Goal: Task Accomplishment & Management: Complete application form

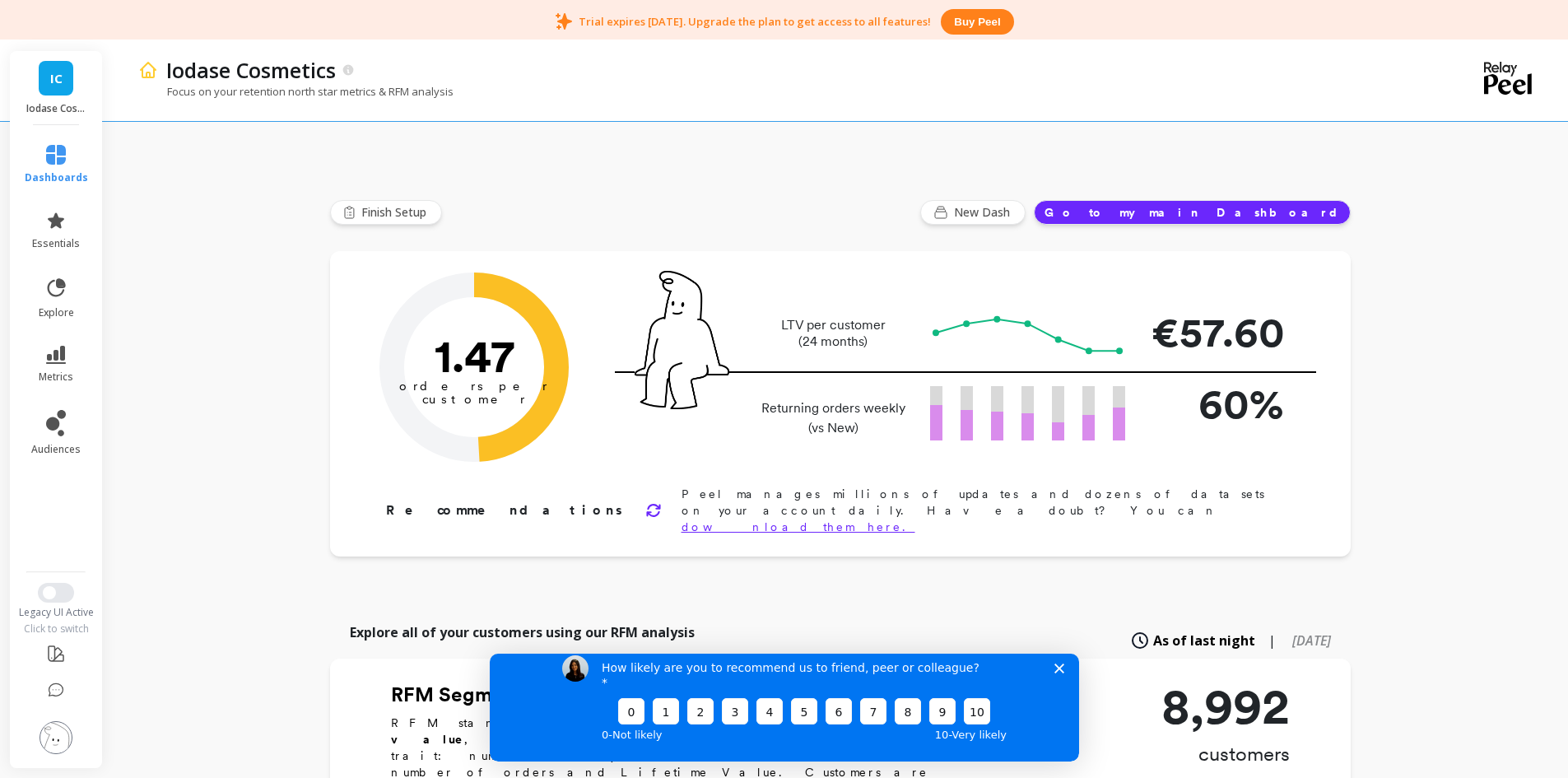
click at [1062, 673] on icon "Close survey" at bounding box center [1059, 668] width 10 height 10
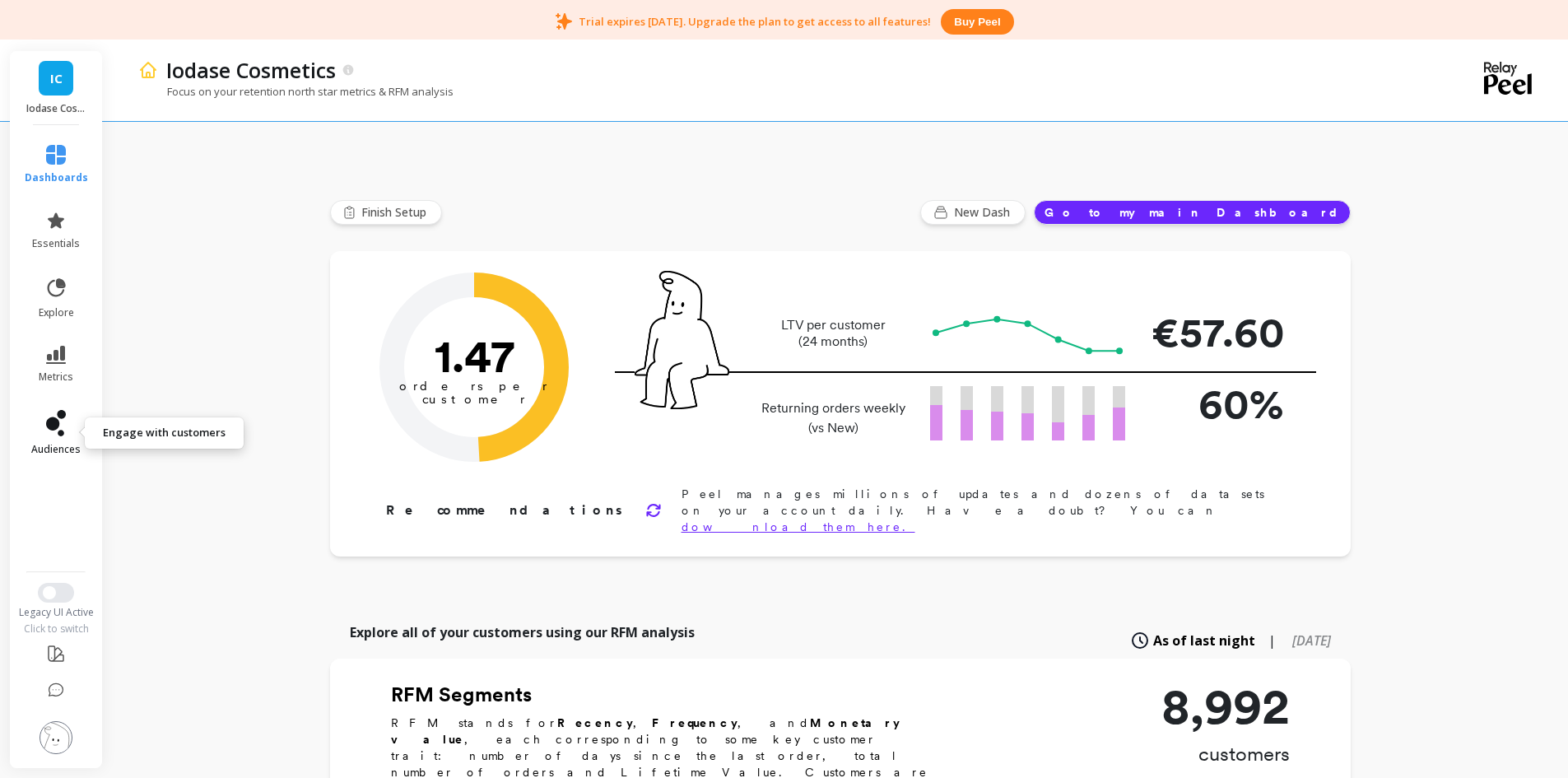
click at [66, 440] on link "audiences" at bounding box center [56, 432] width 63 height 46
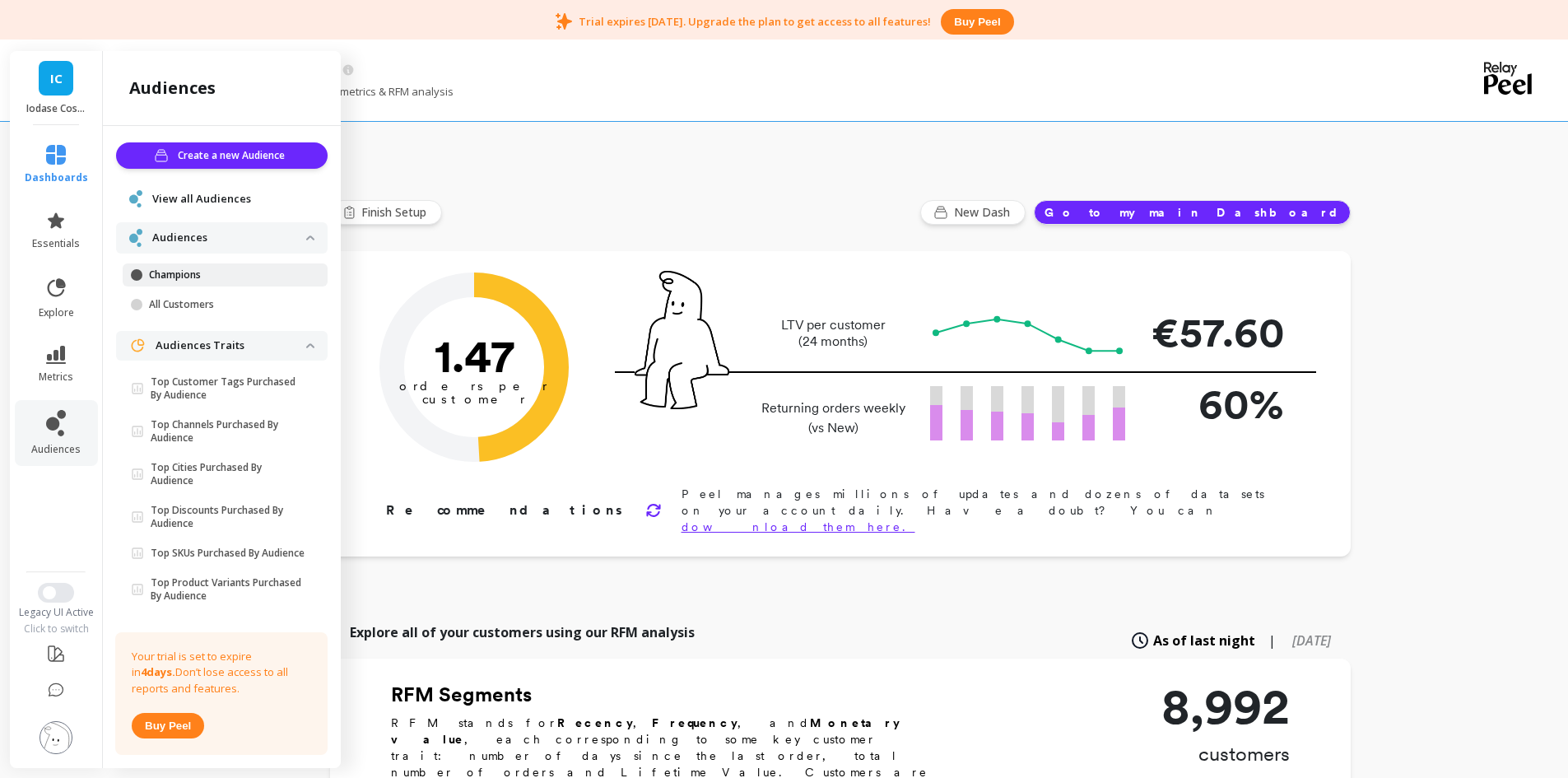
click at [182, 279] on p "Champions" at bounding box center [227, 275] width 157 height 14
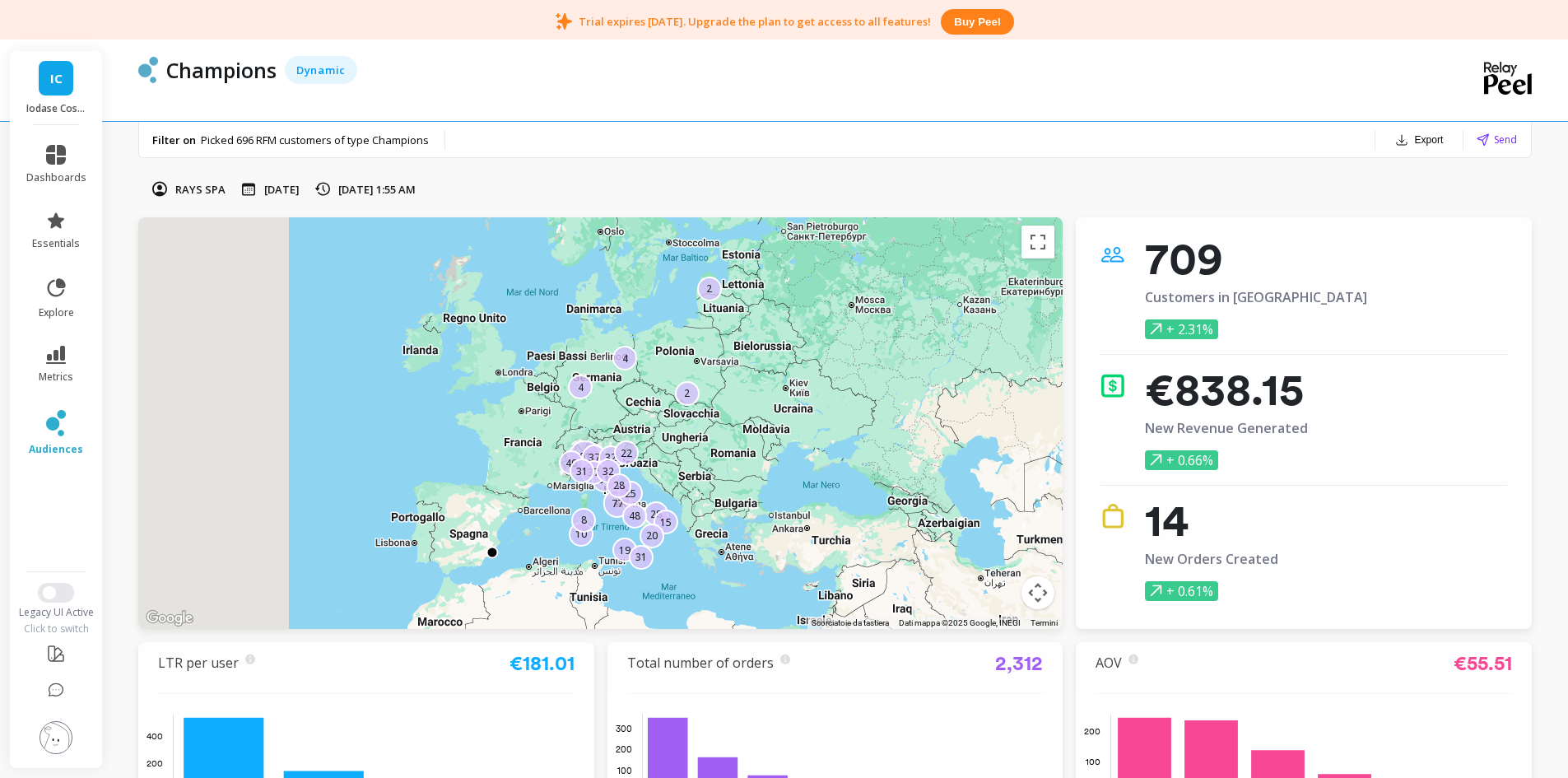
click at [1424, 133] on button "Export" at bounding box center [1419, 140] width 61 height 23
click at [1365, 183] on span "CSV" at bounding box center [1363, 183] width 23 height 17
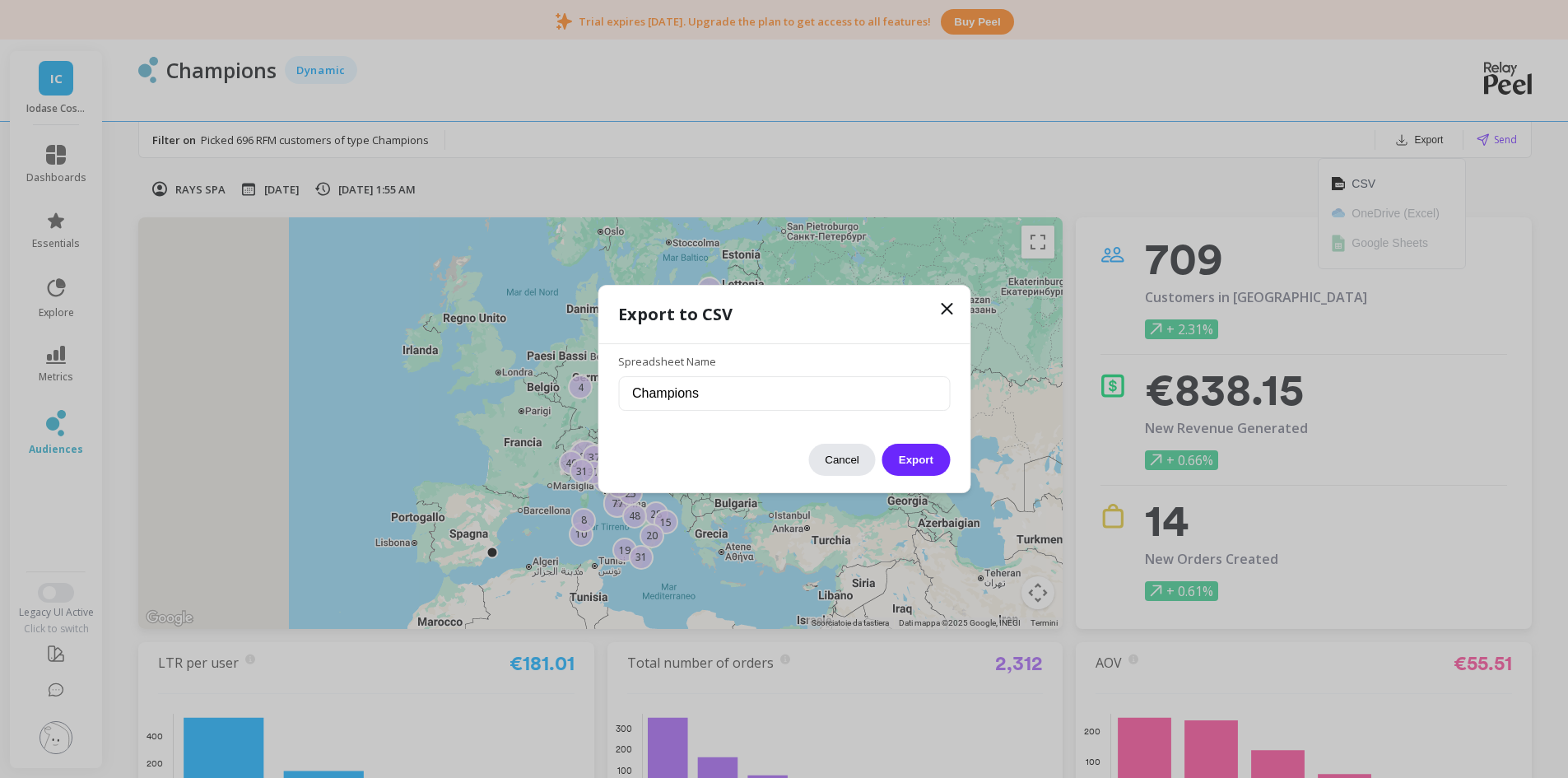
click at [848, 460] on button "Cancel" at bounding box center [842, 459] width 67 height 32
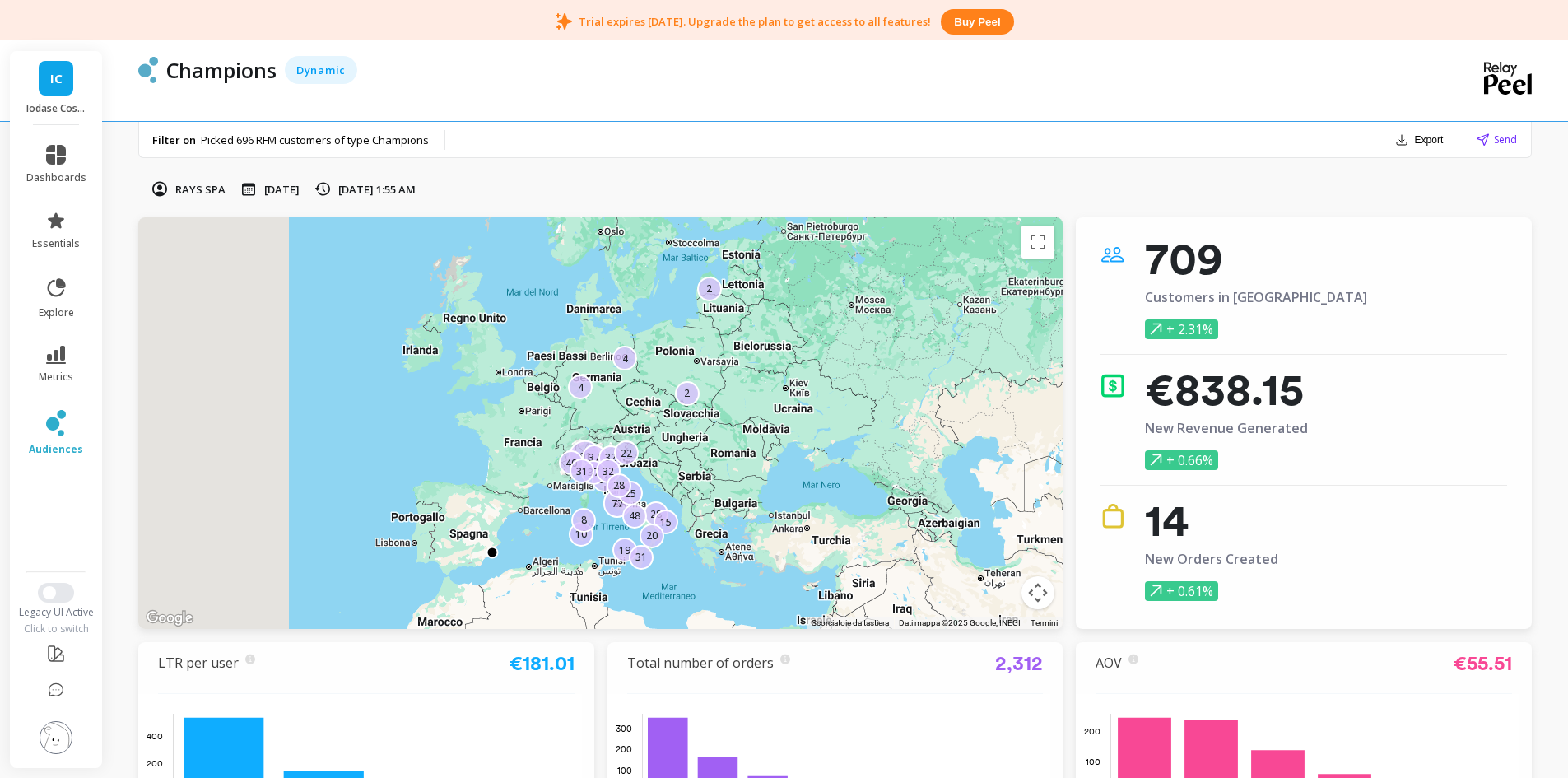
click at [1444, 137] on button "Export" at bounding box center [1419, 140] width 61 height 23
click at [1495, 137] on span "Send" at bounding box center [1506, 139] width 23 height 16
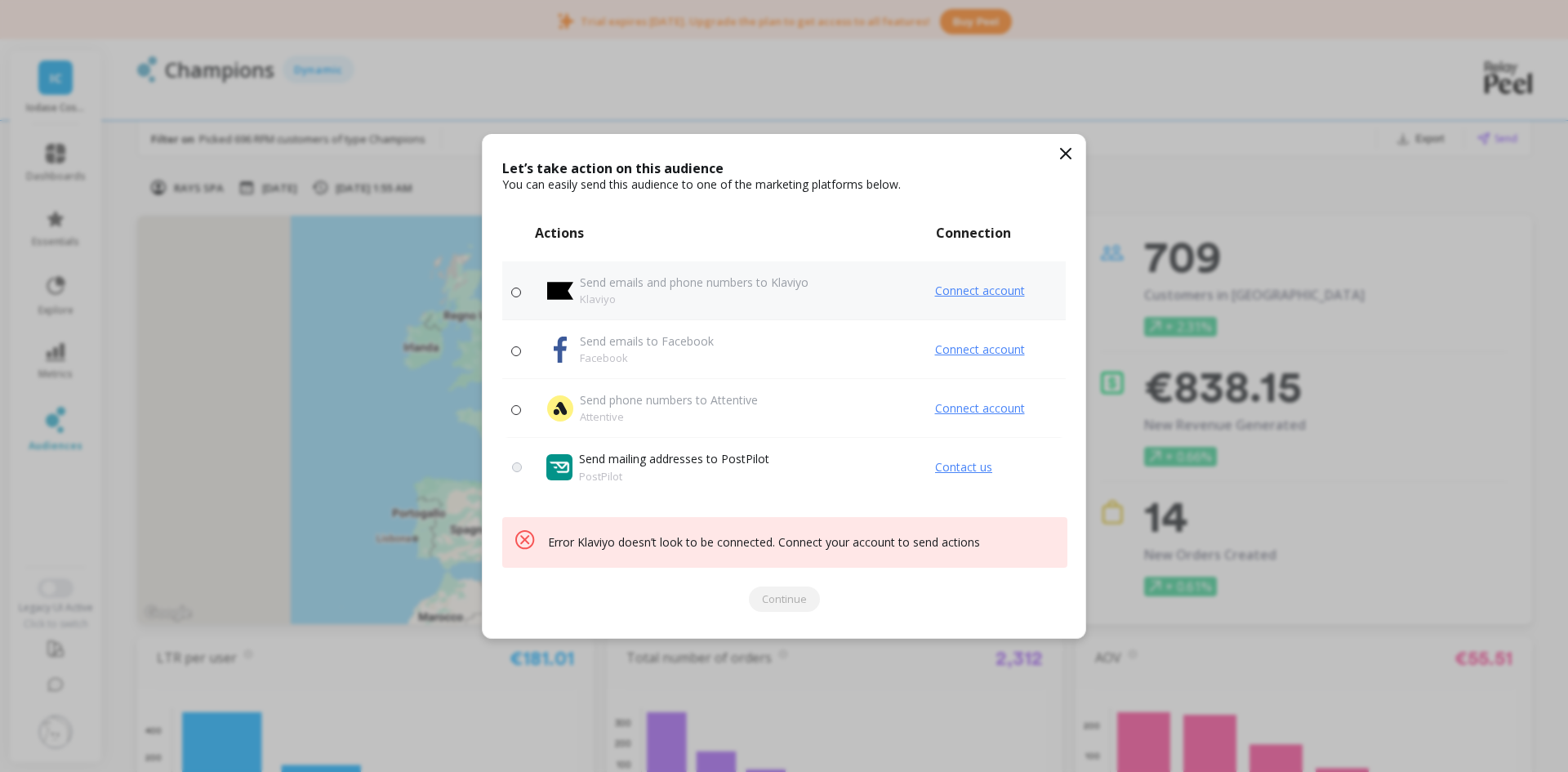
click at [985, 292] on link "Connect account" at bounding box center [1000, 290] width 131 height 16
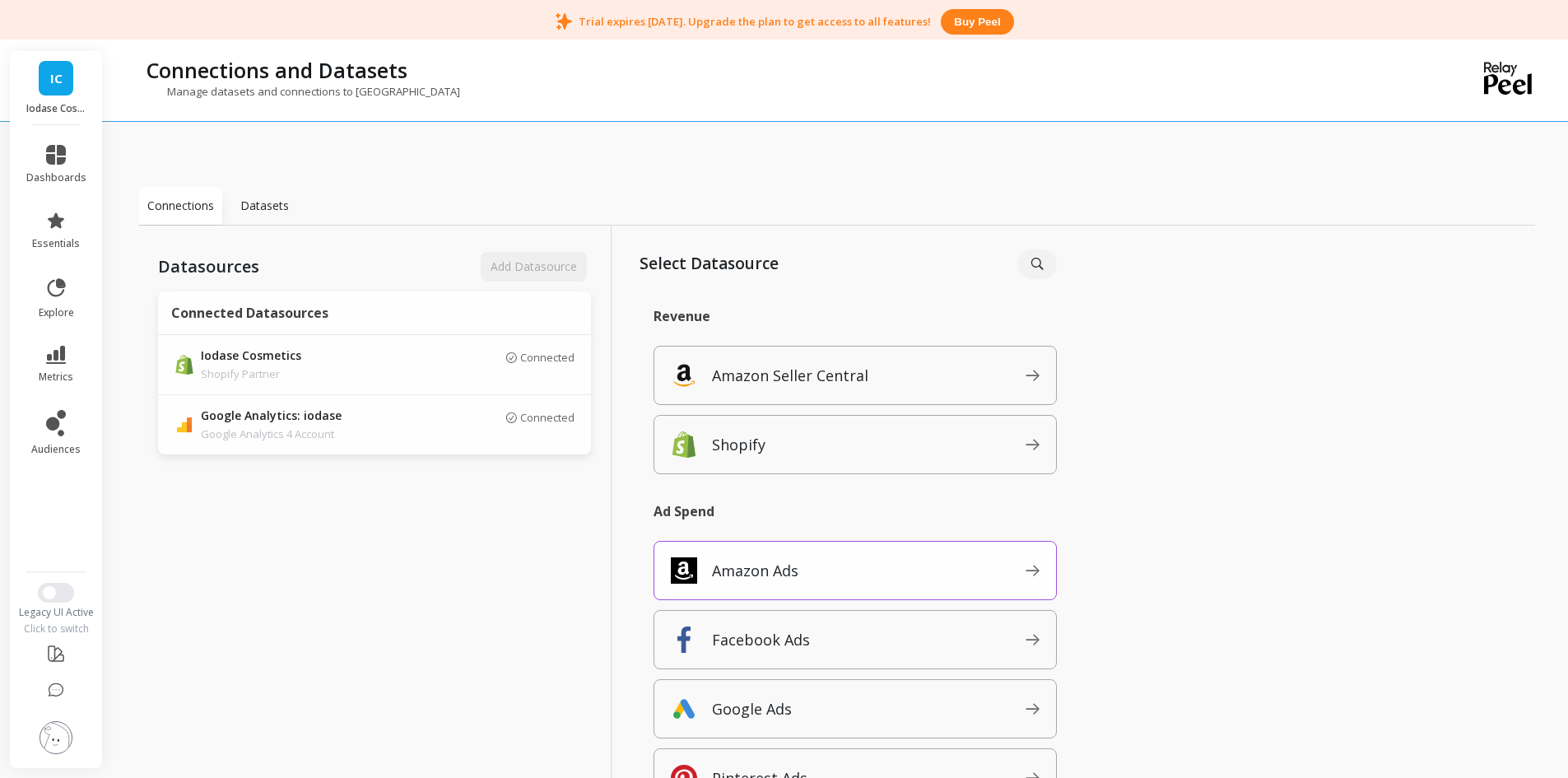
scroll to position [165, 0]
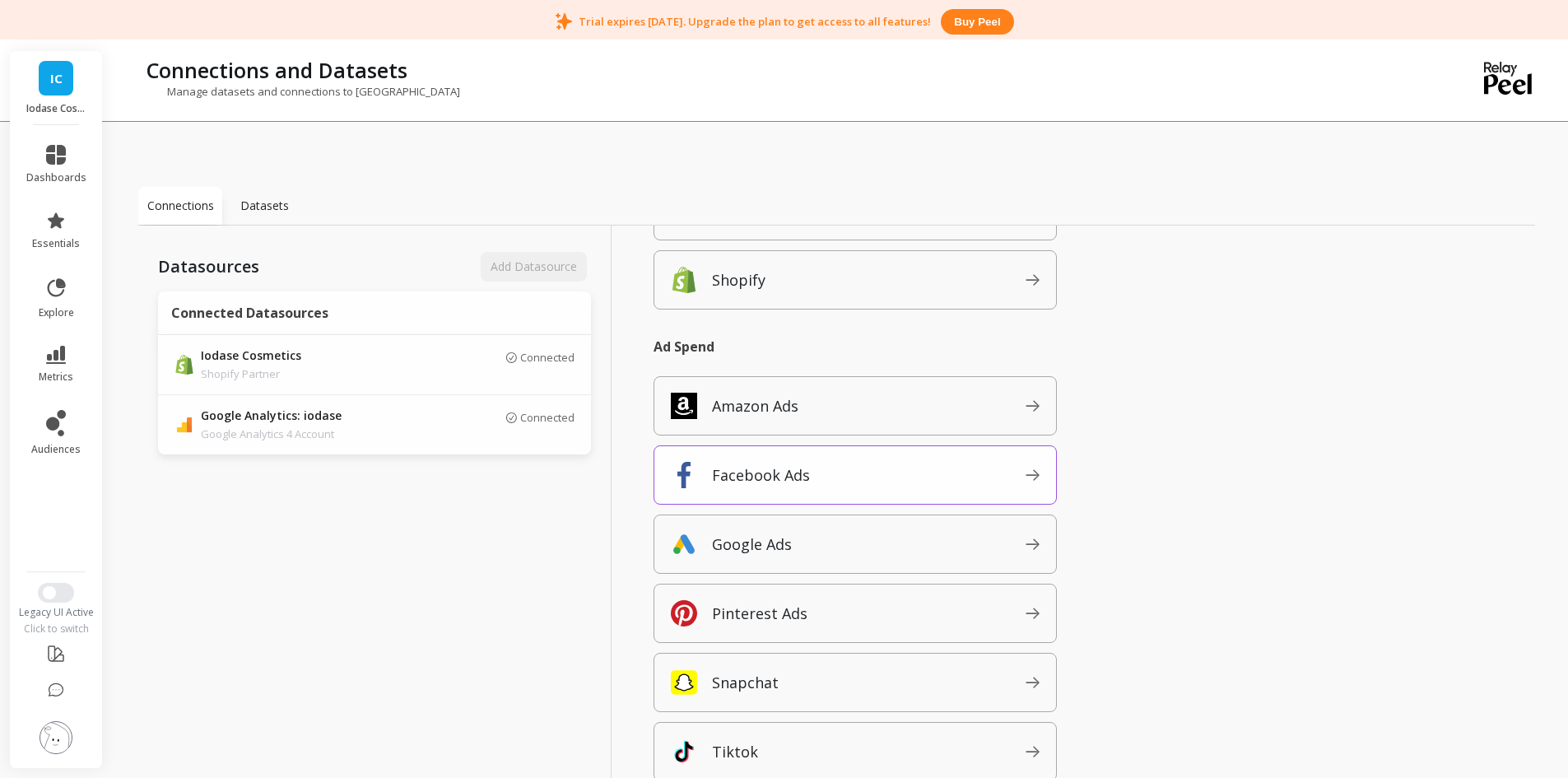
click at [806, 473] on p "Facebook Ads" at bounding box center [761, 475] width 98 height 23
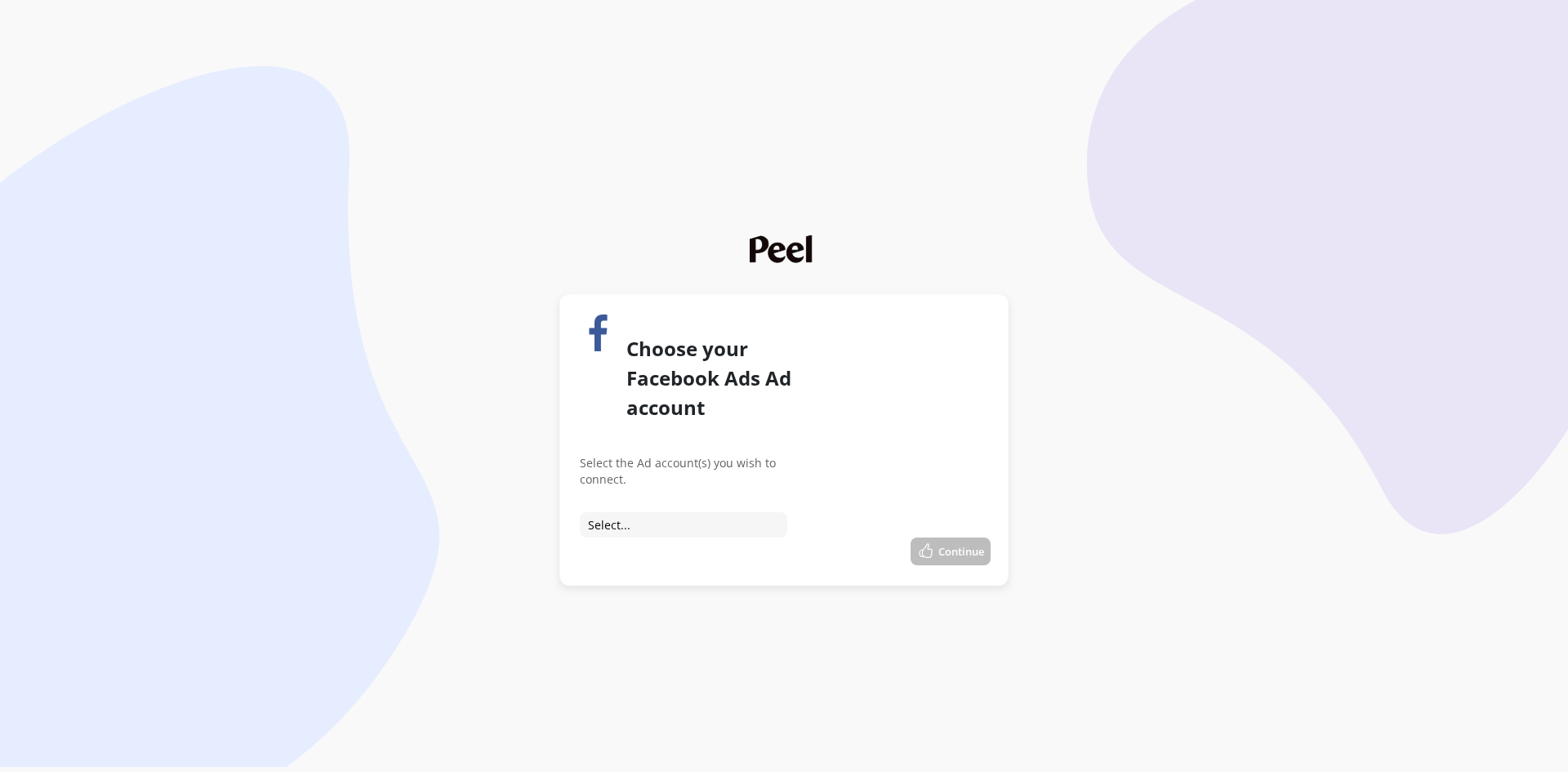
click at [668, 512] on select "Select... Connect to Dermarays Connect to Technosafe Connect to ByIodase Connec…" at bounding box center [683, 524] width 207 height 25
select select "act_46804294"
click at [579, 512] on select "Select... Connect to Dermarays Connect to Technosafe Connect to ByIodase Connec…" at bounding box center [683, 524] width 207 height 25
click at [968, 538] on button "Continue" at bounding box center [950, 551] width 80 height 28
click at [944, 538] on button "Continue" at bounding box center [950, 551] width 80 height 28
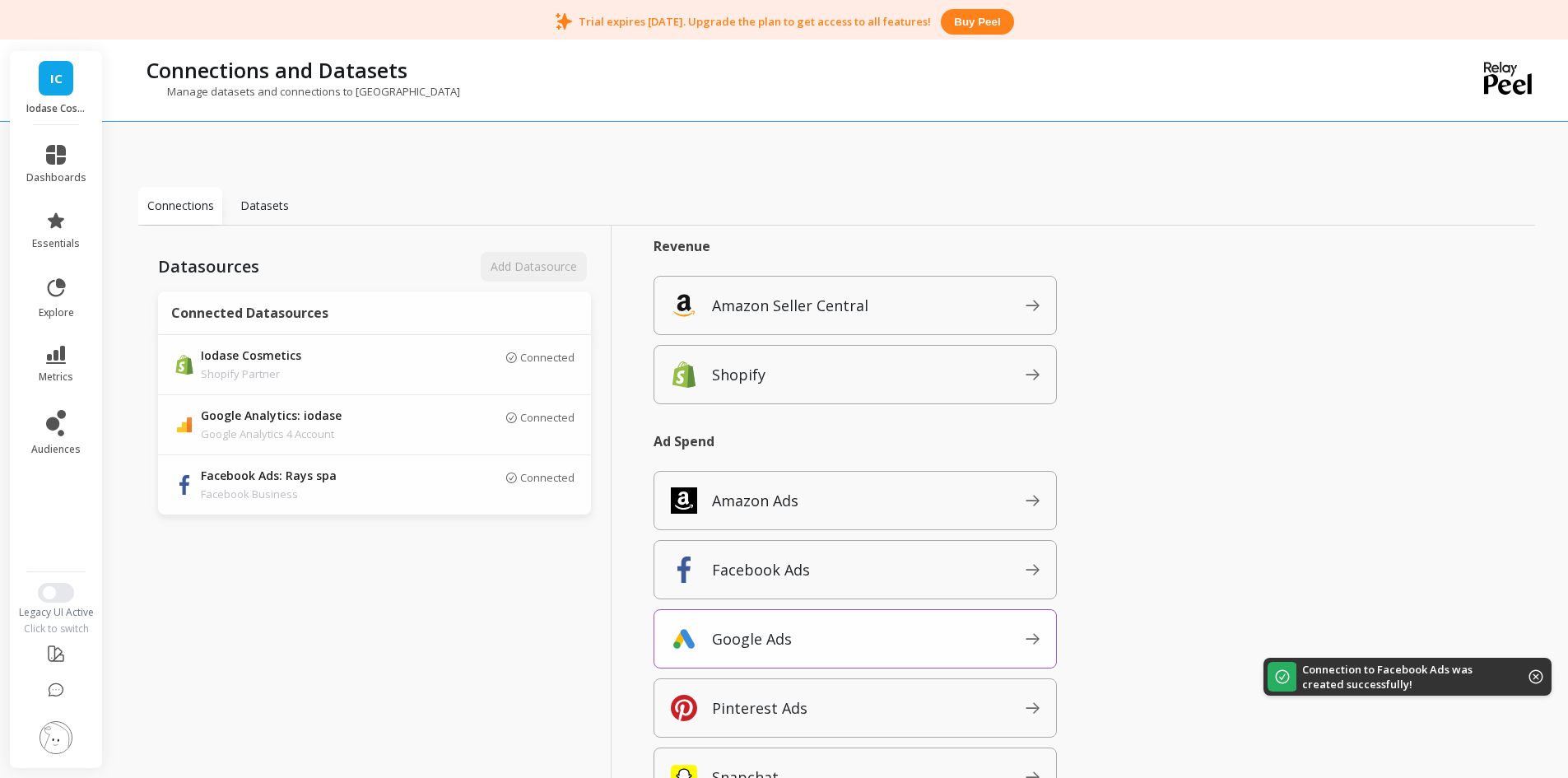
scroll to position [165, 0]
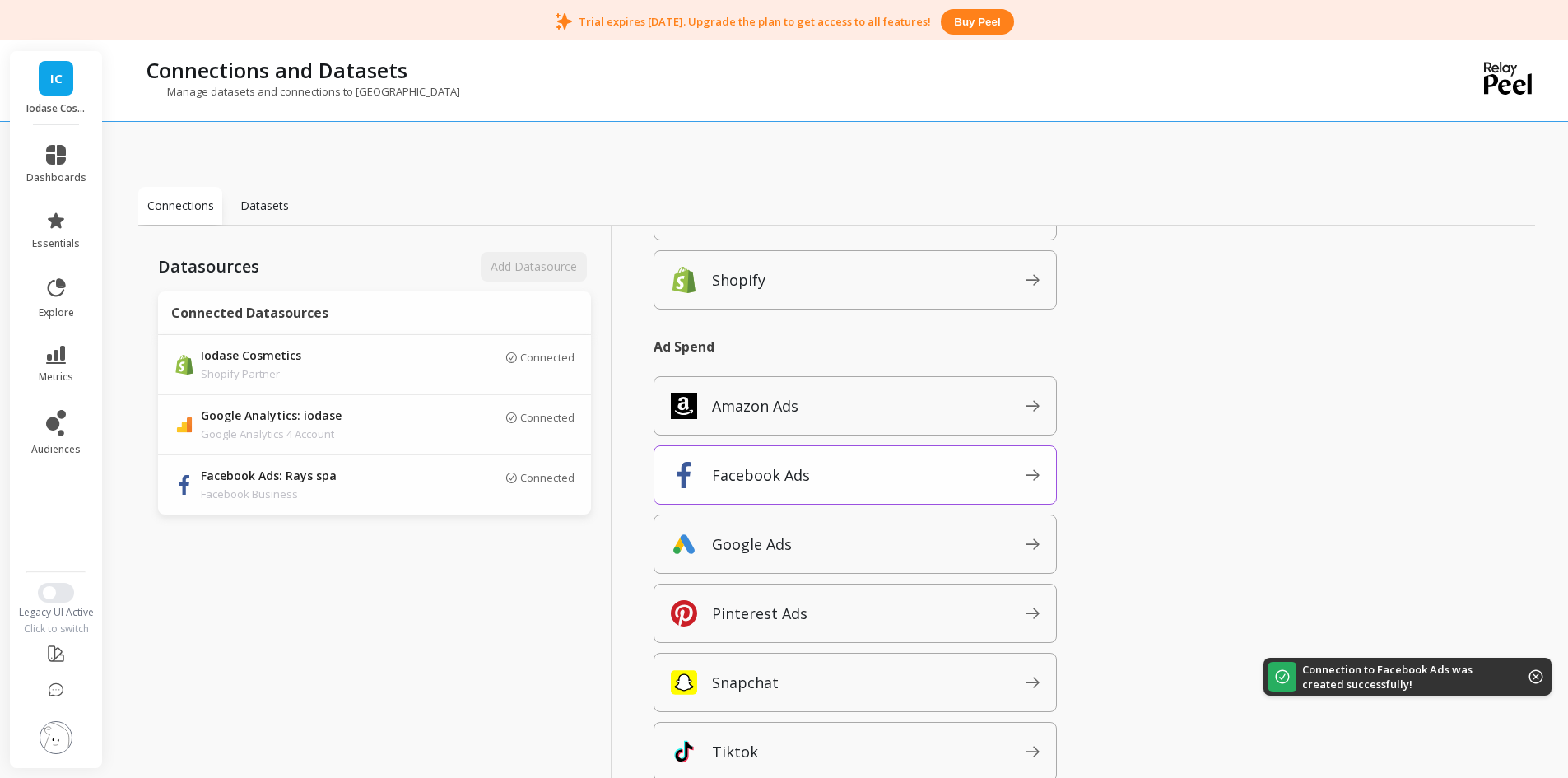
click at [753, 478] on p "Facebook Ads" at bounding box center [761, 475] width 98 height 23
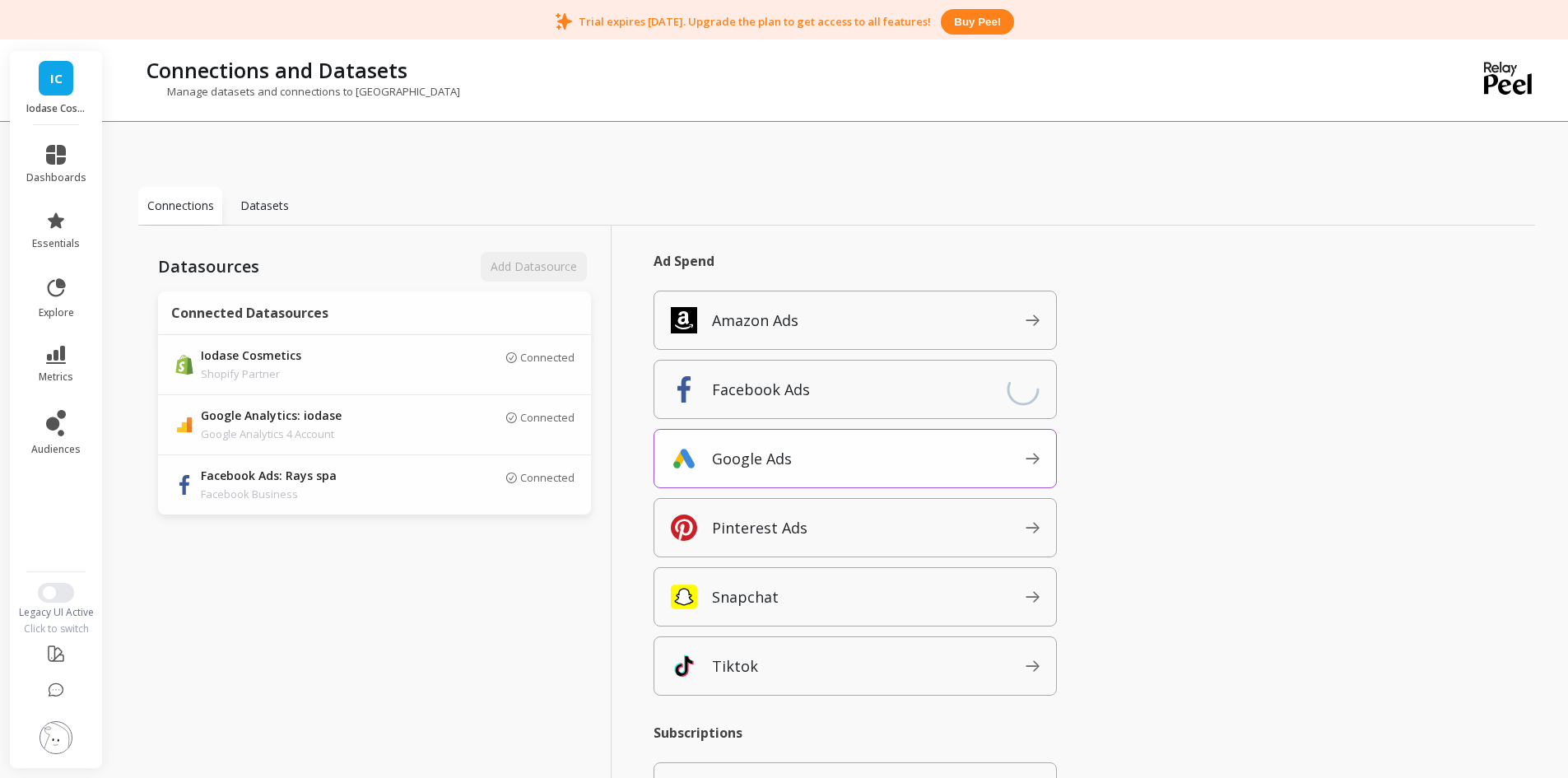
scroll to position [404, 0]
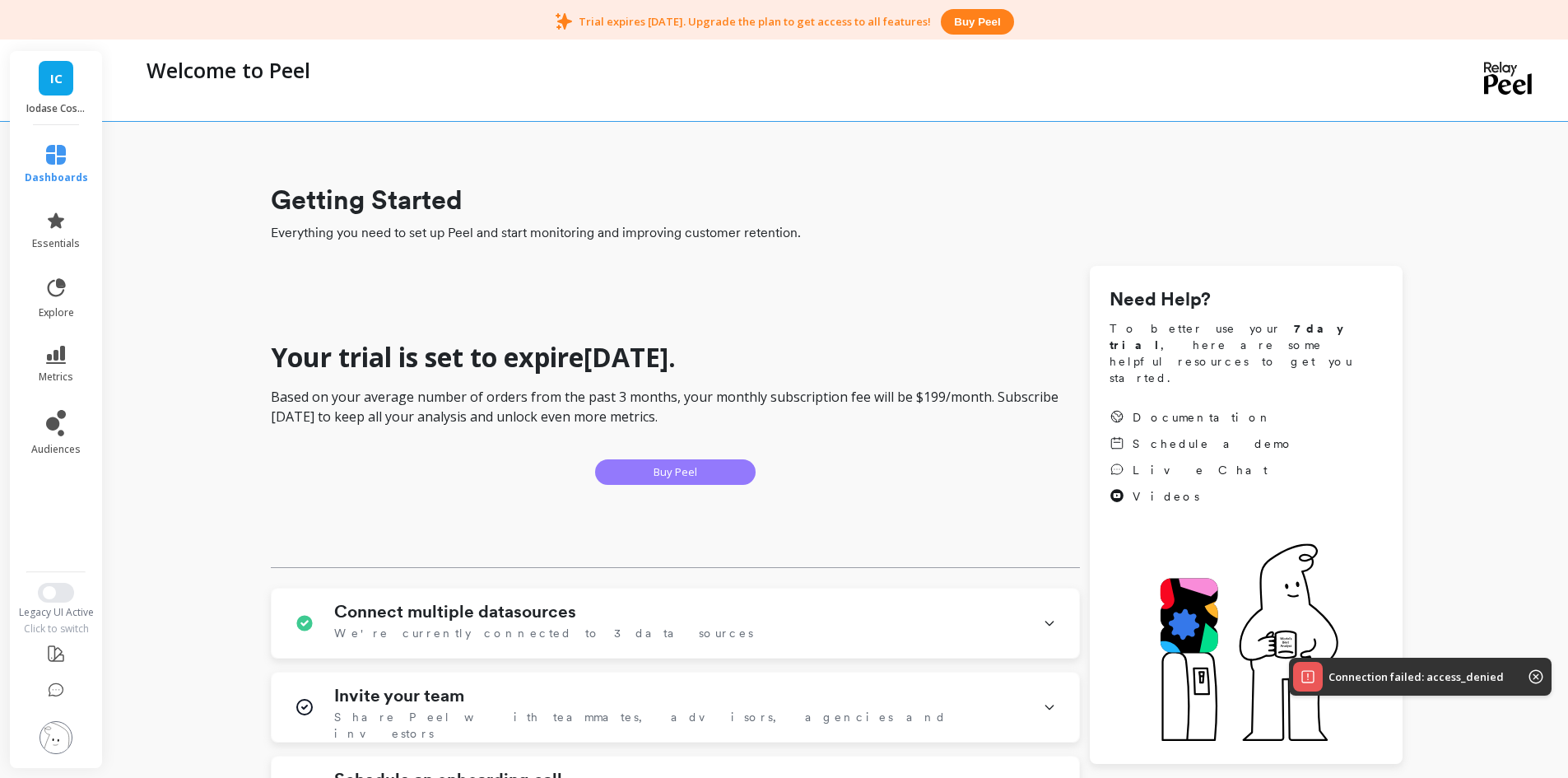
click at [642, 473] on button "Buy Peel" at bounding box center [675, 472] width 161 height 25
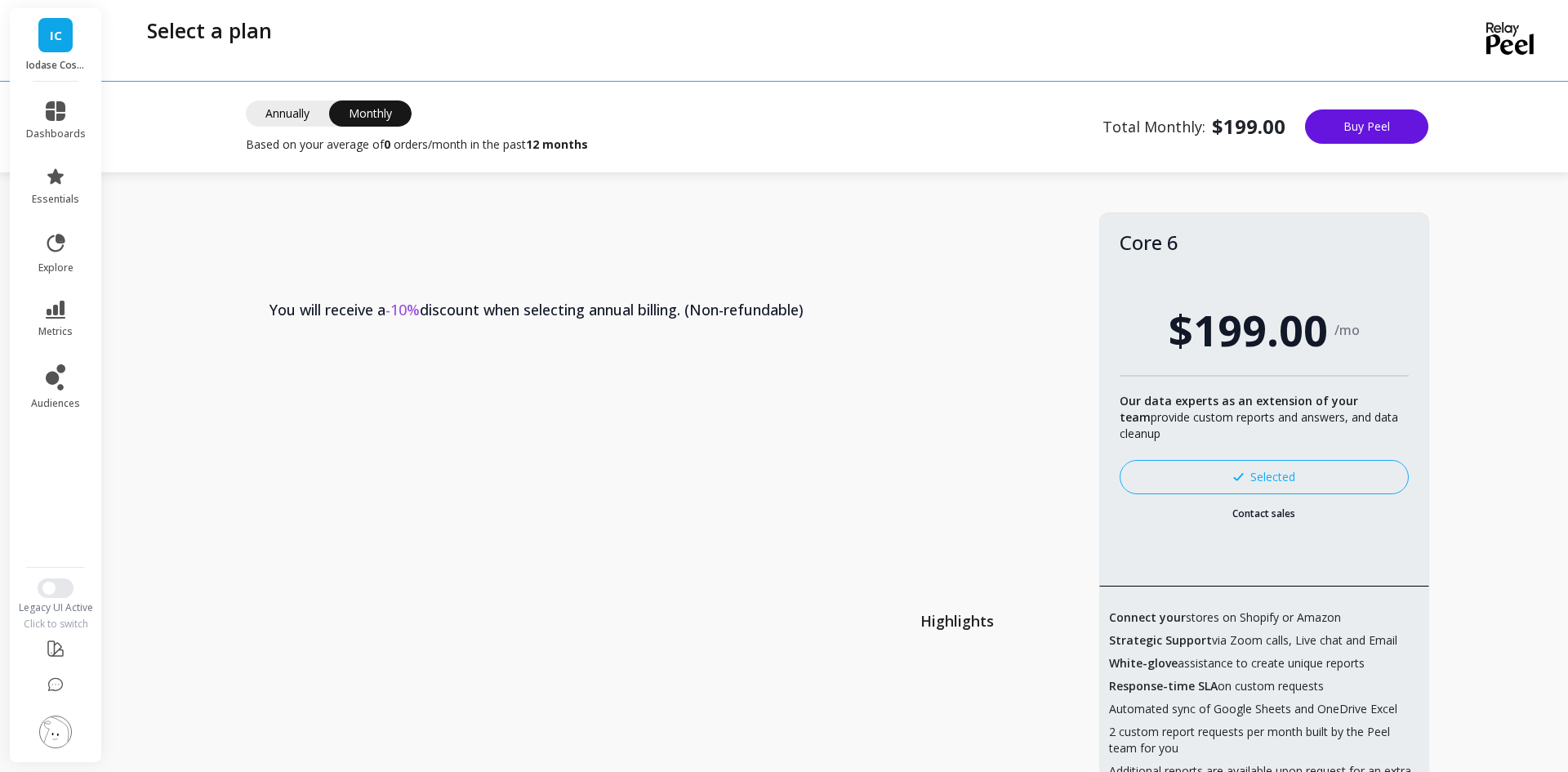
click at [293, 111] on span "Annually" at bounding box center [287, 113] width 83 height 26
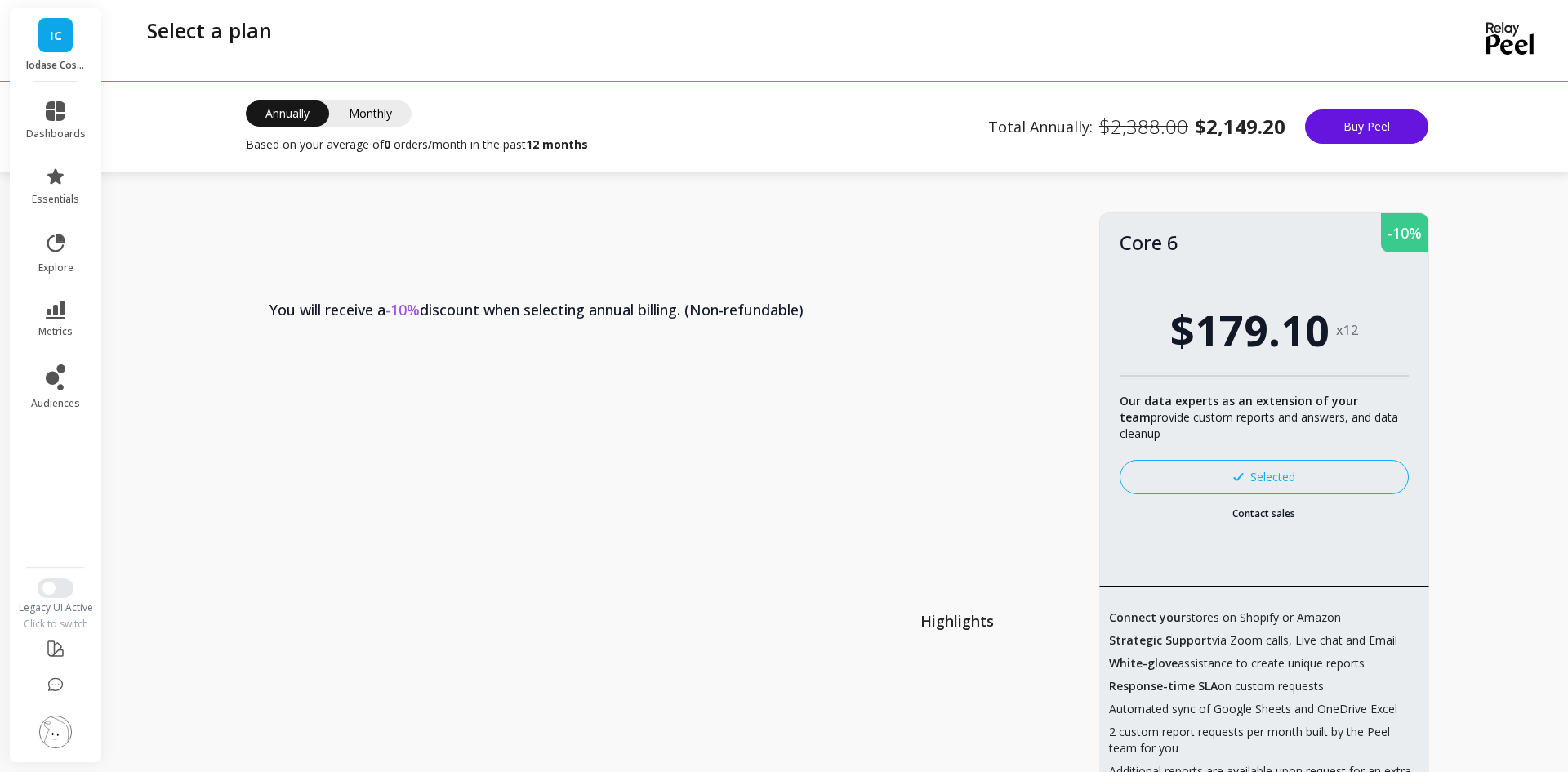
click at [359, 107] on span "Monthly" at bounding box center [370, 113] width 82 height 26
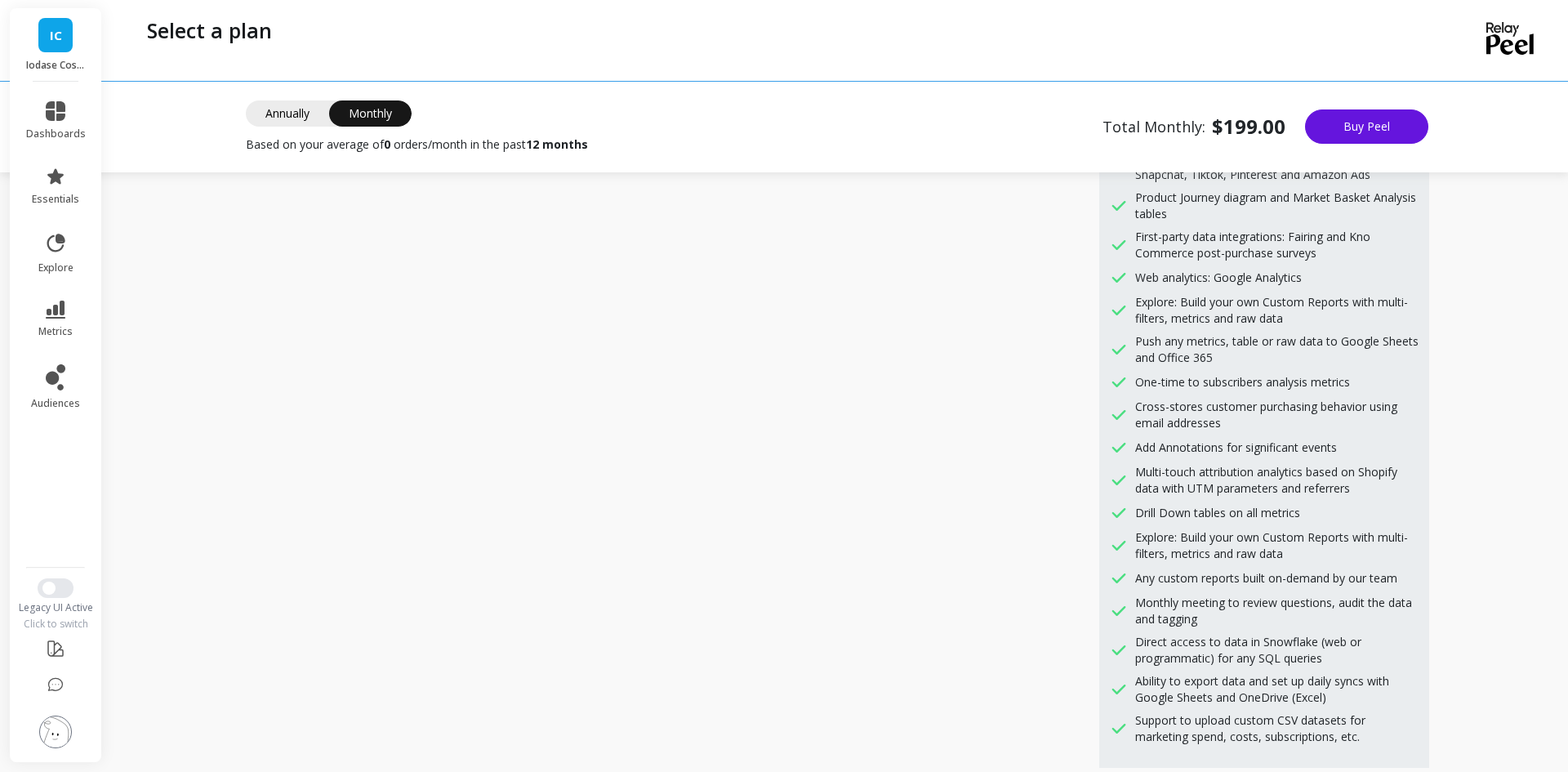
scroll to position [1085, 0]
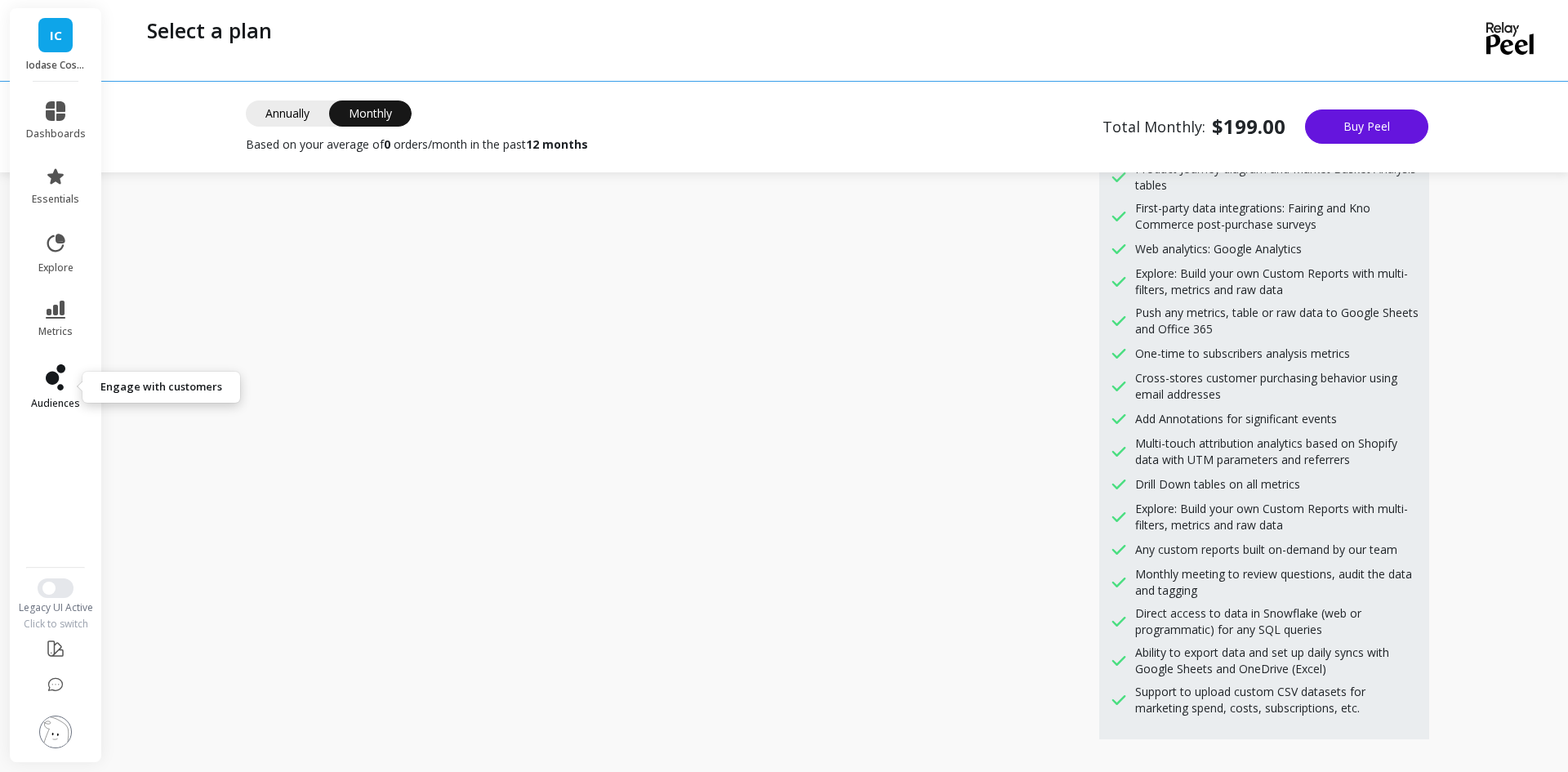
click at [56, 379] on icon at bounding box center [52, 378] width 14 height 14
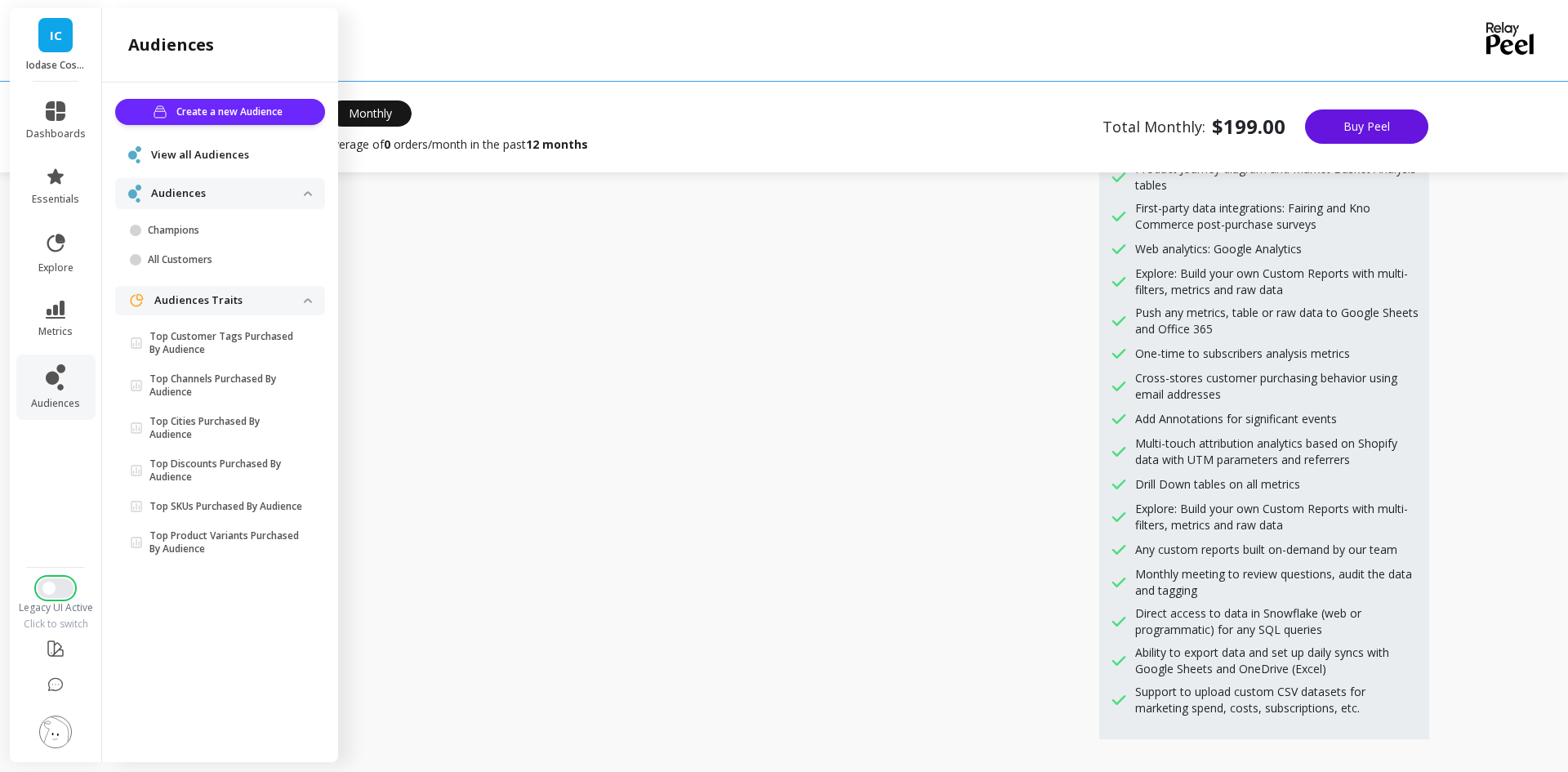
click at [54, 589] on span "Switch to New UI" at bounding box center [49, 588] width 14 height 14
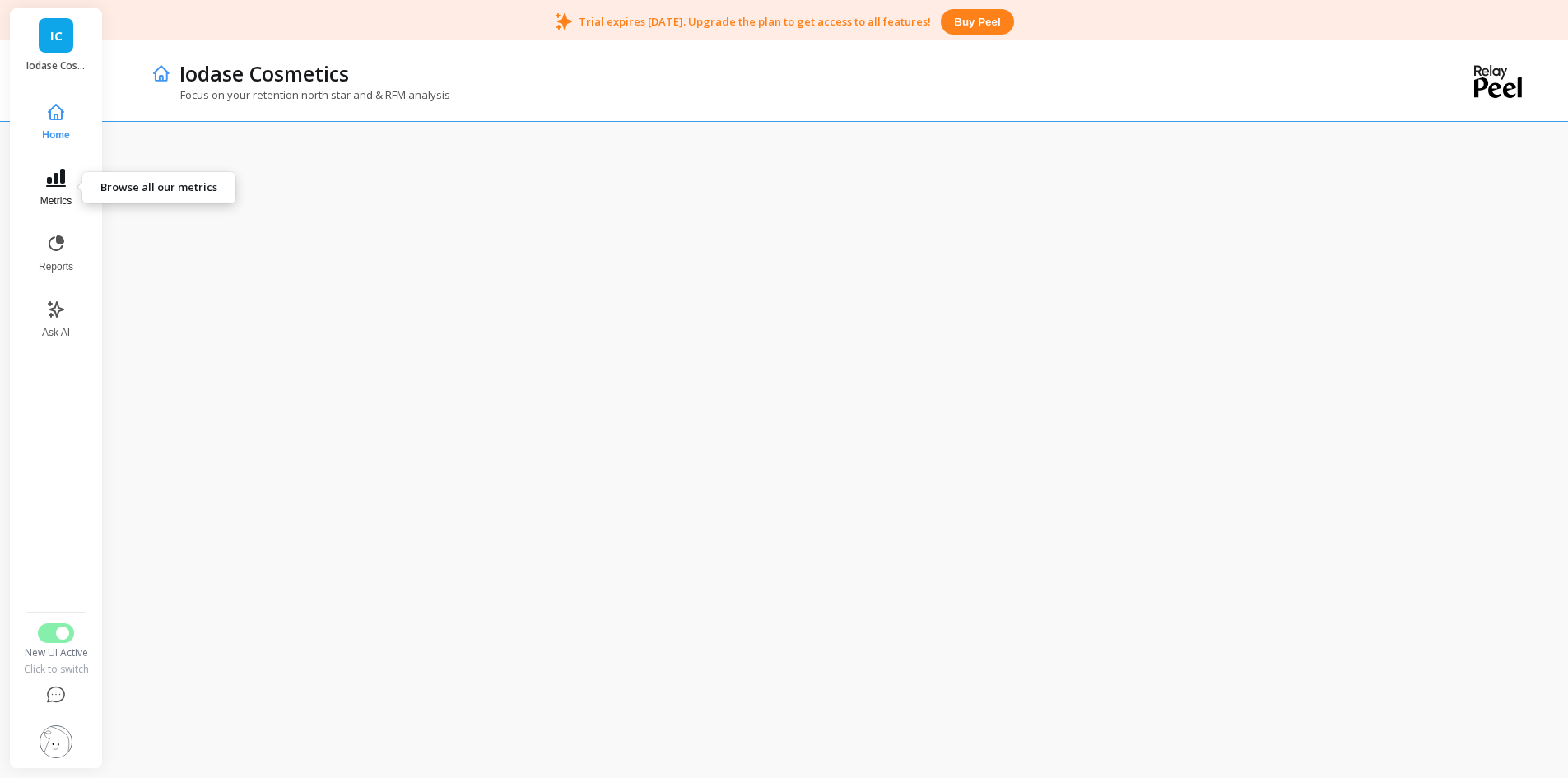
click at [47, 178] on icon at bounding box center [56, 177] width 20 height 19
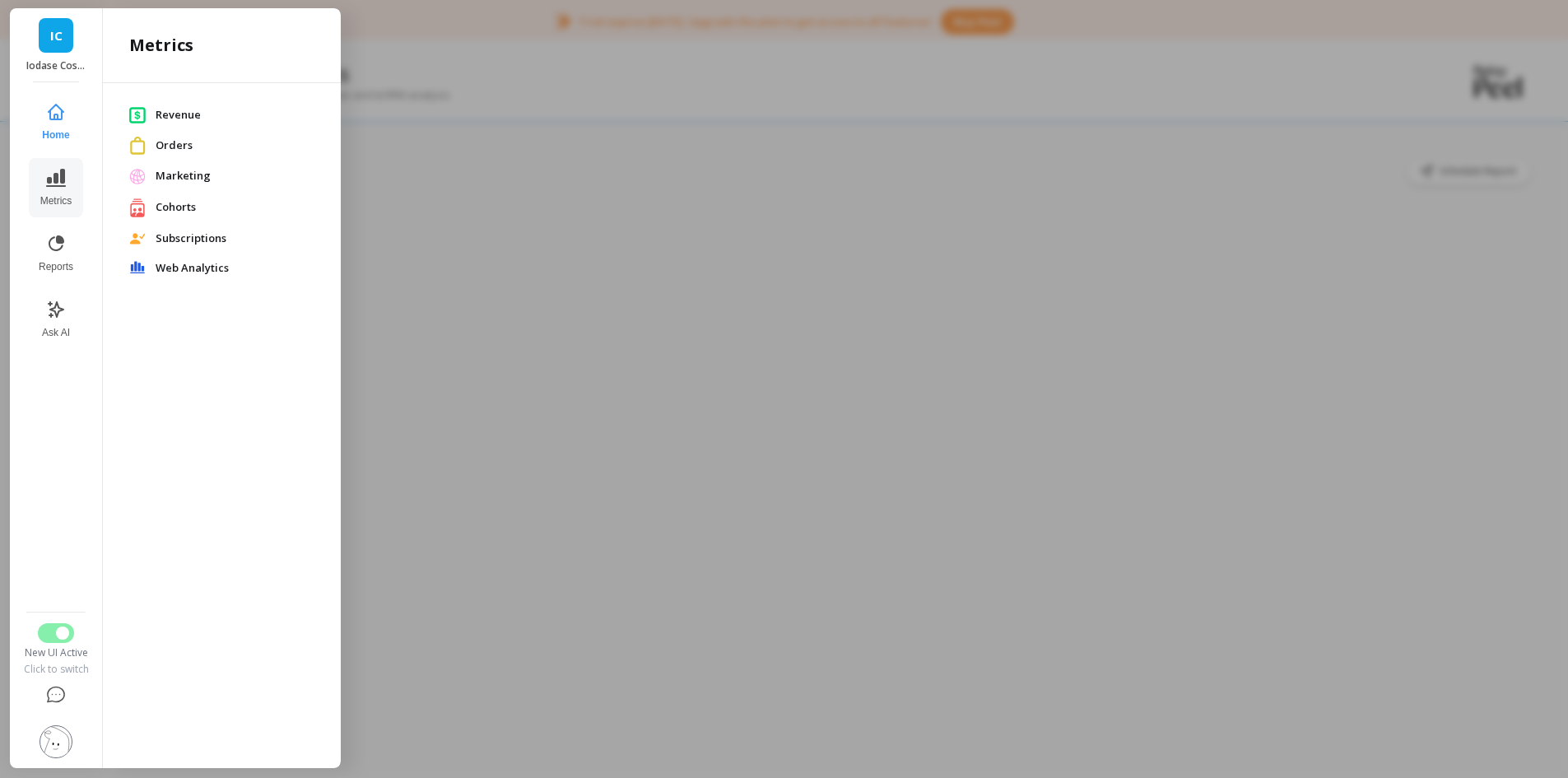
click at [188, 113] on span "Revenue" at bounding box center [235, 115] width 159 height 17
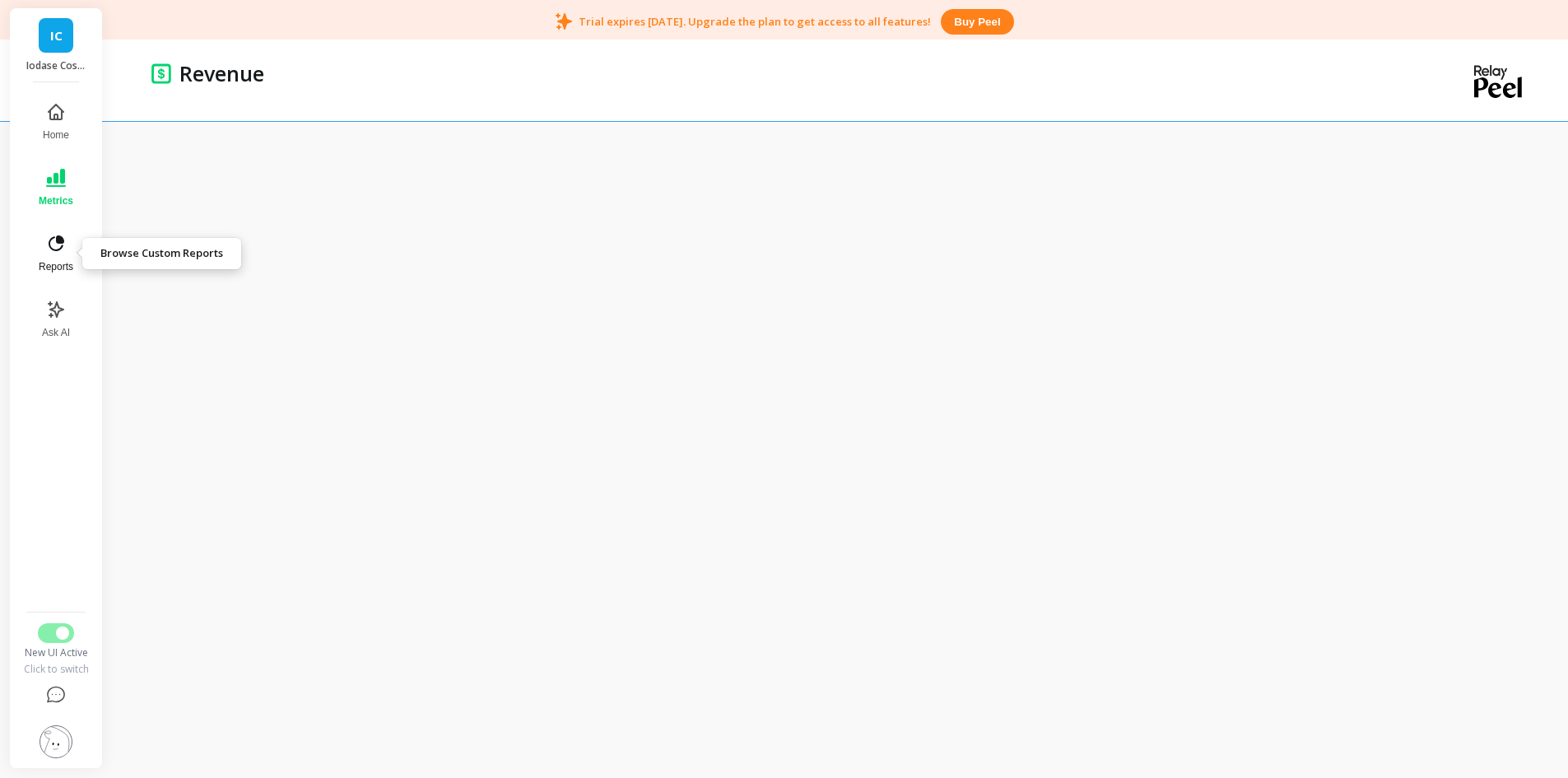
click at [57, 245] on icon at bounding box center [56, 244] width 20 height 19
click at [58, 175] on icon at bounding box center [56, 177] width 20 height 19
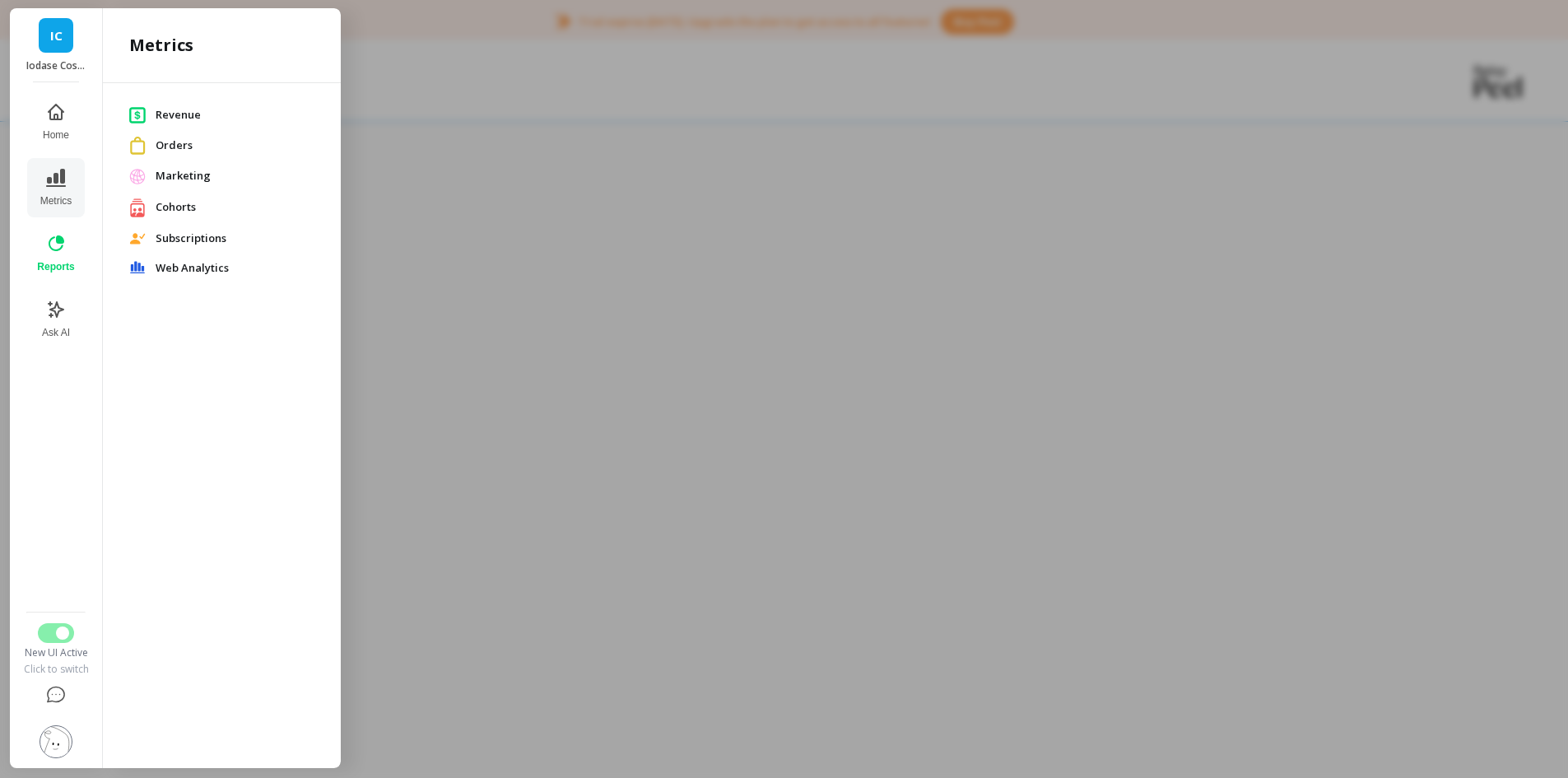
click at [169, 144] on span "Orders" at bounding box center [235, 145] width 159 height 17
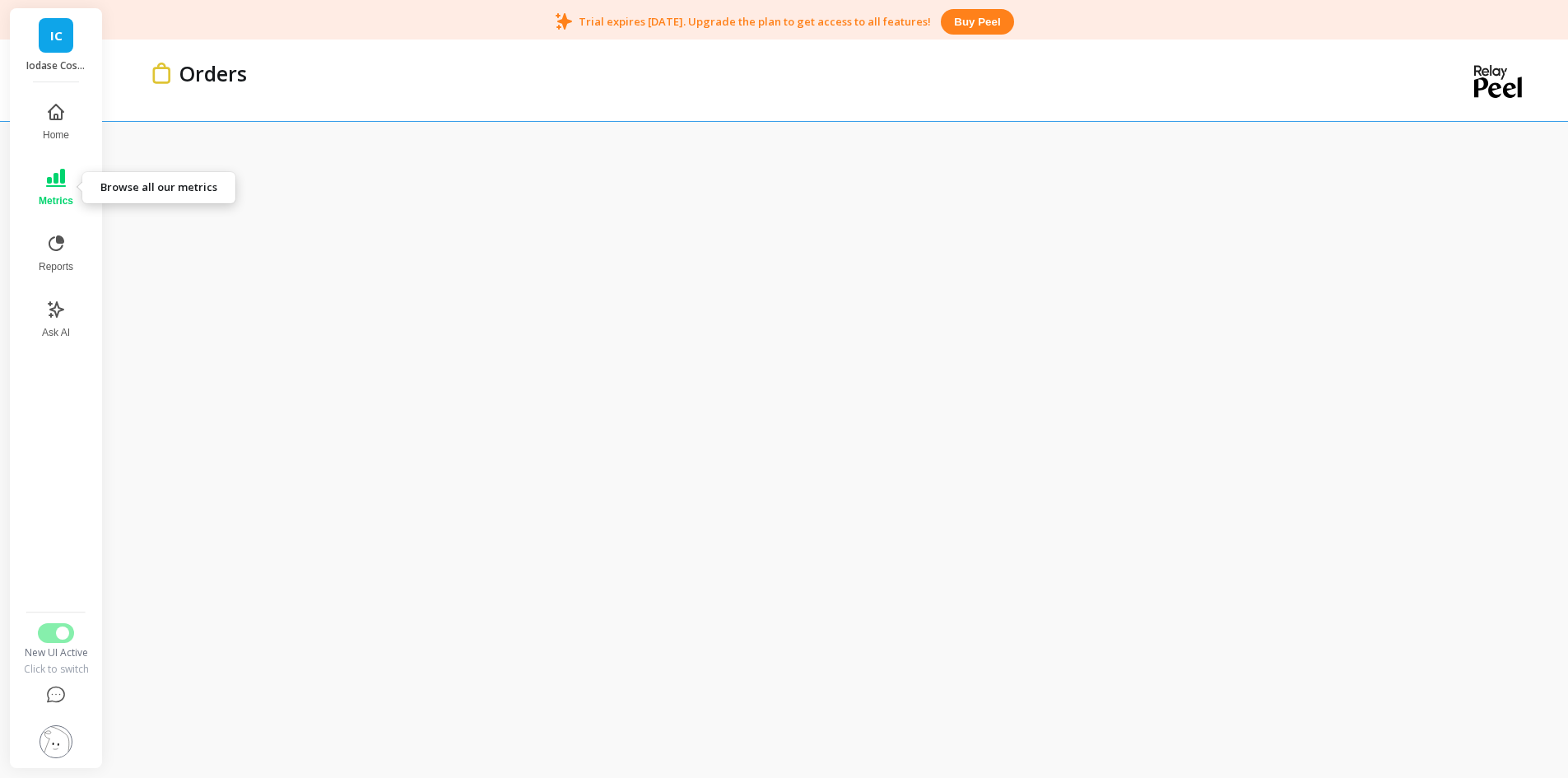
click at [68, 182] on button "Metrics" at bounding box center [57, 187] width 55 height 59
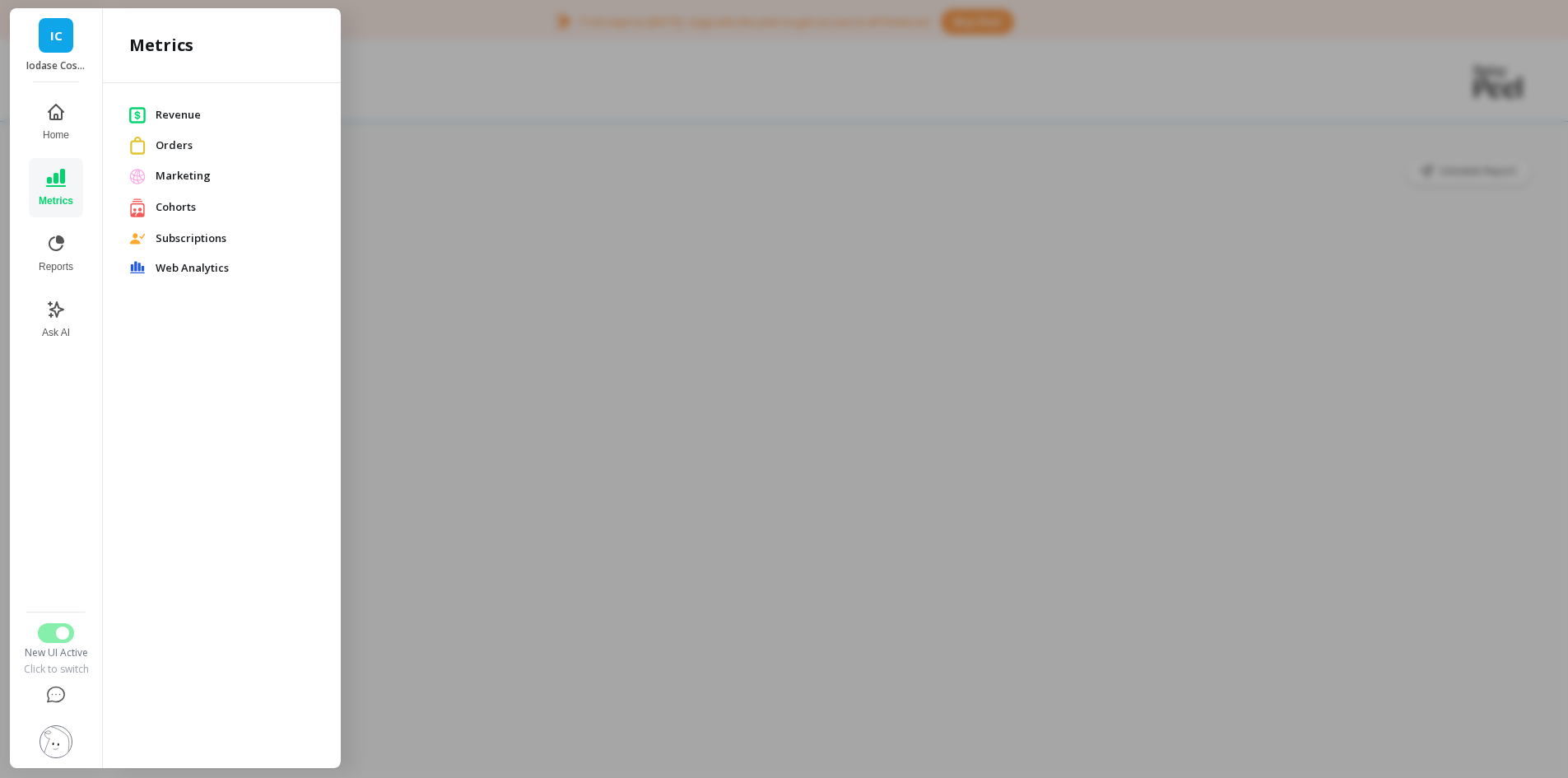
click at [176, 180] on span "Marketing" at bounding box center [235, 175] width 159 height 17
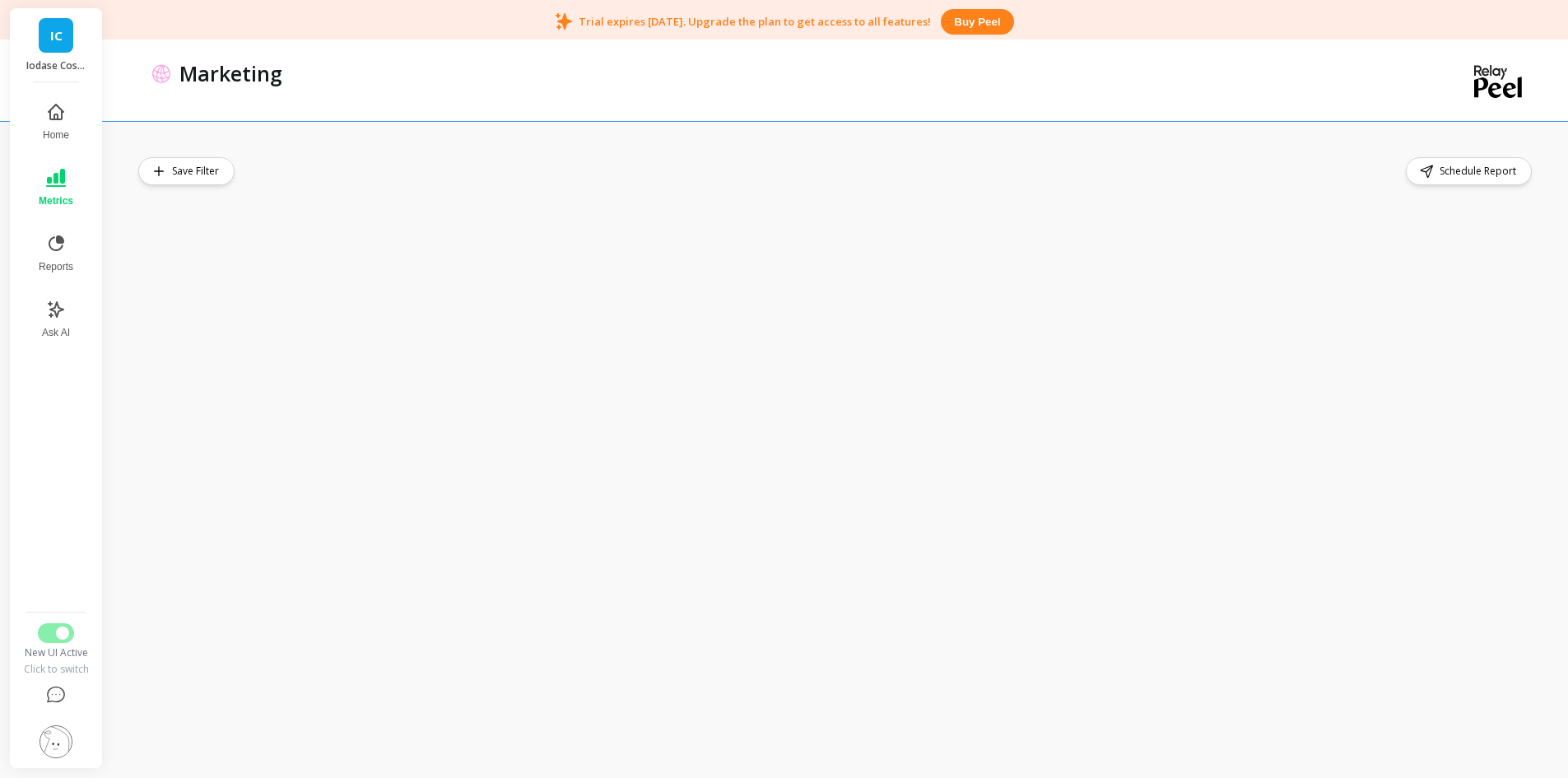
click at [59, 745] on img at bounding box center [57, 742] width 33 height 33
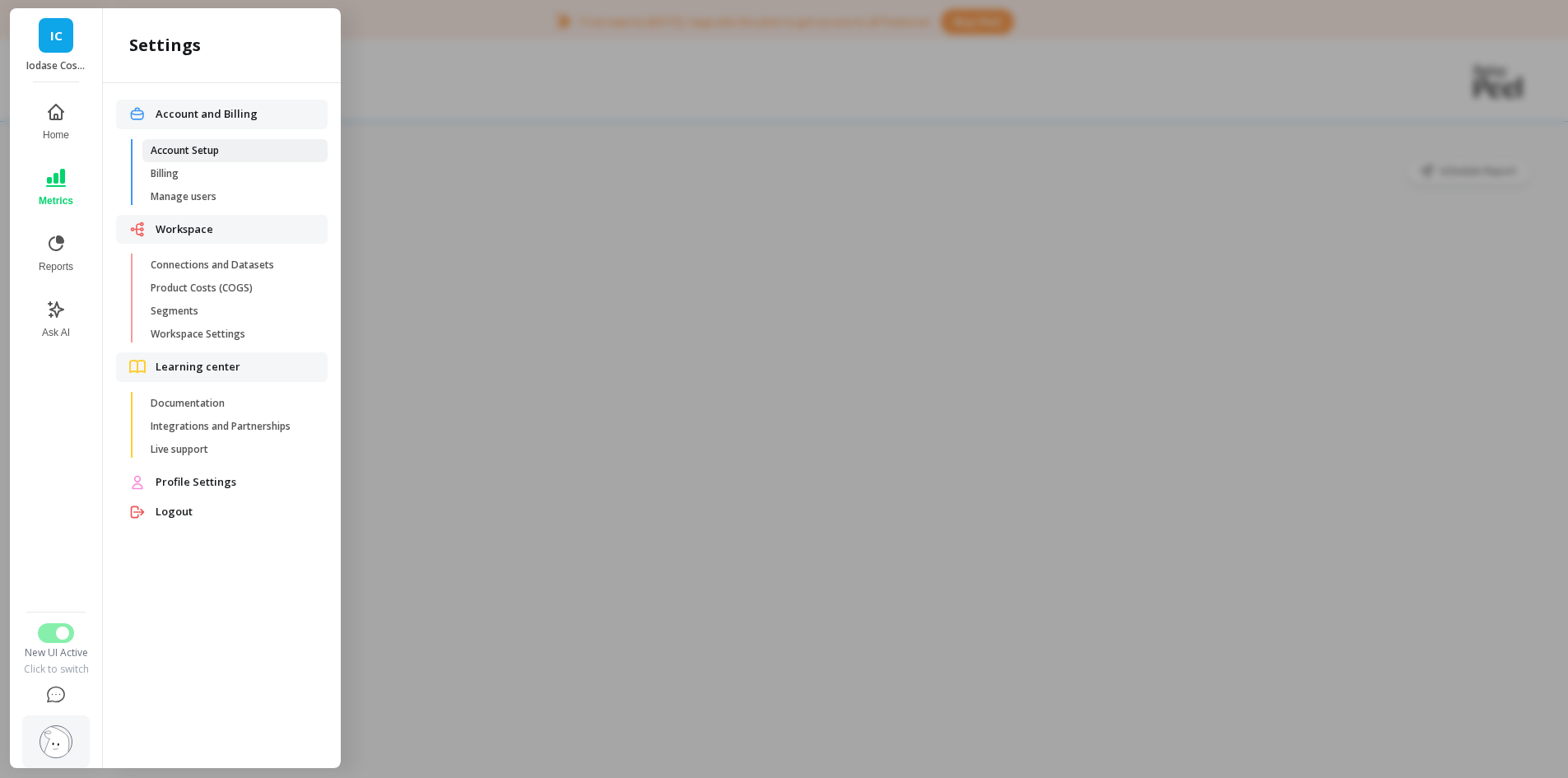
click at [228, 158] on link "Account Setup" at bounding box center [235, 151] width 185 height 23
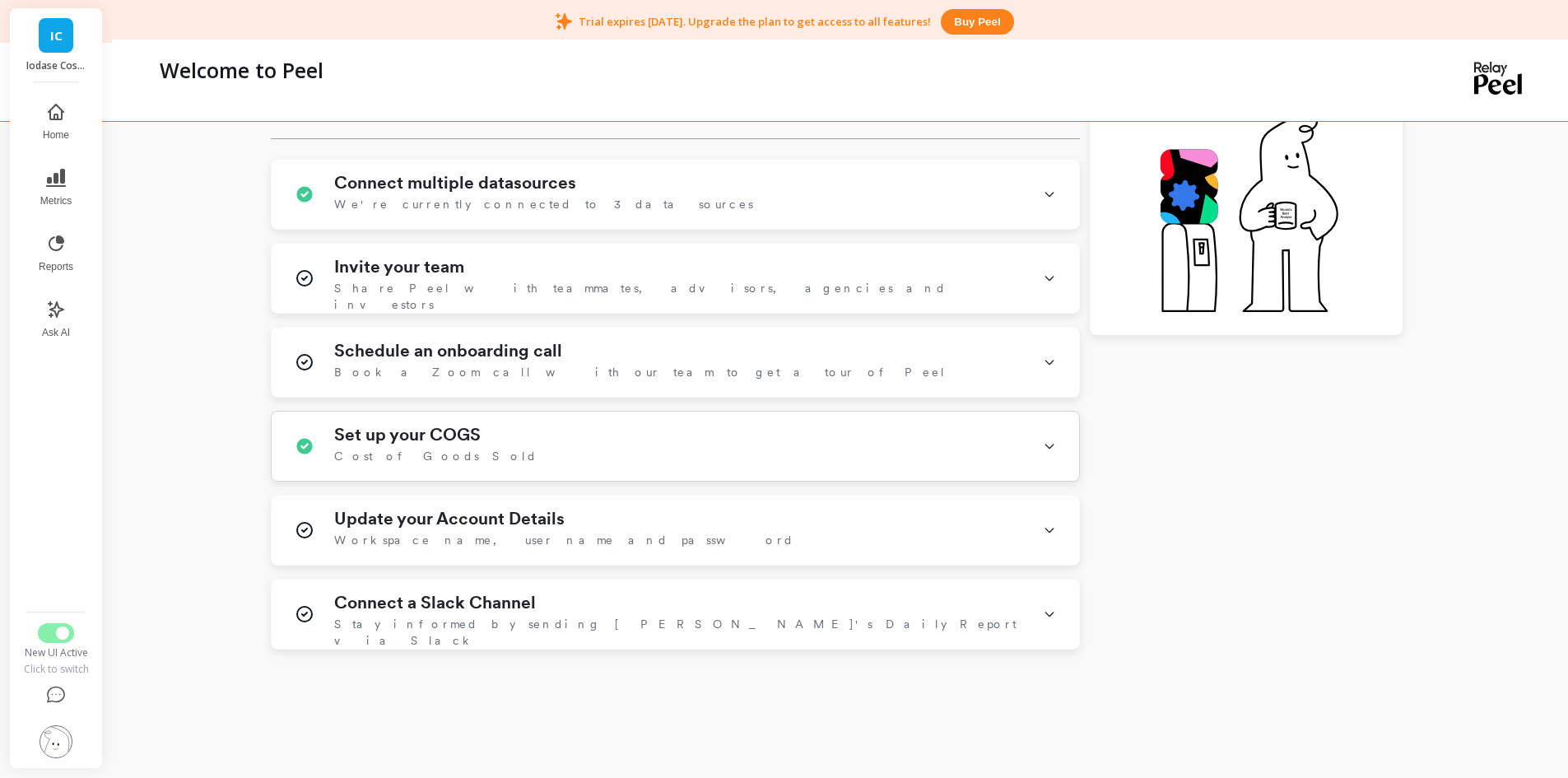
scroll to position [411, 0]
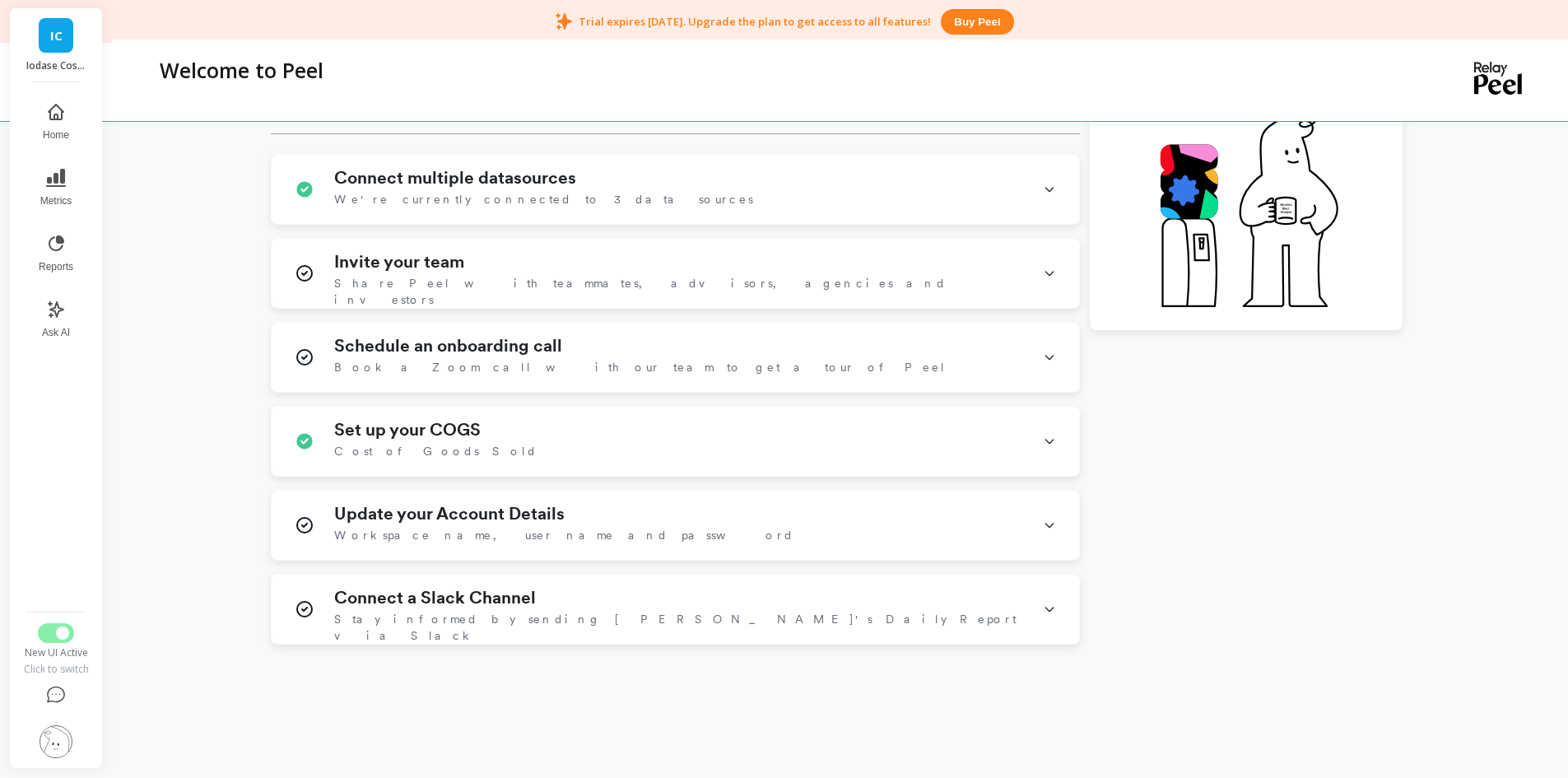
click at [51, 739] on img at bounding box center [57, 742] width 33 height 33
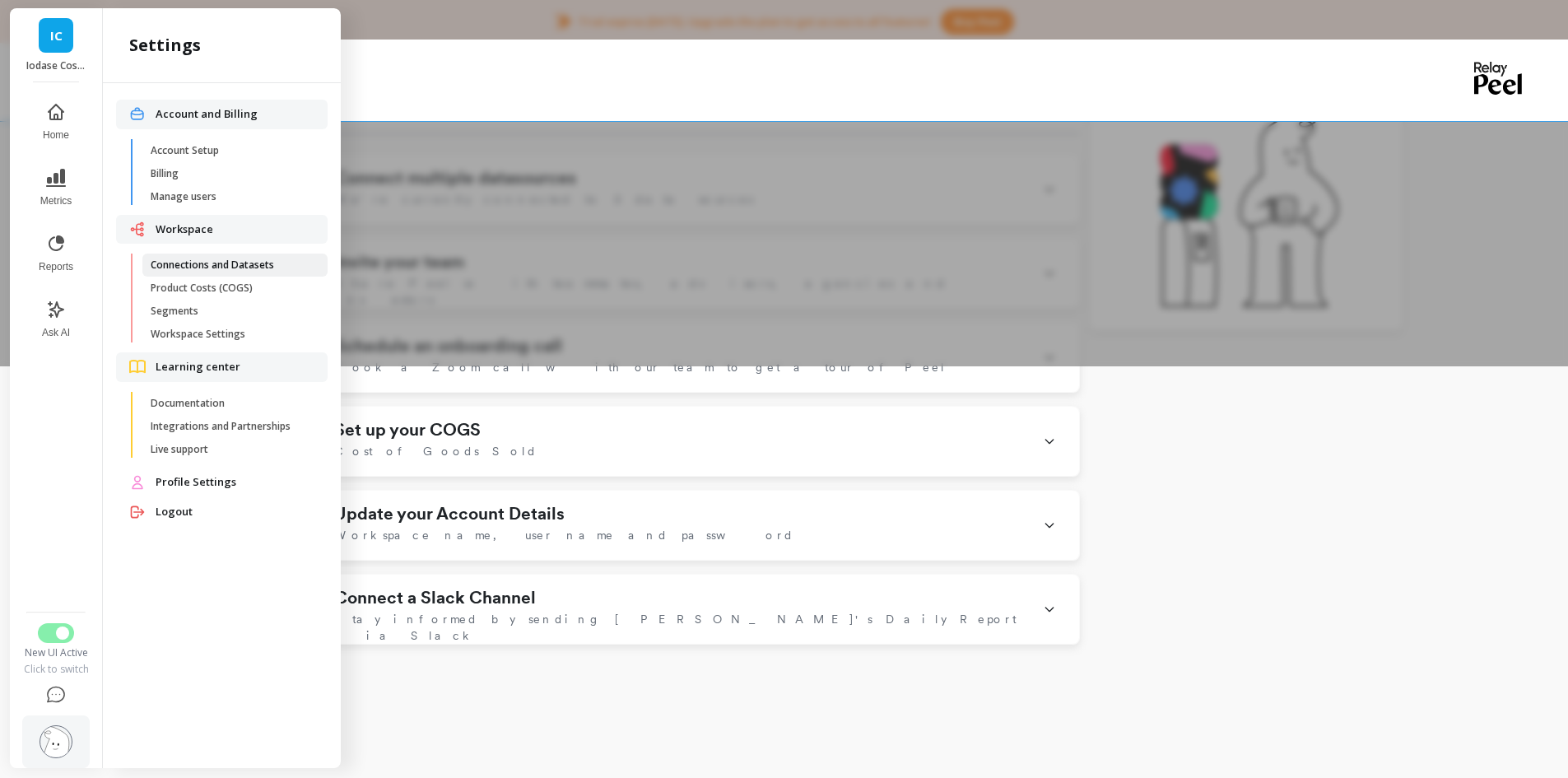
click at [191, 261] on span "Connections and Datasets" at bounding box center [229, 265] width 157 height 14
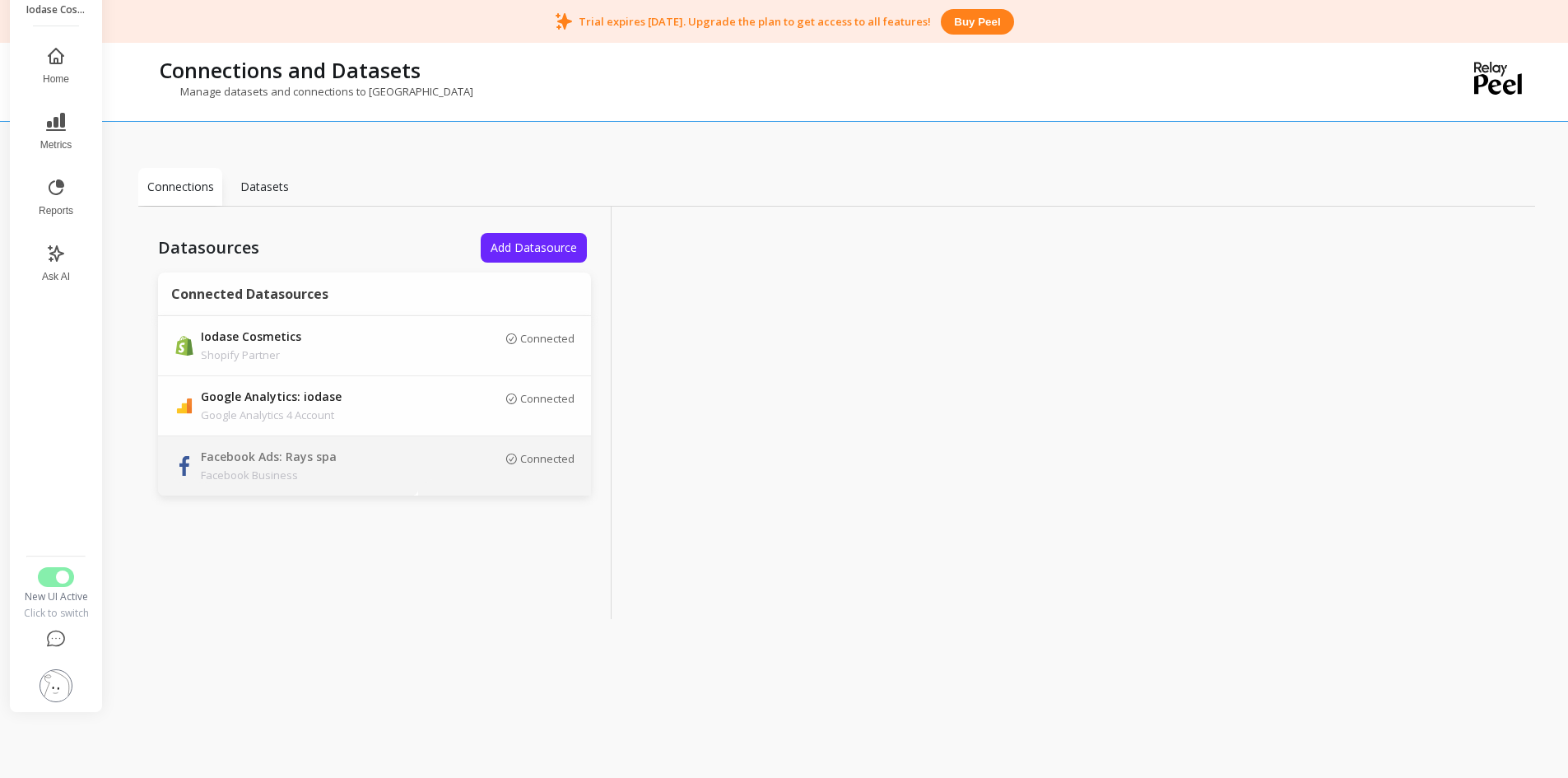
click at [410, 467] on p "Facebook Business" at bounding box center [316, 475] width 230 height 17
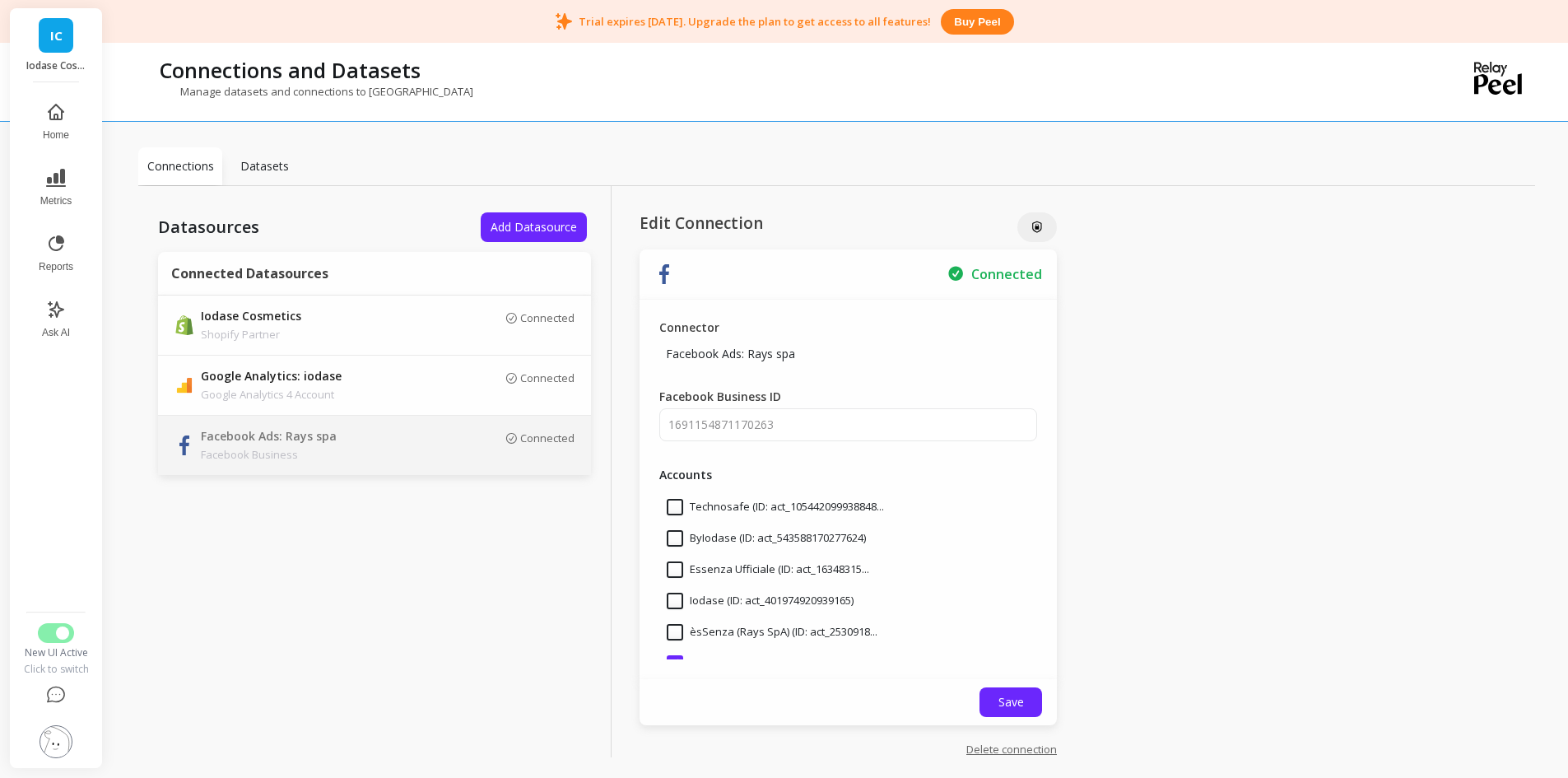
scroll to position [55, 0]
click at [999, 701] on span "Save" at bounding box center [1011, 702] width 25 height 16
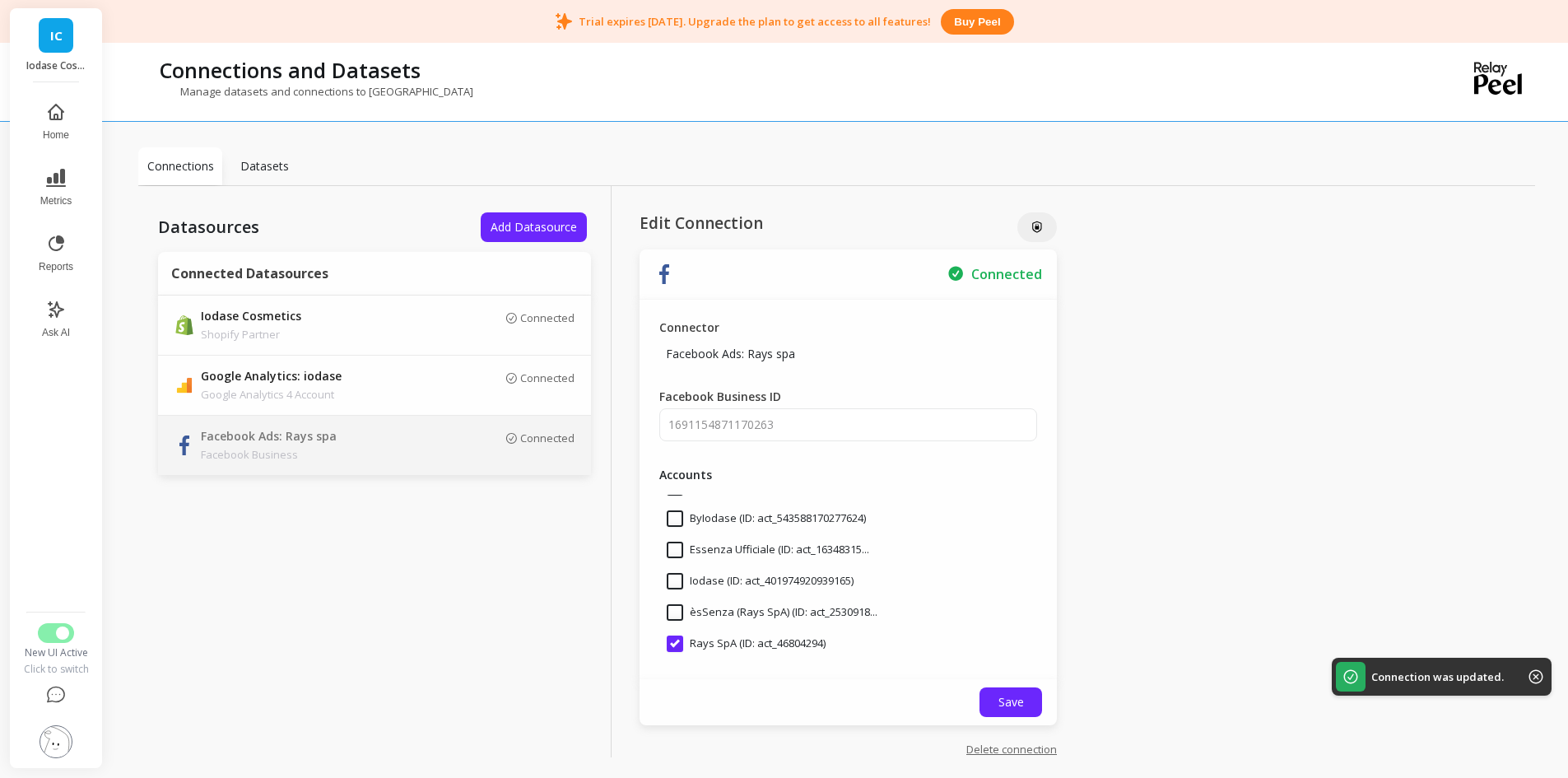
click at [275, 166] on p "Datasets" at bounding box center [265, 166] width 49 height 17
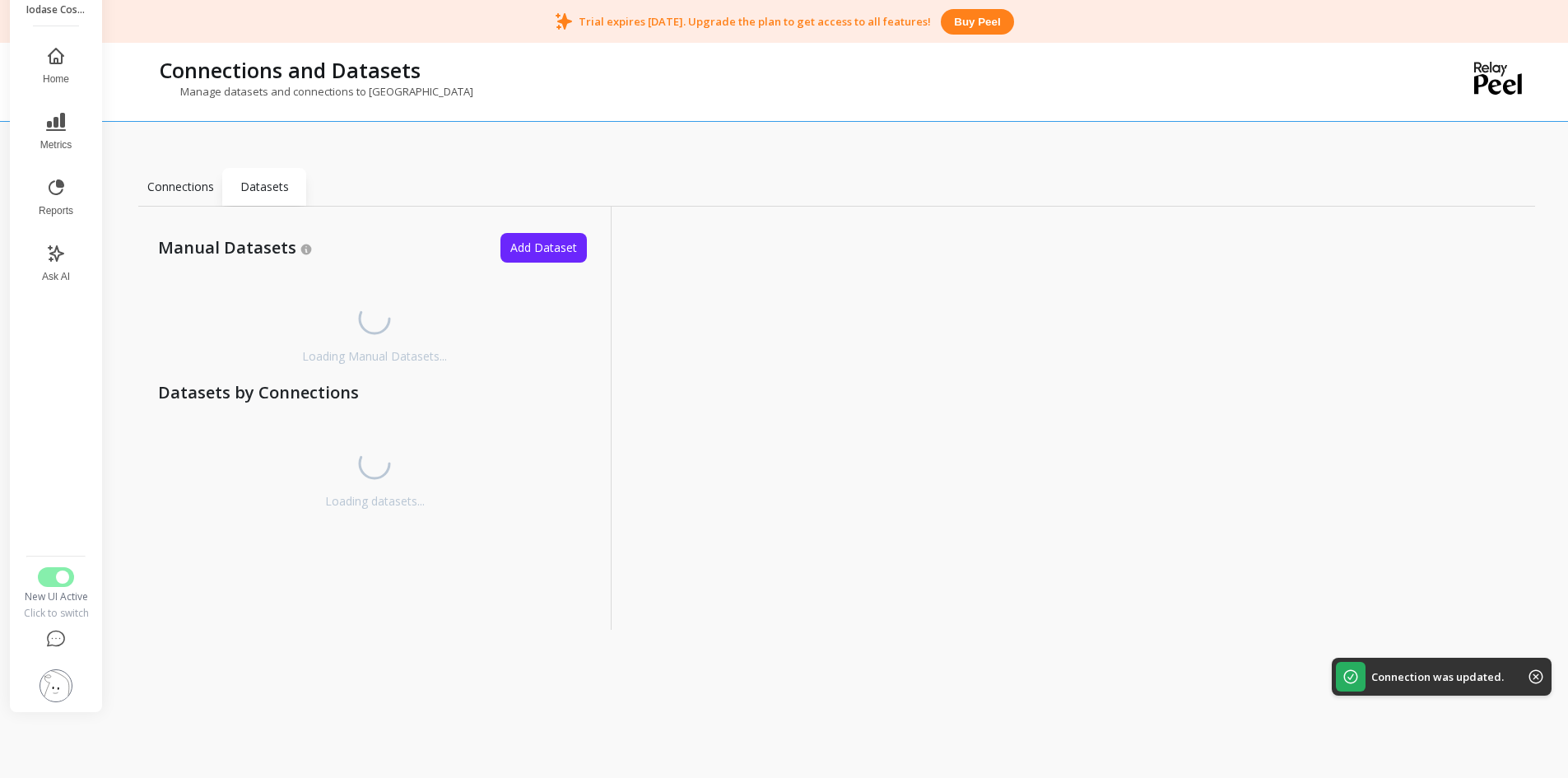
scroll to position [121, 0]
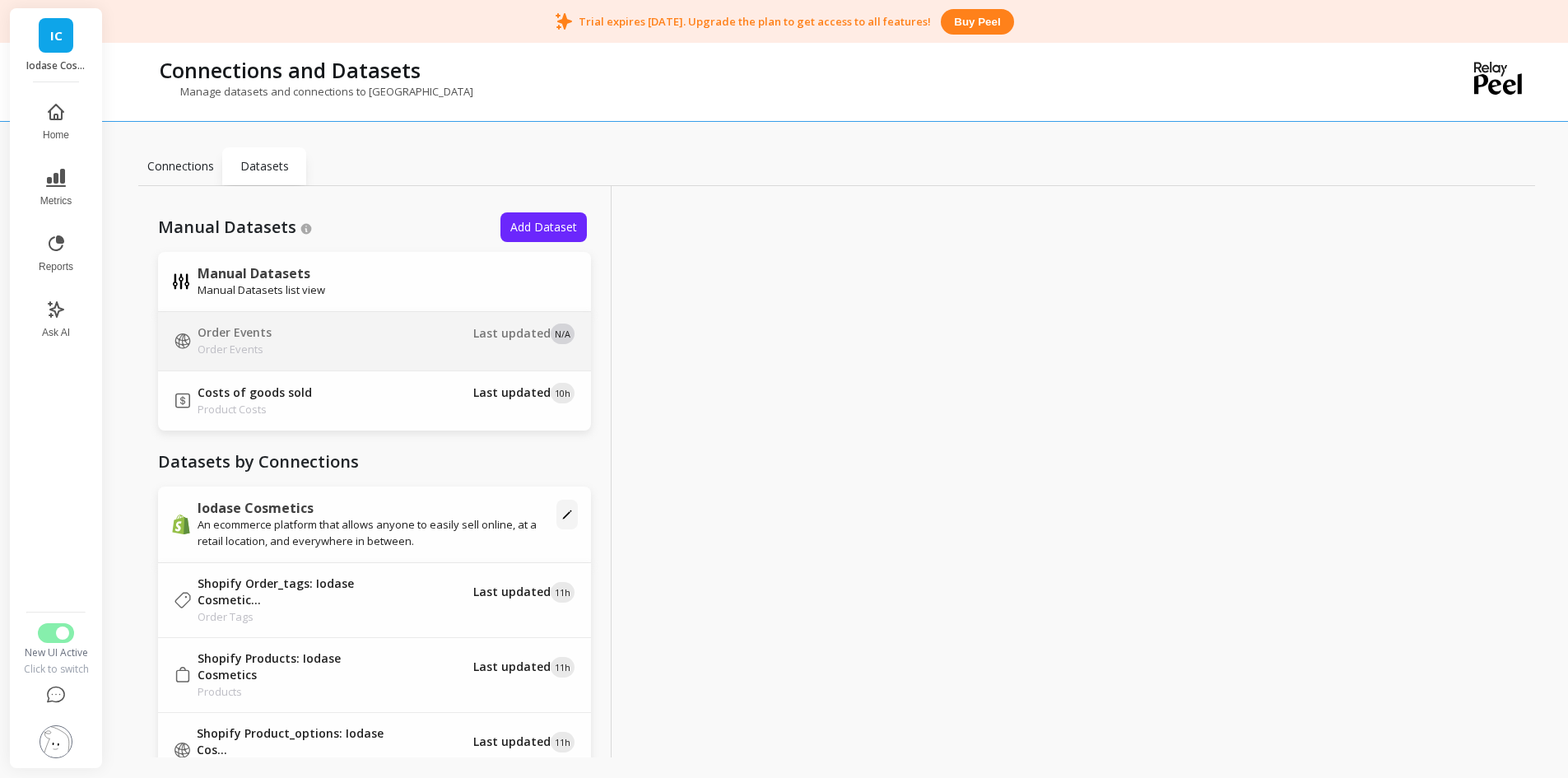
click at [352, 331] on div "Order Events Order Events" at bounding box center [288, 341] width 227 height 33
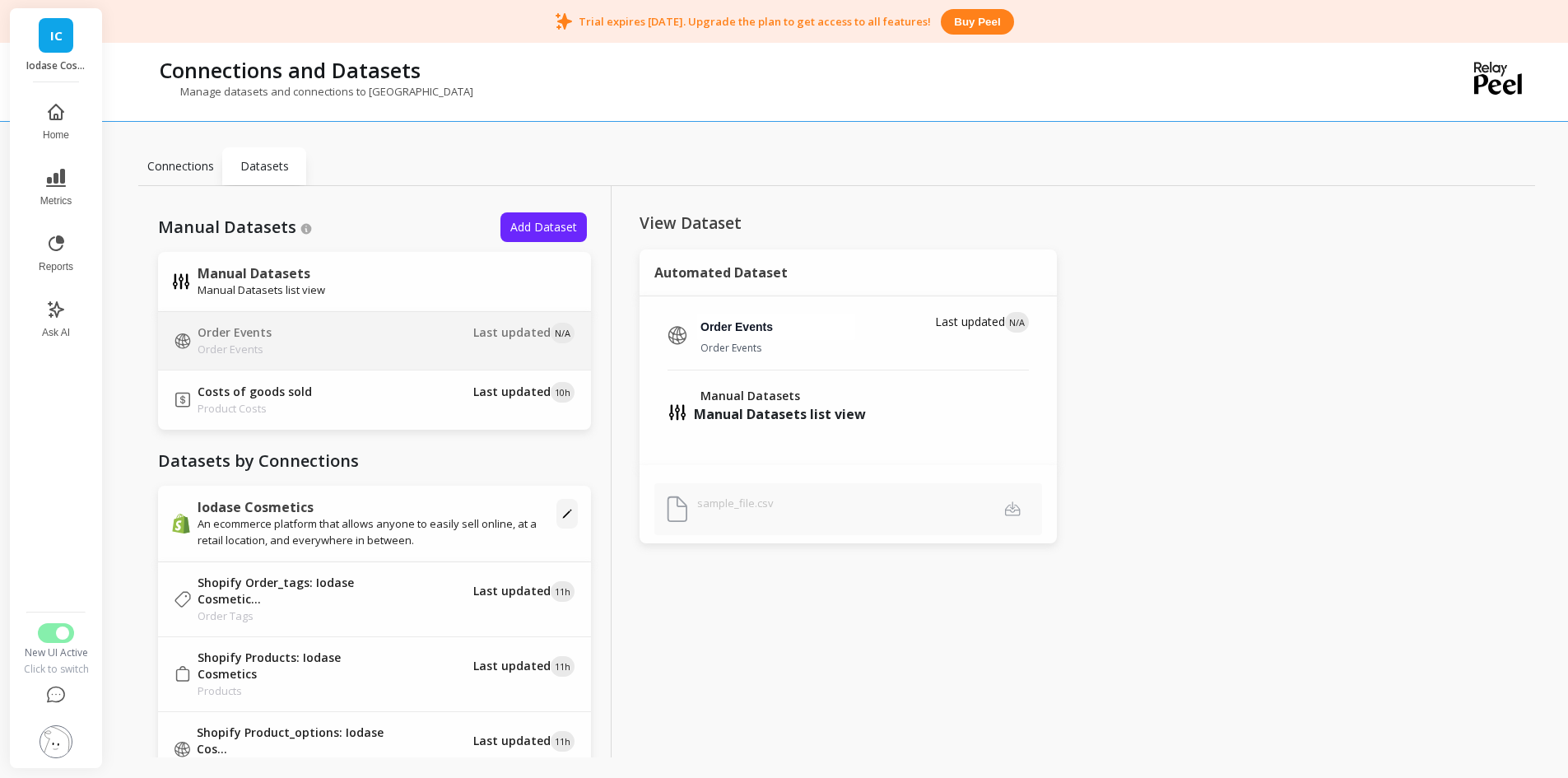
click at [681, 408] on img at bounding box center [678, 412] width 20 height 19
click at [269, 165] on p "Datasets" at bounding box center [265, 166] width 49 height 17
click at [54, 738] on img at bounding box center [57, 742] width 33 height 33
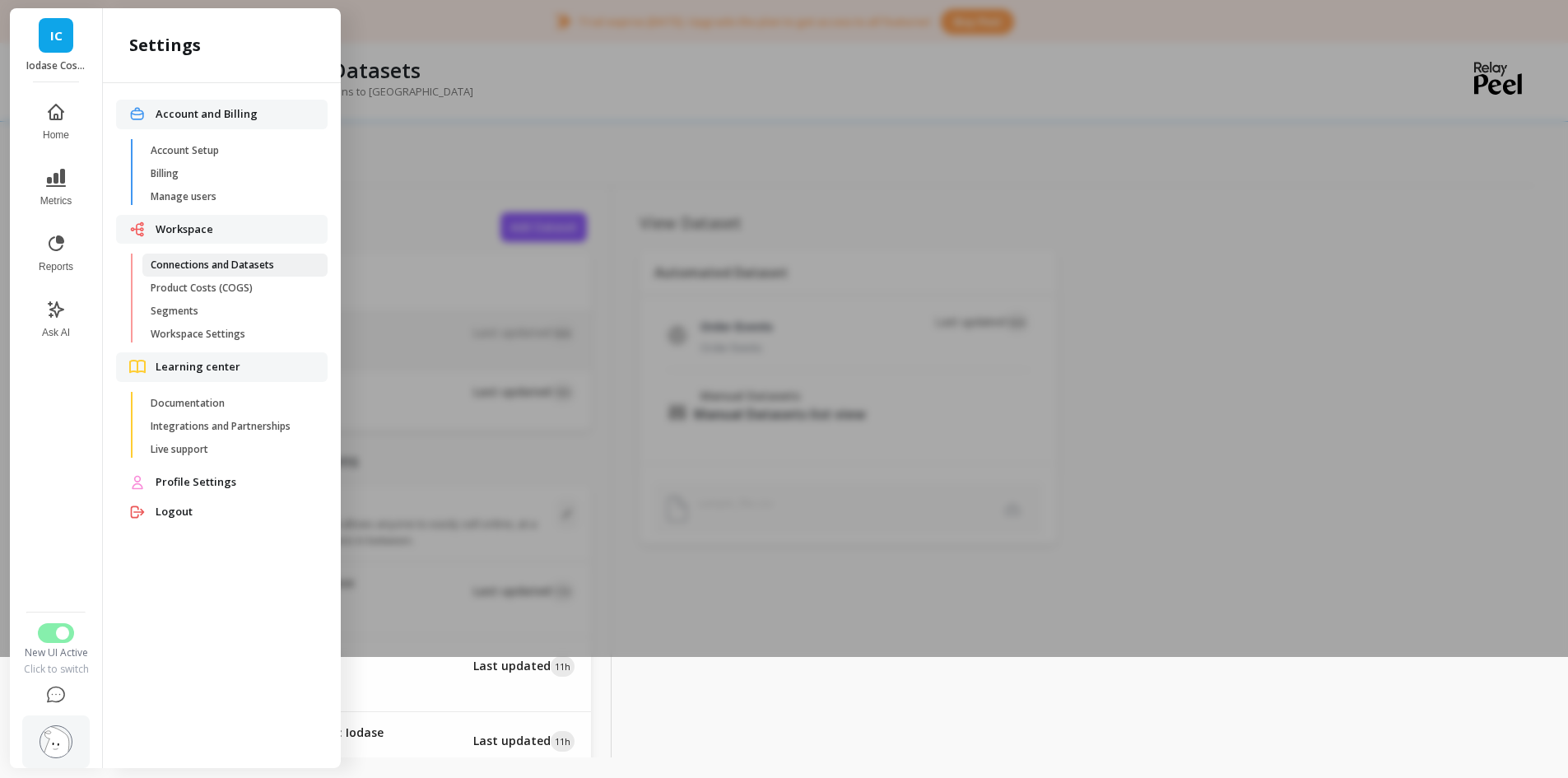
click at [235, 269] on span "Connections and Datasets" at bounding box center [229, 265] width 157 height 14
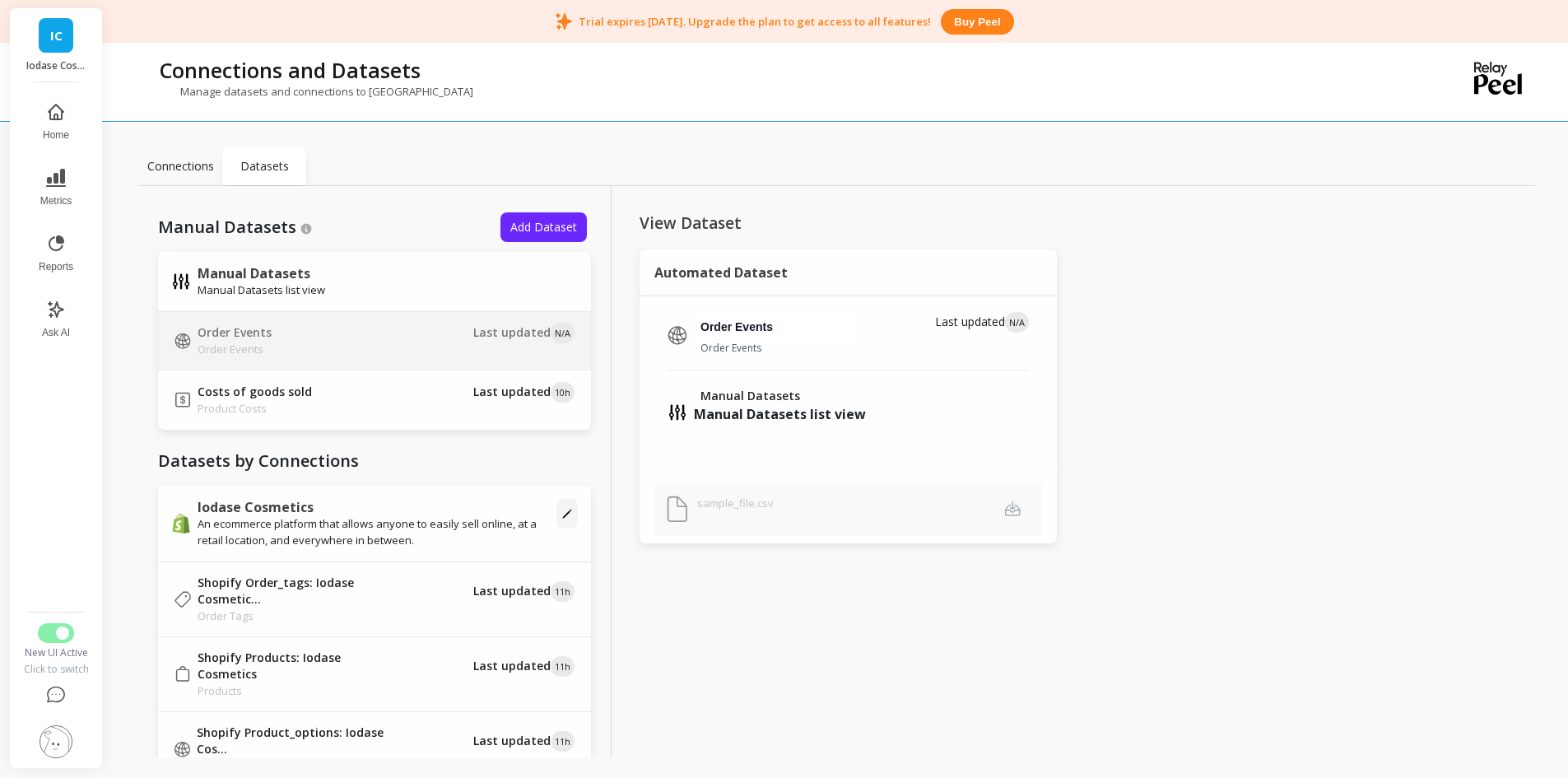
click at [184, 158] on p "Connections" at bounding box center [180, 166] width 66 height 17
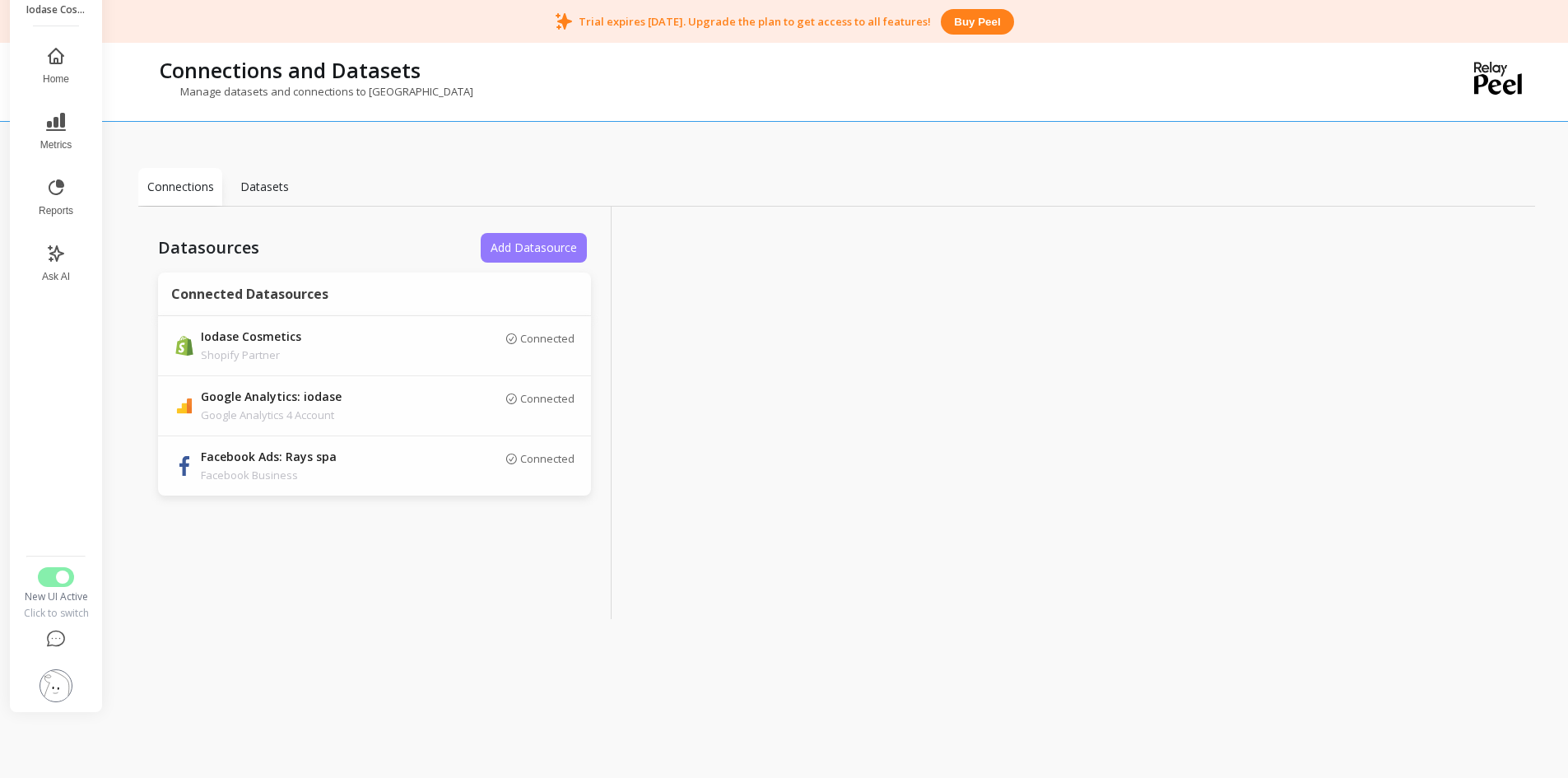
click at [537, 249] on span "Add Datasource" at bounding box center [533, 248] width 87 height 16
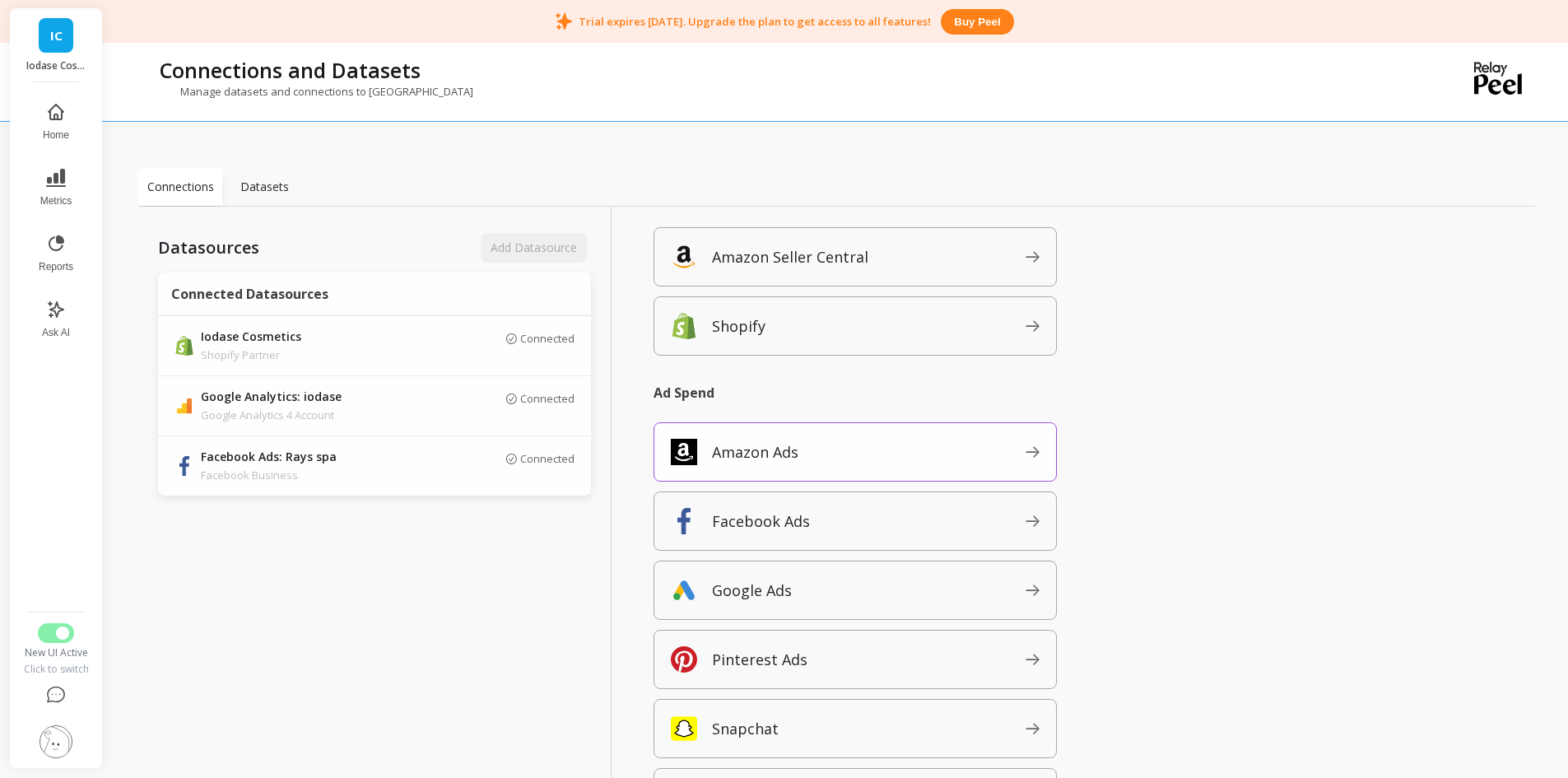
scroll to position [165, 0]
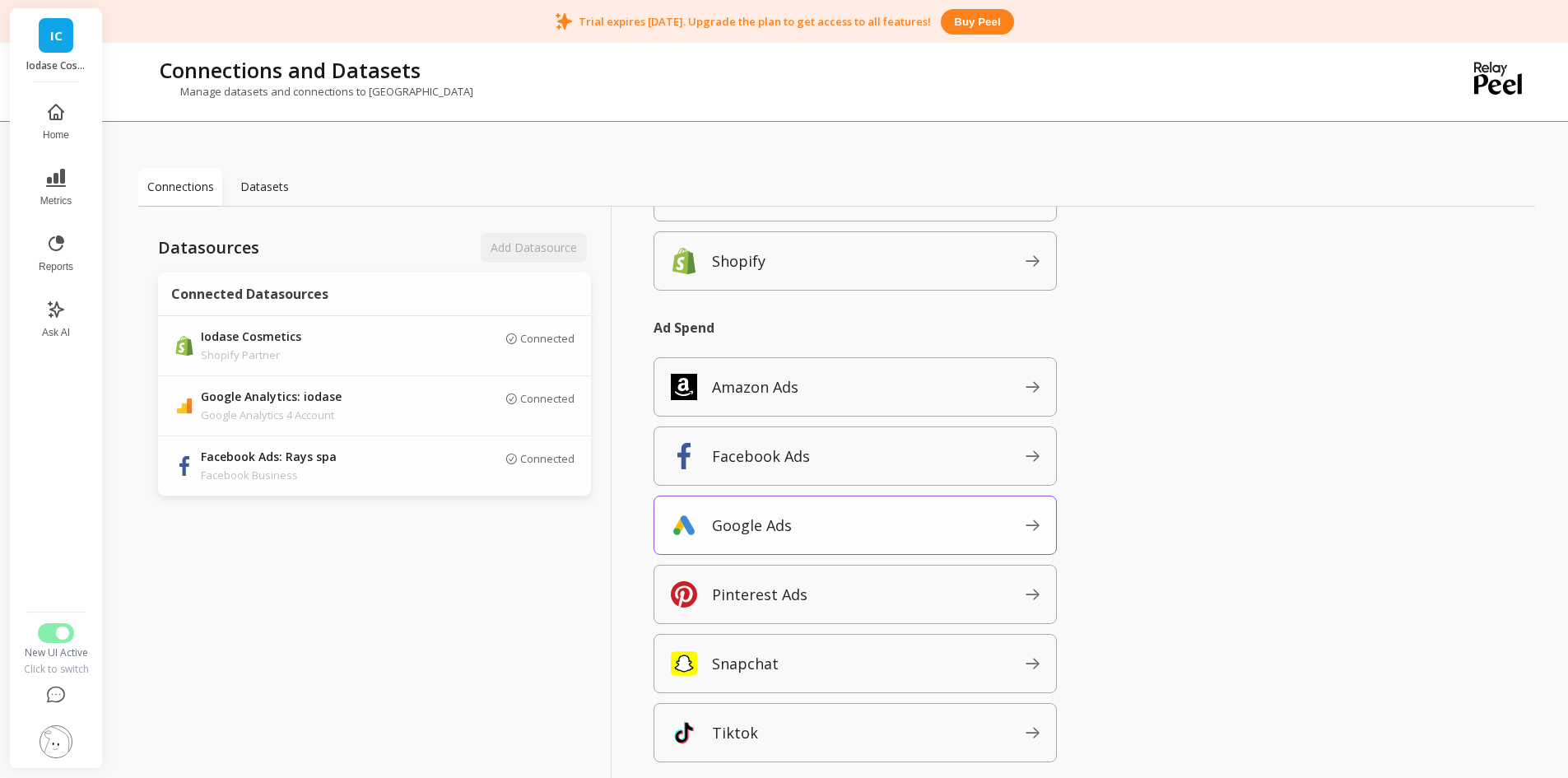
click at [834, 526] on span "Google Ads" at bounding box center [869, 525] width 314 height 26
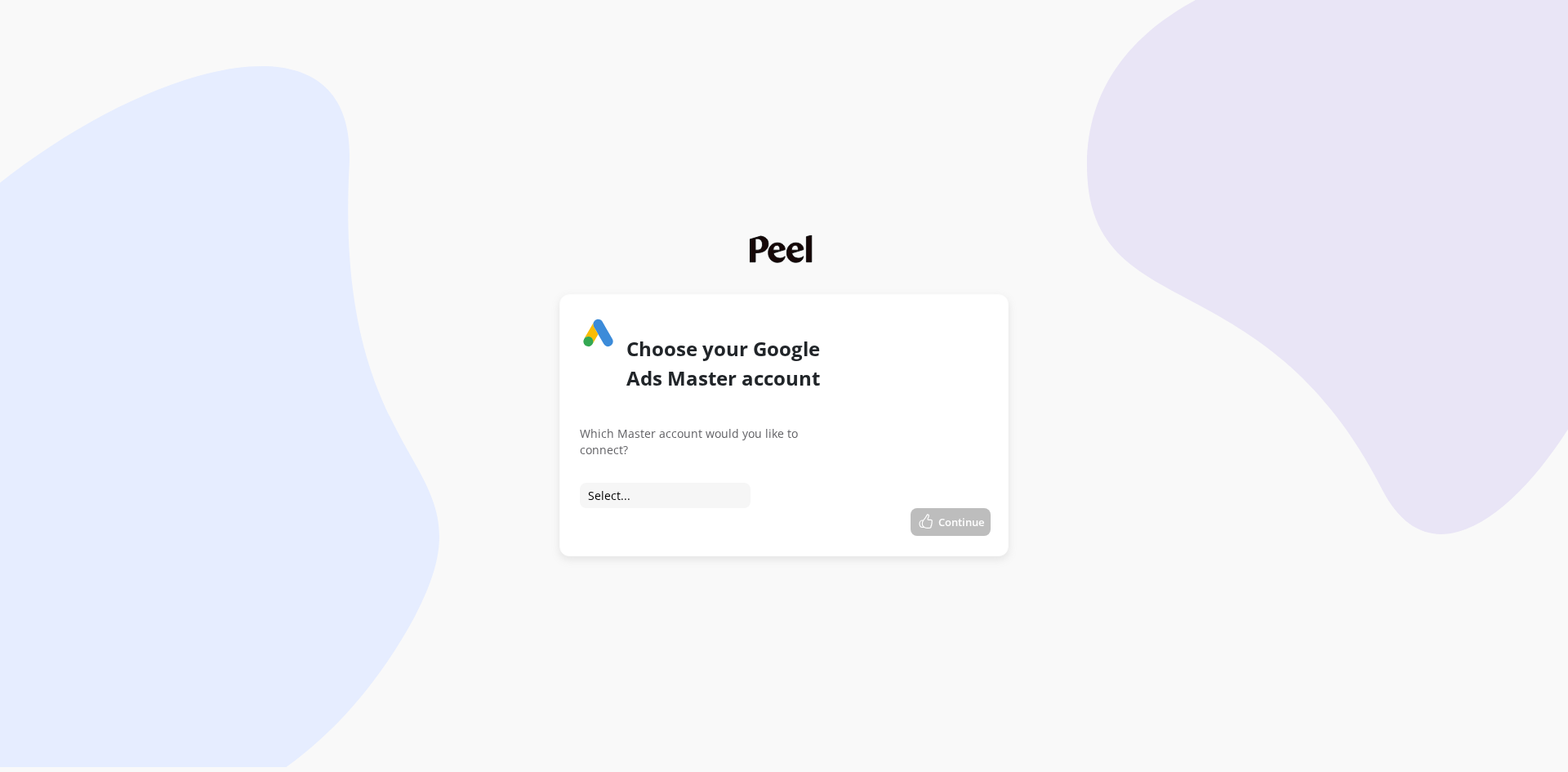
click at [642, 490] on select "Select... Connect to Iodase GAds Connect to Rays Connect to Technosafe" at bounding box center [665, 495] width 170 height 25
select select "3006703099"
click at [579, 483] on select "Select... Connect to Iodase GAds Connect to Rays Connect to Technosafe" at bounding box center [665, 495] width 170 height 25
click at [936, 522] on button "Continue" at bounding box center [950, 521] width 80 height 28
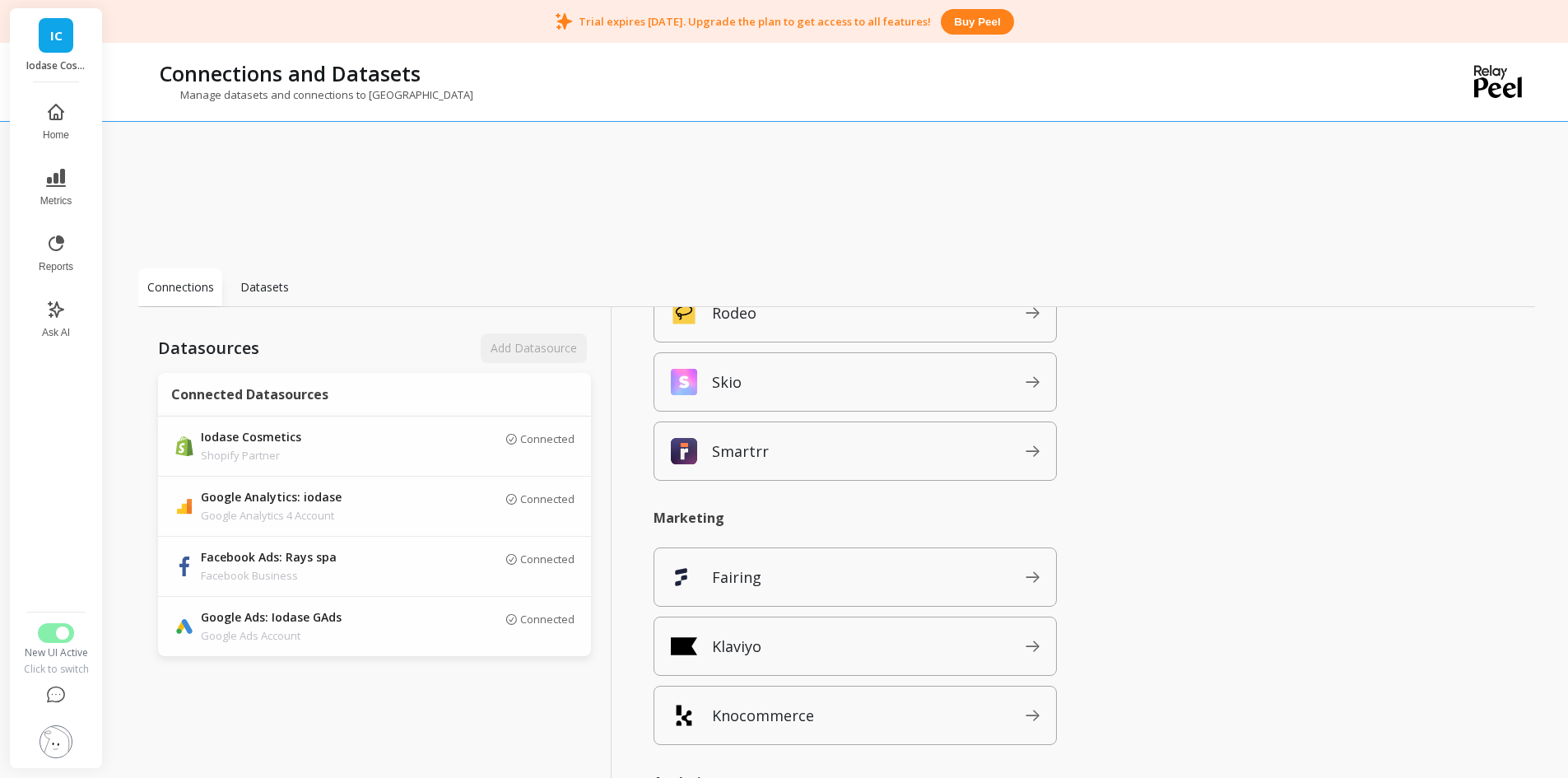
scroll to position [1317, 0]
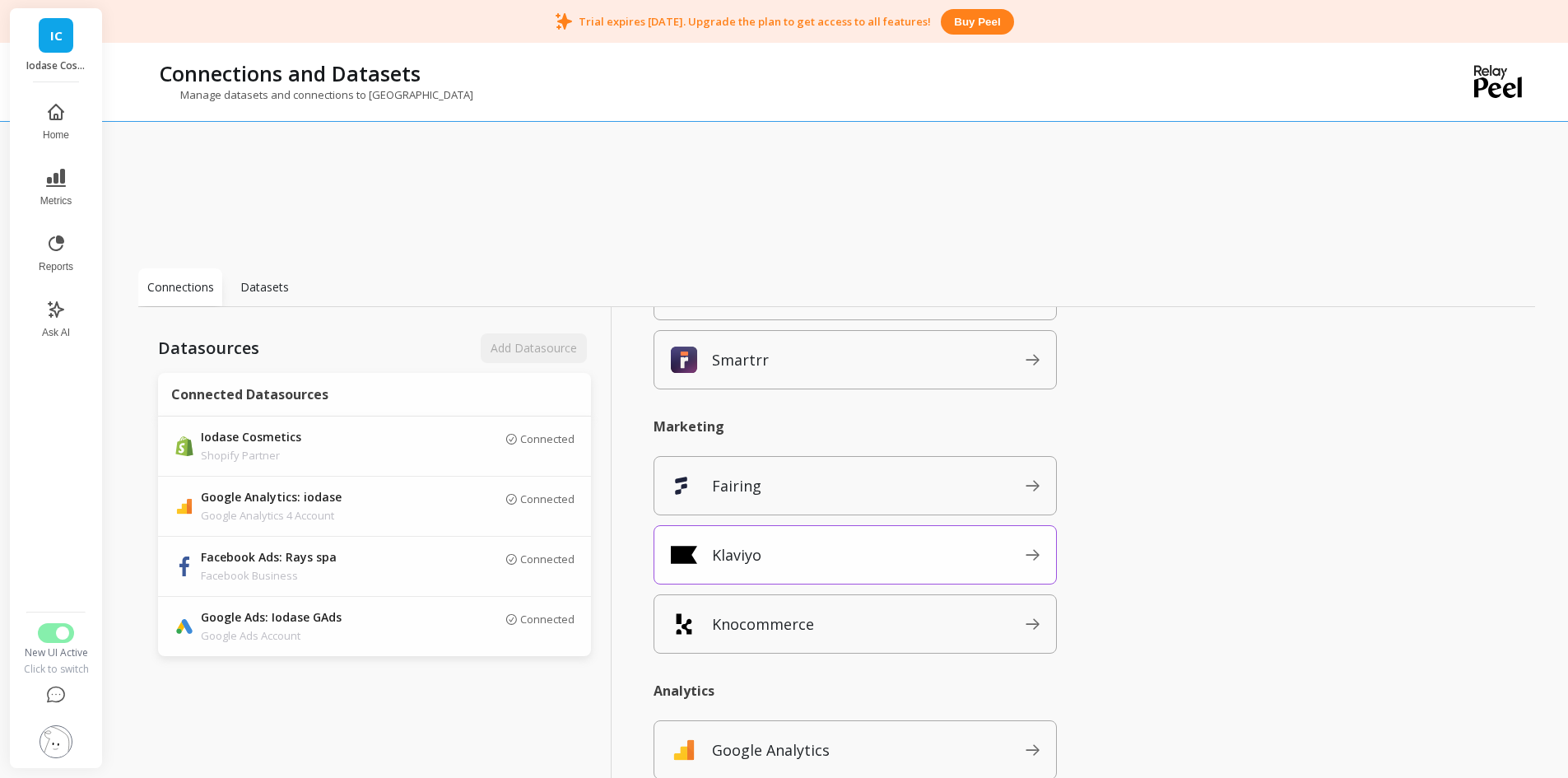
click at [840, 565] on span "Klaviyo" at bounding box center [869, 555] width 314 height 26
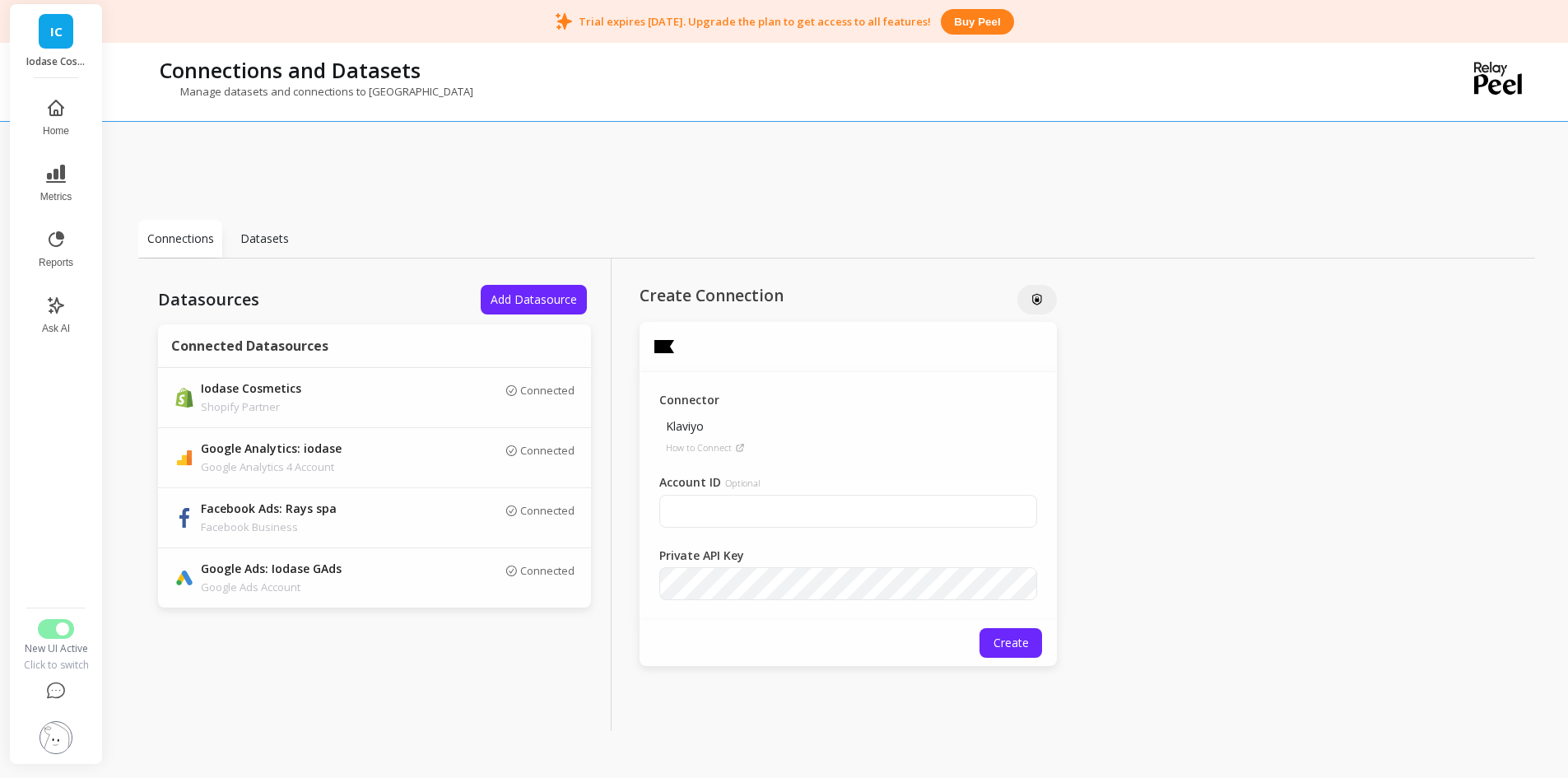
scroll to position [100, 0]
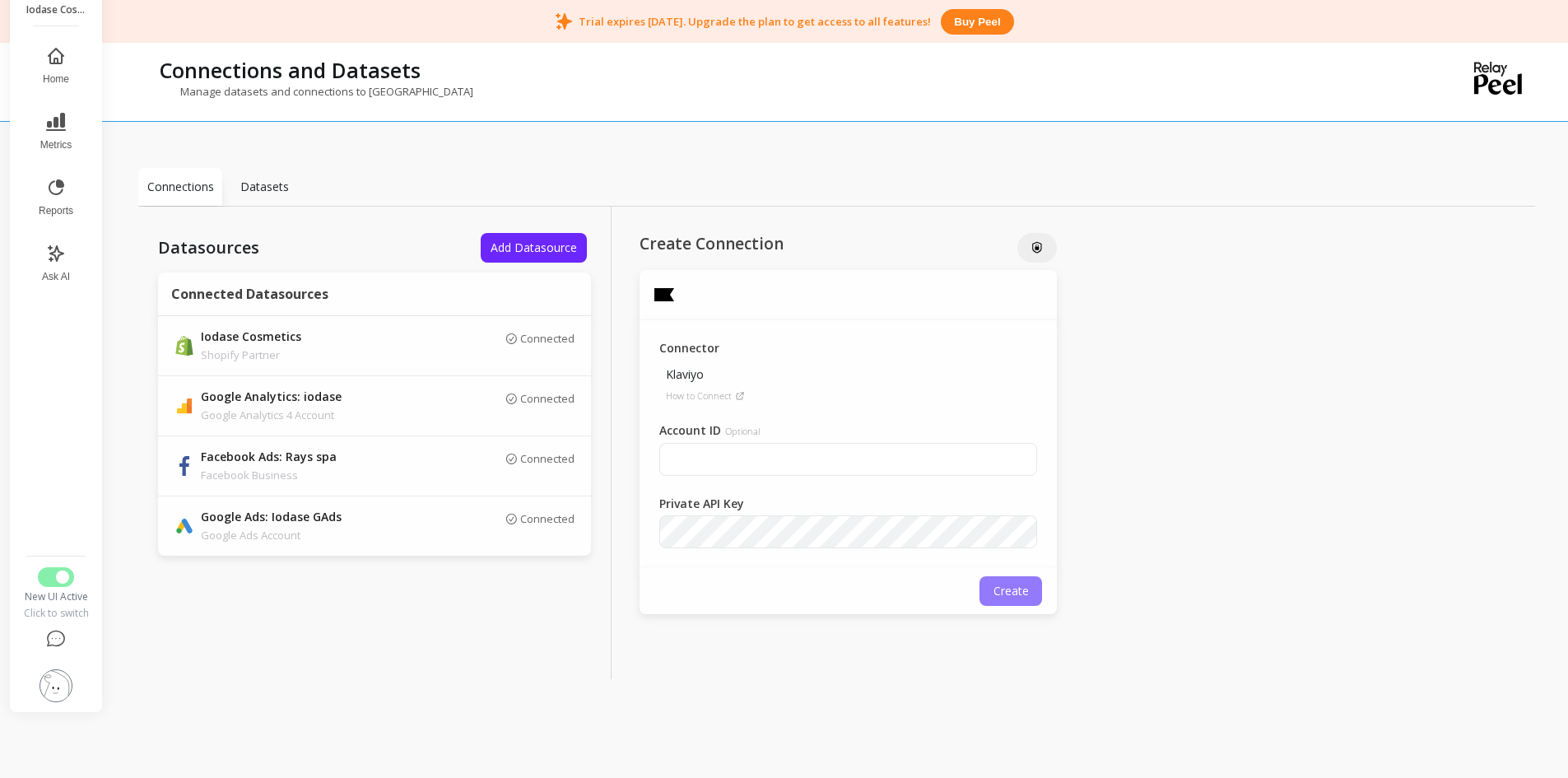
click at [1023, 595] on span "Create" at bounding box center [1011, 591] width 35 height 16
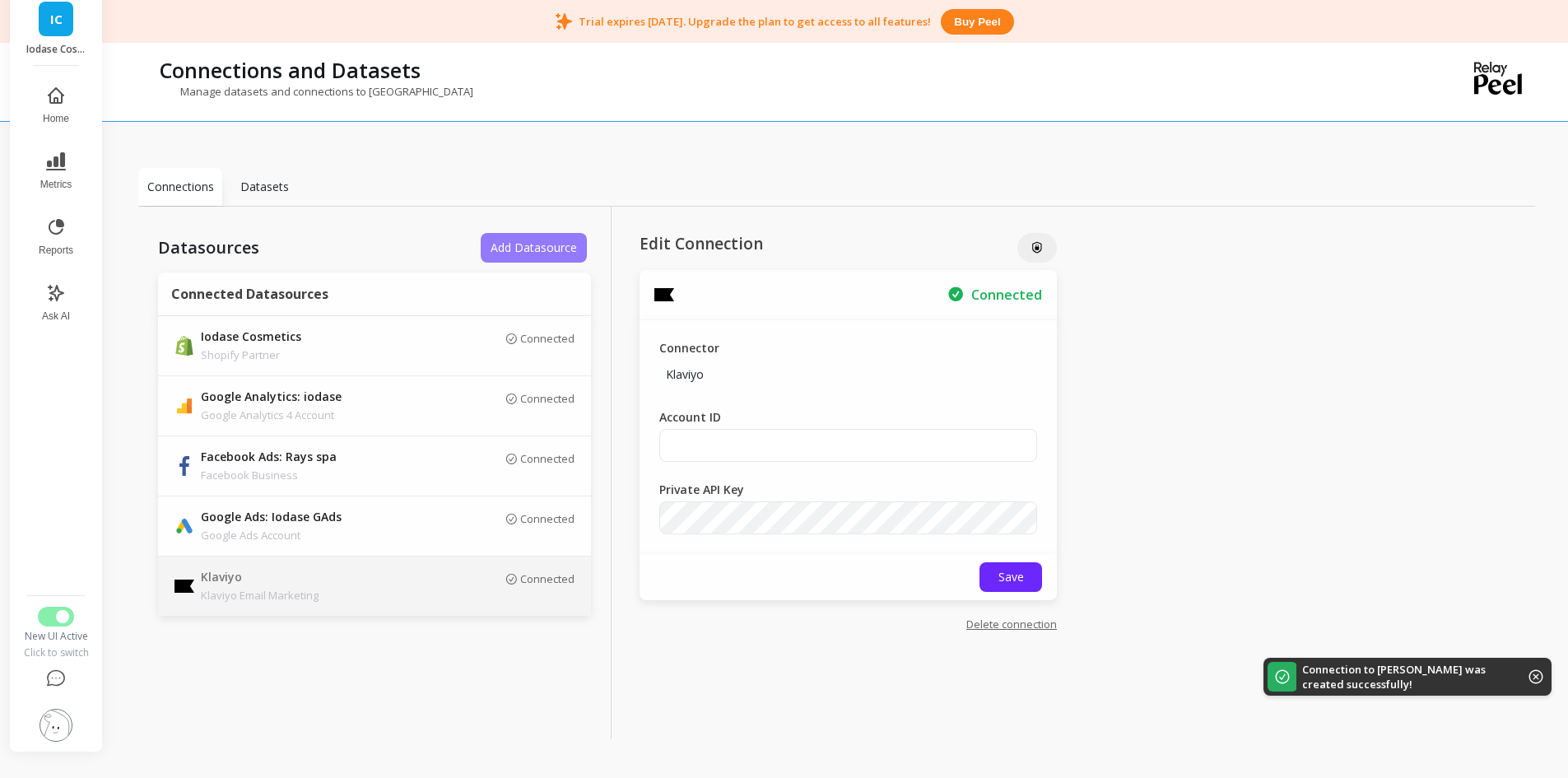
click at [568, 249] on span "Add Datasource" at bounding box center [533, 248] width 87 height 16
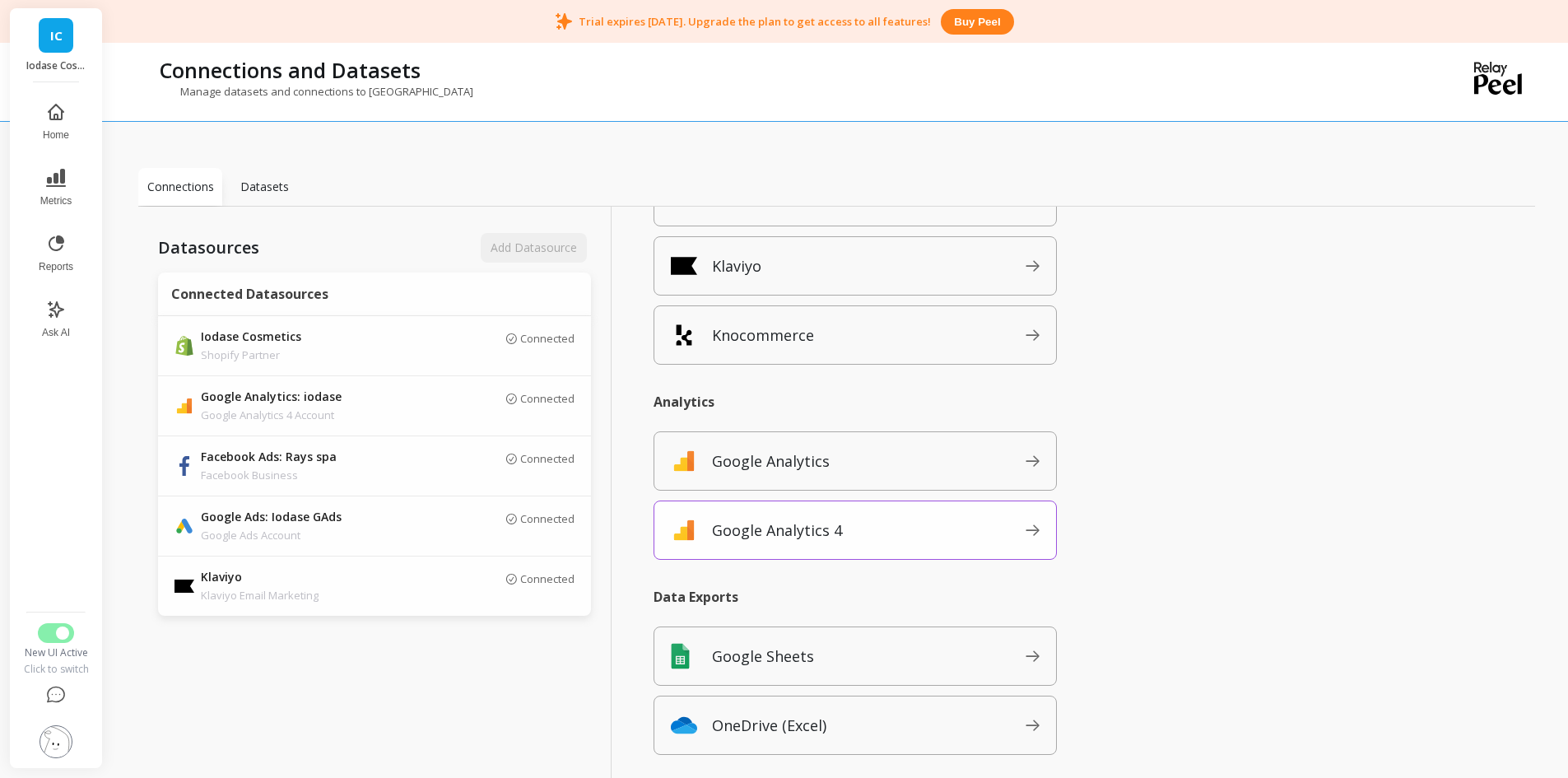
scroll to position [1553, 0]
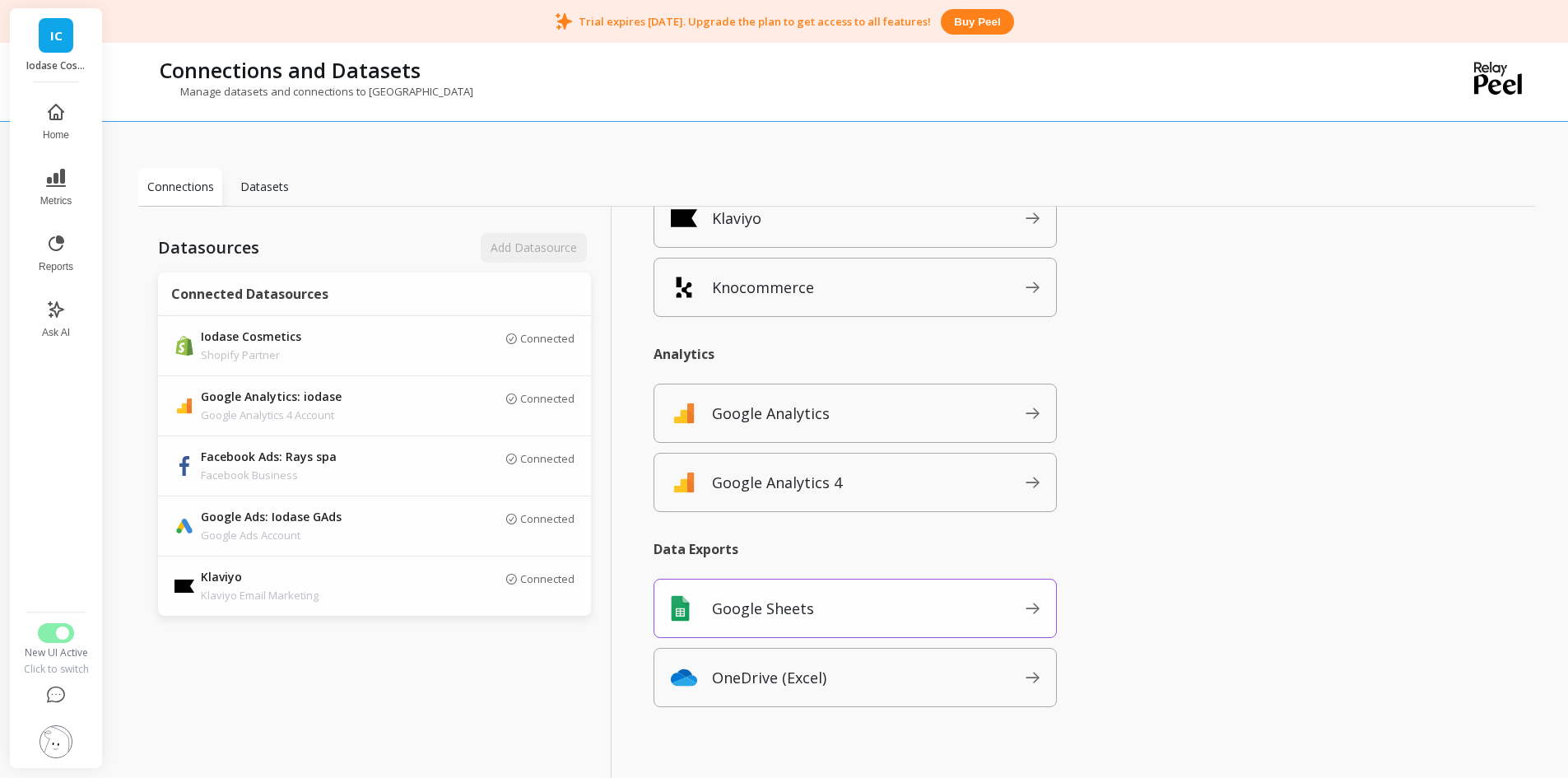
click at [916, 624] on div "Google Sheets" at bounding box center [855, 608] width 404 height 59
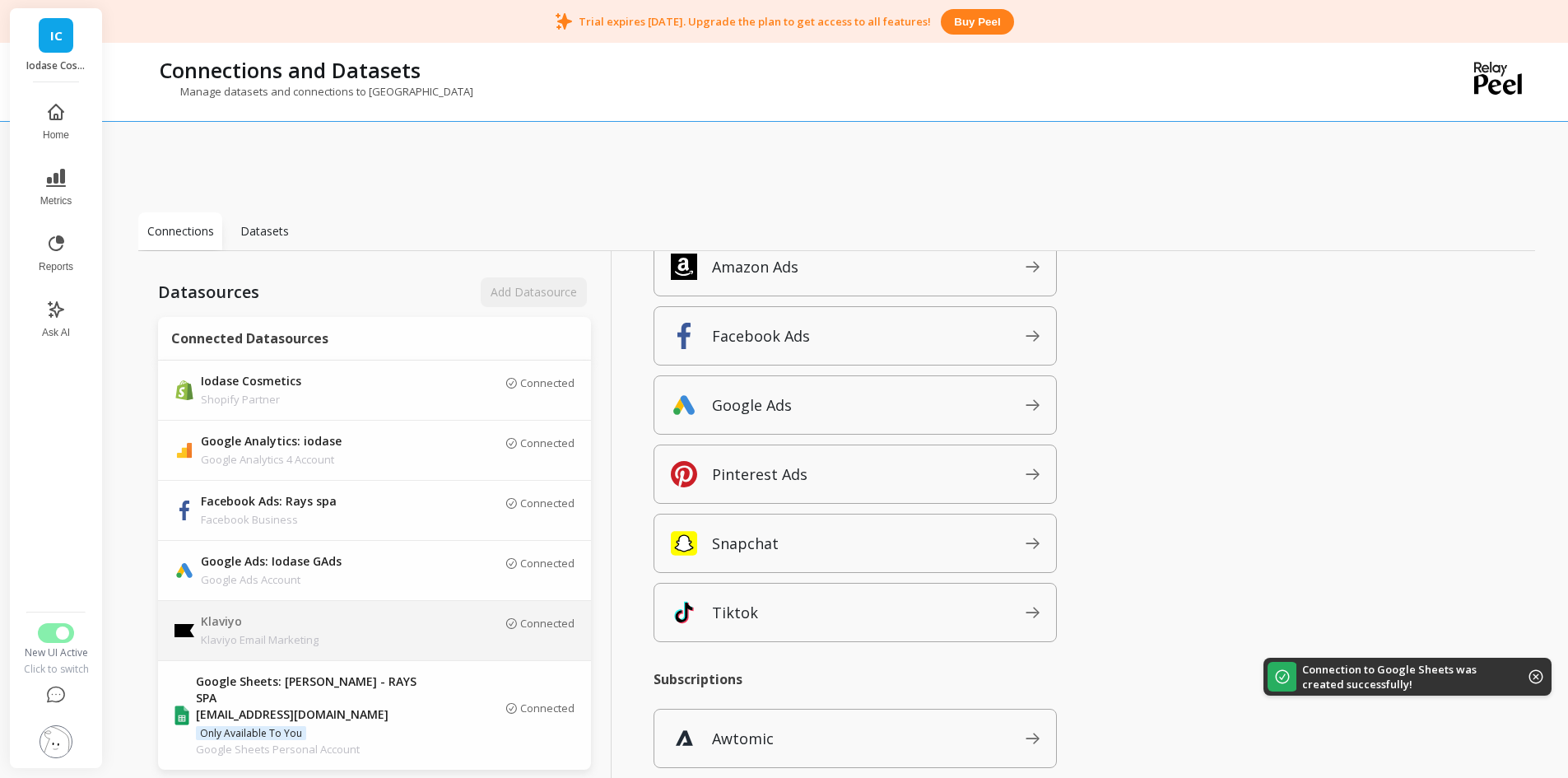
scroll to position [121, 0]
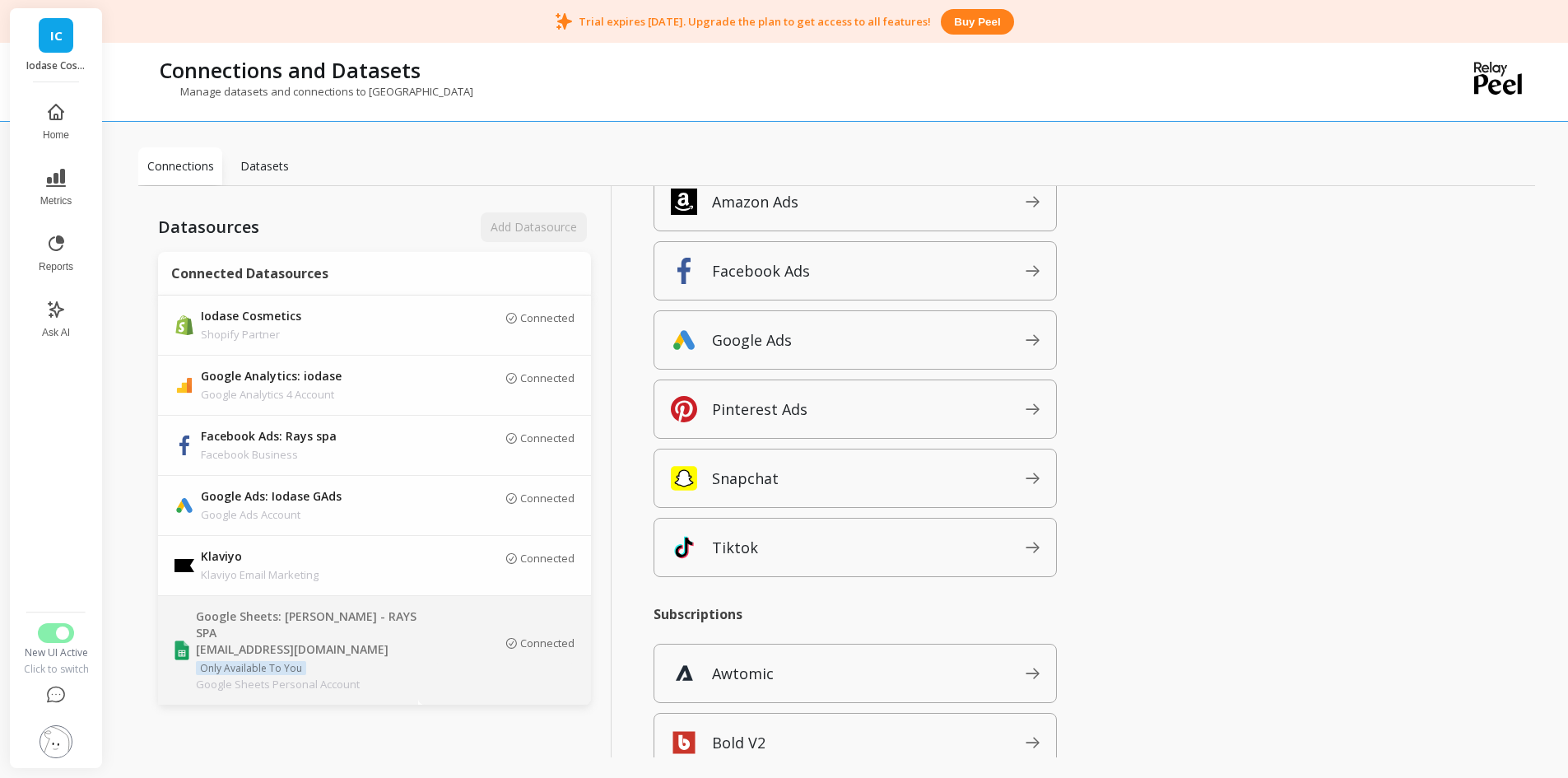
click at [488, 637] on div "Connected" at bounding box center [505, 650] width 140 height 28
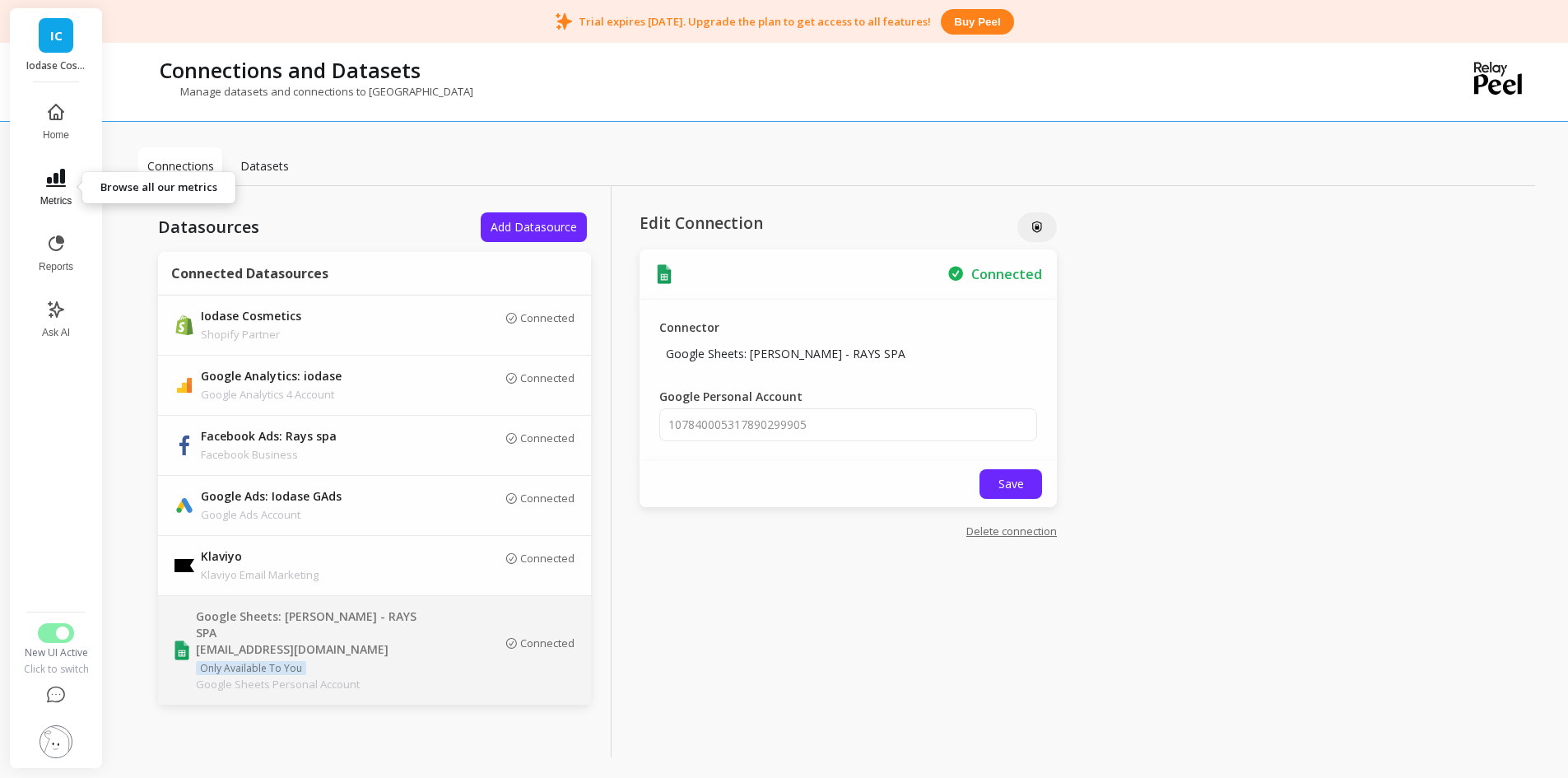
click at [59, 197] on span "Metrics" at bounding box center [56, 201] width 32 height 14
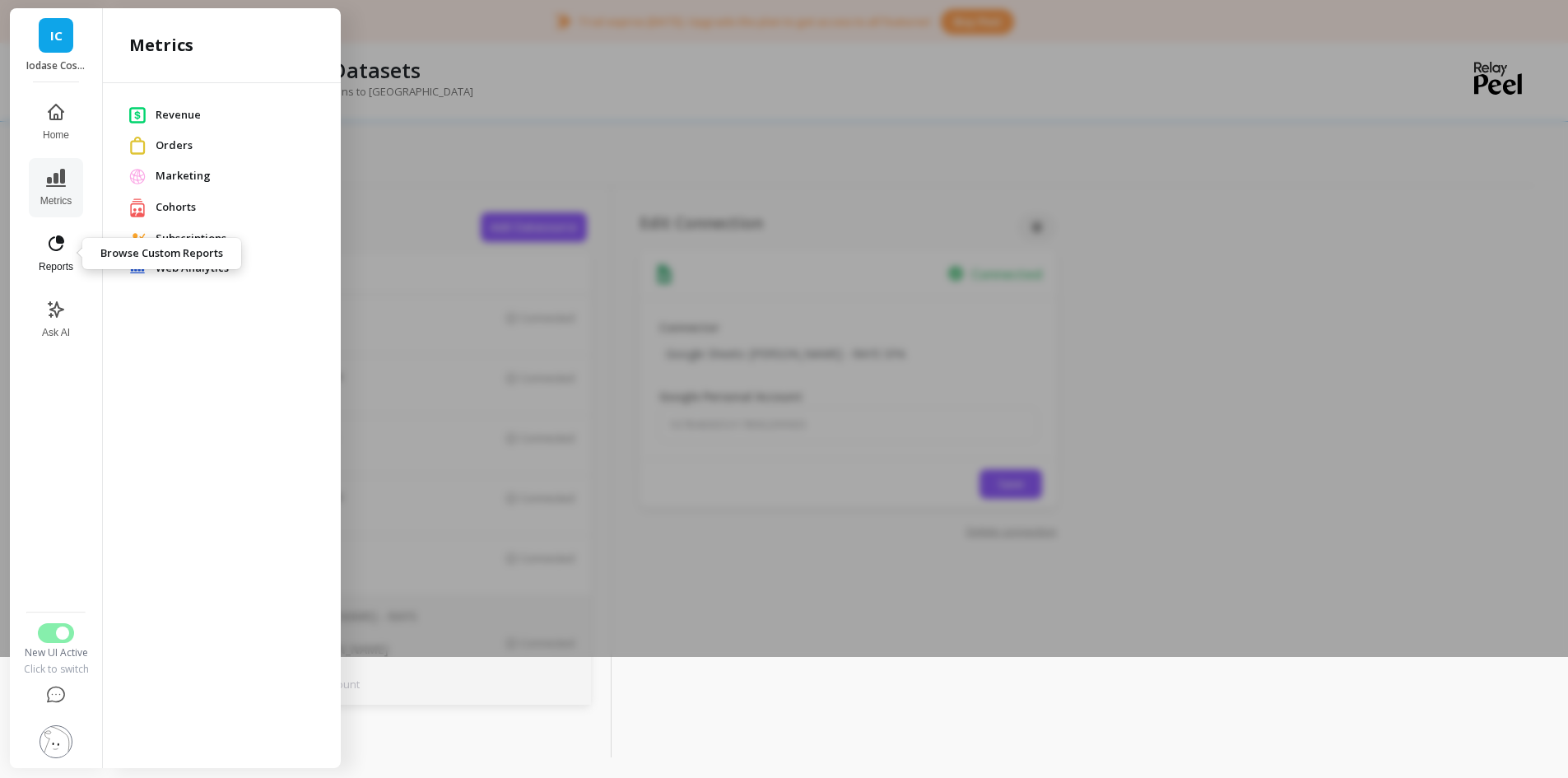
click at [56, 254] on button "Reports" at bounding box center [57, 253] width 55 height 59
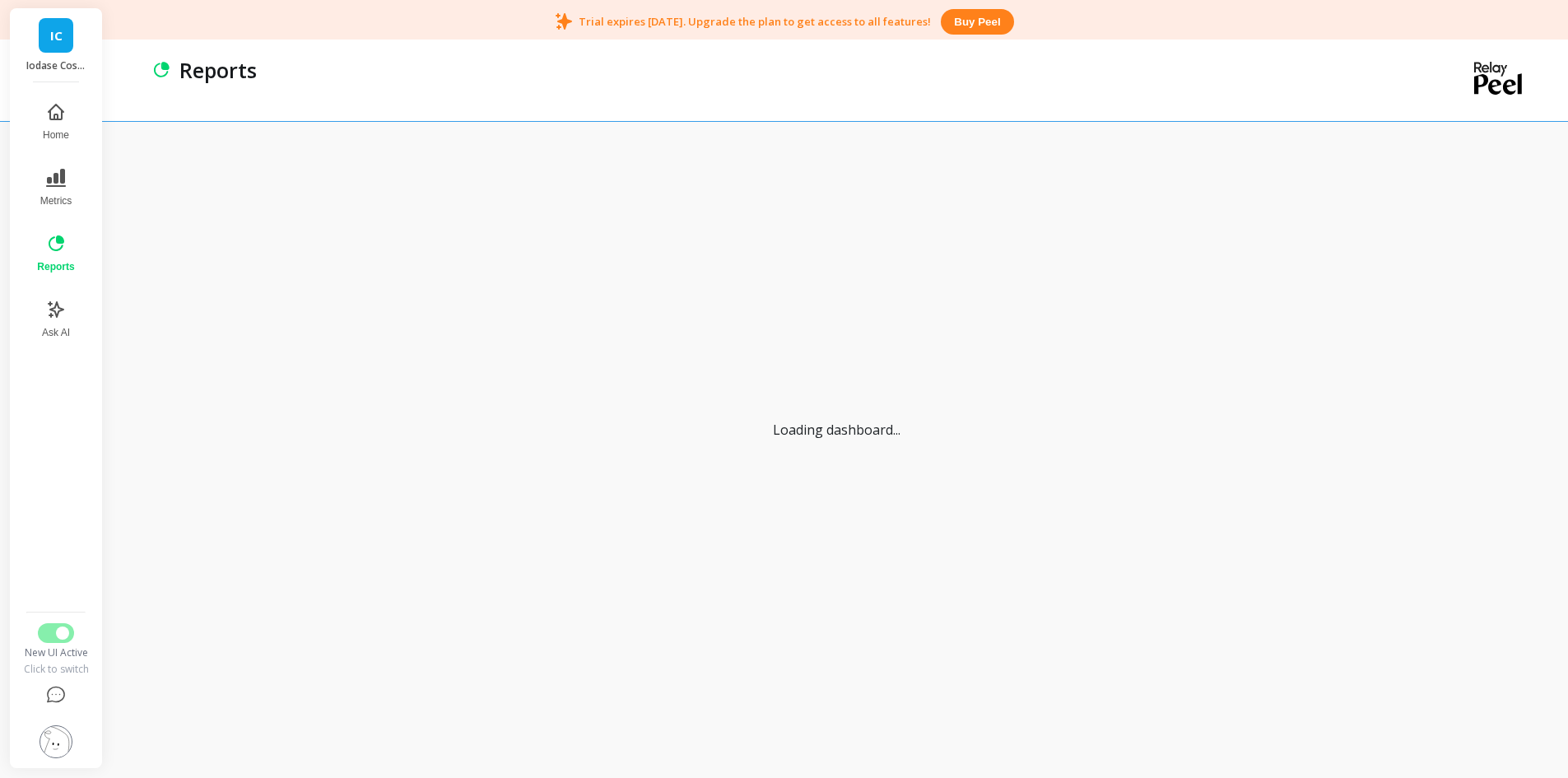
scroll to position [43, 0]
click at [66, 737] on img at bounding box center [57, 742] width 33 height 33
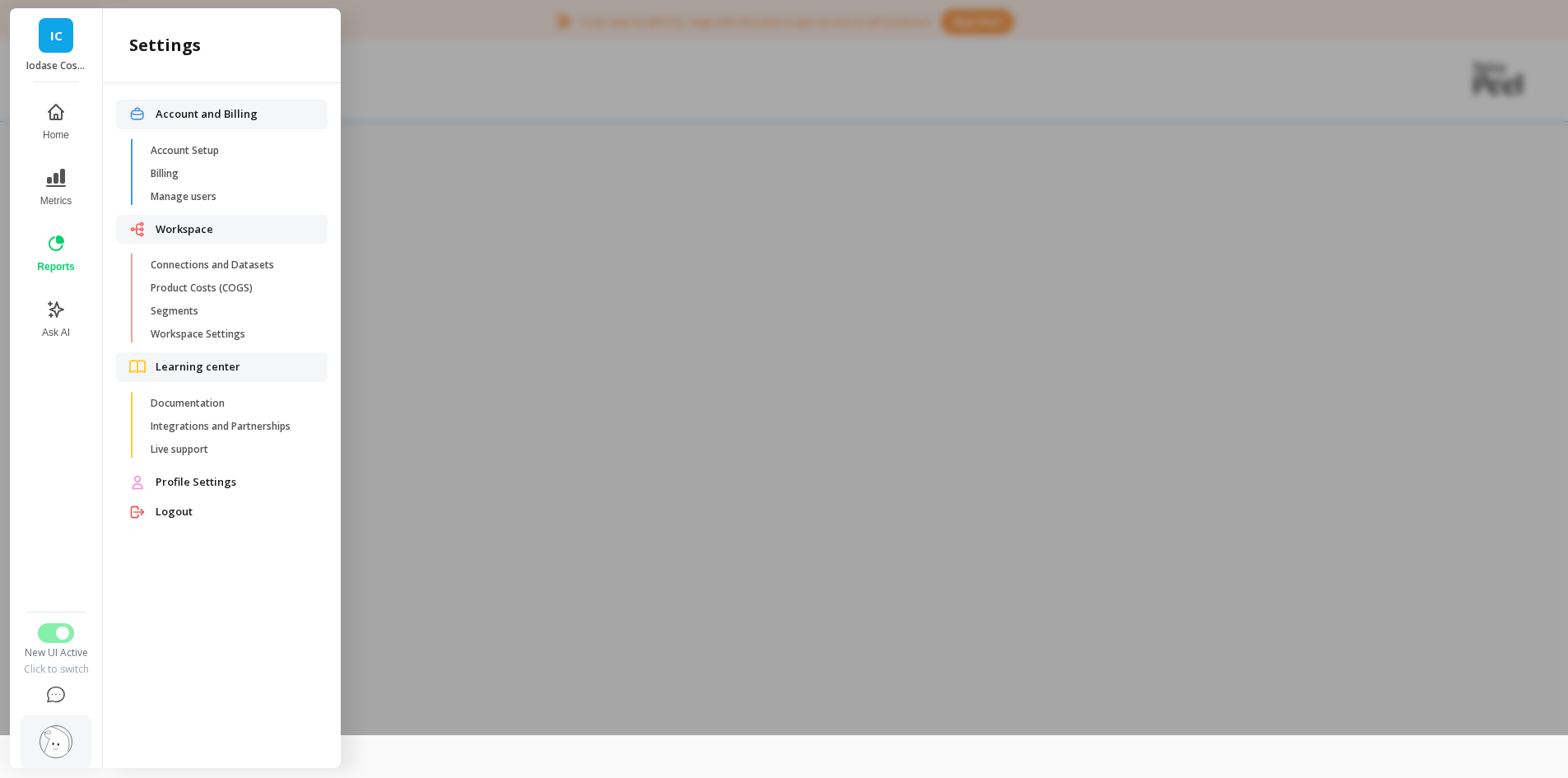
click at [209, 485] on span "Profile Settings" at bounding box center [235, 482] width 159 height 17
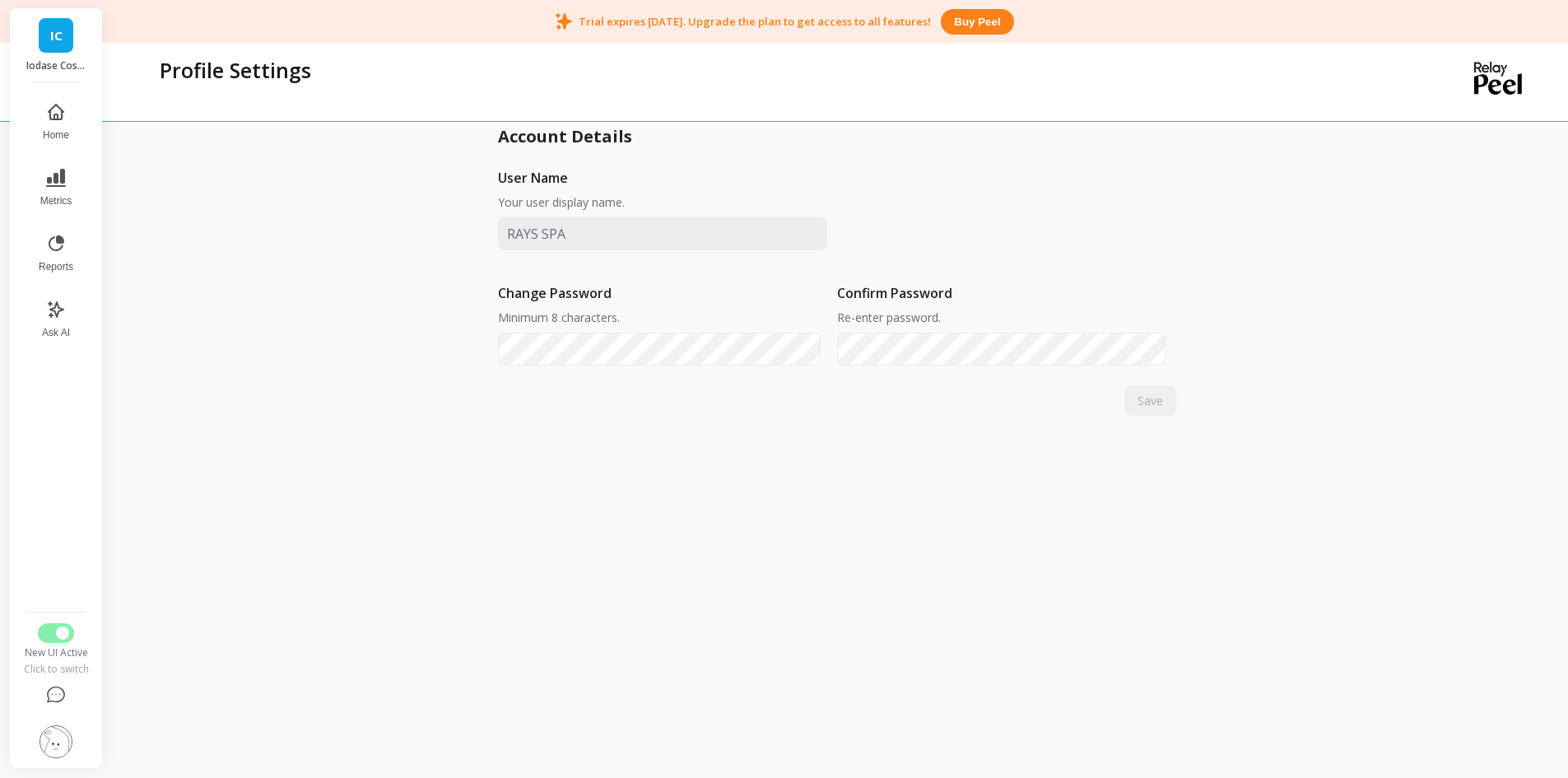
click at [59, 746] on img at bounding box center [57, 742] width 33 height 33
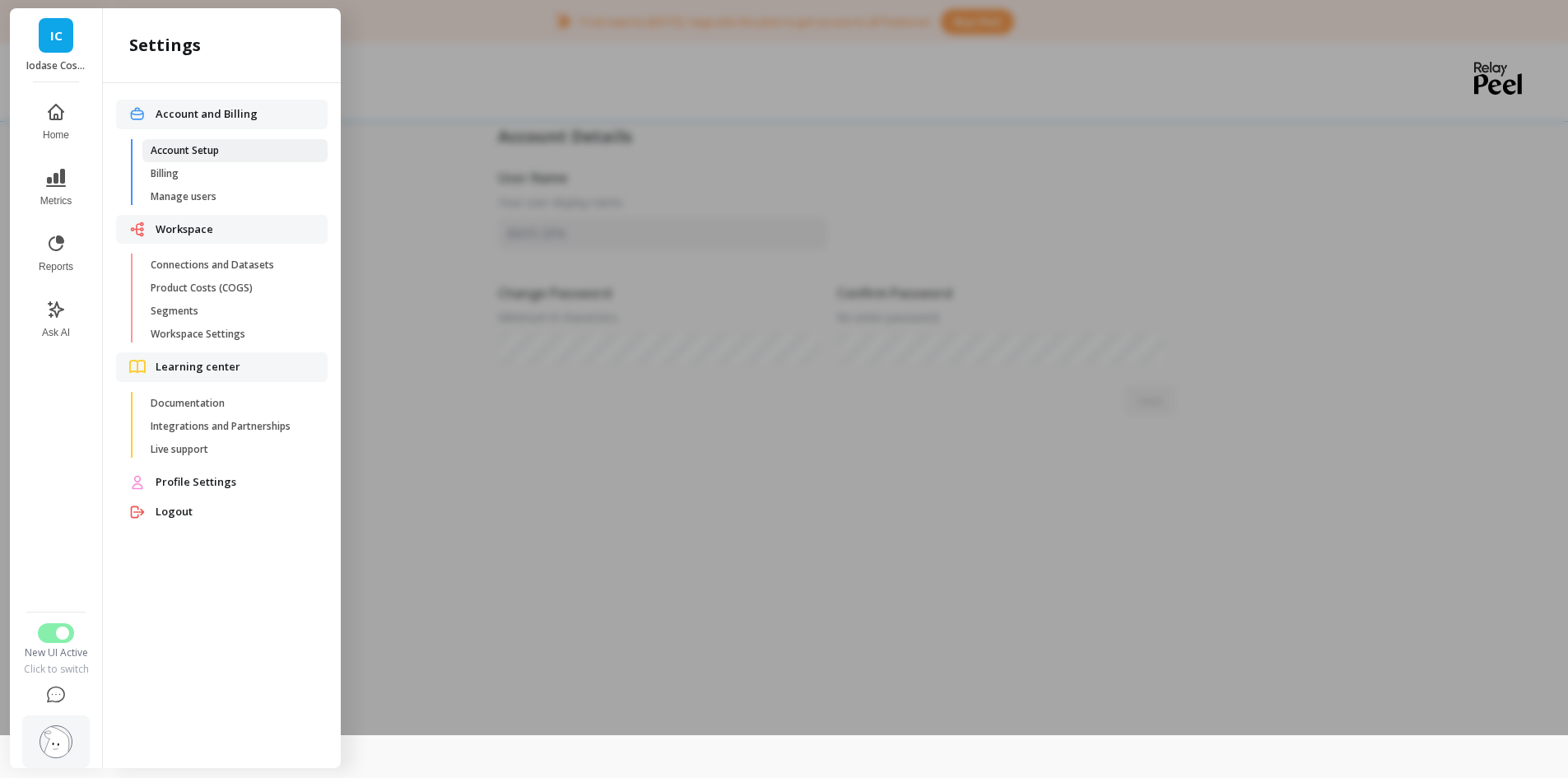
click at [229, 152] on span "Account Setup" at bounding box center [229, 151] width 157 height 14
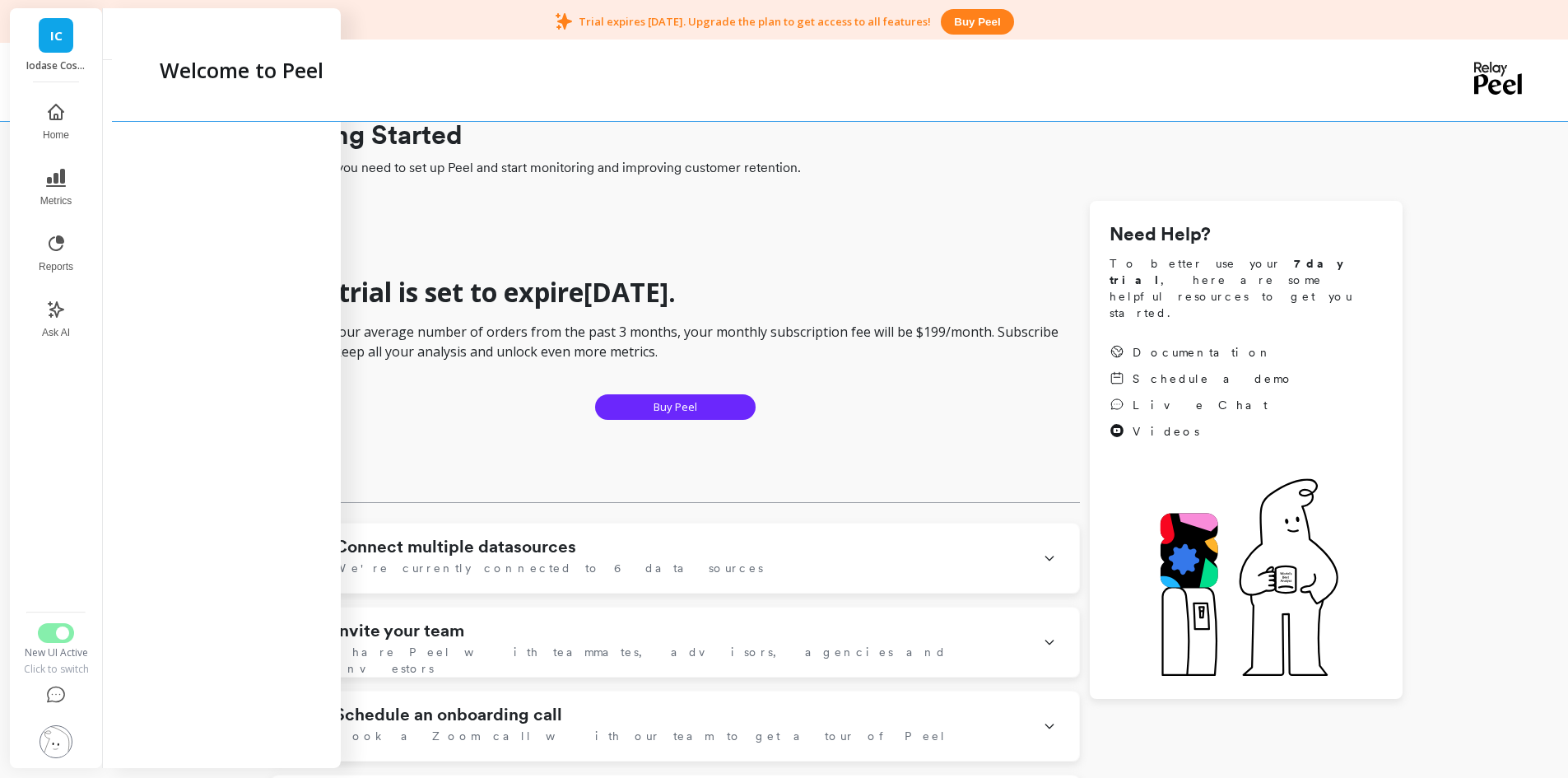
checkbox Cosmetics "true"
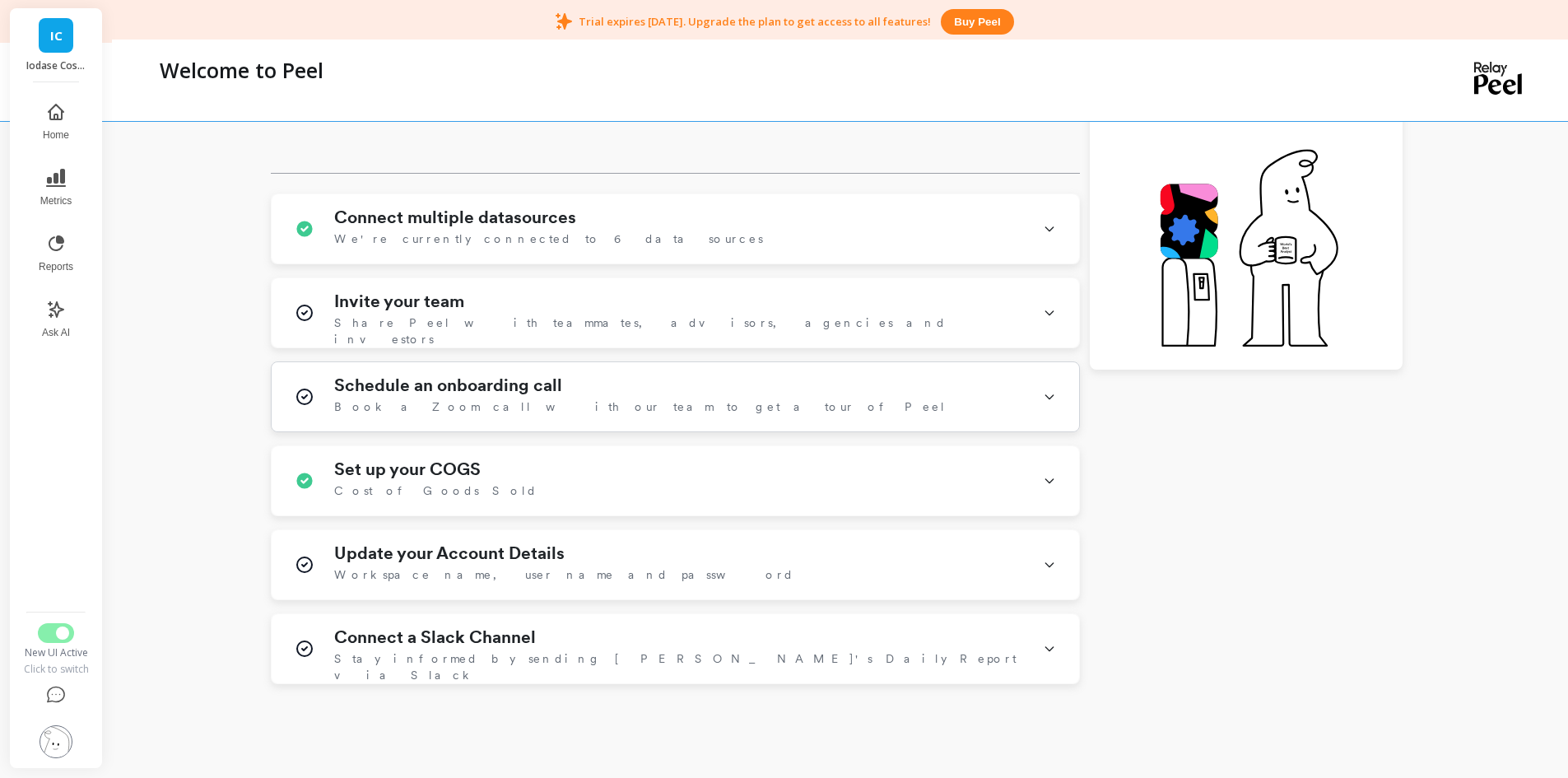
scroll to position [476, 0]
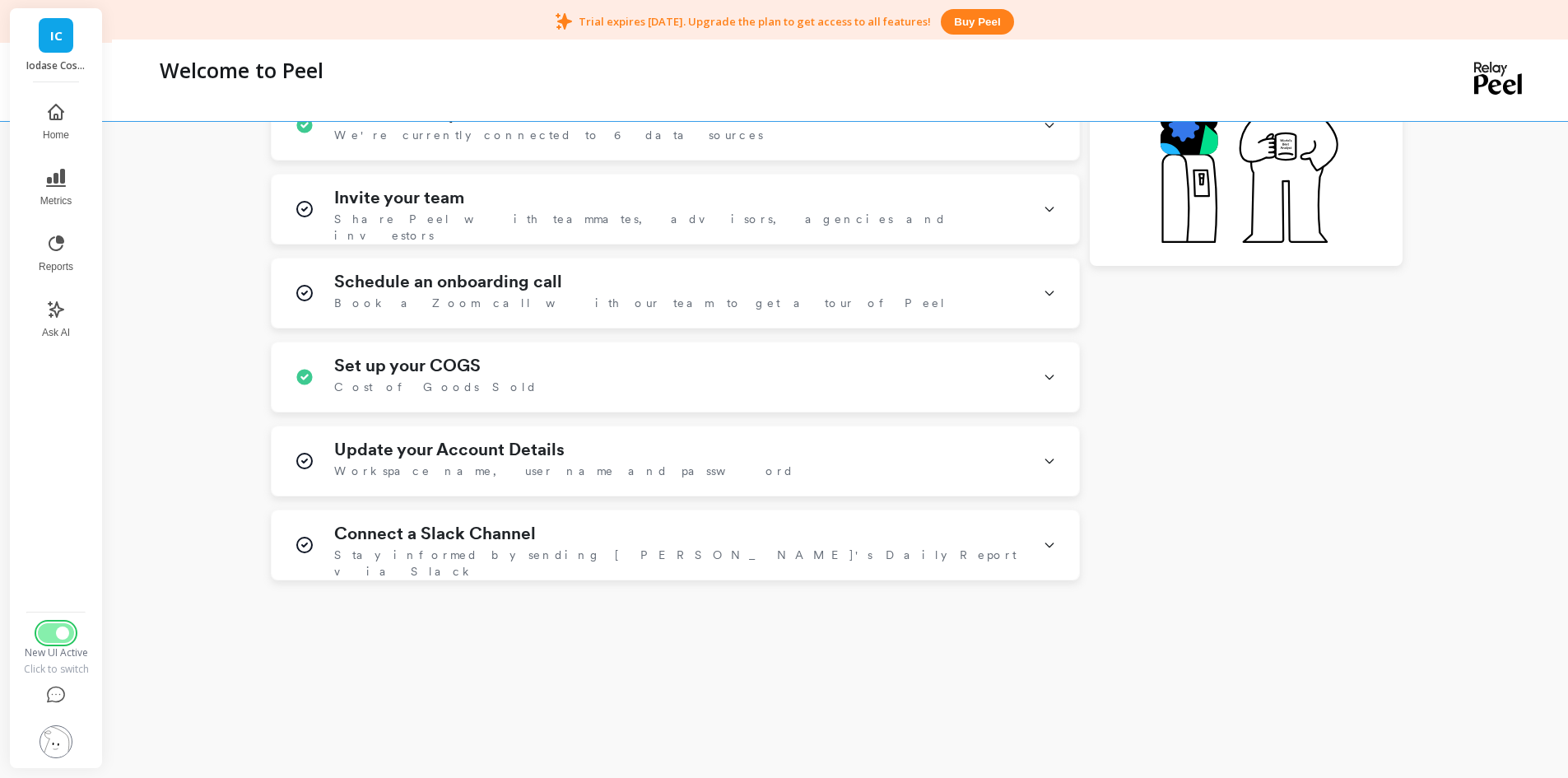
click at [57, 637] on span "Switch to Legacy UI" at bounding box center [62, 634] width 14 height 14
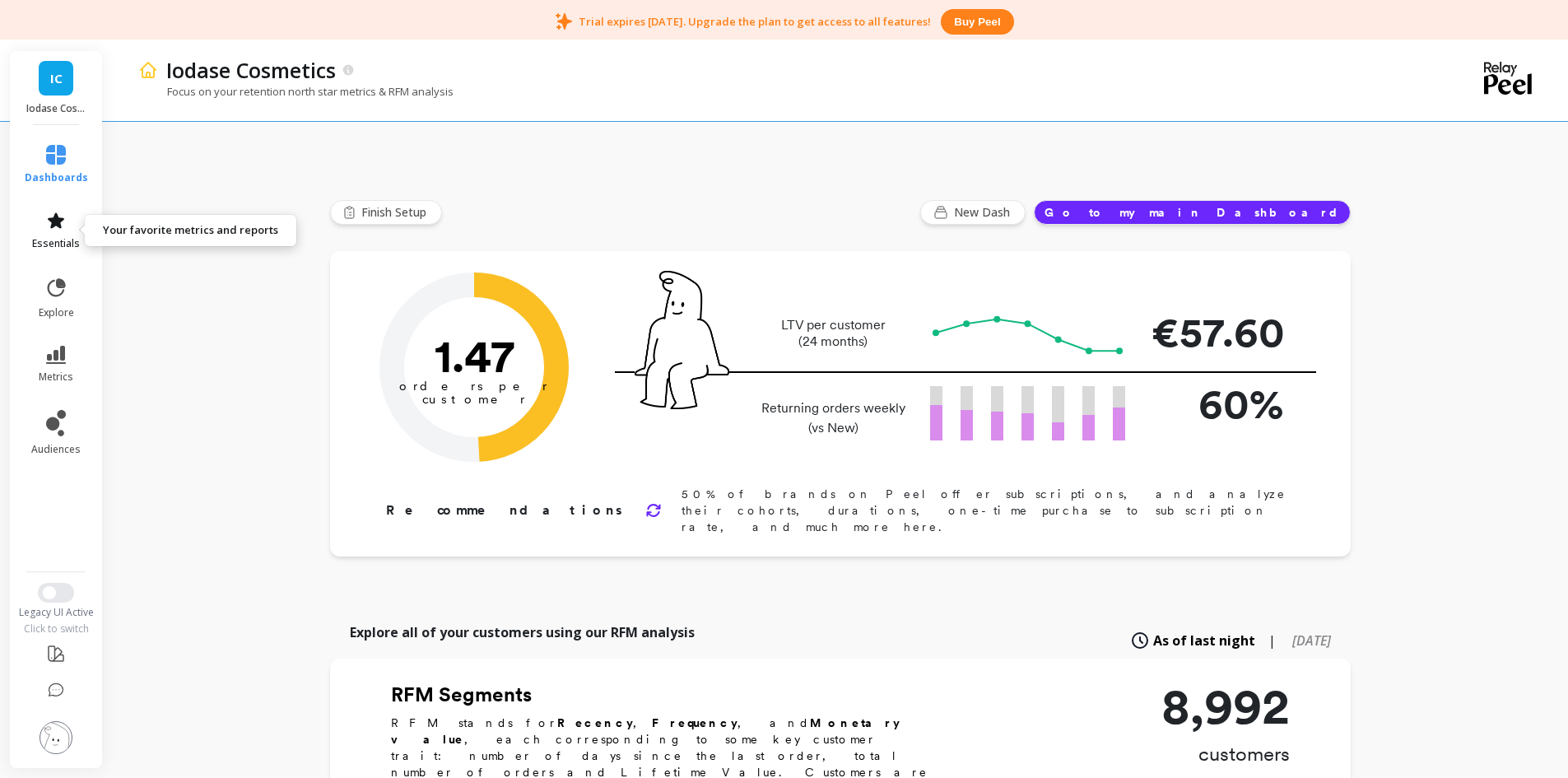
click at [62, 225] on icon at bounding box center [56, 220] width 20 height 19
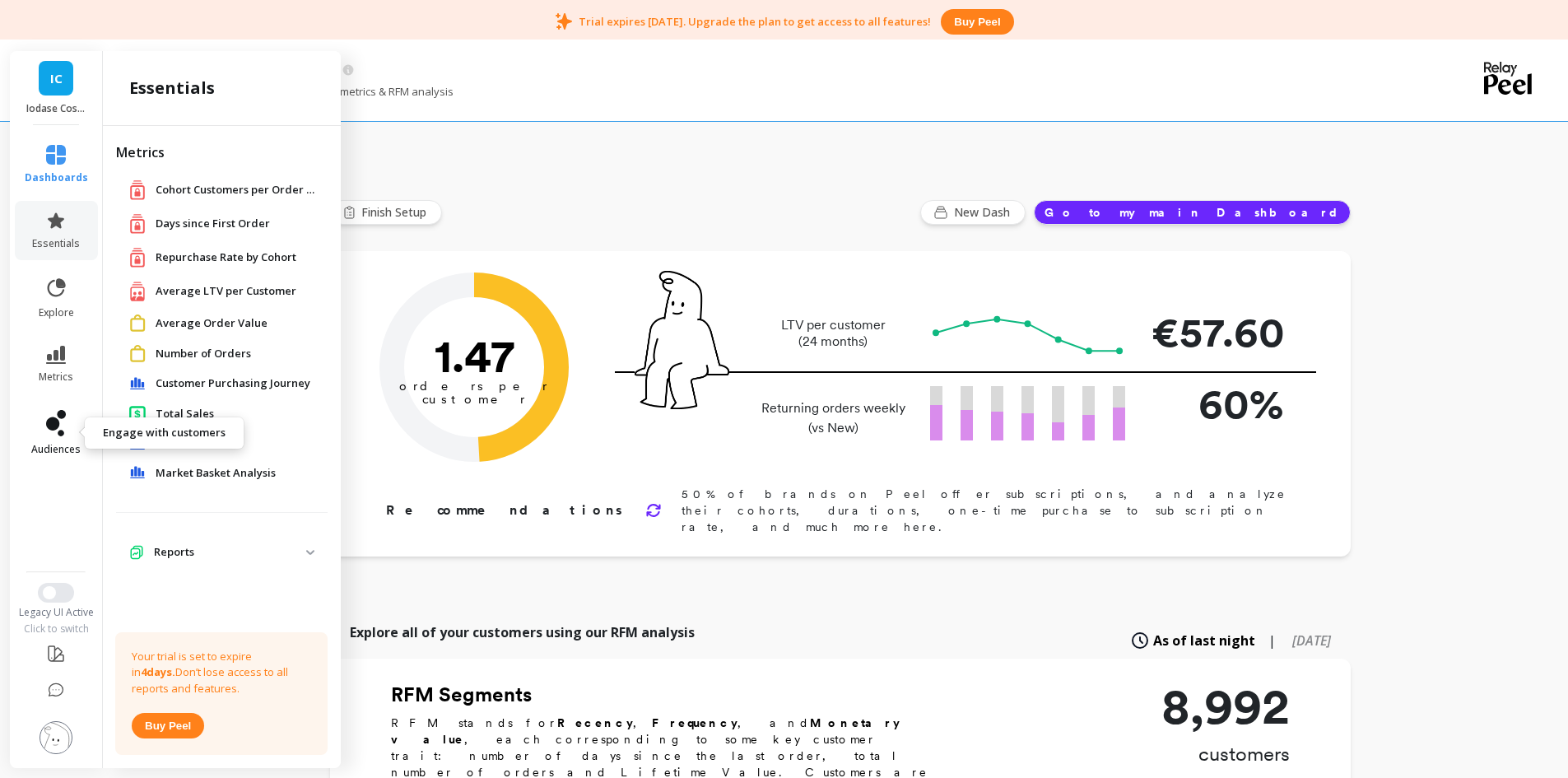
click at [54, 434] on icon at bounding box center [56, 422] width 20 height 26
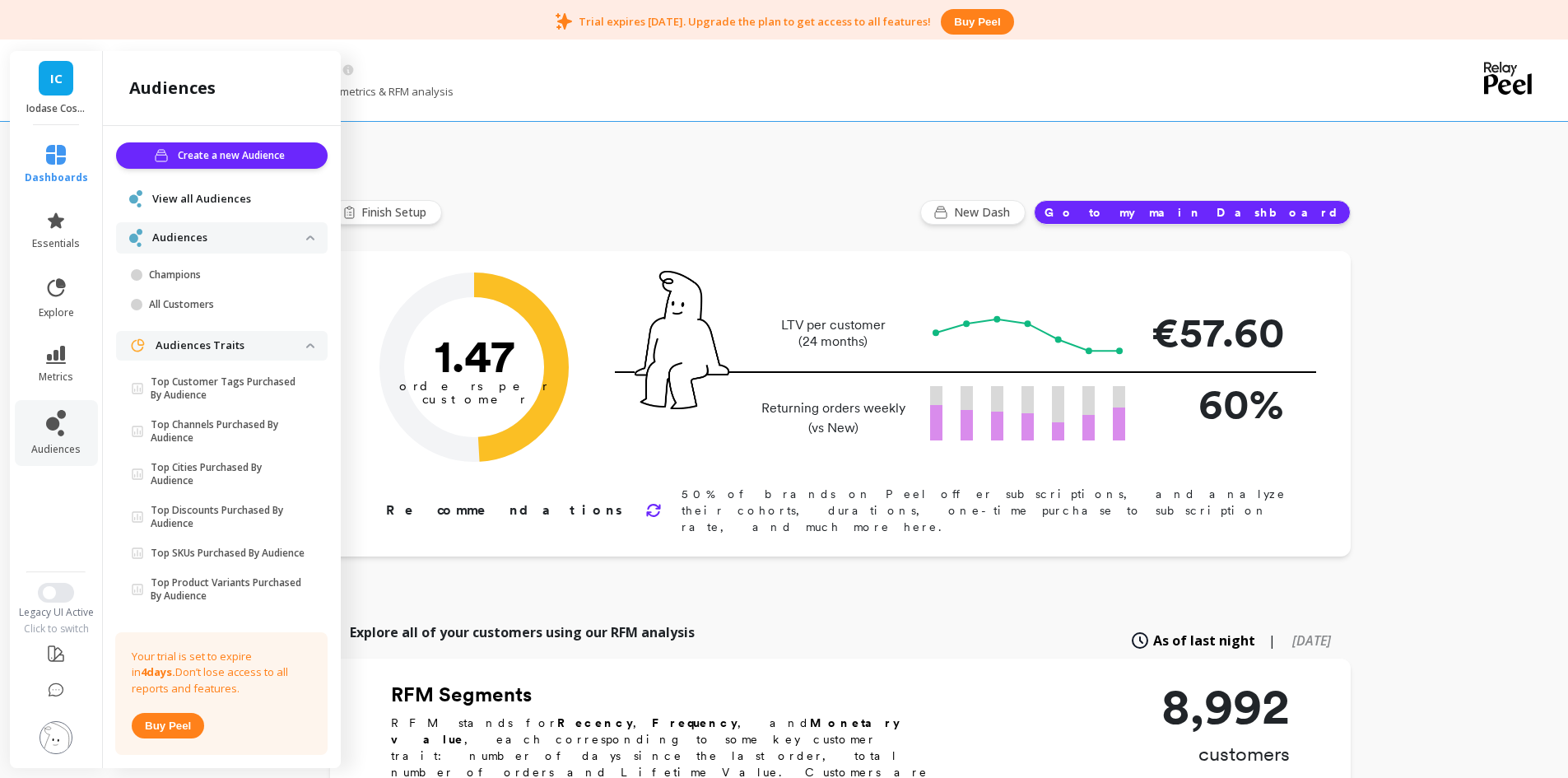
click at [204, 202] on span "View all Audiences" at bounding box center [201, 199] width 98 height 17
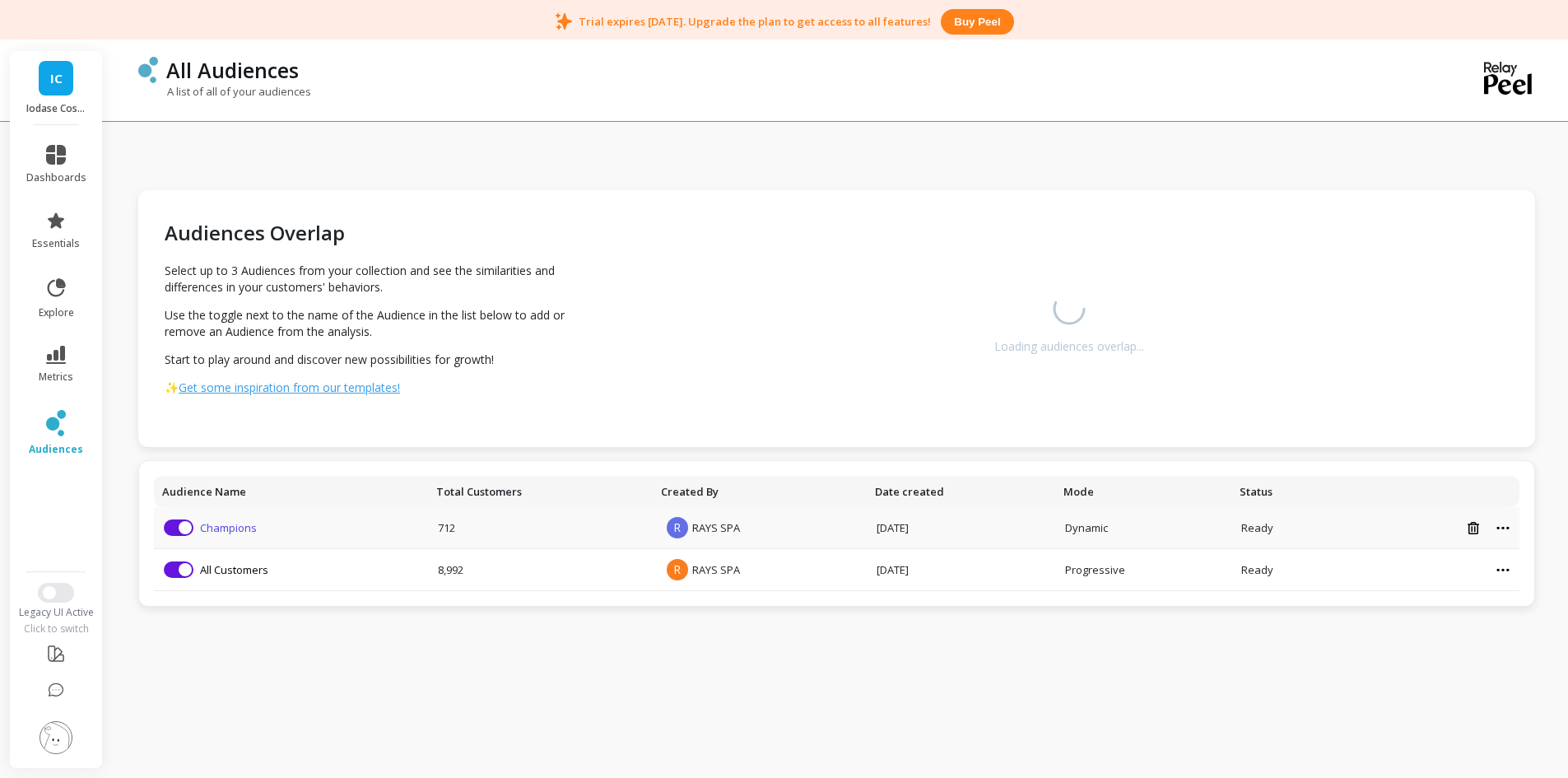
click at [243, 530] on link "Champions" at bounding box center [228, 527] width 57 height 15
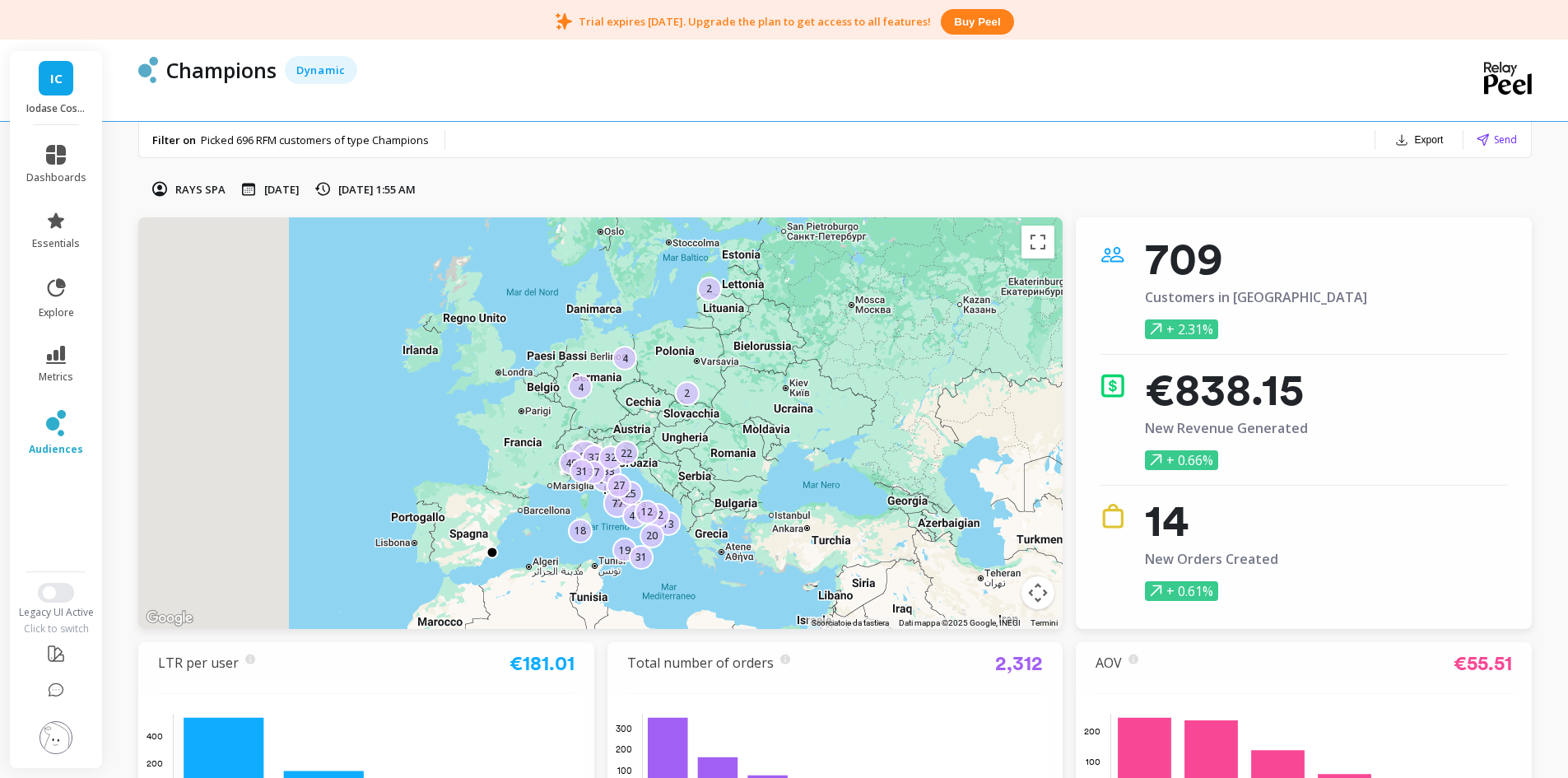
click at [1494, 138] on span "Send" at bounding box center [1506, 139] width 23 height 16
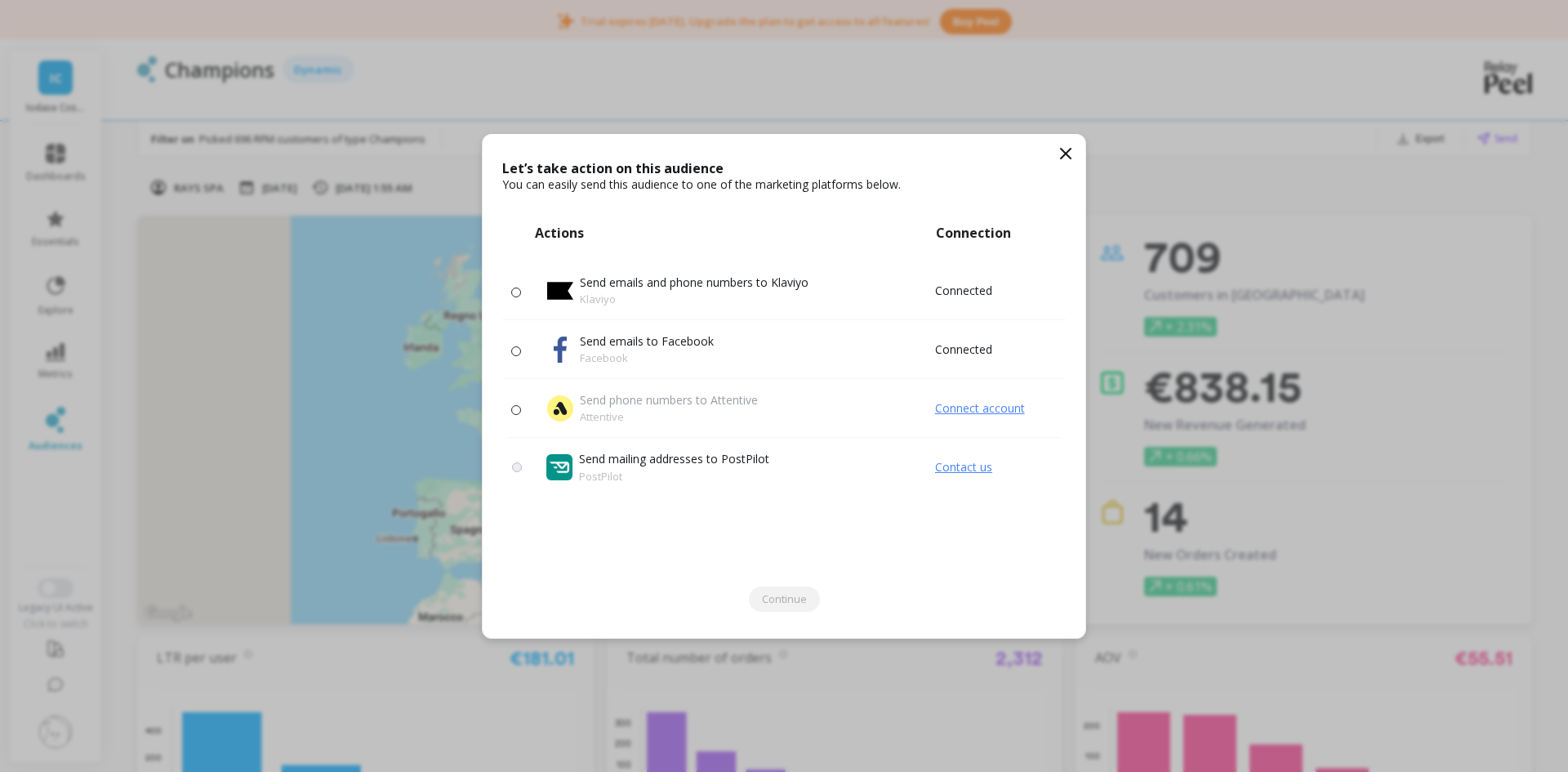
click at [1064, 154] on icon at bounding box center [1066, 154] width 19 height 19
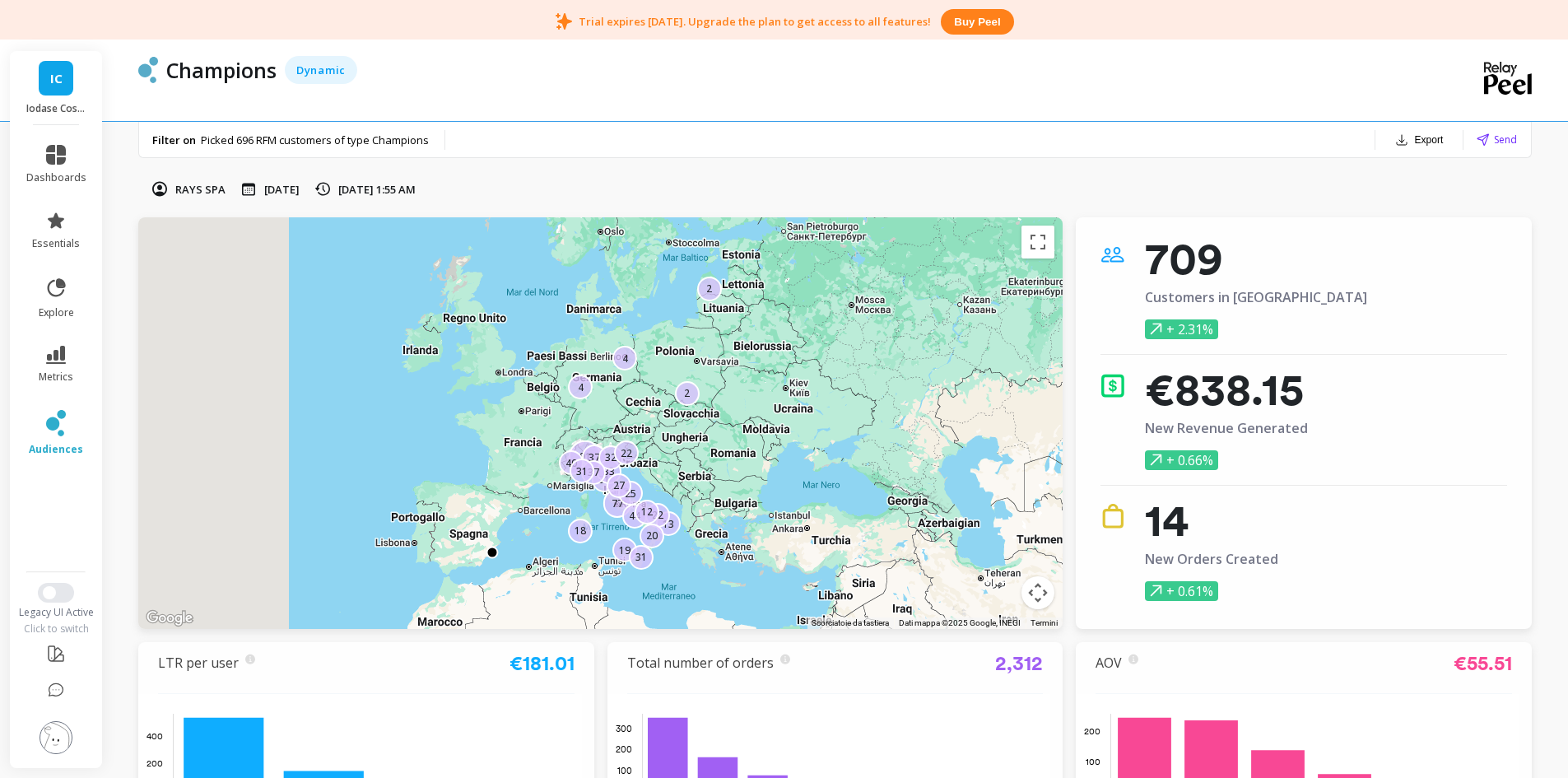
click at [1424, 138] on button "Export" at bounding box center [1419, 140] width 61 height 23
click at [1376, 180] on span "CSV" at bounding box center [1363, 183] width 23 height 17
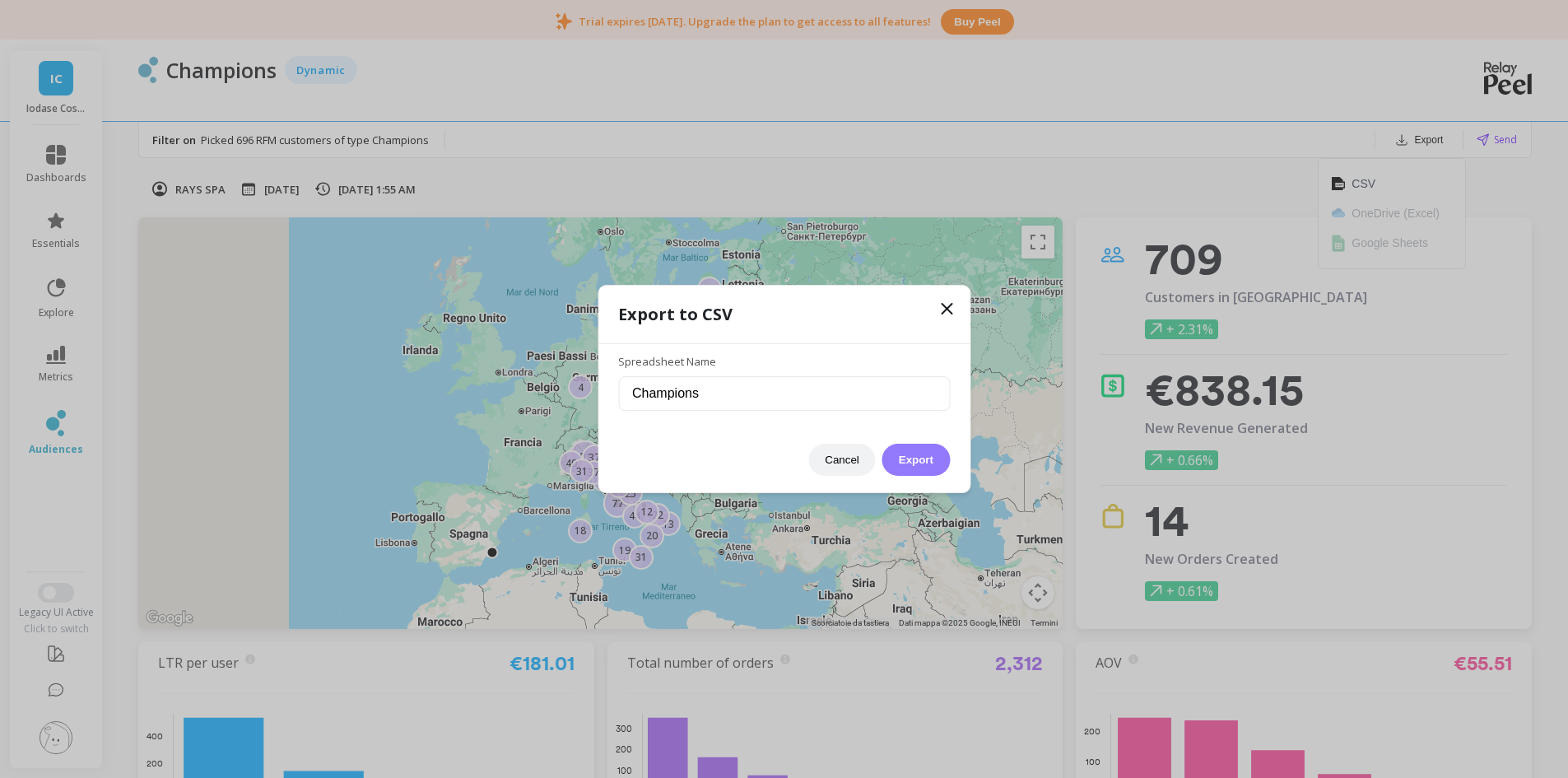
click at [918, 456] on button "Export" at bounding box center [916, 459] width 67 height 32
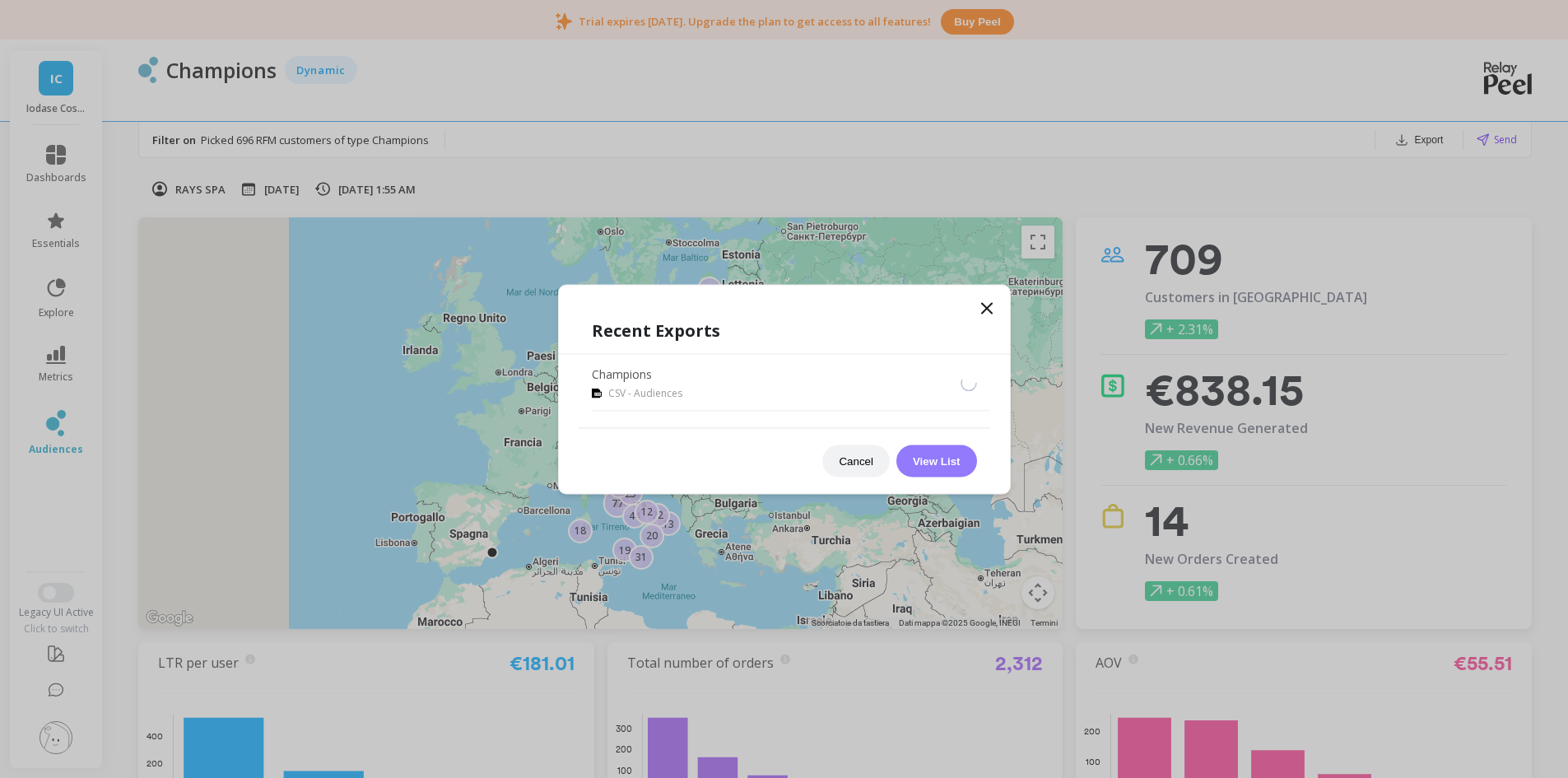
click at [949, 462] on button "View List" at bounding box center [936, 460] width 81 height 32
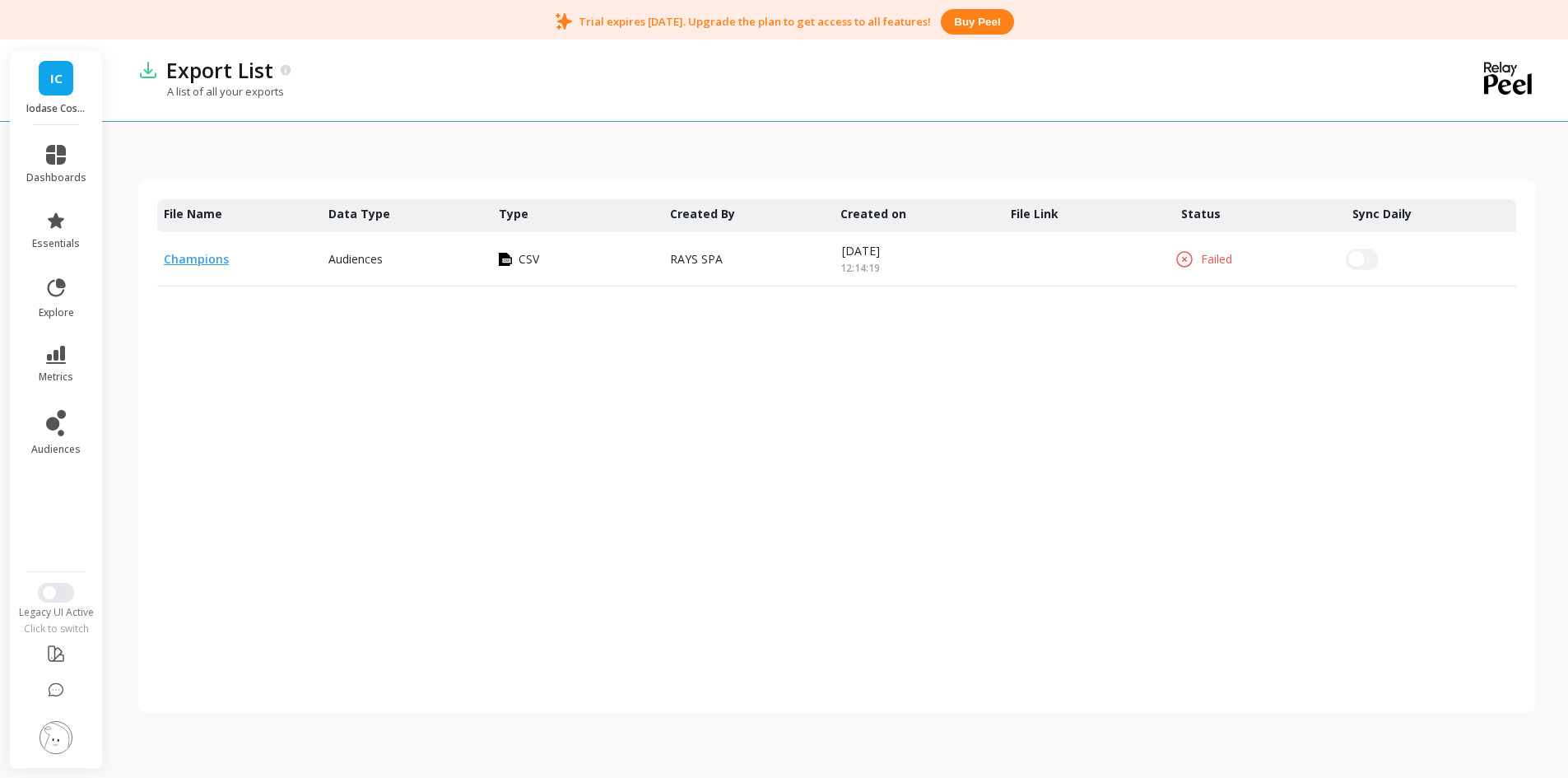
click at [516, 257] on div "CSV" at bounding box center [516, 259] width 47 height 17
click at [186, 261] on link "Champions" at bounding box center [196, 259] width 65 height 16
click at [536, 270] on div "CSV" at bounding box center [577, 258] width 171 height 54
click at [188, 250] on link "Champions" at bounding box center [196, 249] width 65 height 16
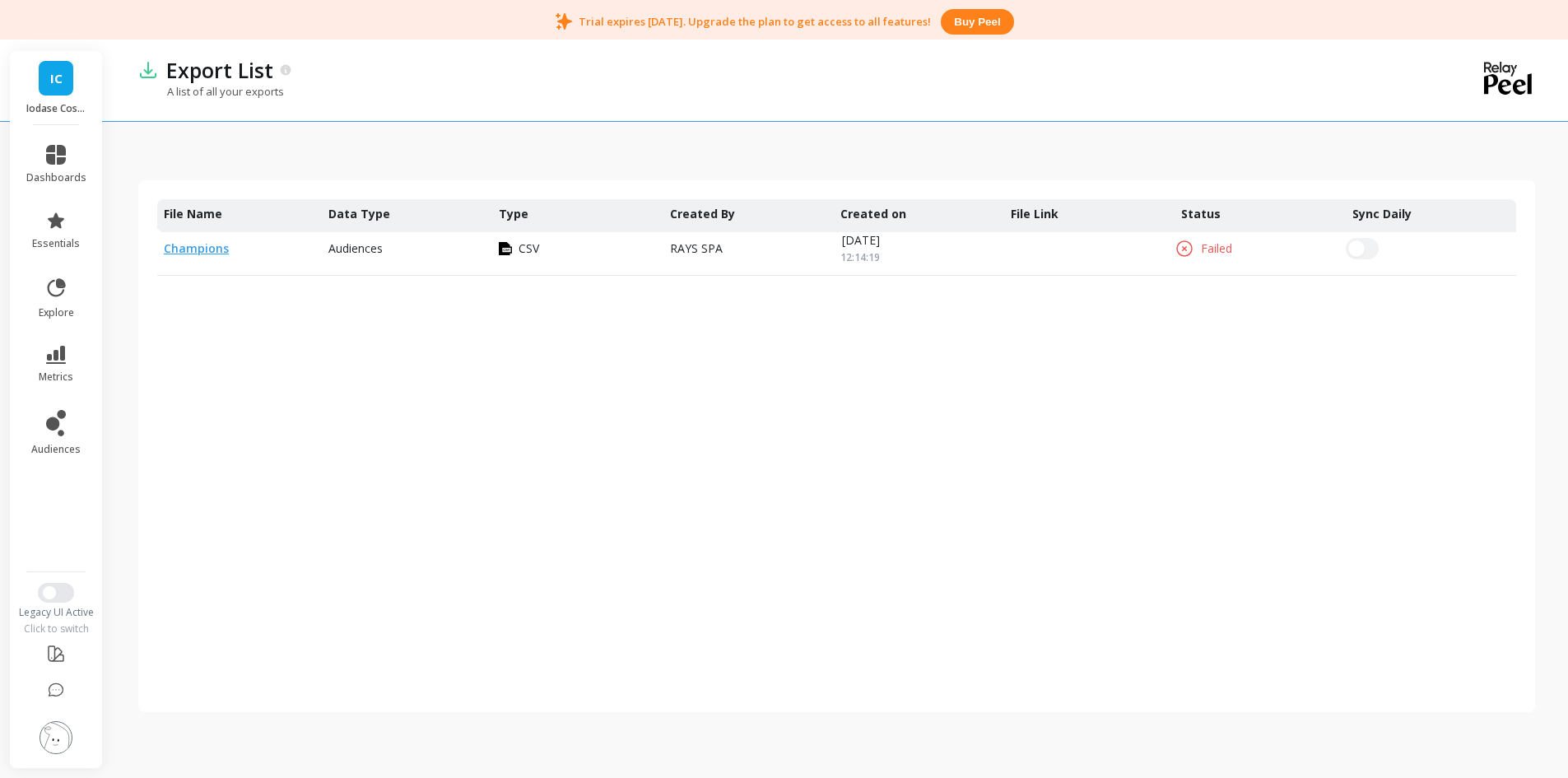
click at [500, 251] on img at bounding box center [506, 249] width 14 height 14
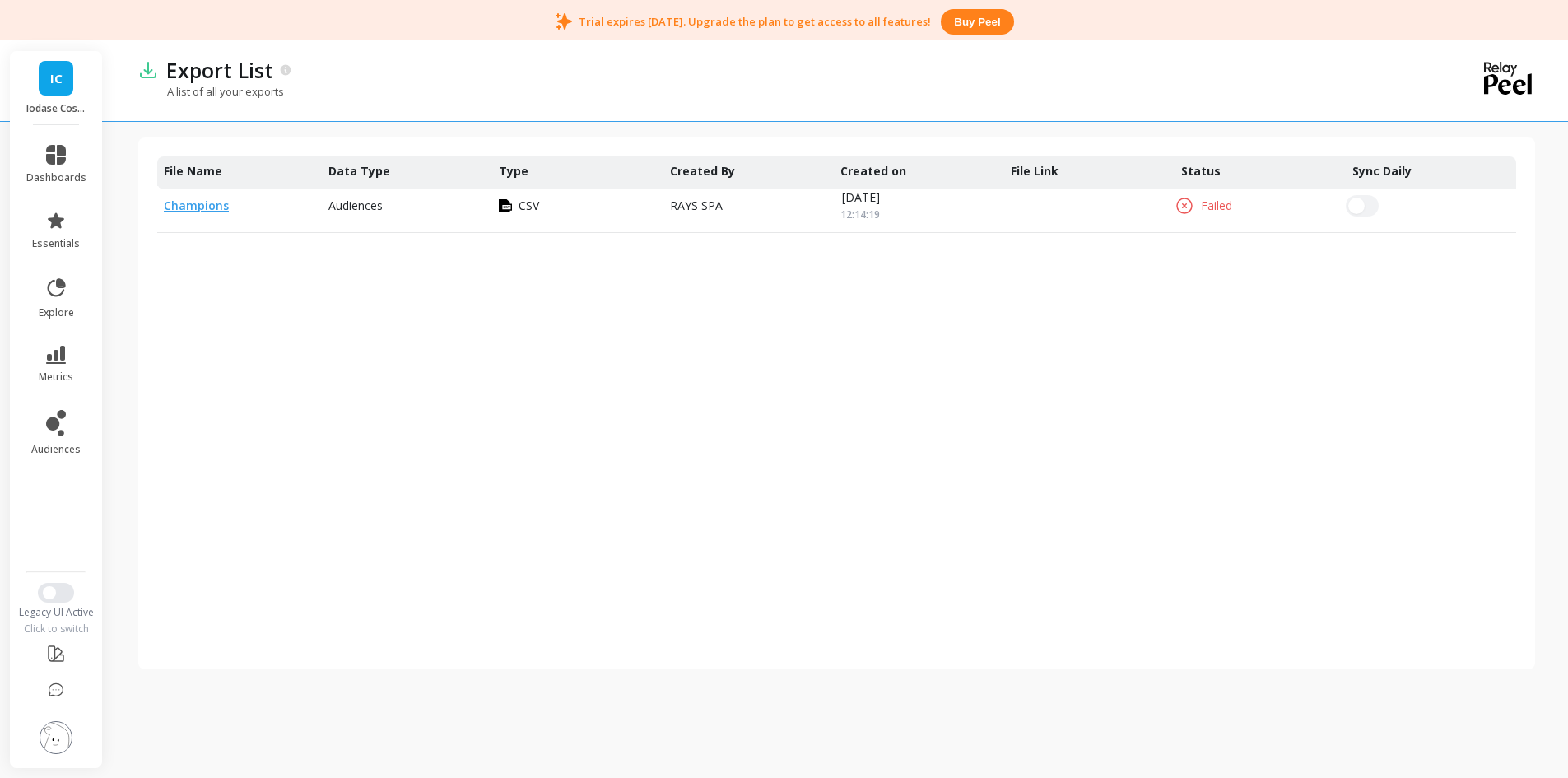
scroll to position [0, 0]
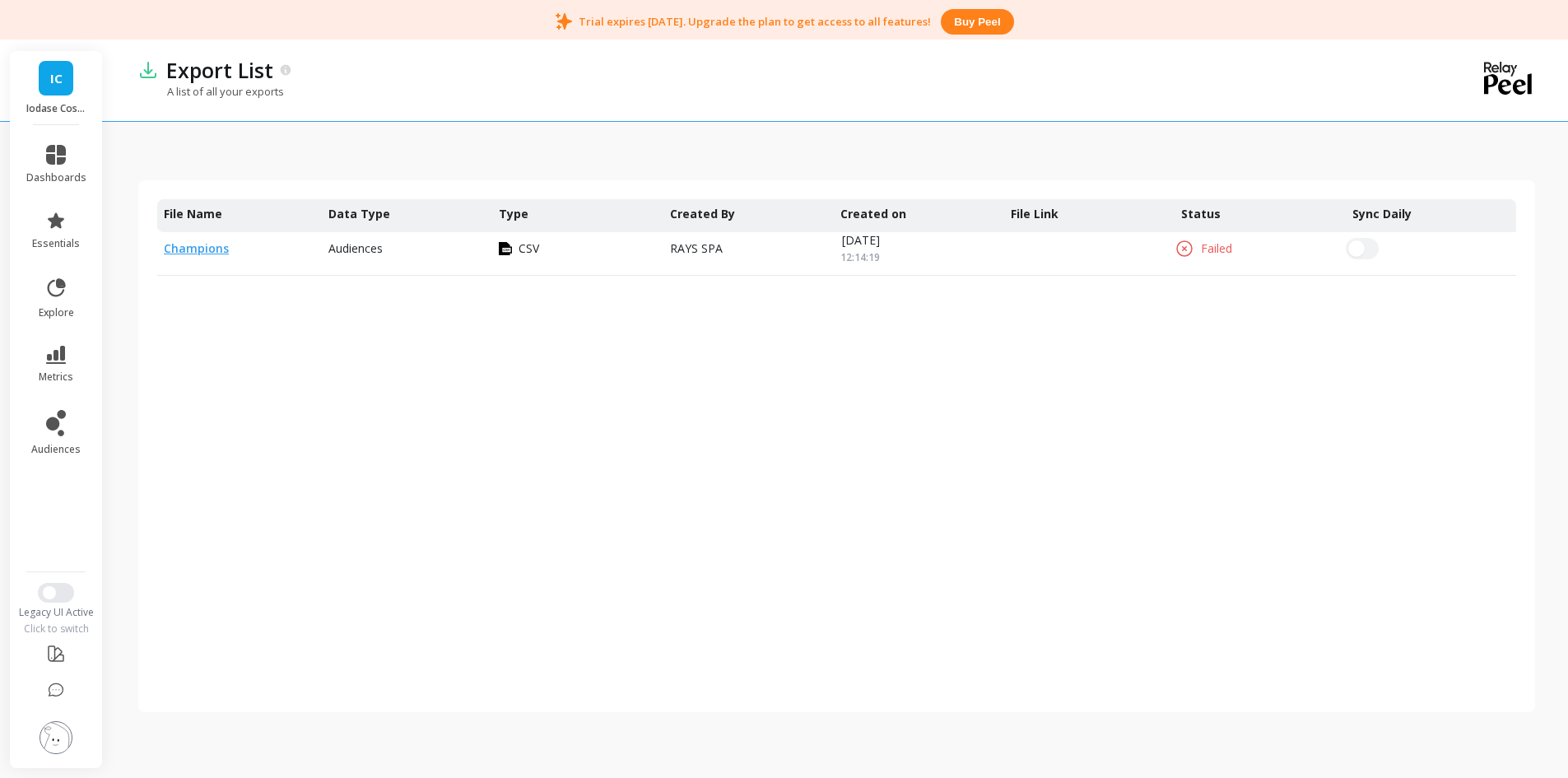
click at [1039, 249] on div at bounding box center [1089, 248] width 171 height 54
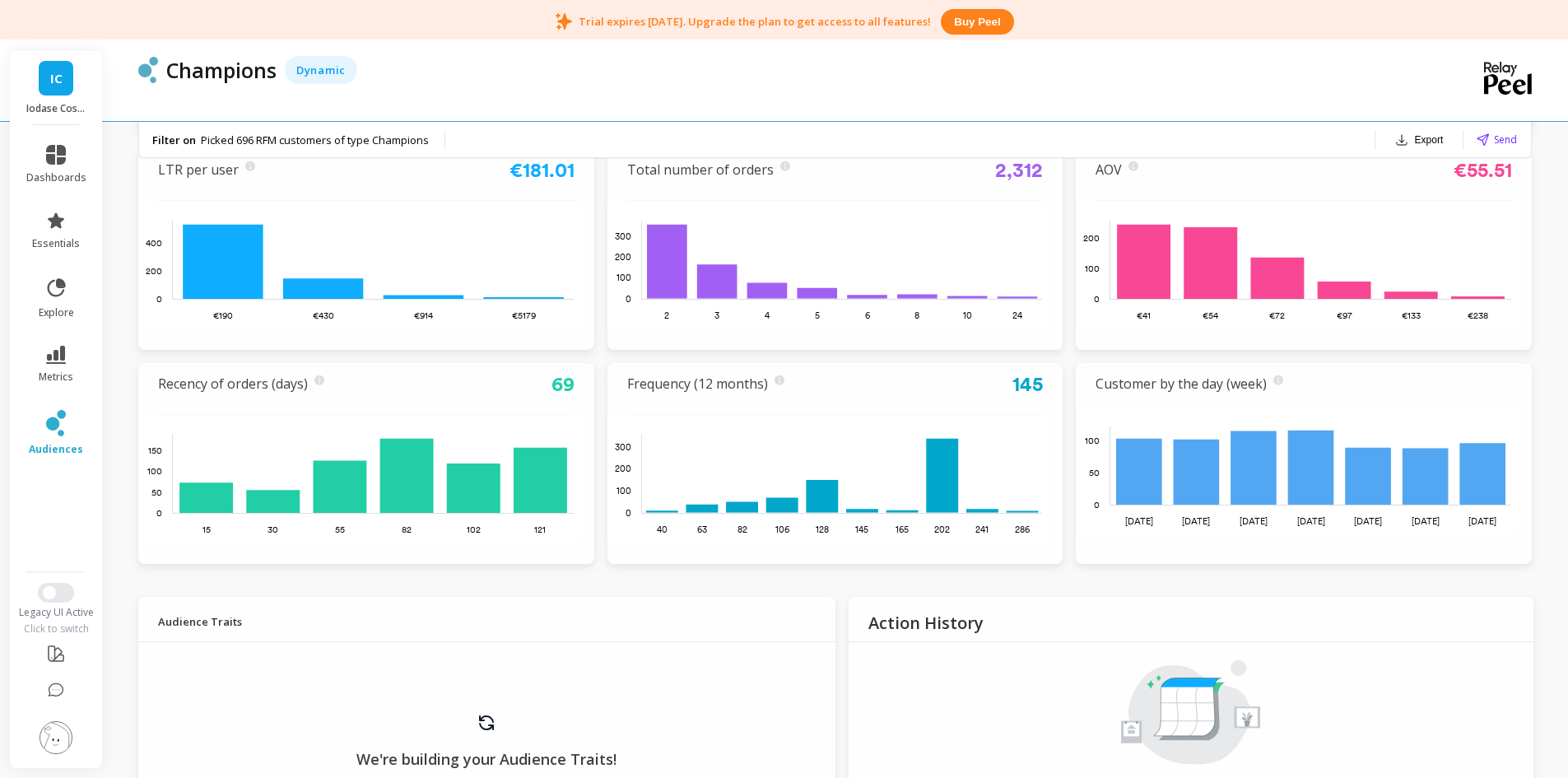
scroll to position [494, 0]
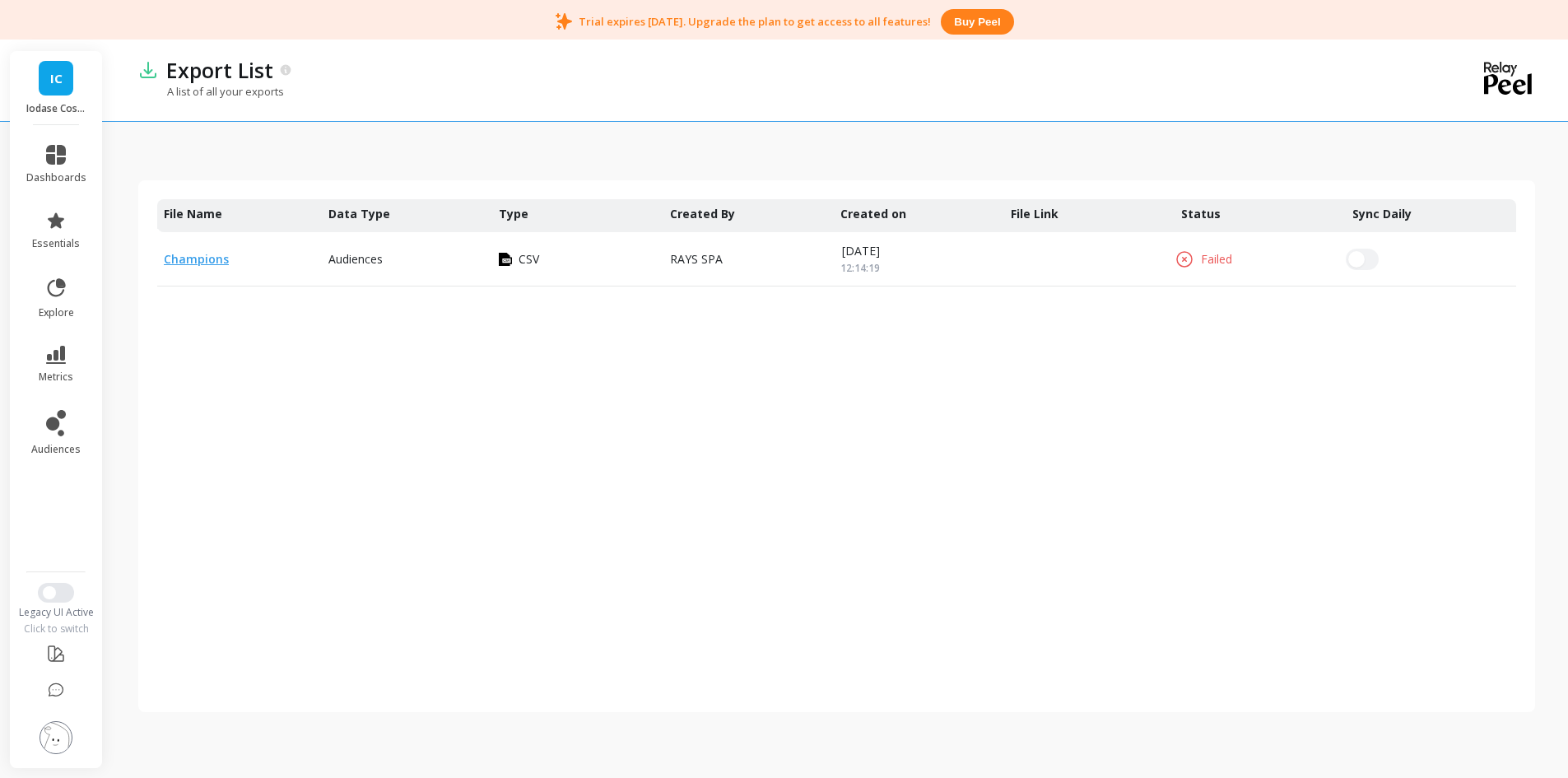
scroll to position [0, 13]
drag, startPoint x: 216, startPoint y: 293, endPoint x: 573, endPoint y: 293, distance: 357.0
click at [573, 293] on div "Audiences CSV RAYS SPA [DATE] 12:14:19 Failed File Name Data Type Type Created …" at bounding box center [837, 248] width 1359 height 97
click at [157, 64] on img at bounding box center [148, 70] width 20 height 19
click at [147, 70] on img at bounding box center [148, 70] width 20 height 19
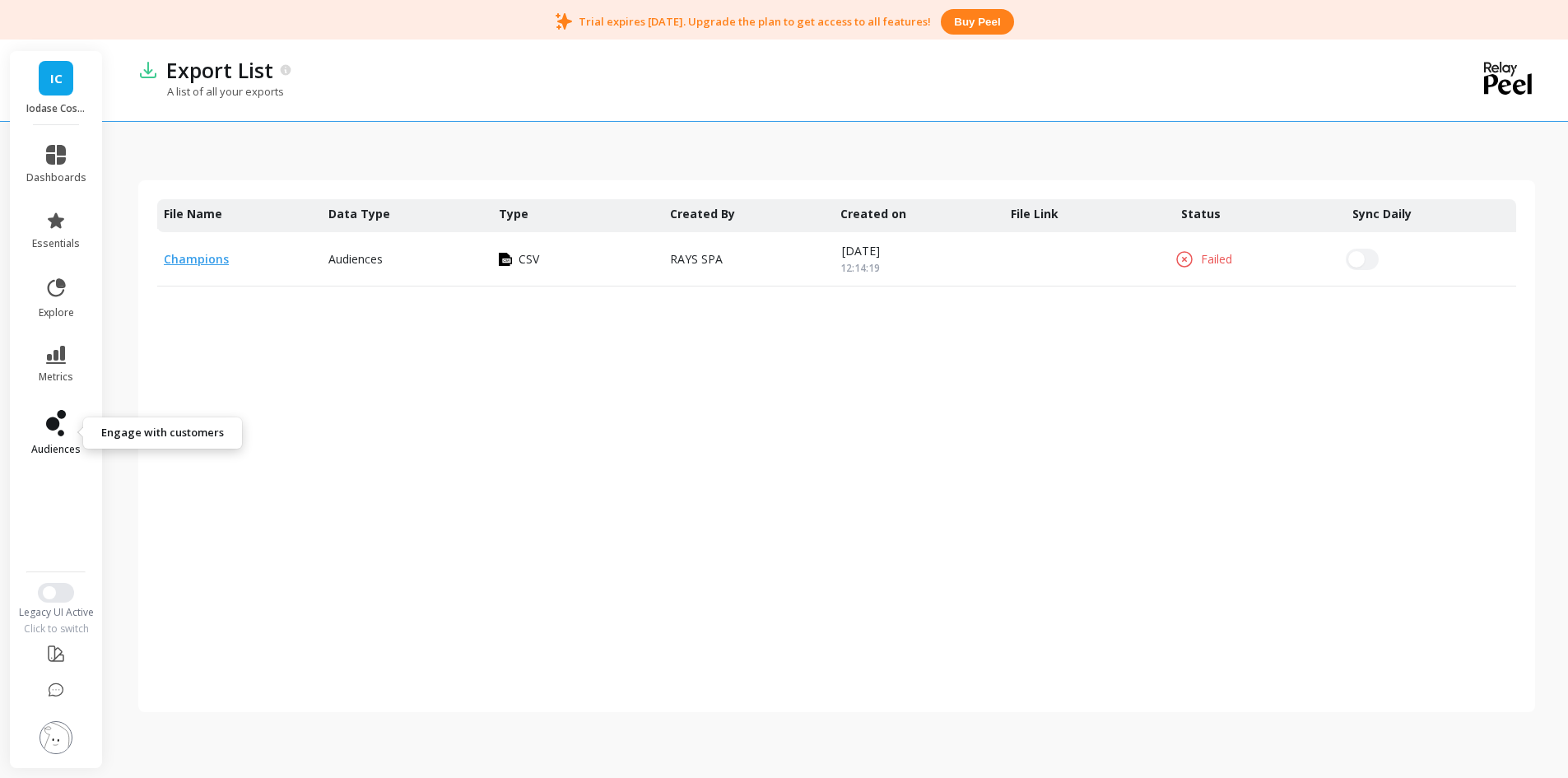
click at [66, 418] on link "audiences" at bounding box center [57, 432] width 60 height 46
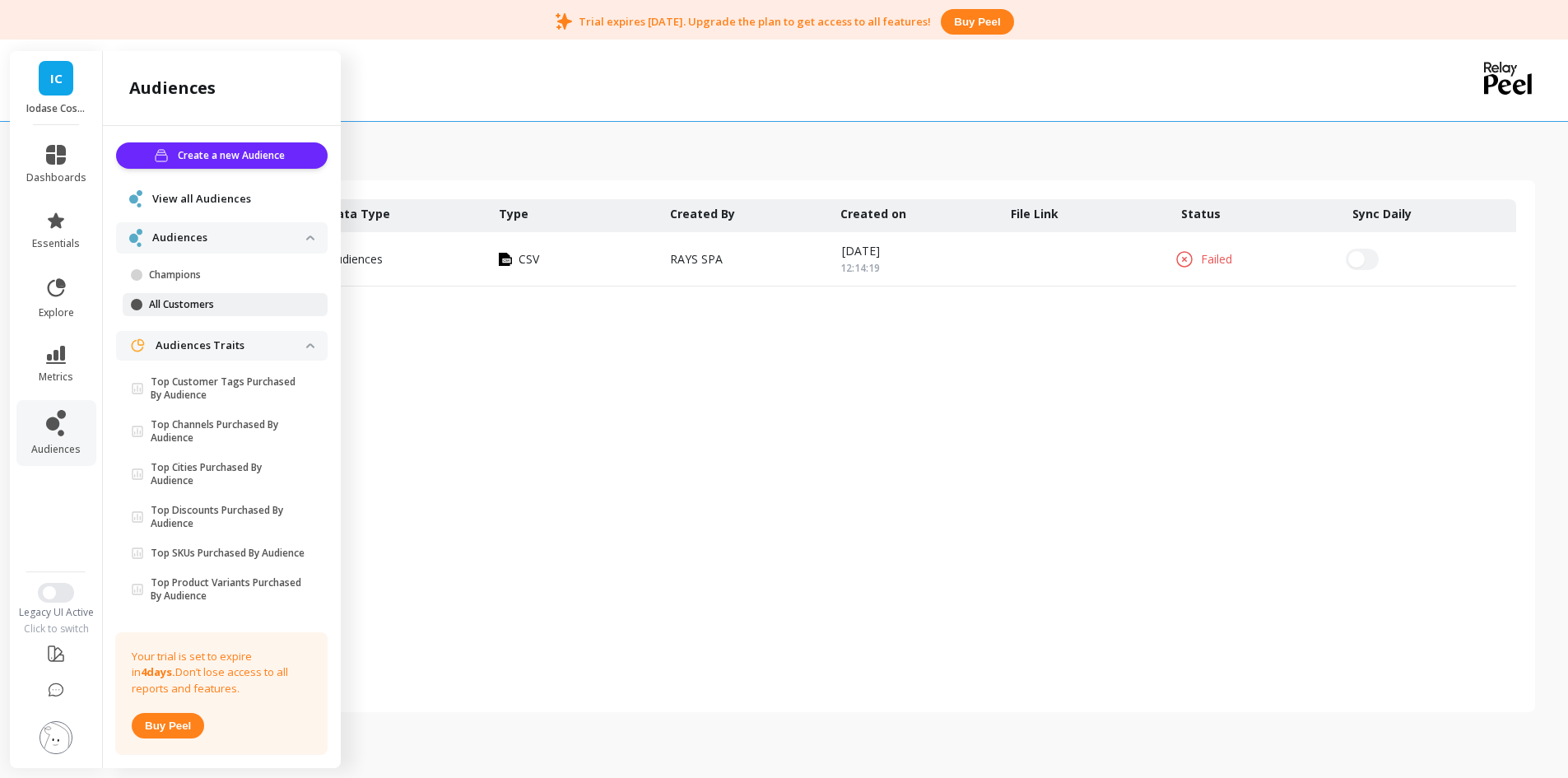
click at [179, 308] on p "All Customers" at bounding box center [227, 305] width 157 height 14
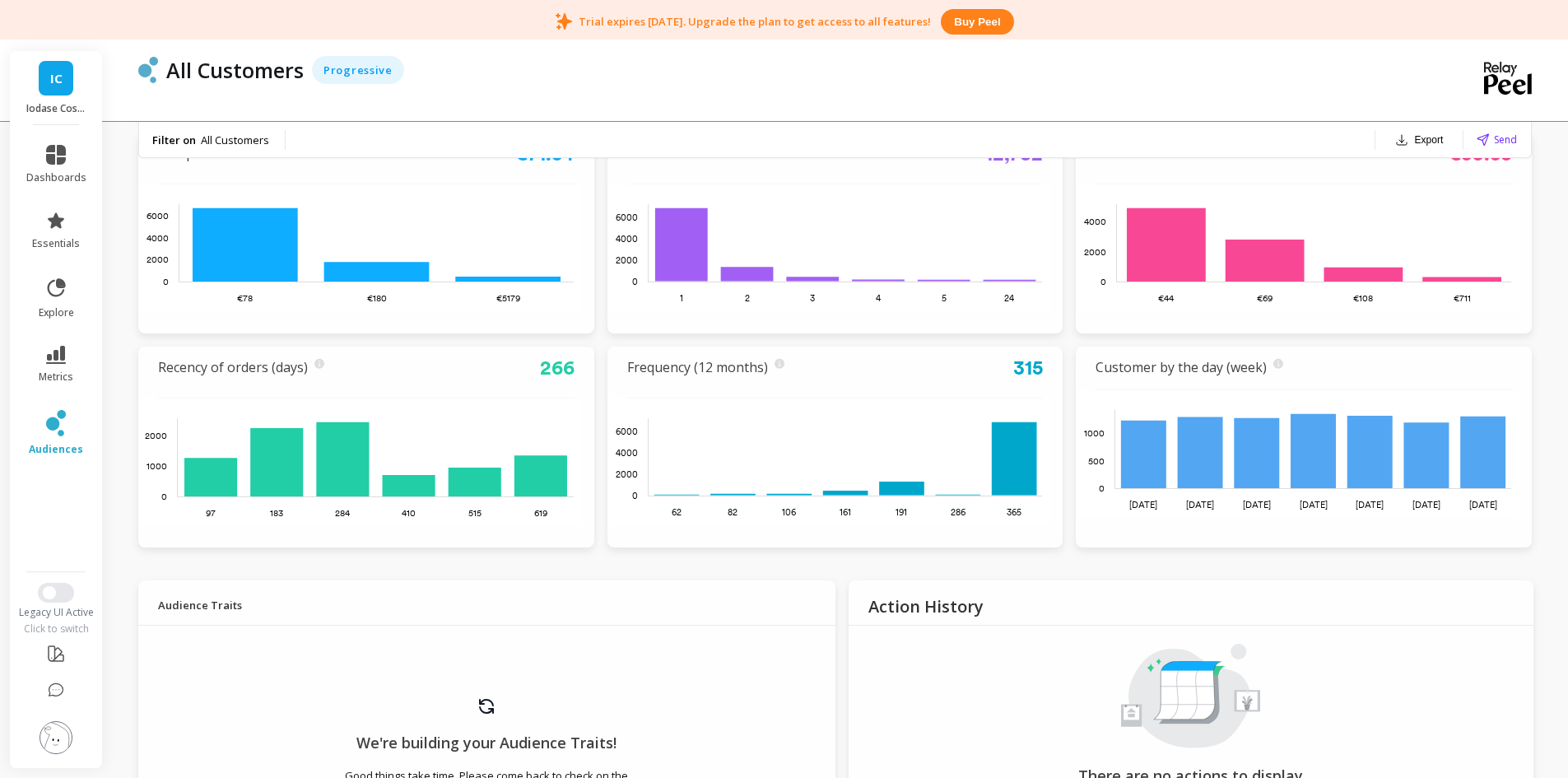
scroll to position [658, 0]
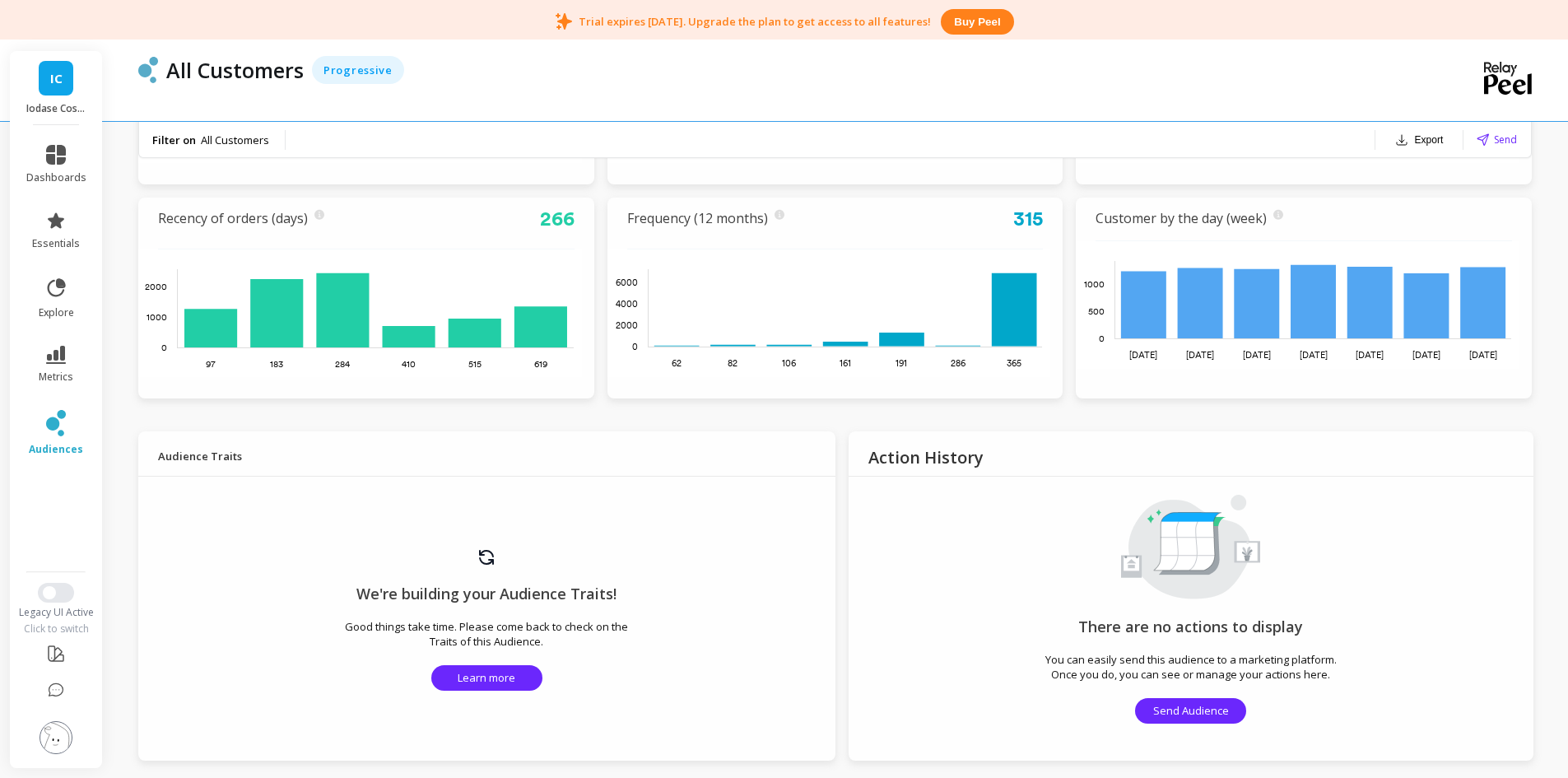
click at [507, 561] on div "We're building your Audience Traits! Good things take time. Please come back to…" at bounding box center [487, 618] width 697 height 284
click at [494, 564] on img at bounding box center [487, 557] width 20 height 19
click at [64, 422] on icon at bounding box center [56, 422] width 20 height 26
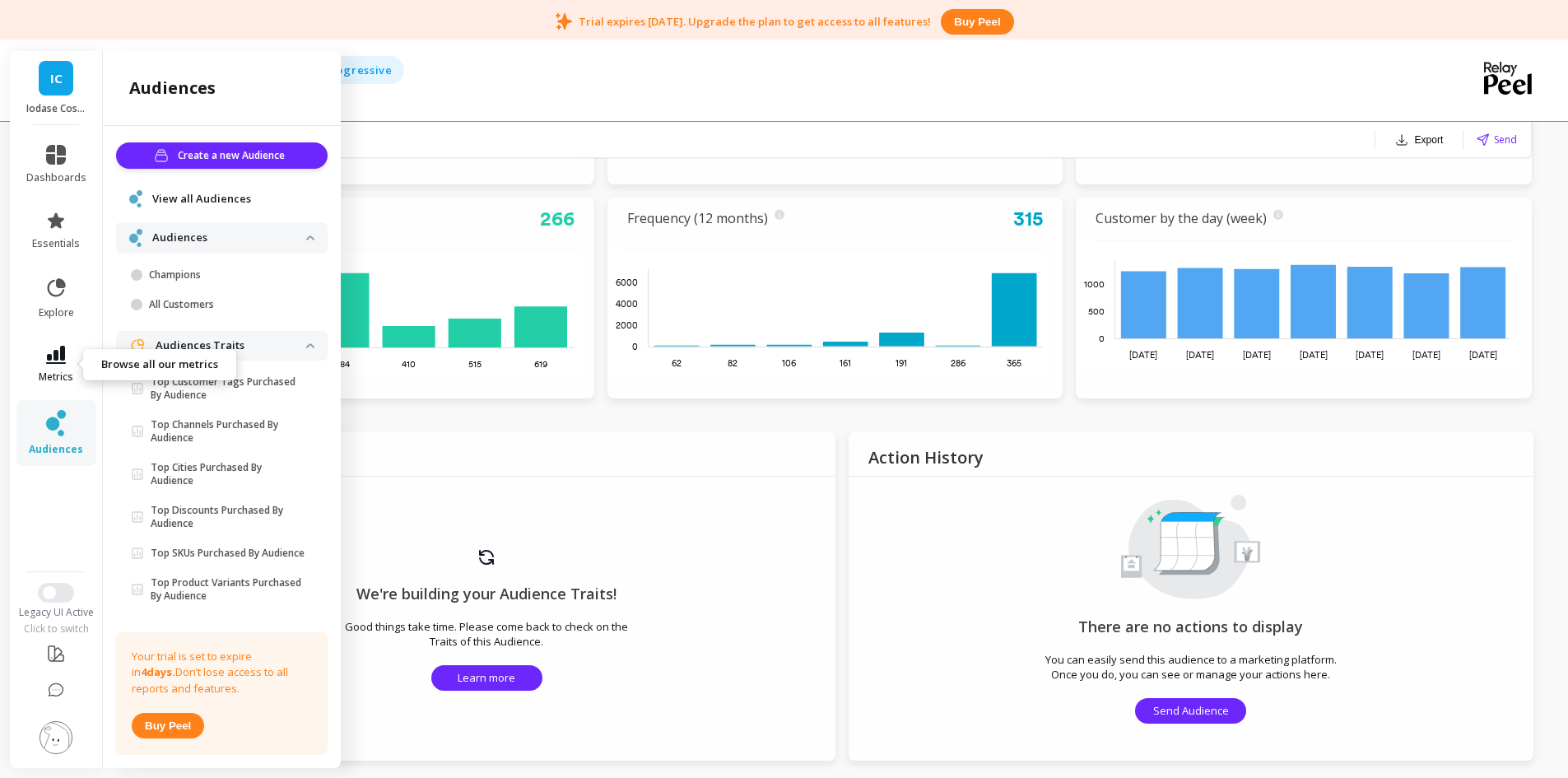
click at [64, 368] on link "metrics" at bounding box center [57, 365] width 60 height 38
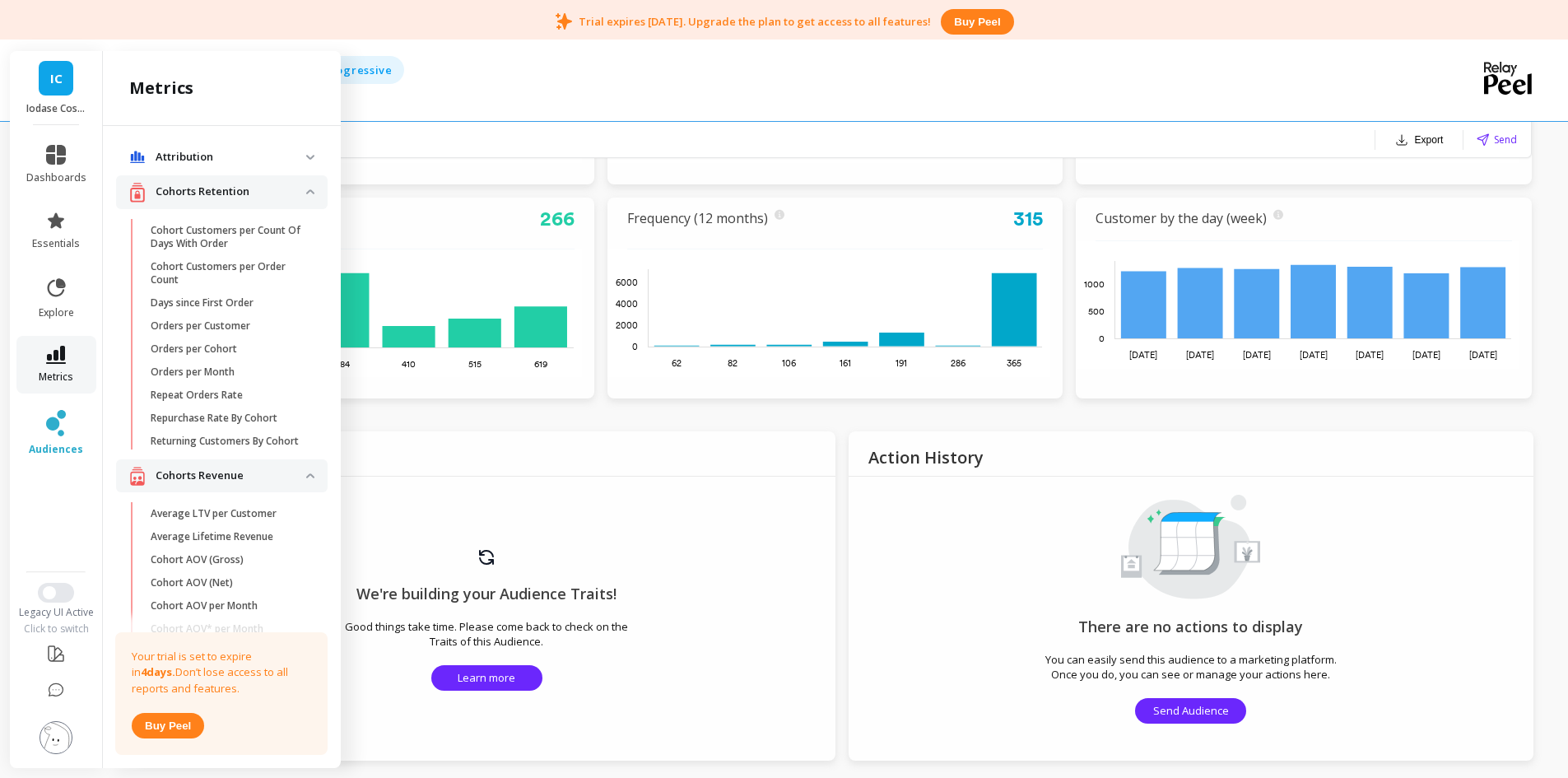
scroll to position [82, 0]
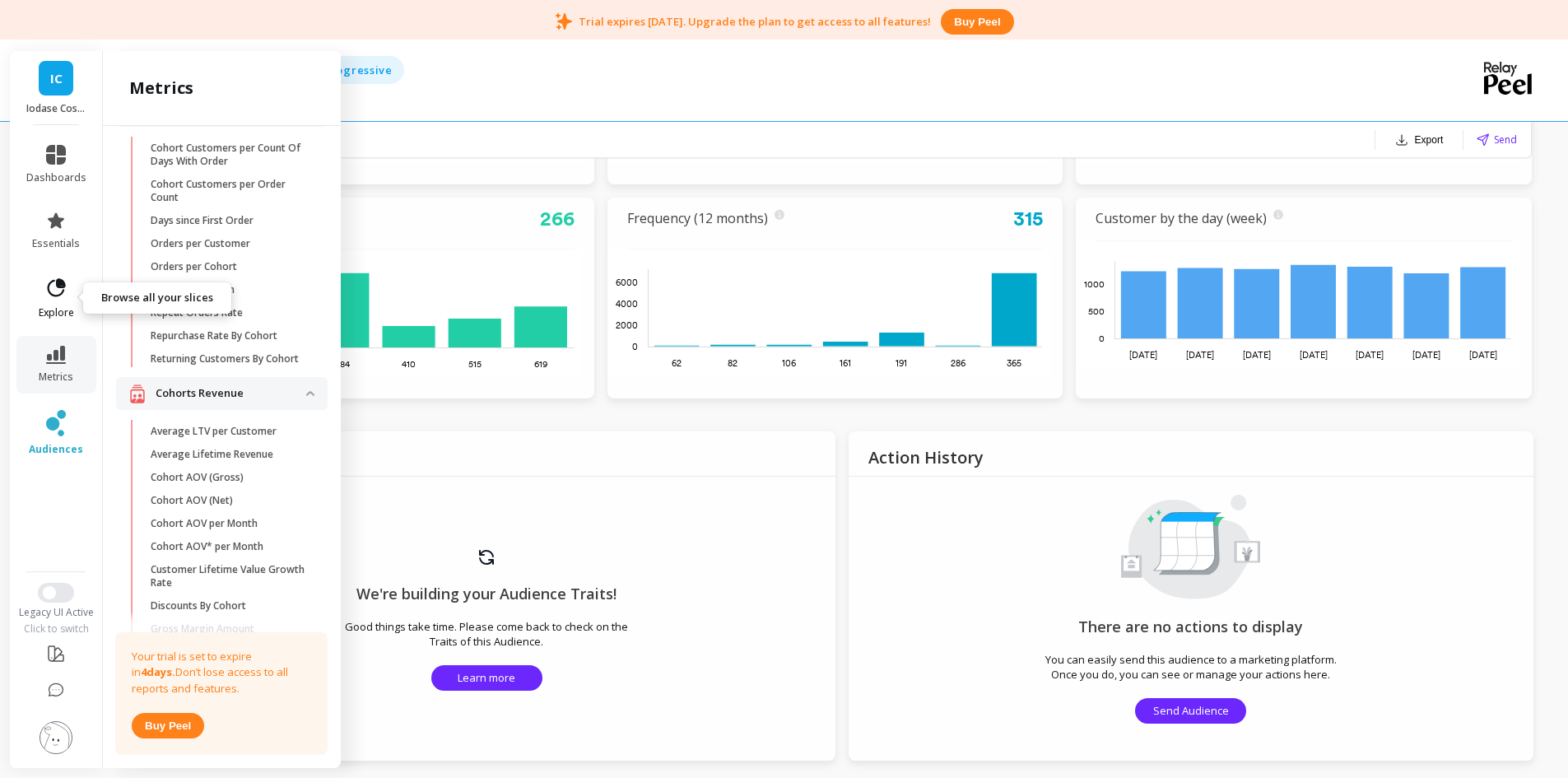
click at [46, 303] on link "explore" at bounding box center [57, 298] width 60 height 43
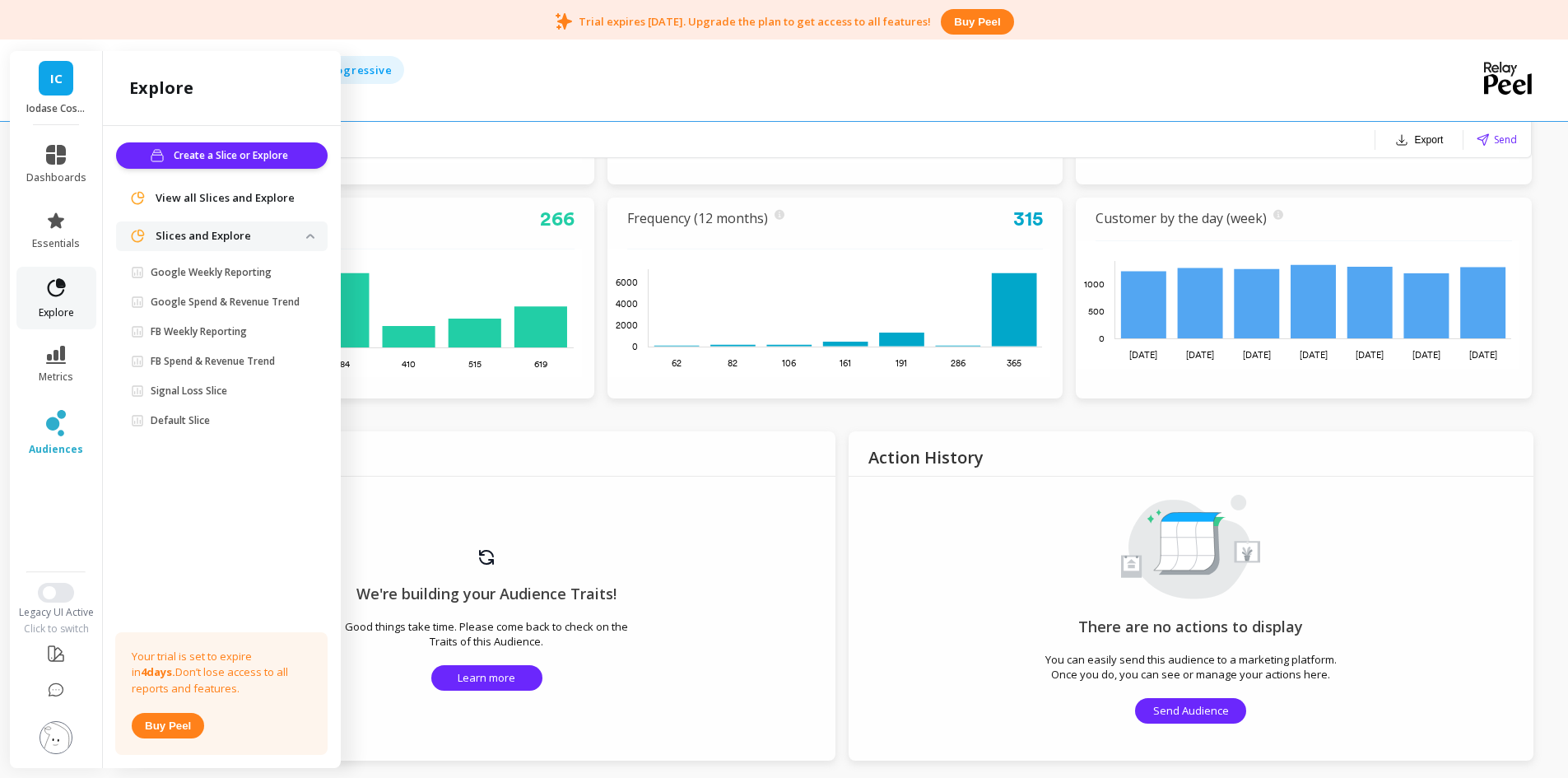
scroll to position [0, 0]
click at [190, 198] on span "View all Slices and Explore" at bounding box center [225, 198] width 139 height 17
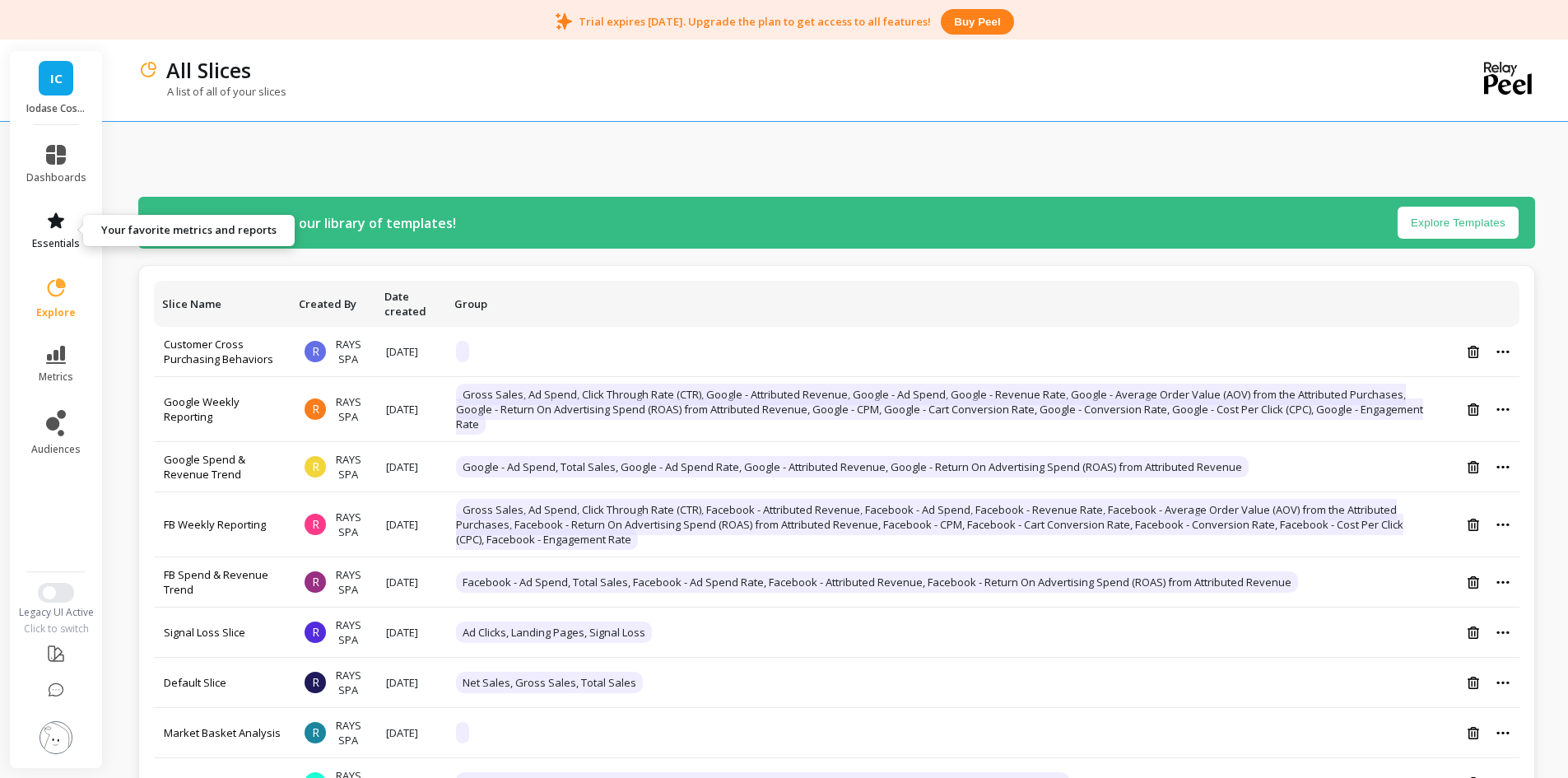
click at [49, 235] on link "essentials" at bounding box center [57, 230] width 60 height 40
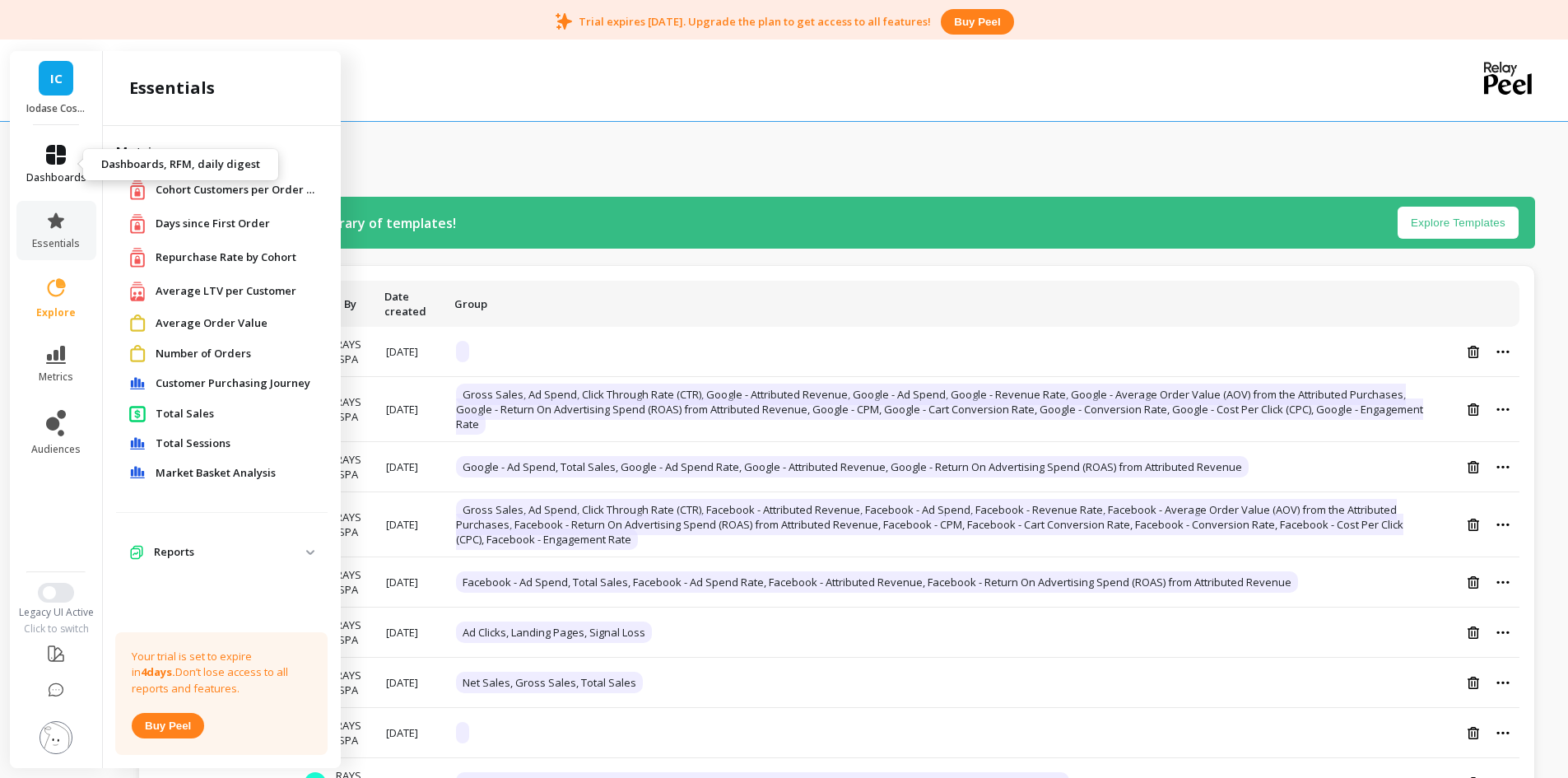
click at [66, 156] on link "dashboards" at bounding box center [57, 165] width 60 height 40
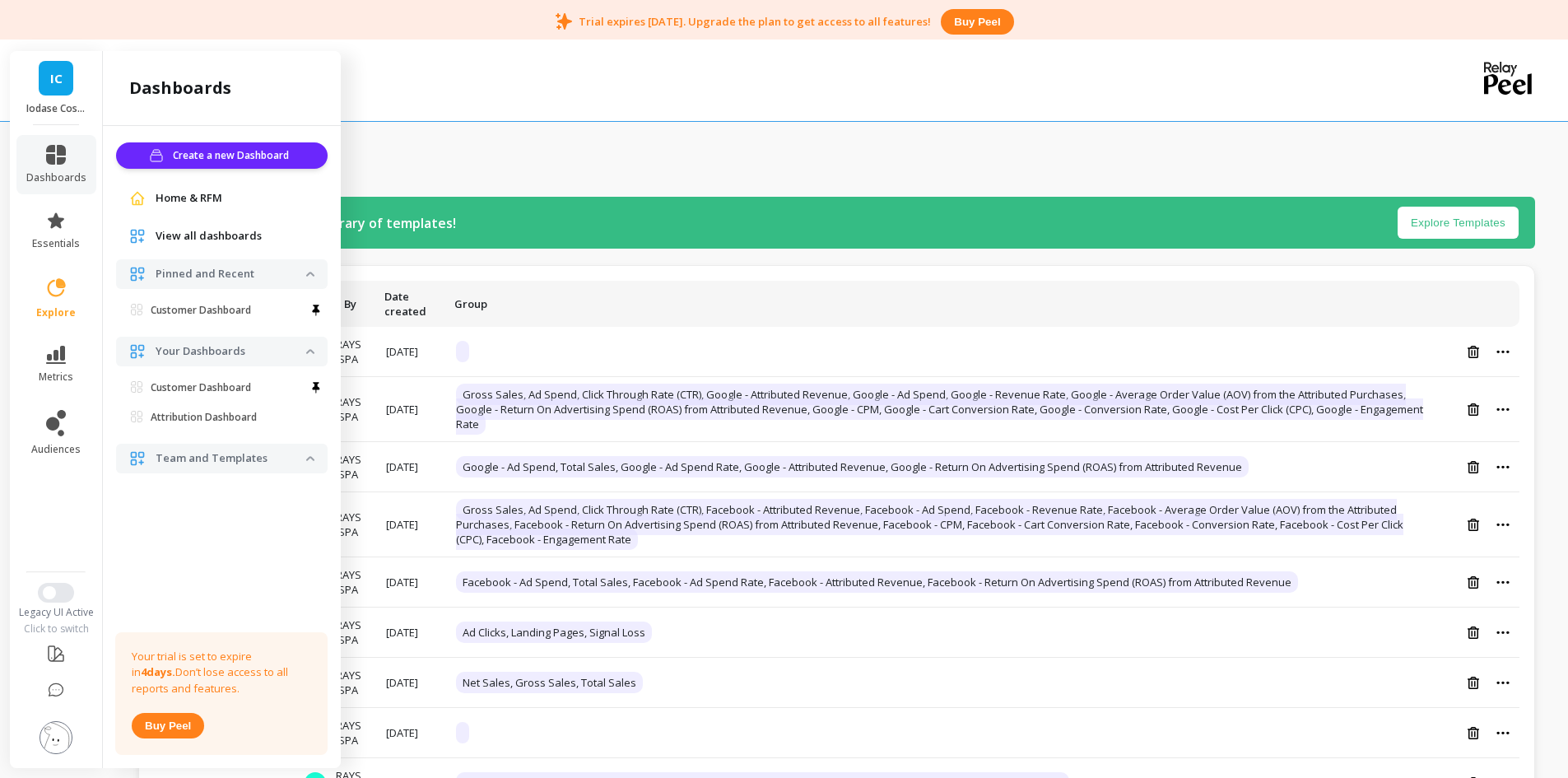
click at [197, 198] on span "Home & RFM" at bounding box center [189, 198] width 66 height 17
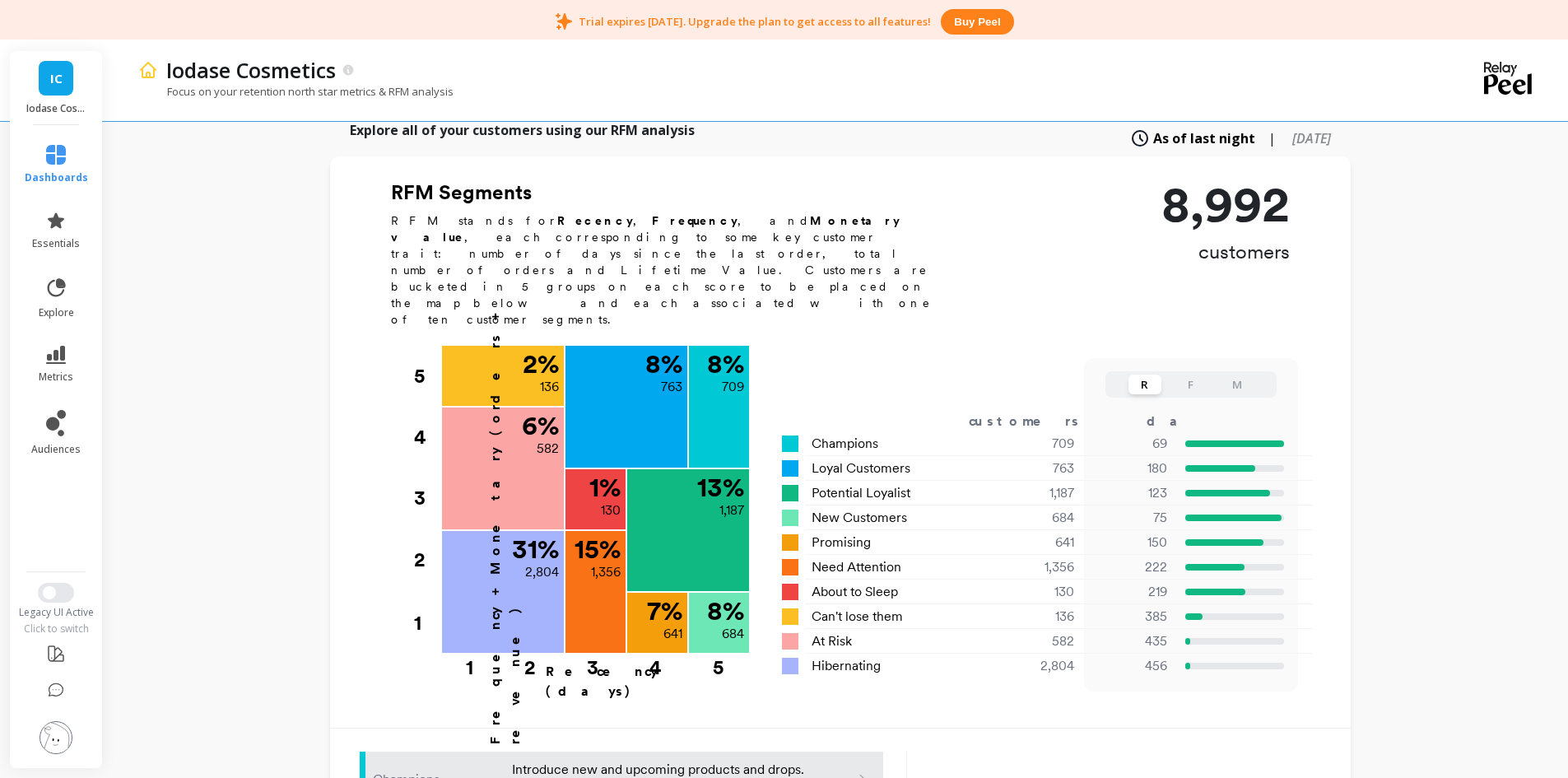
scroll to position [494, 0]
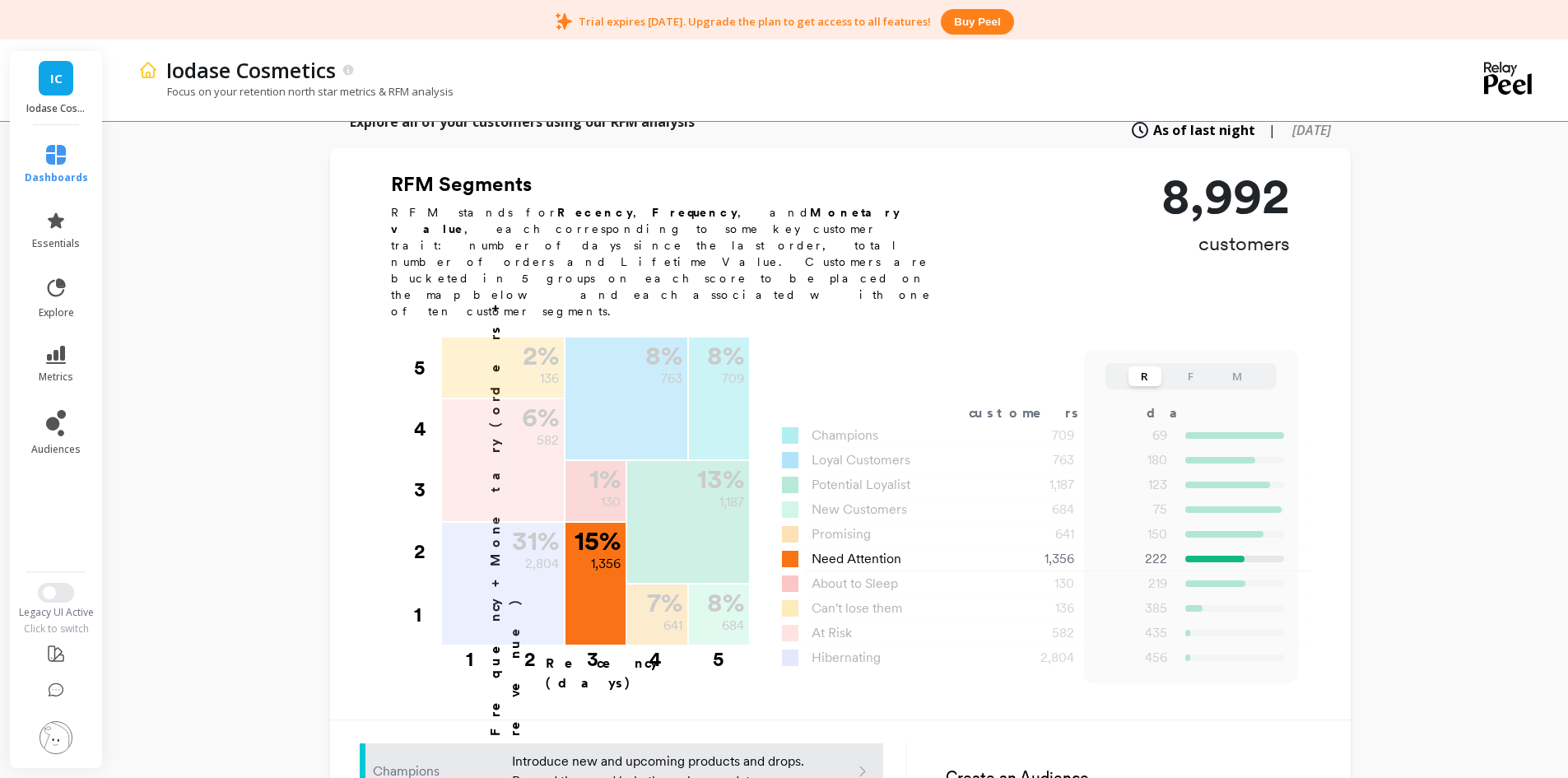
click at [863, 549] on span "Need Attention" at bounding box center [856, 559] width 90 height 19
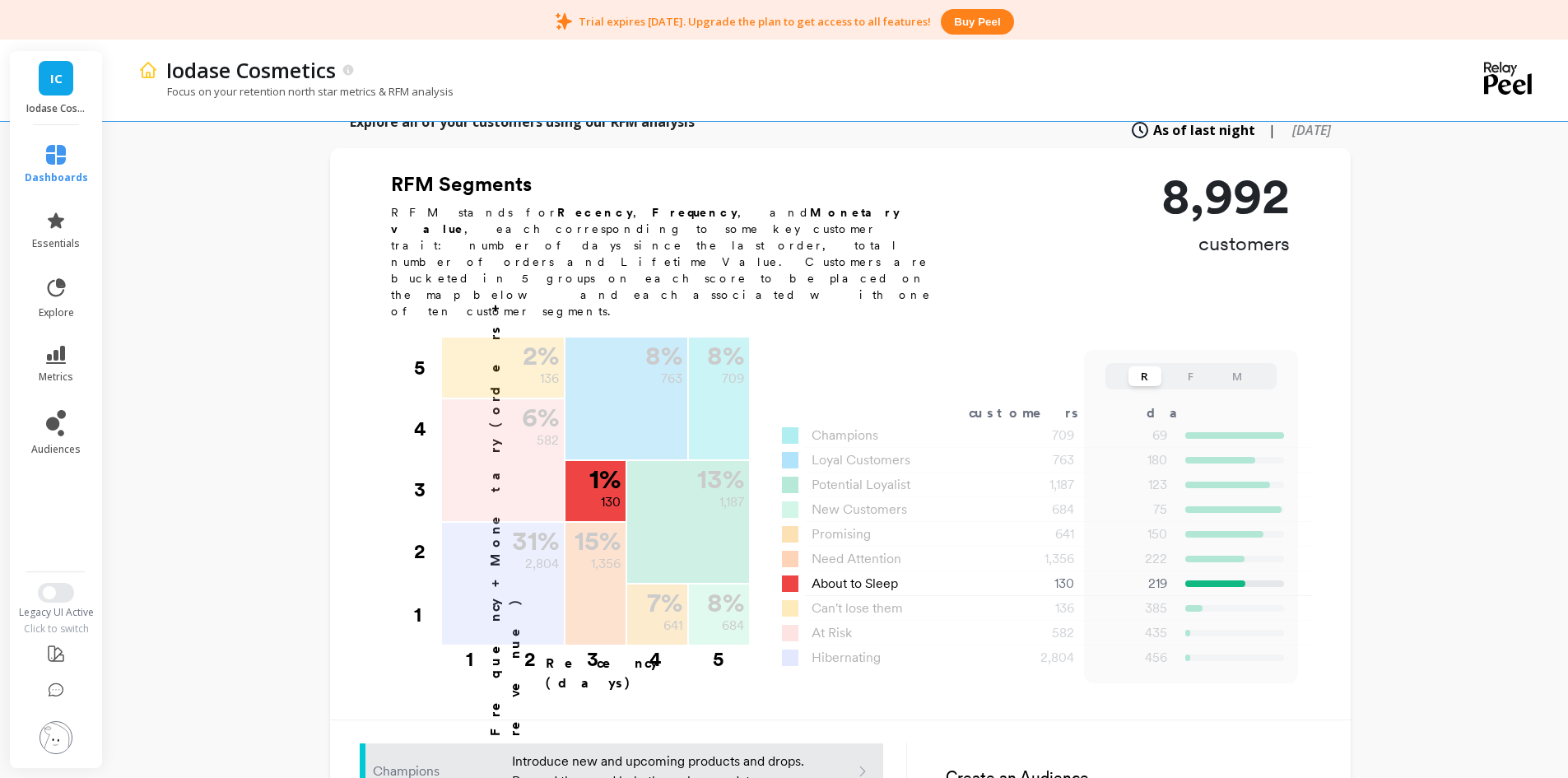
click at [864, 573] on span "About to Sleep" at bounding box center [854, 583] width 87 height 19
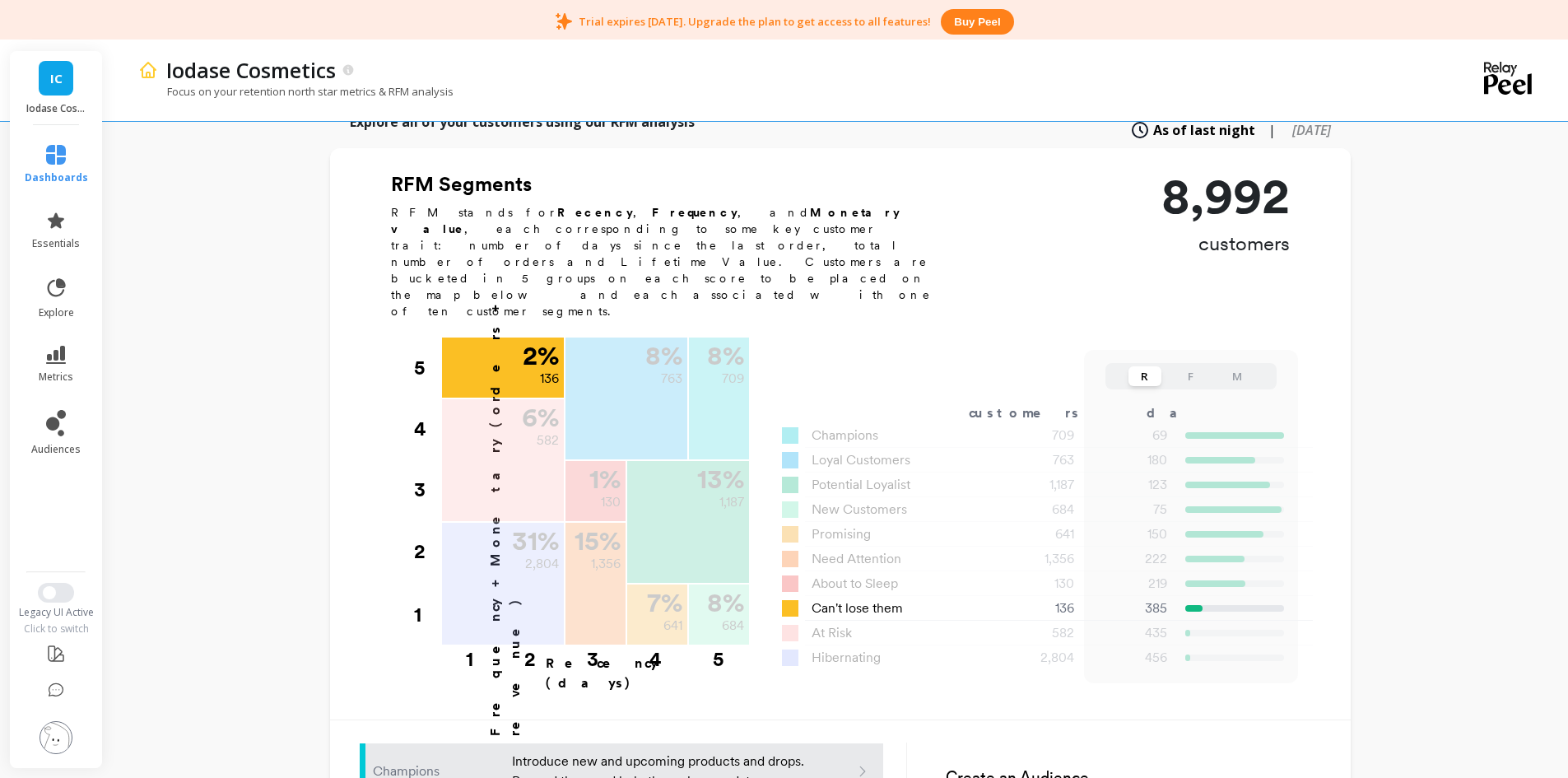
click at [876, 599] on span "Can't lose them" at bounding box center [857, 608] width 92 height 19
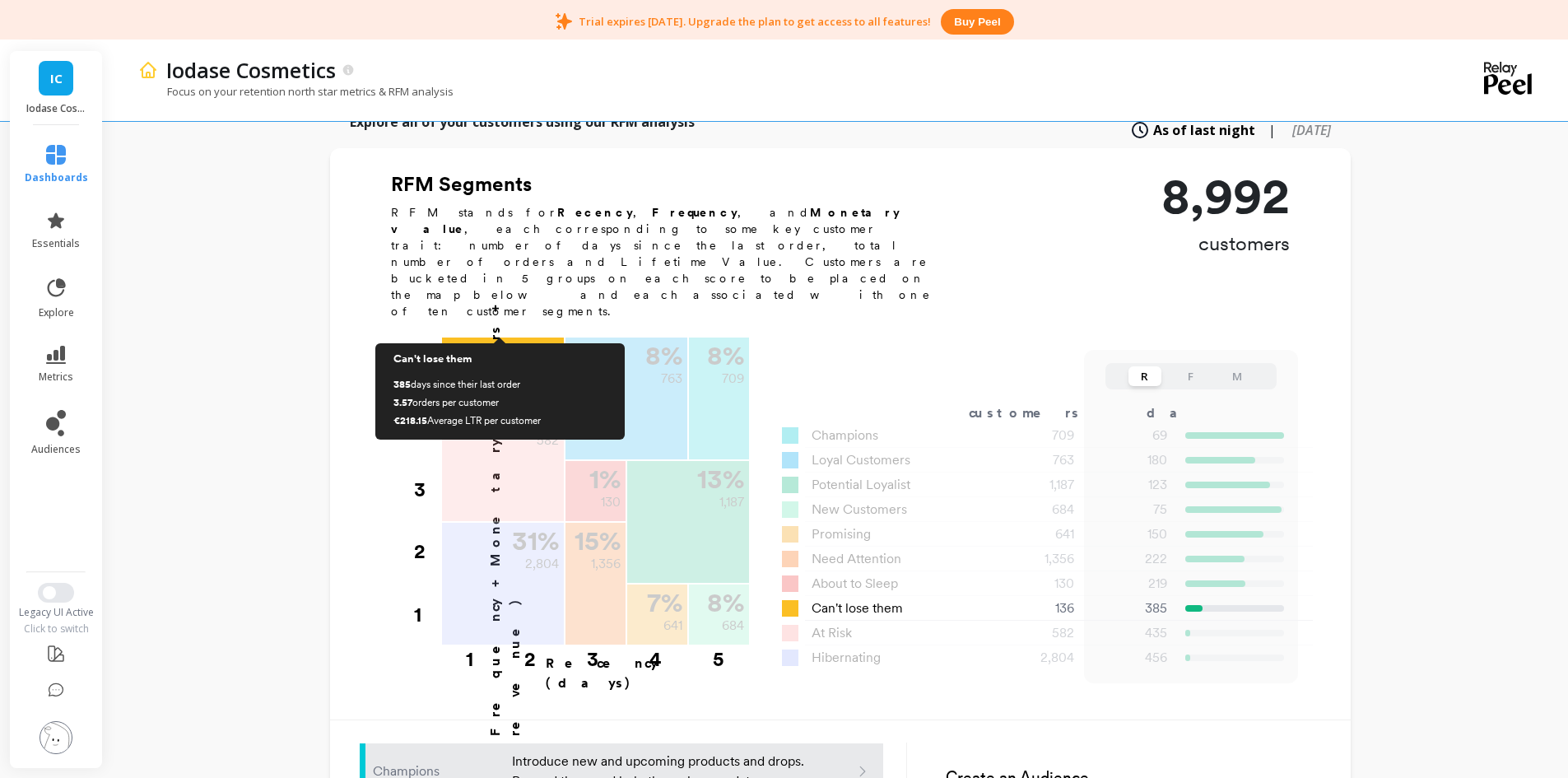
click at [536, 342] on p "2 %" at bounding box center [540, 355] width 36 height 26
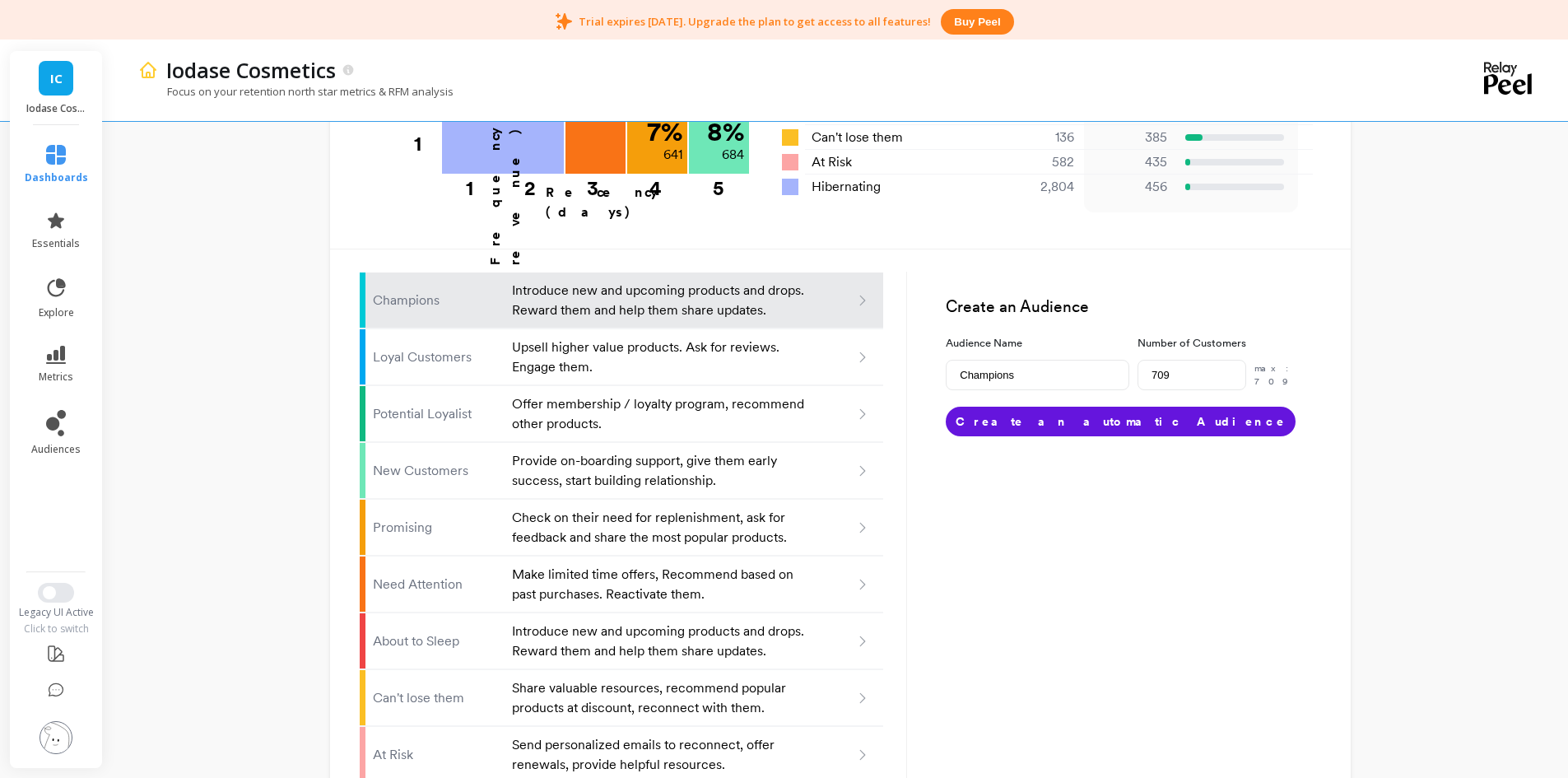
scroll to position [988, 0]
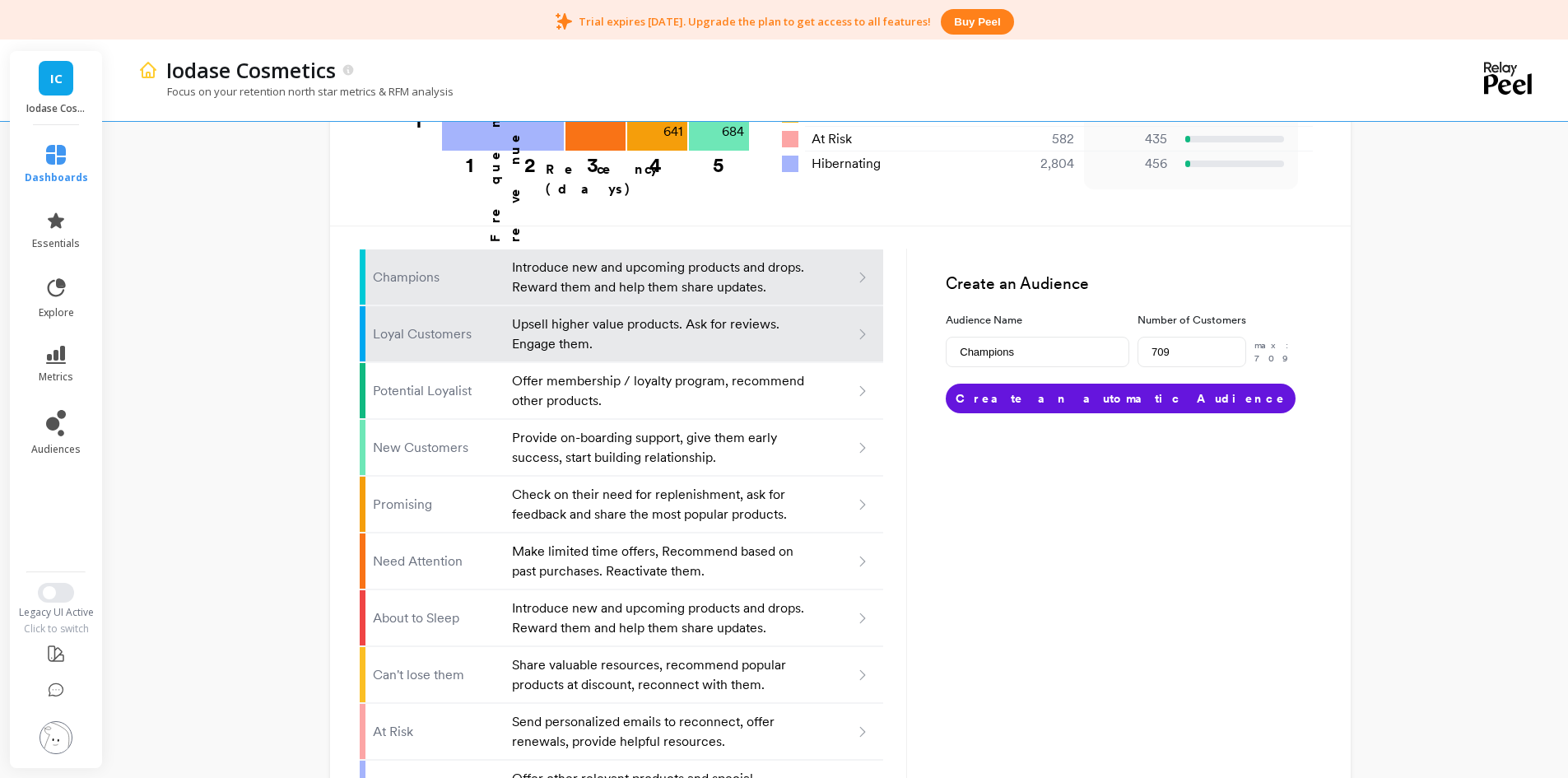
click at [573, 315] on p "Upsell higher value products. Ask for reviews. Engage them." at bounding box center [659, 334] width 295 height 40
type input "Loyal customers"
type input "763"
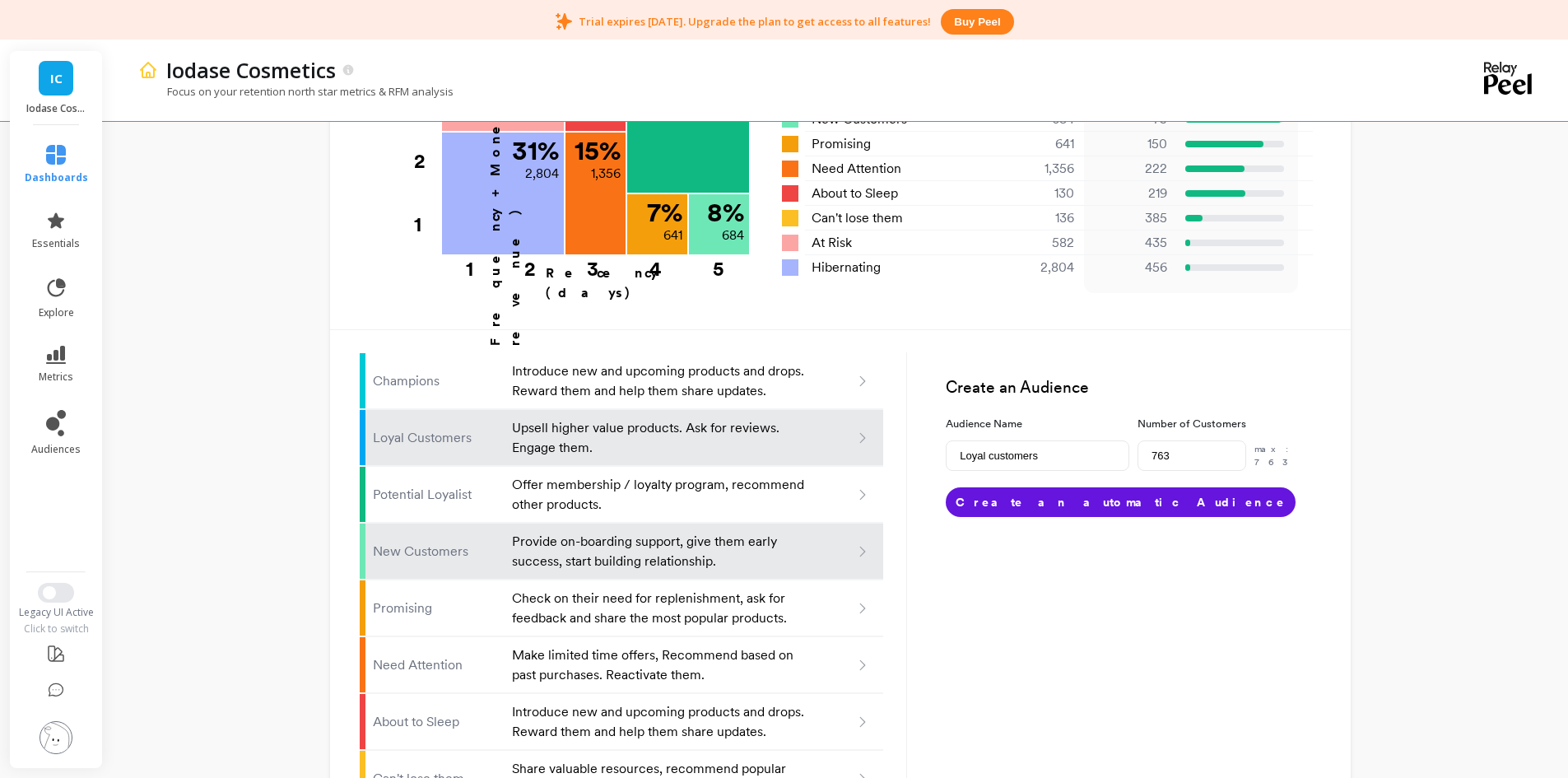
scroll to position [906, 0]
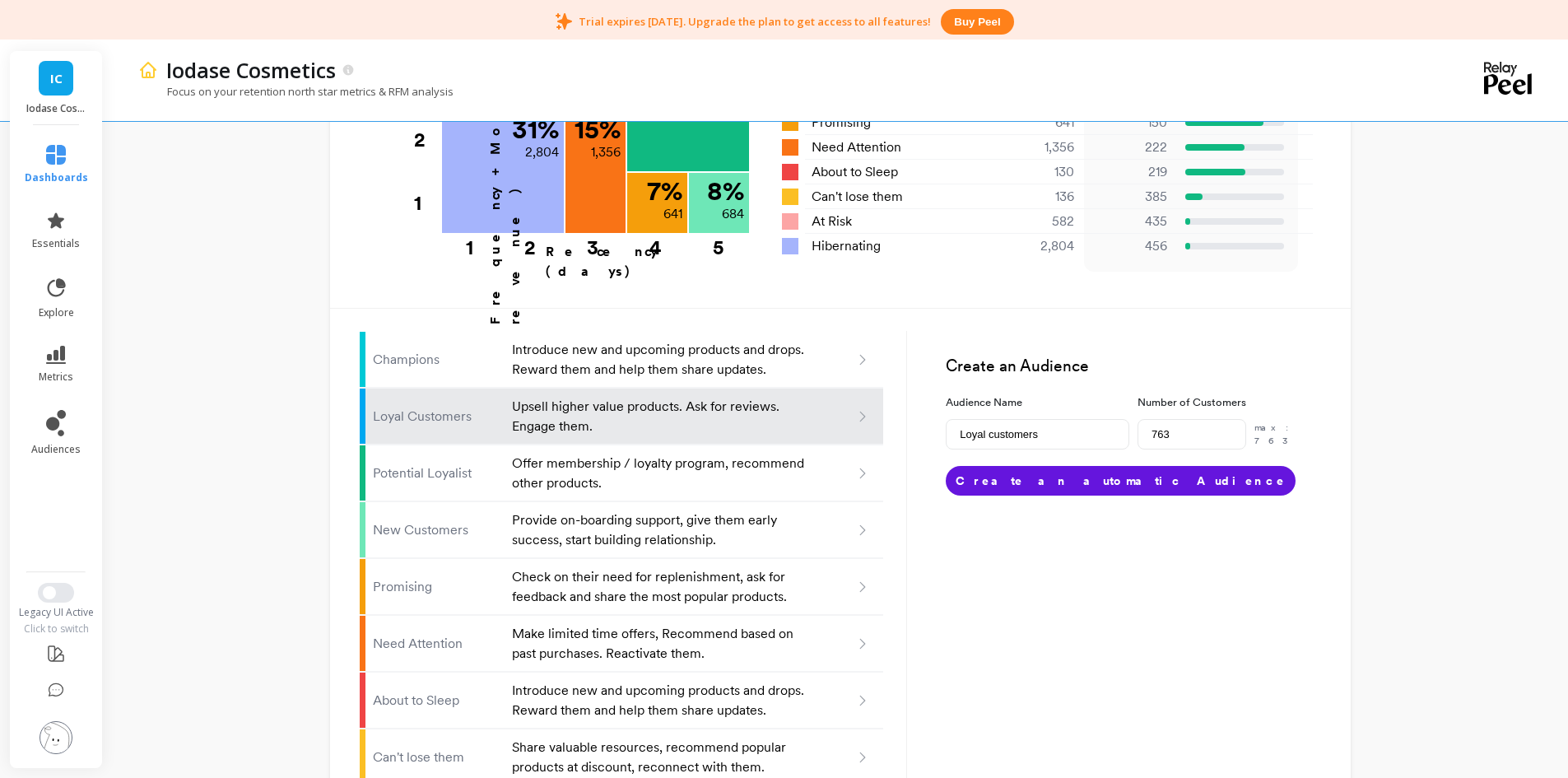
click at [465, 389] on li "Loyal Customers Upsell higher value products. Ask for reviews. Engage them." at bounding box center [622, 416] width 525 height 56
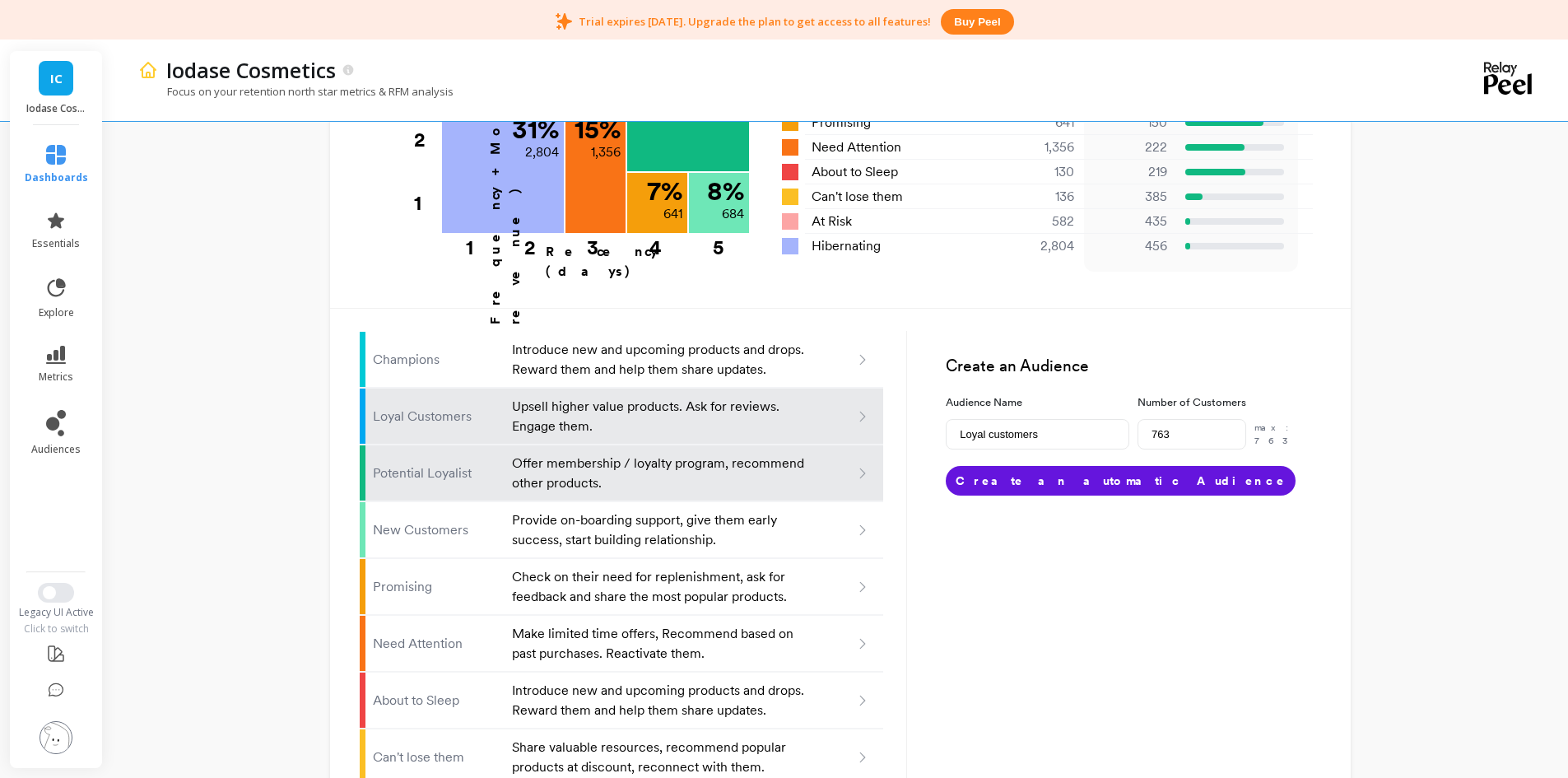
click at [416, 446] on li "Potential Loyalist Offer membership / loyalty program, recommend other products." at bounding box center [622, 473] width 525 height 56
type input "Potential loyalist"
type input "1187"
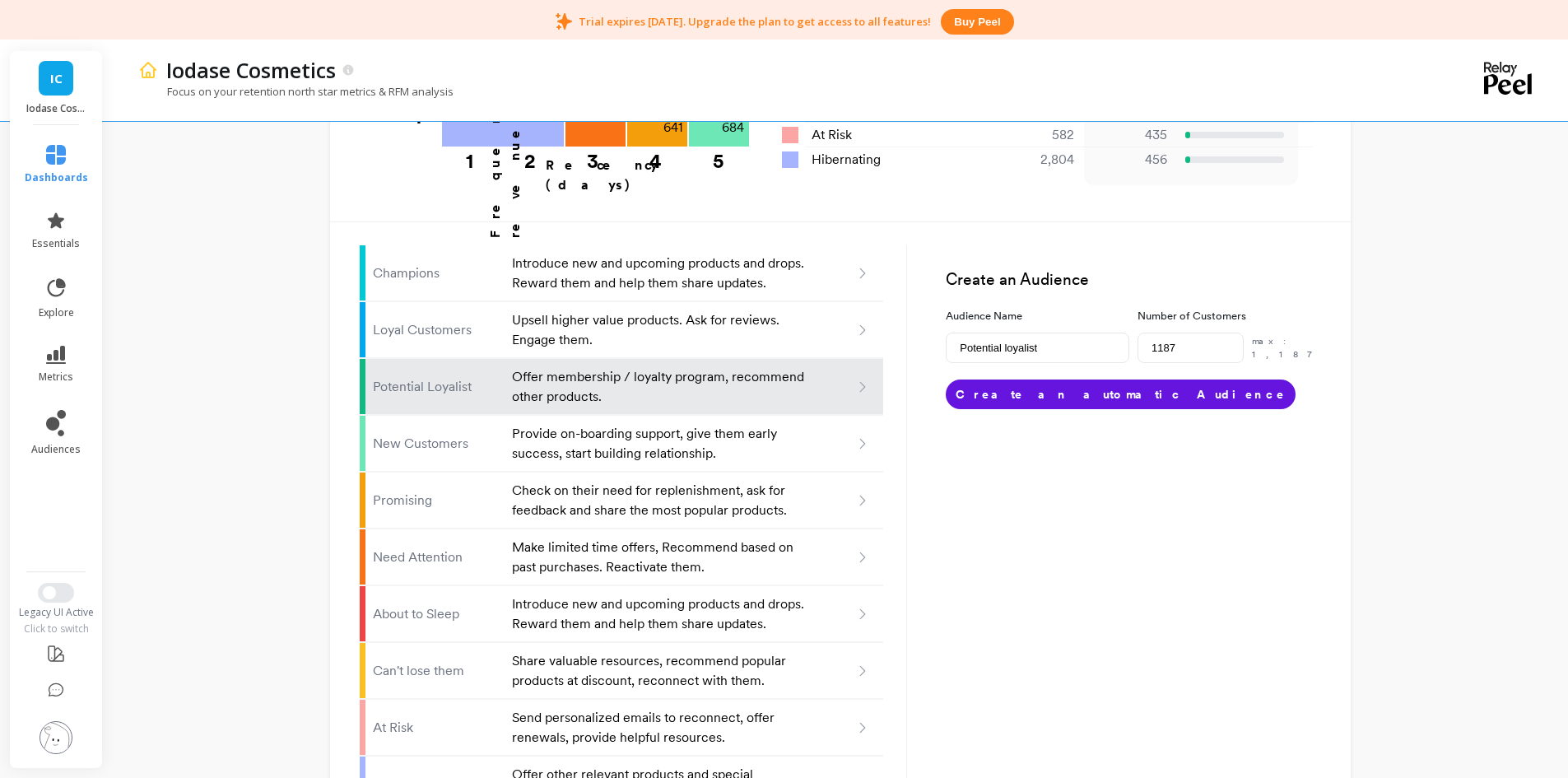
scroll to position [1022, 0]
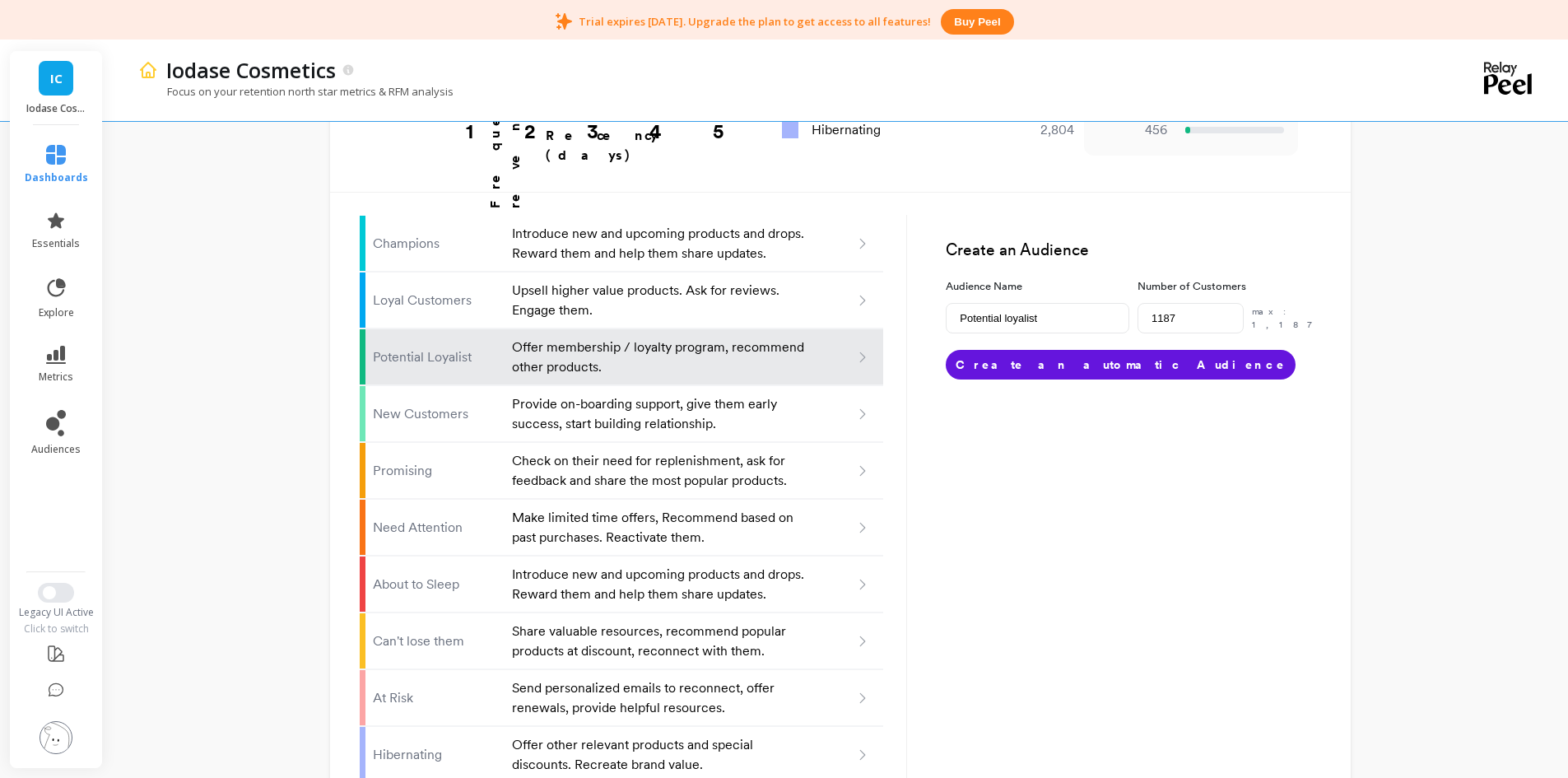
click at [1336, 632] on div "Champions Introduce new and upcoming products and drops. Reward them and help t…" at bounding box center [841, 487] width 1021 height 618
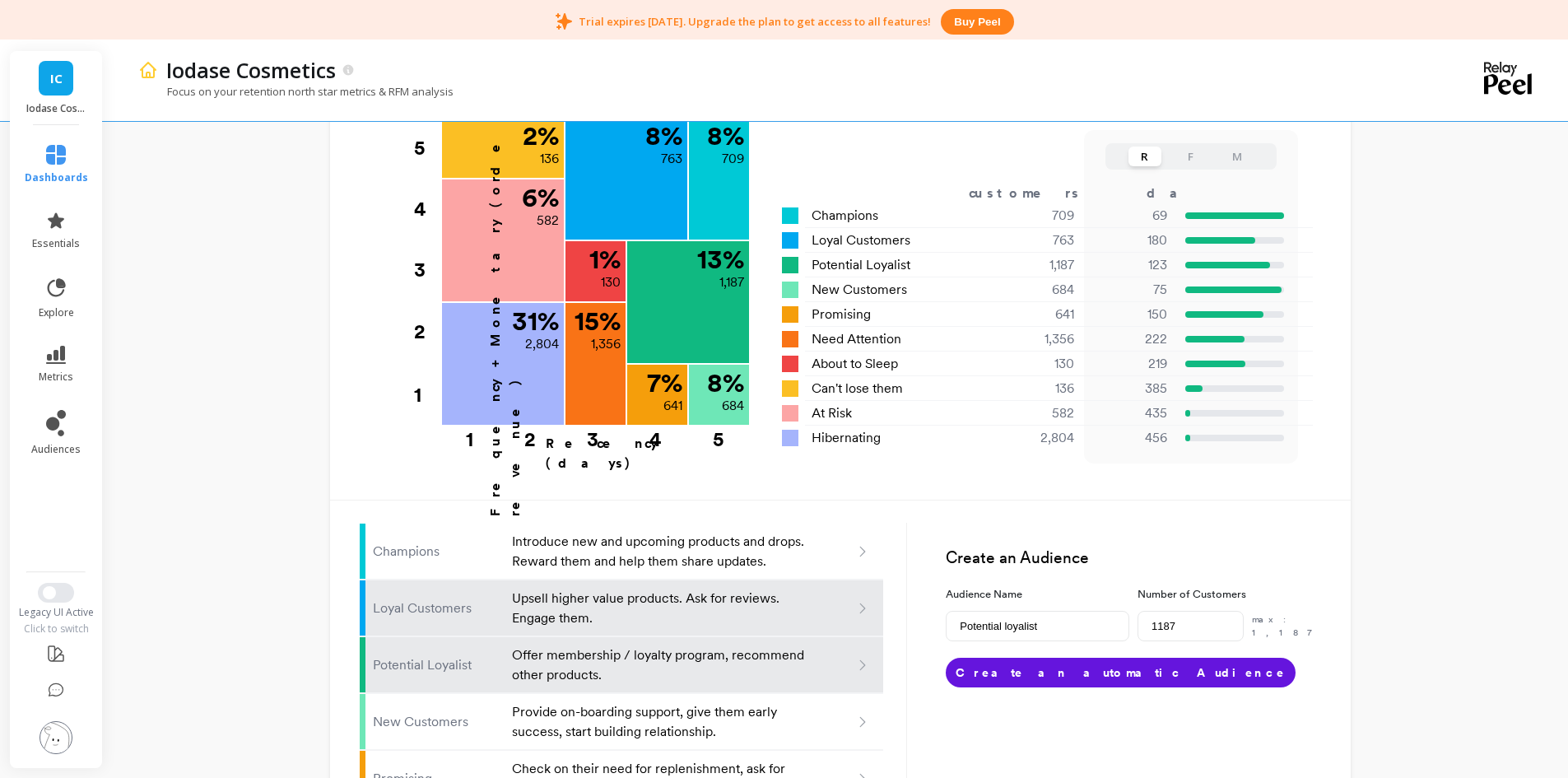
scroll to position [692, 0]
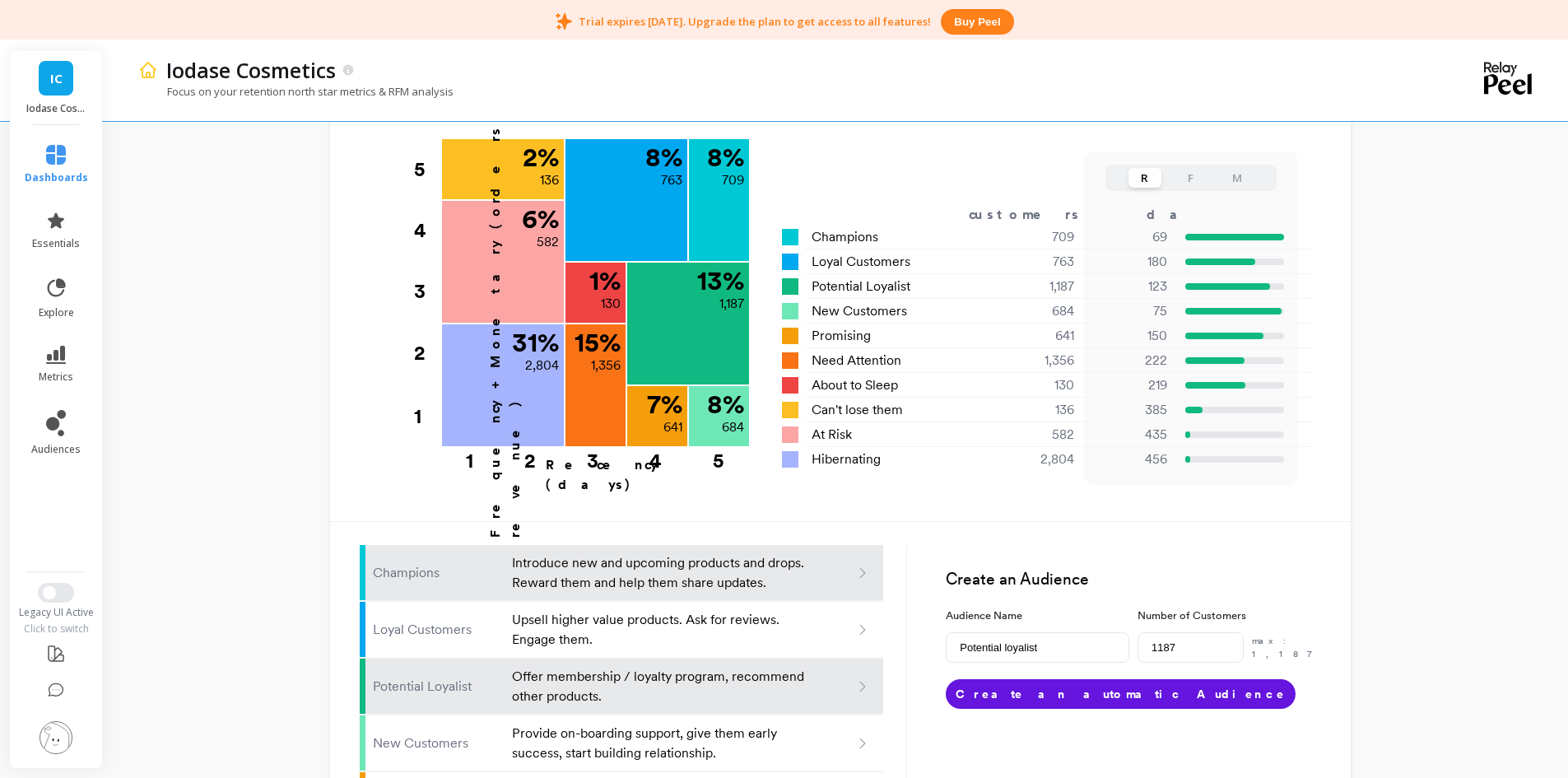
click at [643, 553] on p "Introduce new and upcoming products and drops. Reward them and help them share …" at bounding box center [659, 572] width 295 height 40
type input "Champions"
type input "709"
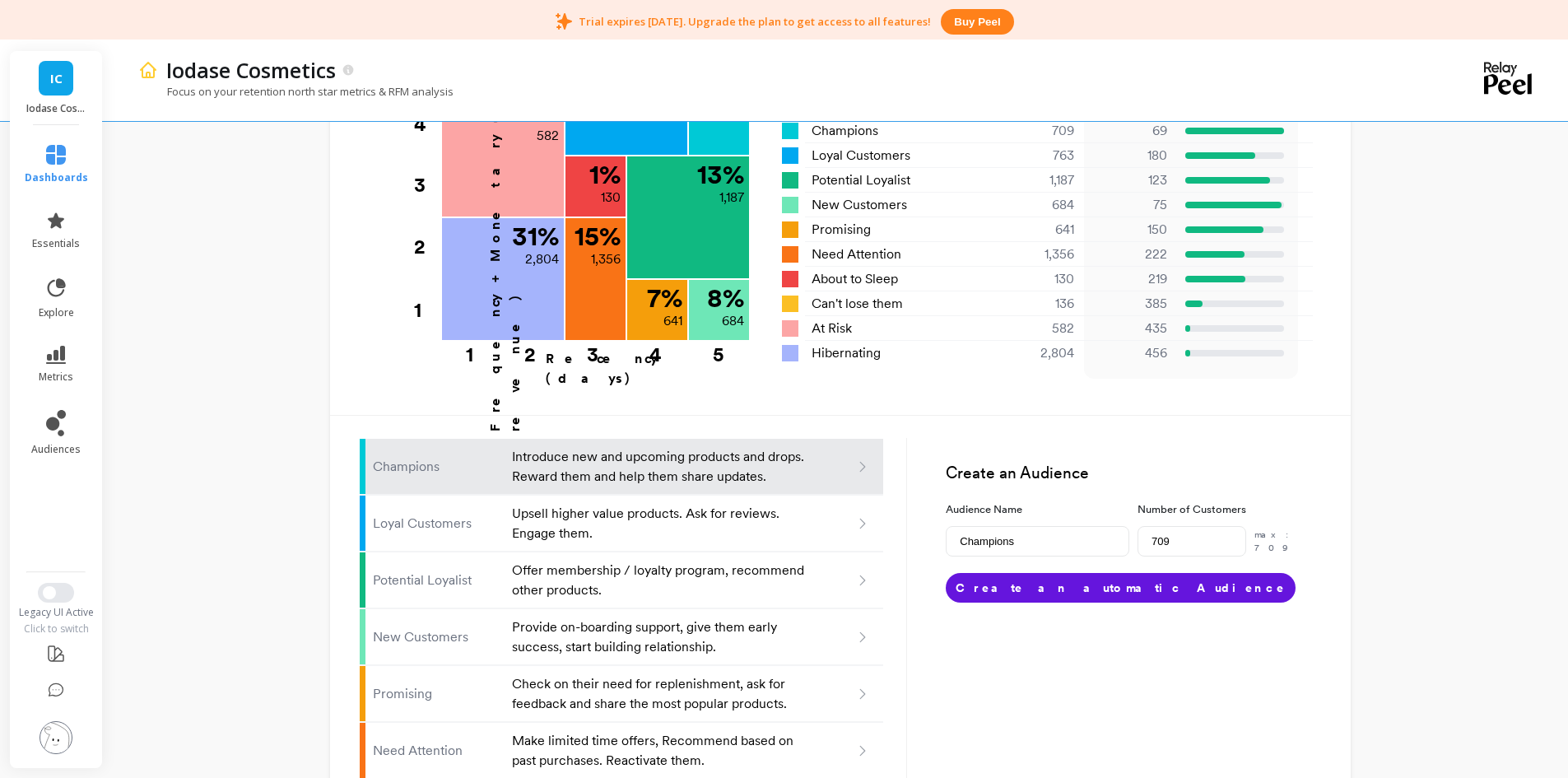
scroll to position [857, 0]
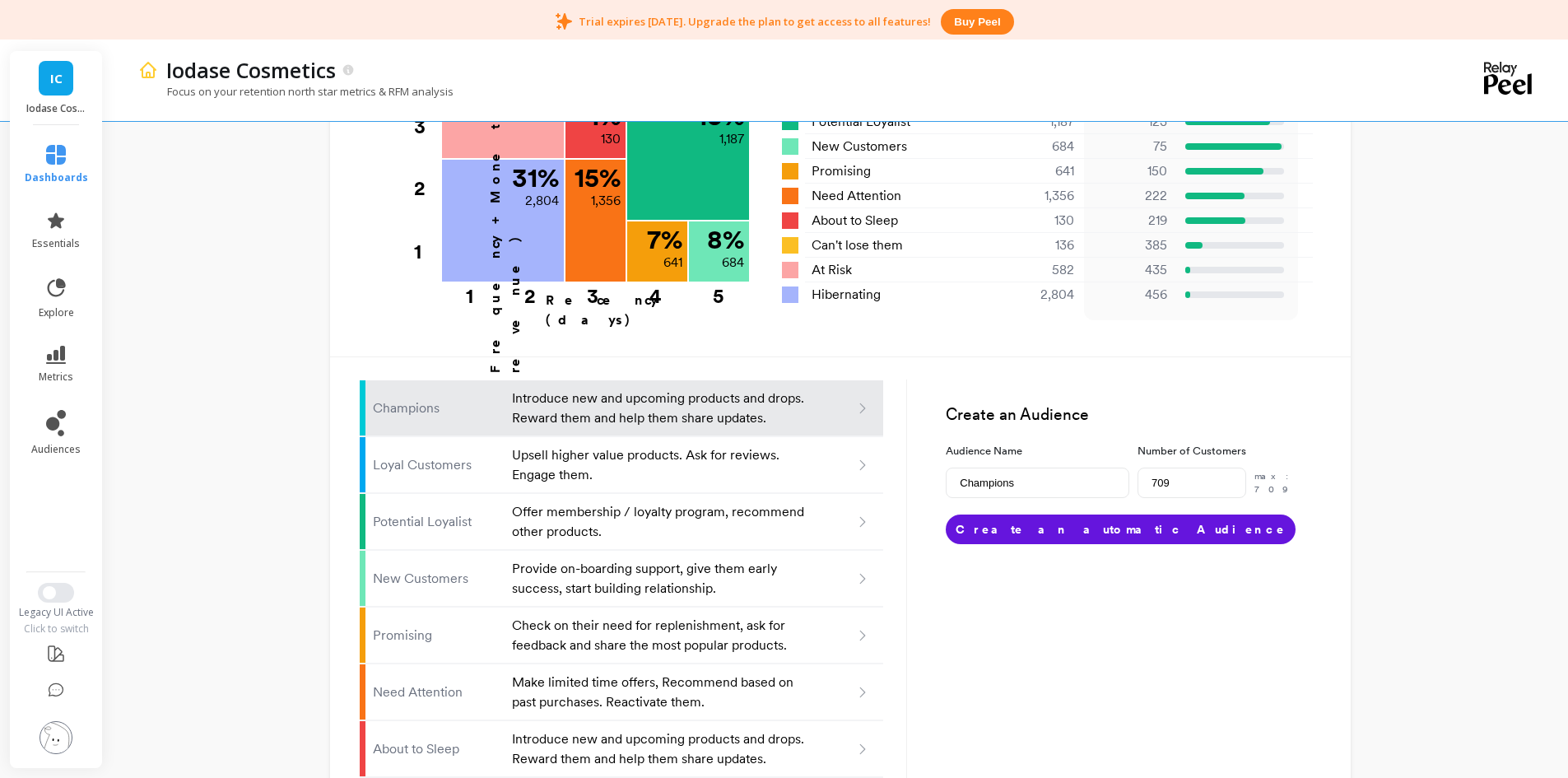
click at [460, 399] on p "Champions" at bounding box center [437, 408] width 130 height 19
click at [996, 515] on button "Create an automatic Audience" at bounding box center [1120, 529] width 350 height 29
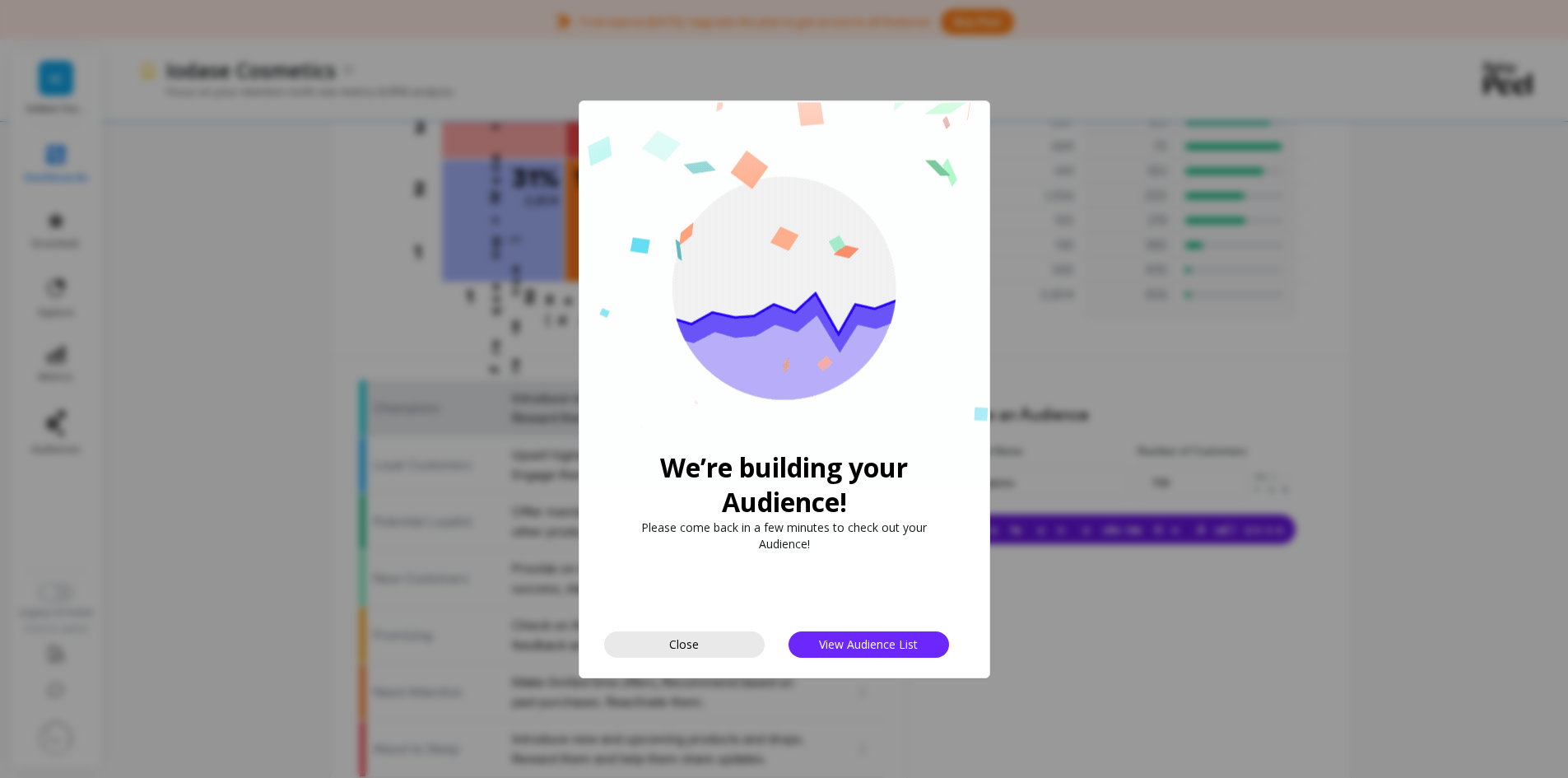
click at [732, 642] on button "Close" at bounding box center [685, 644] width 161 height 26
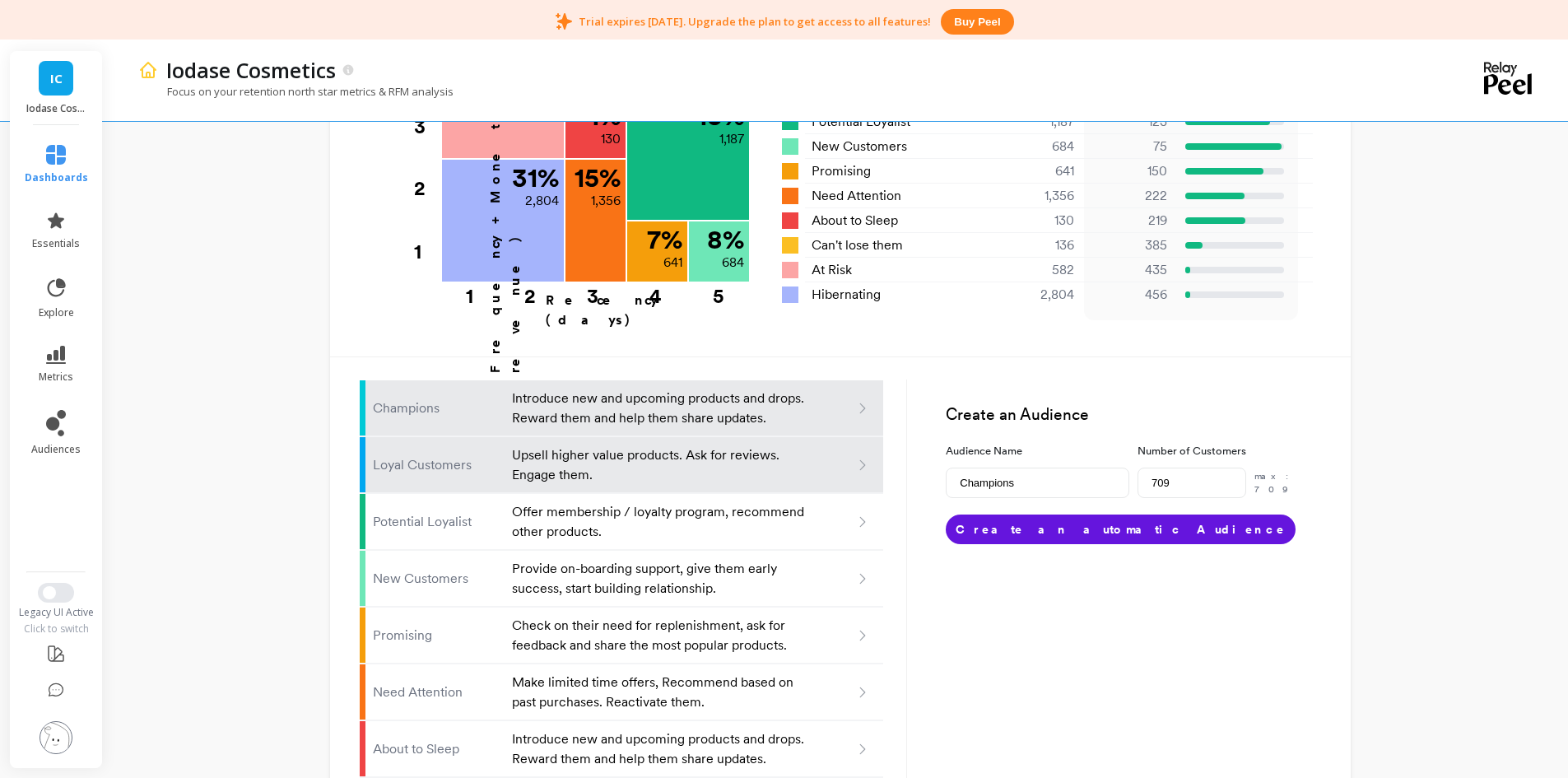
click at [571, 446] on p "Upsell higher value products. Ask for reviews. Engage them." at bounding box center [659, 465] width 295 height 40
type input "Loyal customers"
type input "763"
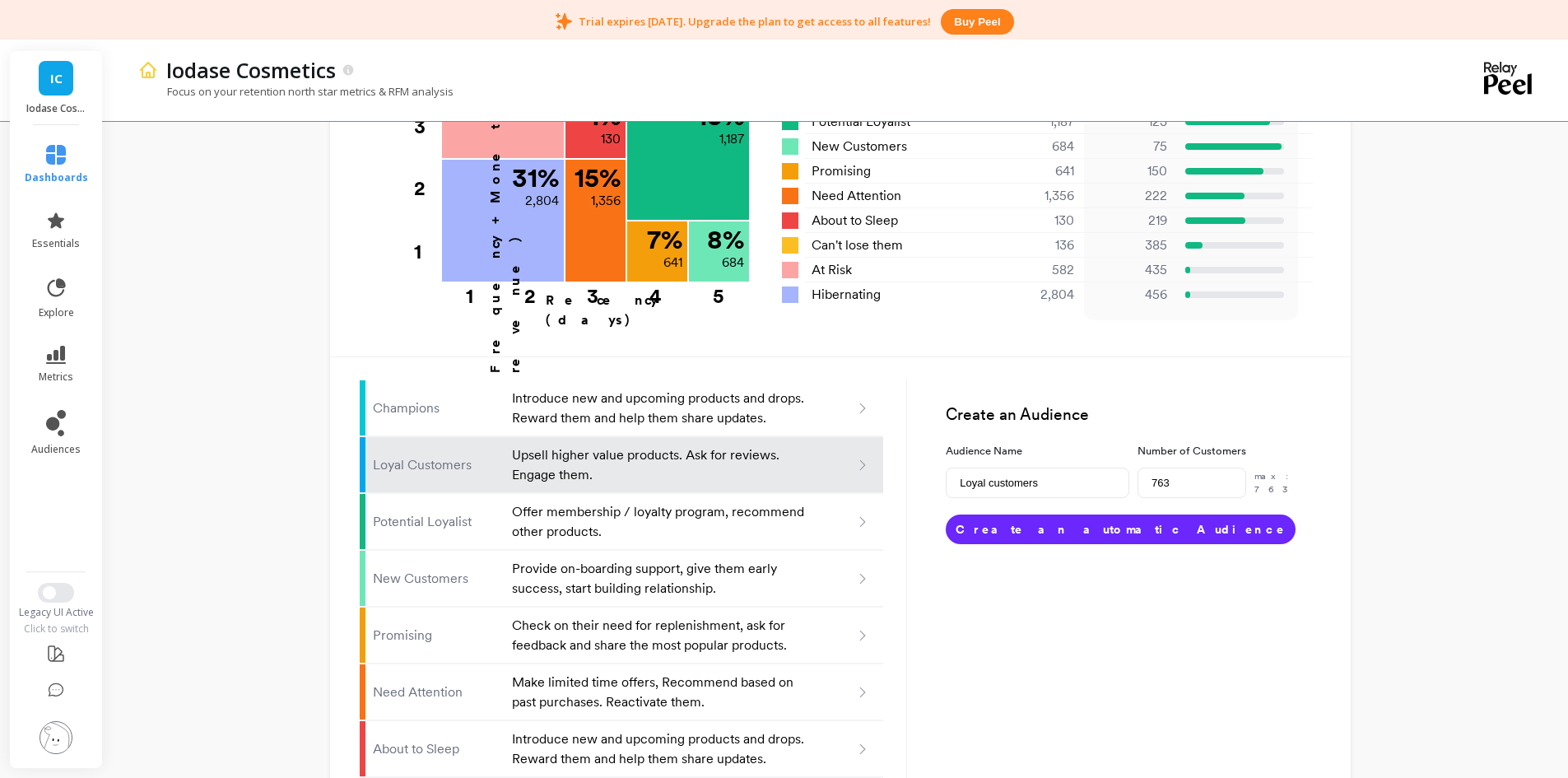
click at [1056, 515] on button "Create an automatic Audience" at bounding box center [1120, 529] width 350 height 29
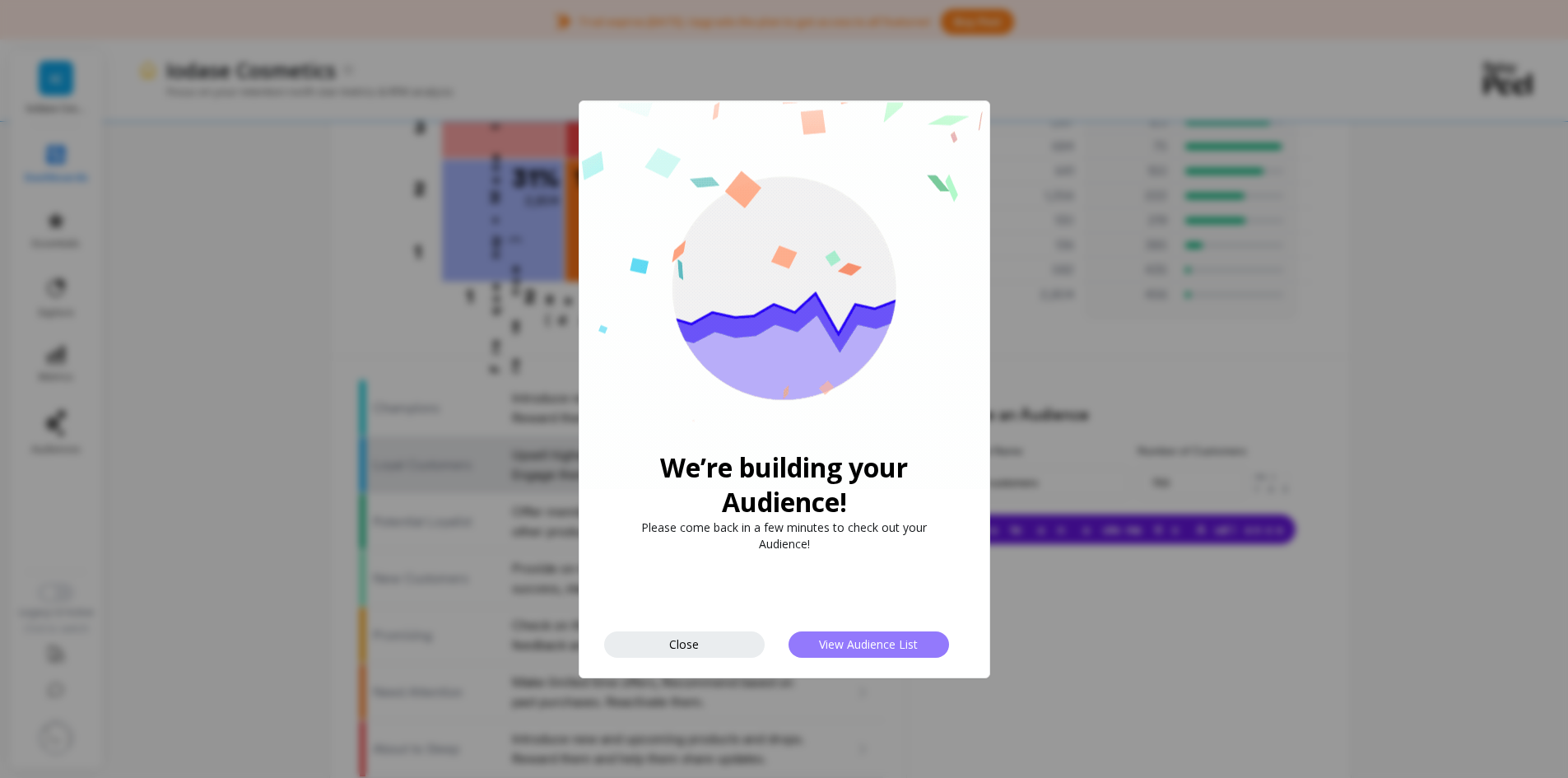
click at [882, 646] on span "View Audience List" at bounding box center [868, 644] width 98 height 16
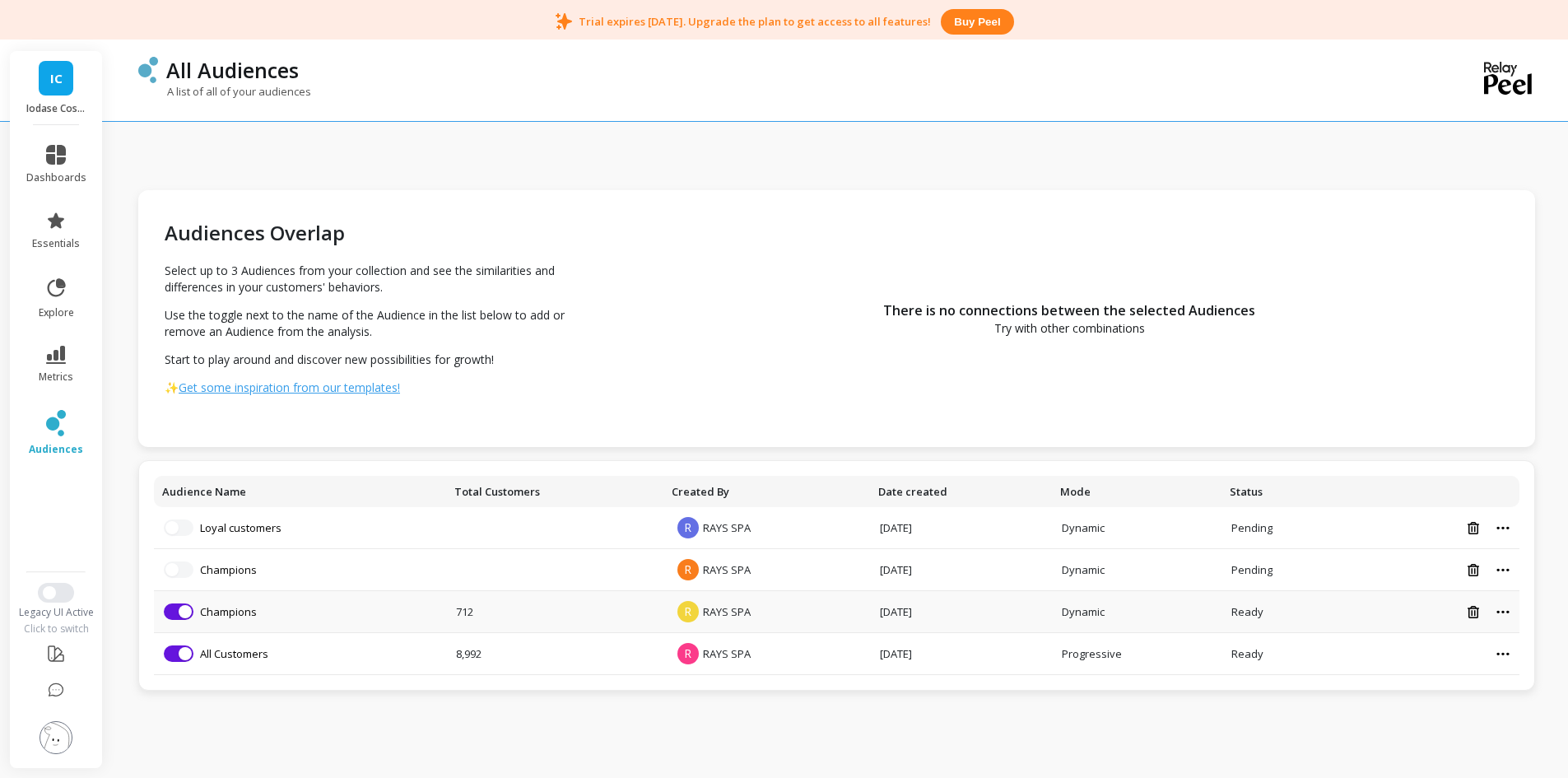
click at [1506, 615] on div at bounding box center [1435, 612] width 148 height 14
click at [1500, 610] on icon at bounding box center [1504, 612] width 14 height 4
click at [224, 617] on link "Champions" at bounding box center [228, 611] width 57 height 15
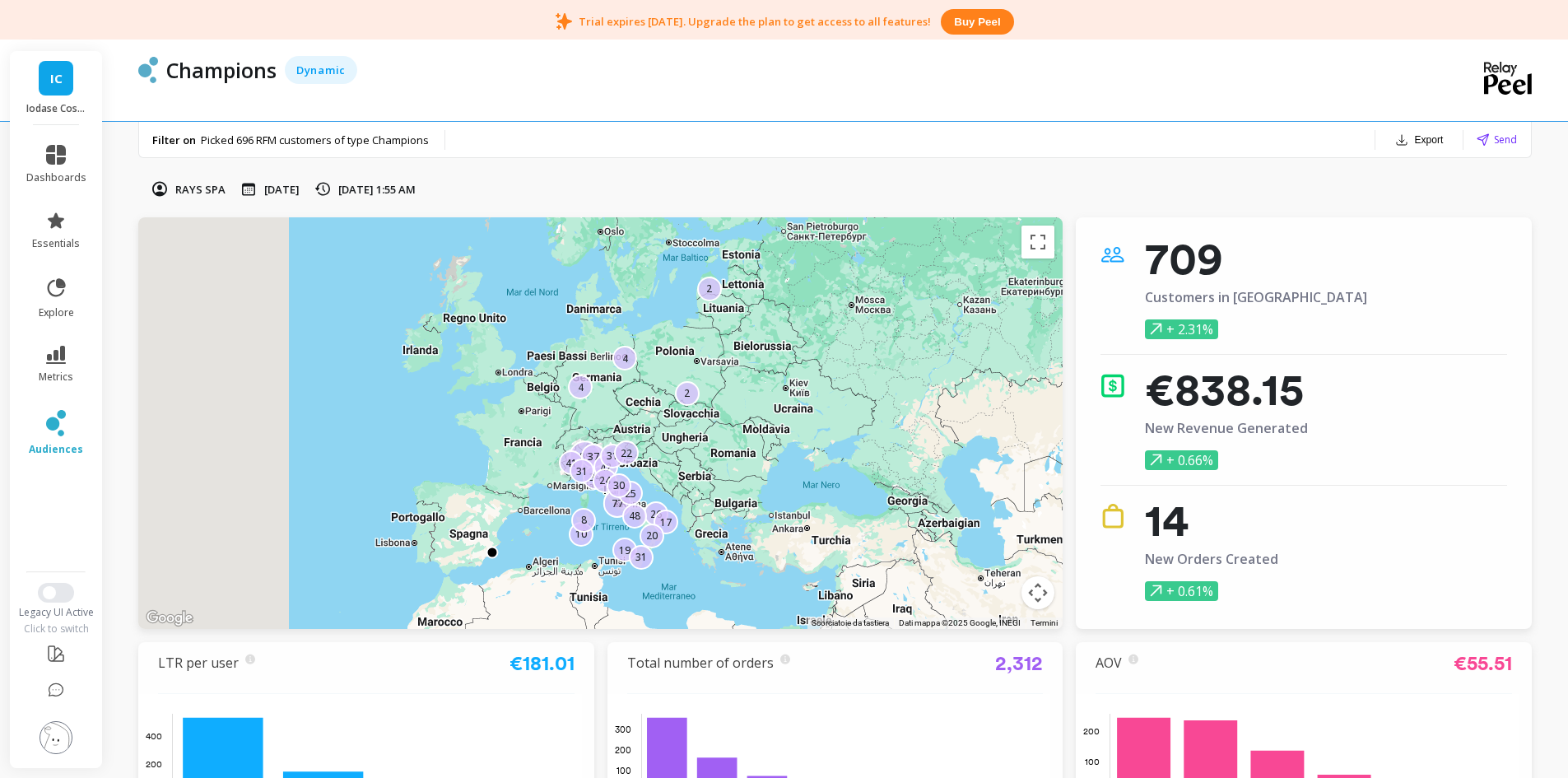
click at [1424, 134] on button "Export" at bounding box center [1419, 140] width 61 height 23
click at [1371, 182] on span "CSV" at bounding box center [1363, 183] width 23 height 17
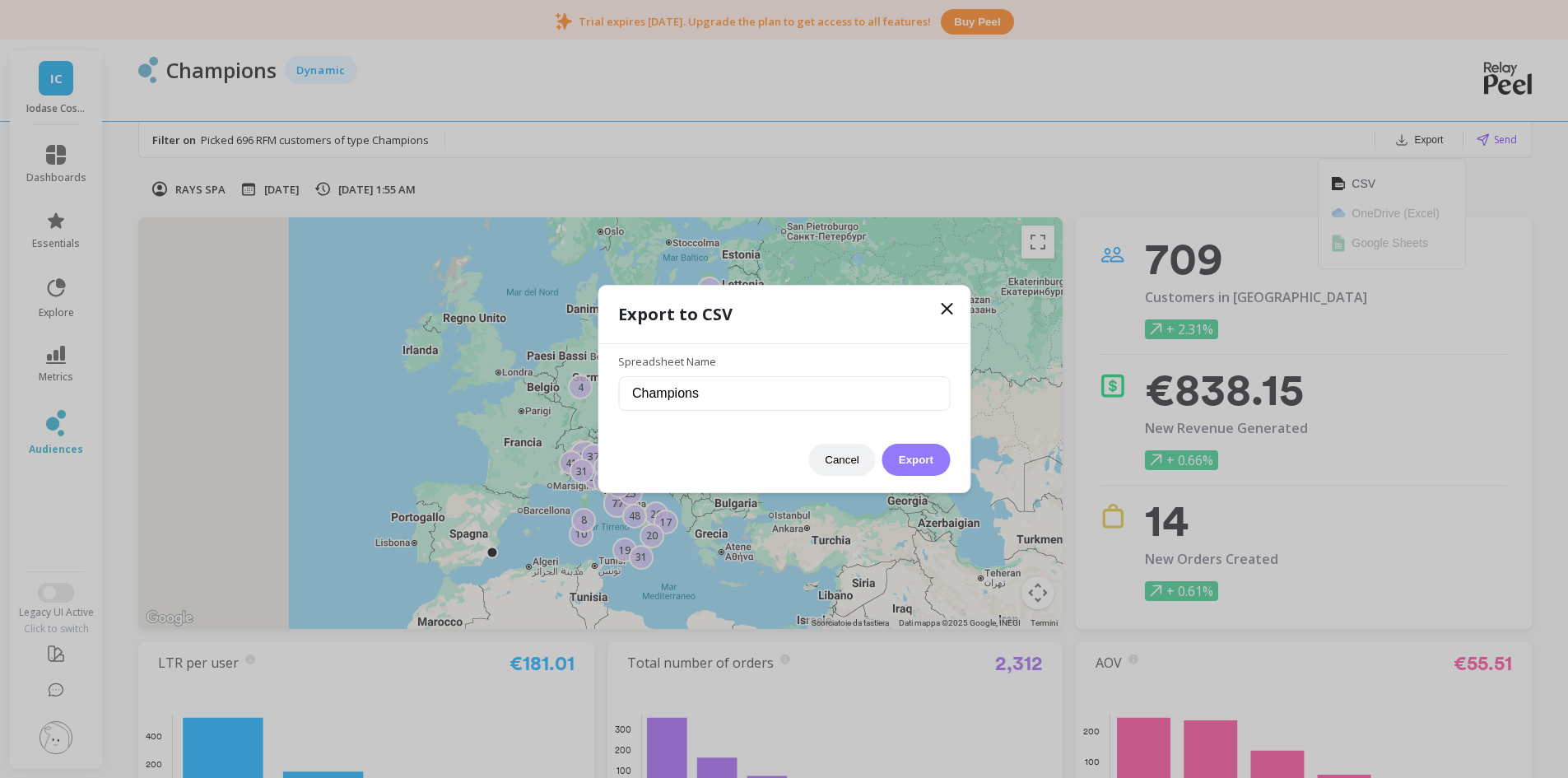
click at [918, 463] on button "Export" at bounding box center [916, 459] width 67 height 32
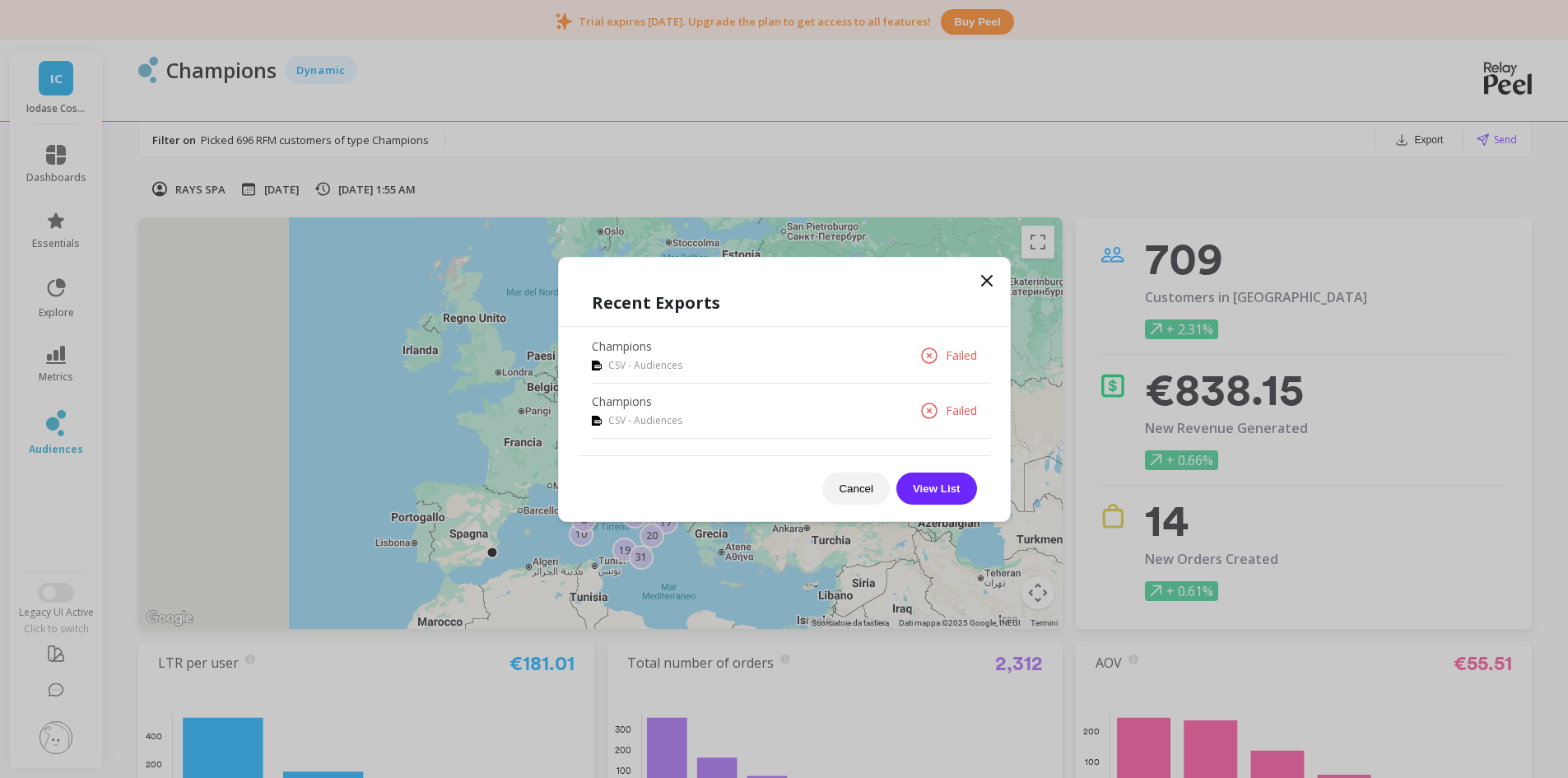
click at [959, 353] on p "Failed" at bounding box center [961, 355] width 31 height 17
click at [935, 357] on icon at bounding box center [929, 356] width 20 height 19
click at [963, 479] on button "View List" at bounding box center [936, 488] width 81 height 32
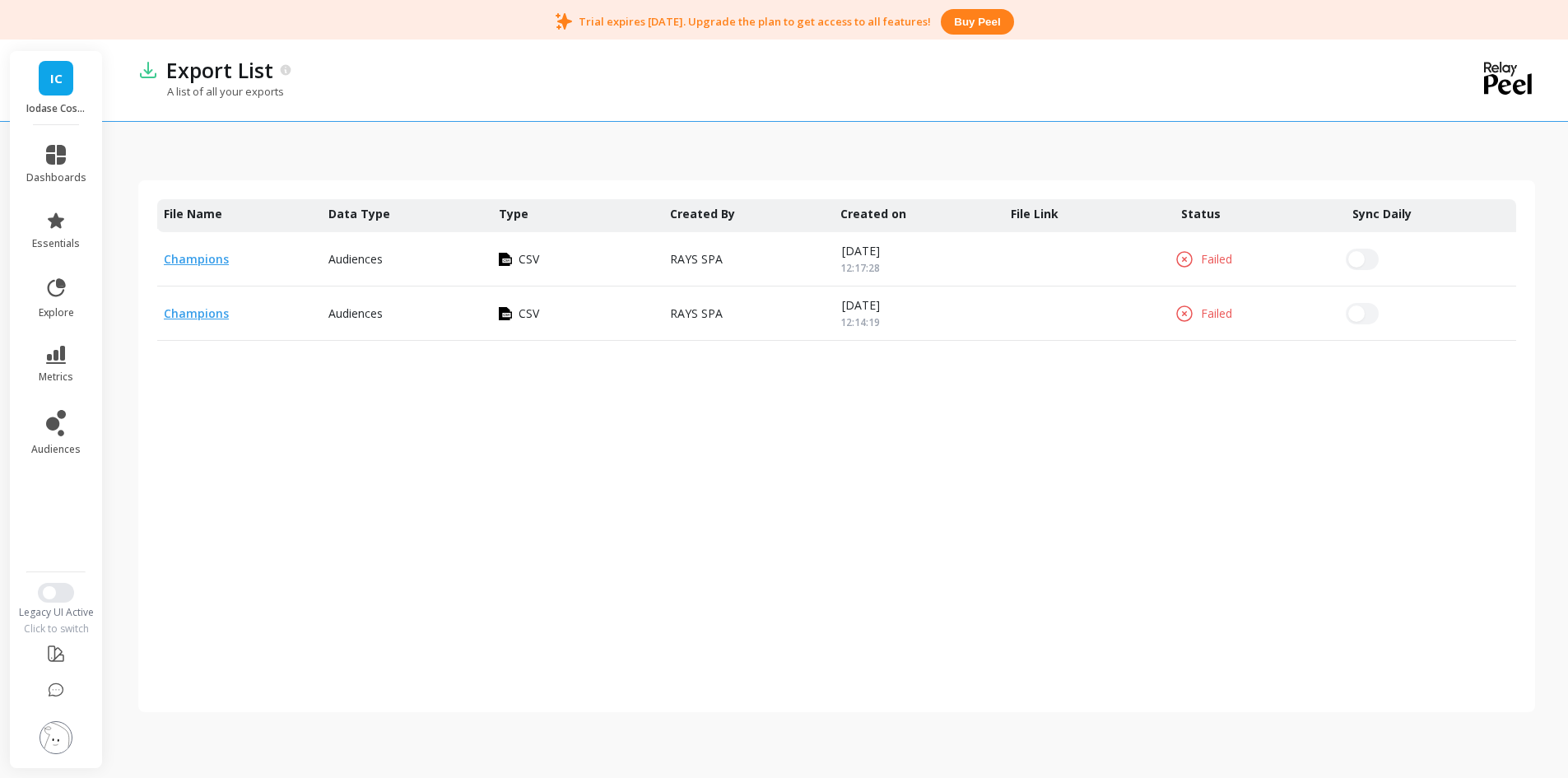
click at [1208, 254] on p "Failed" at bounding box center [1217, 259] width 31 height 17
click at [201, 256] on link "Champions" at bounding box center [196, 259] width 65 height 16
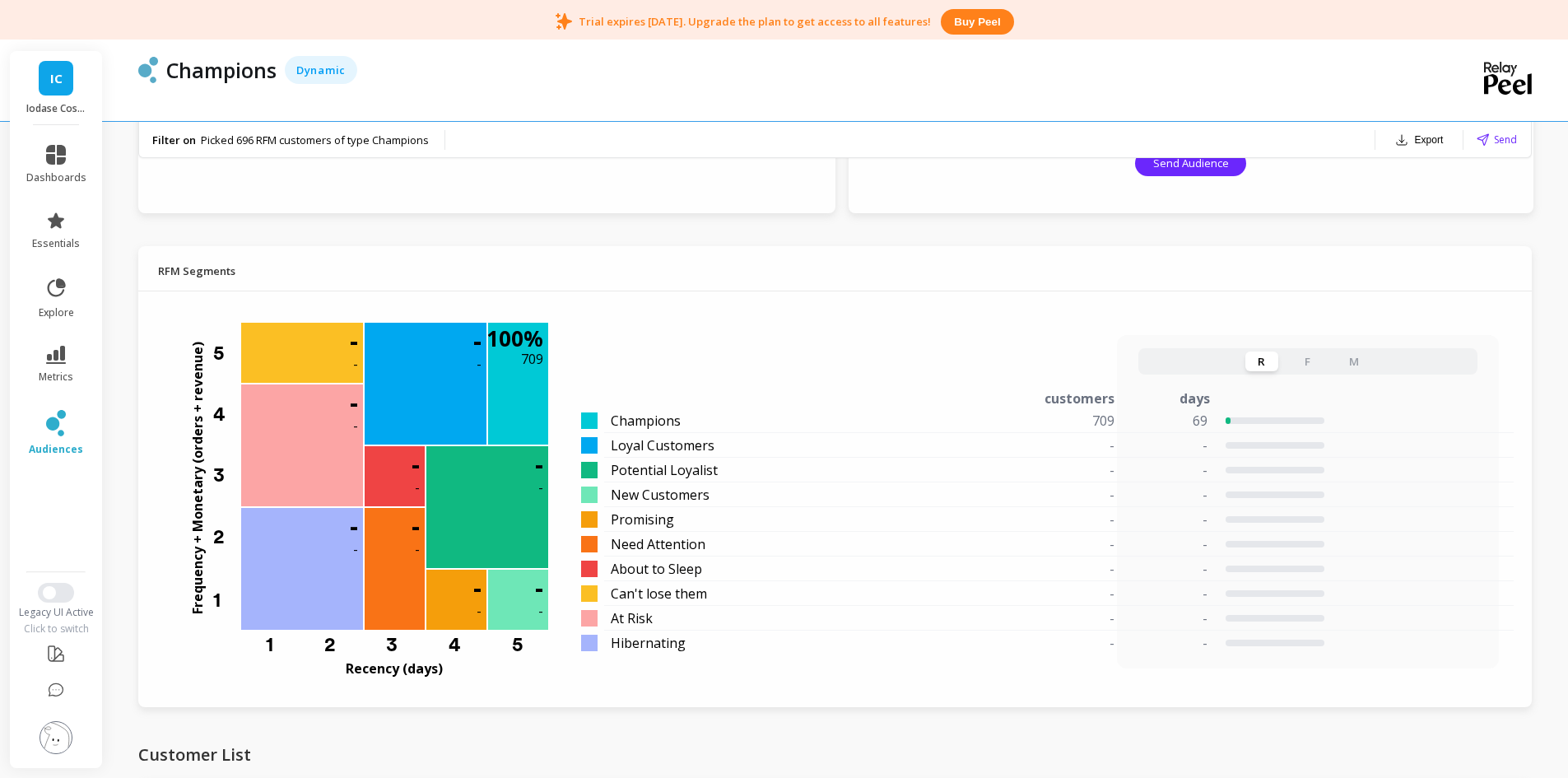
scroll to position [1234, 0]
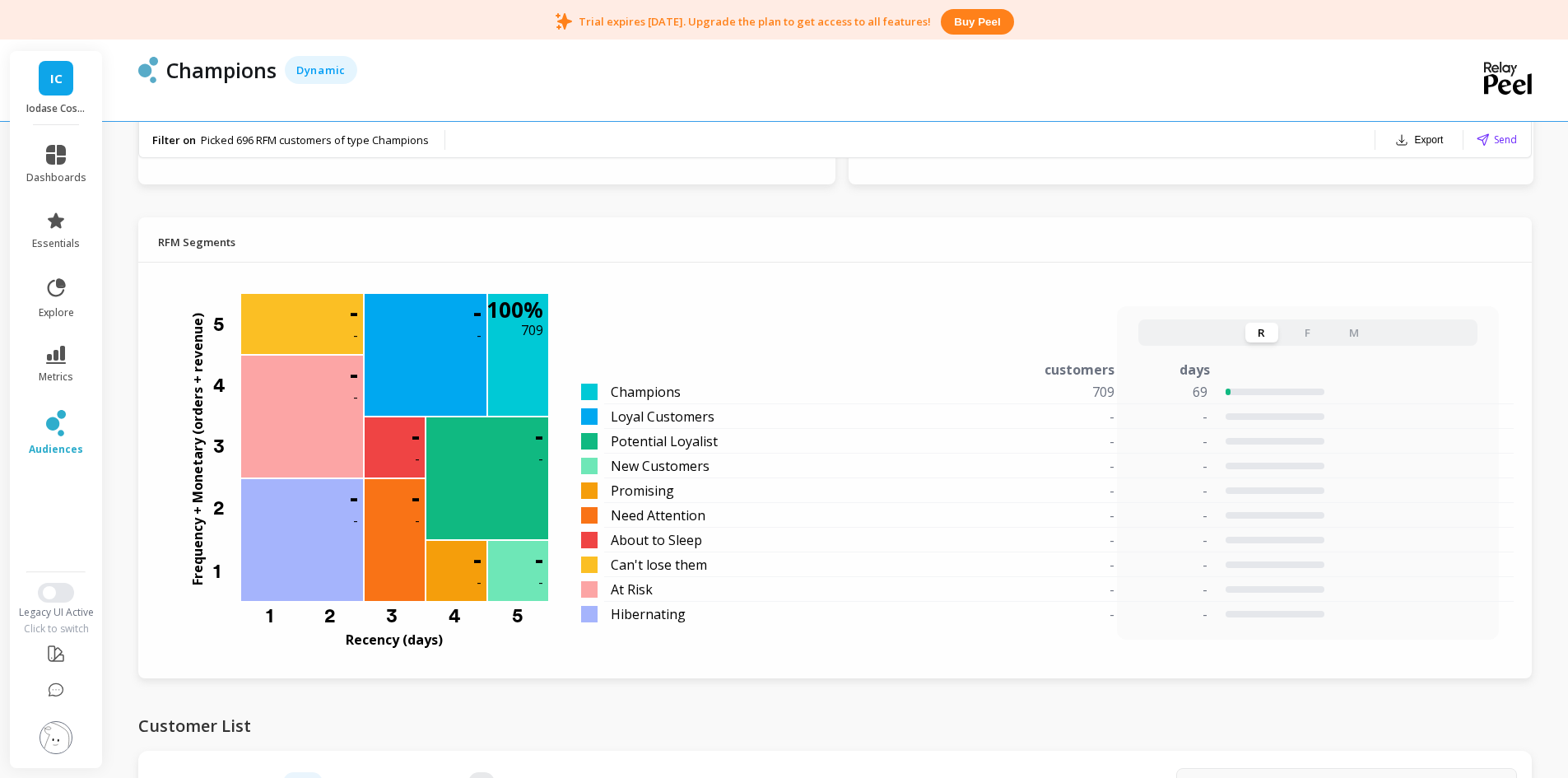
click at [1311, 335] on button "F" at bounding box center [1309, 332] width 33 height 19
click at [1359, 331] on button "M" at bounding box center [1354, 332] width 33 height 19
click at [1259, 335] on button "R" at bounding box center [1262, 332] width 33 height 19
click at [59, 226] on icon at bounding box center [56, 220] width 17 height 16
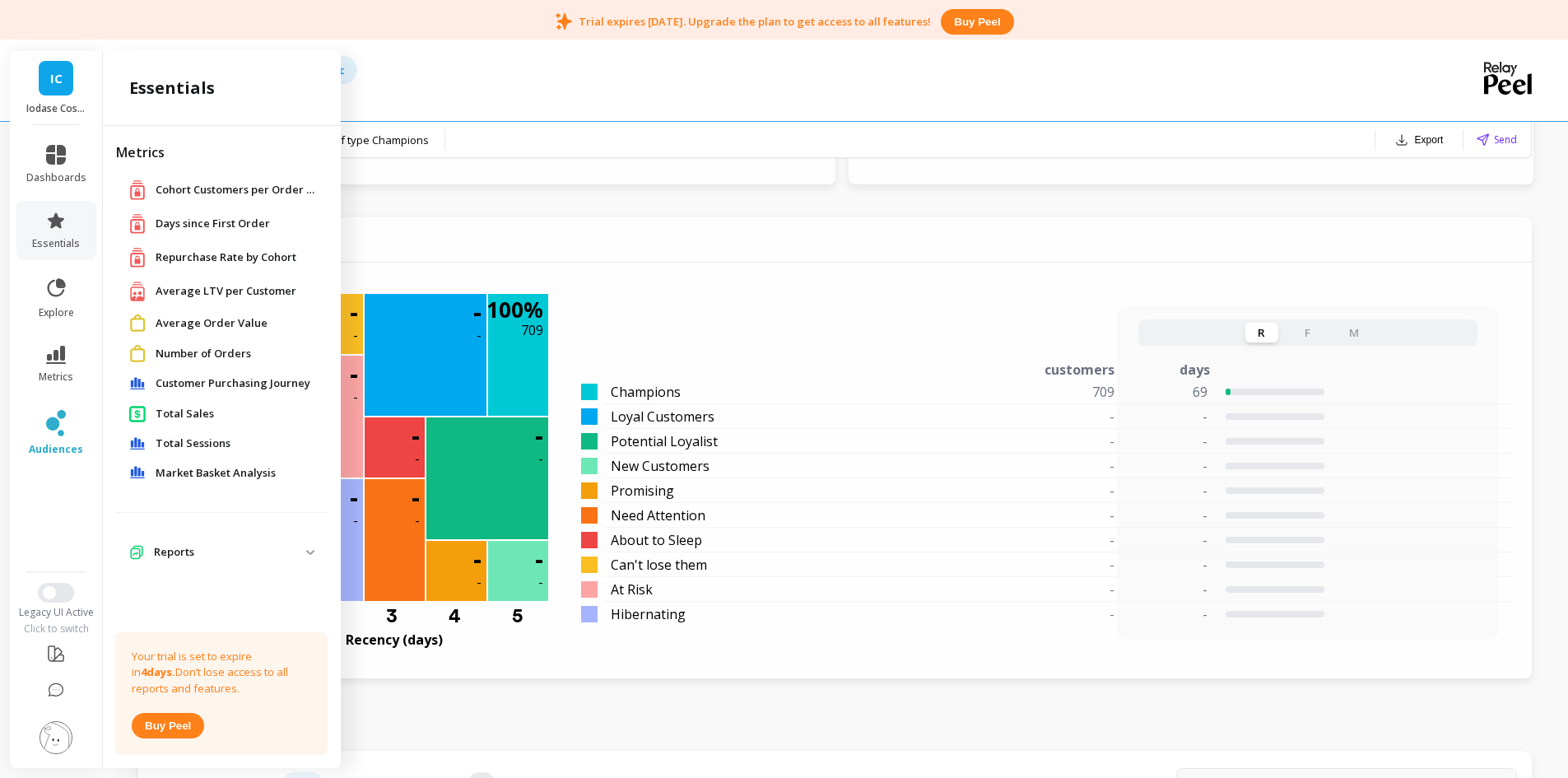
click at [191, 383] on span "Customer Purchasing Journey" at bounding box center [233, 383] width 155 height 17
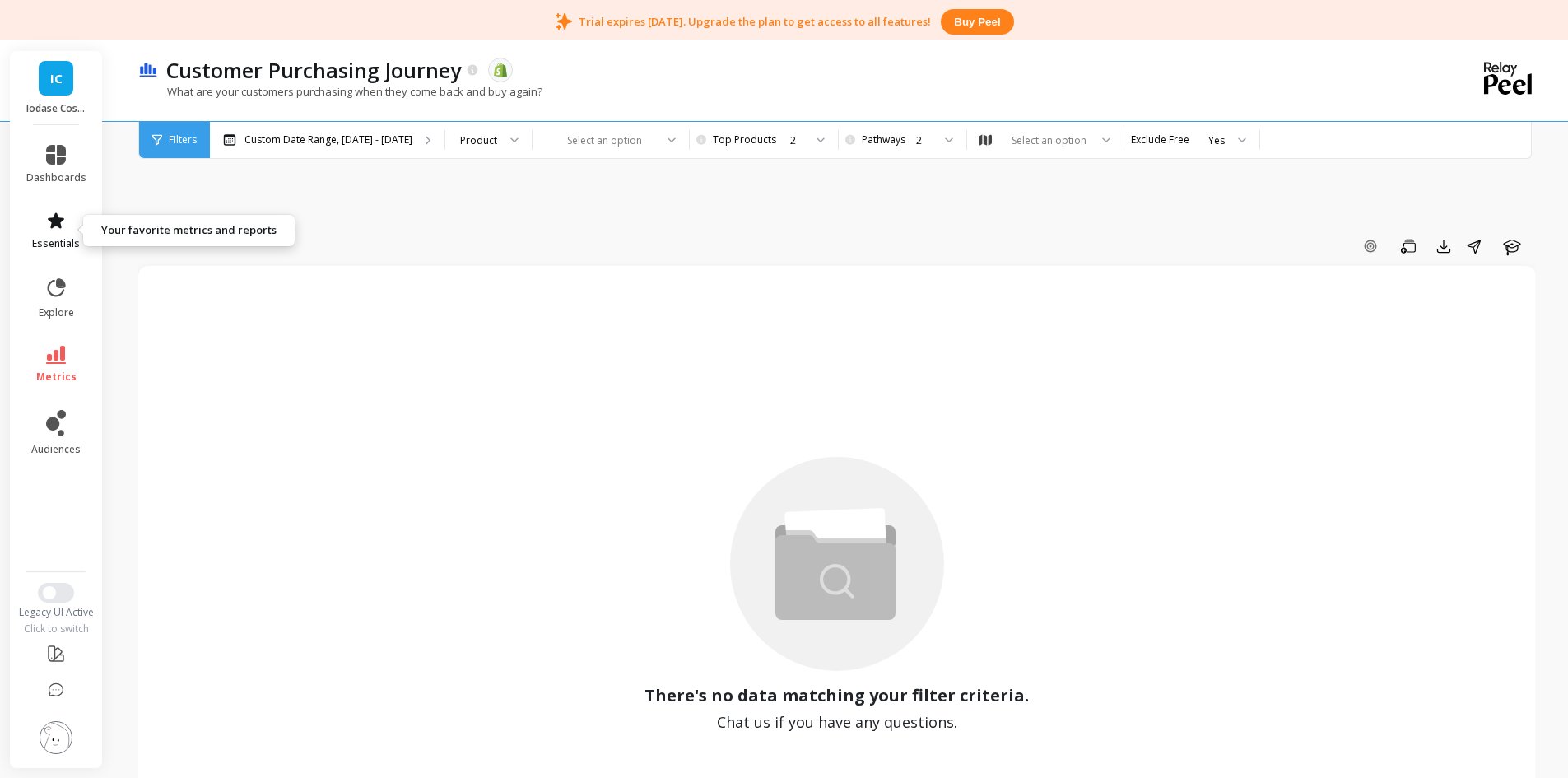
click at [65, 226] on icon at bounding box center [56, 220] width 20 height 19
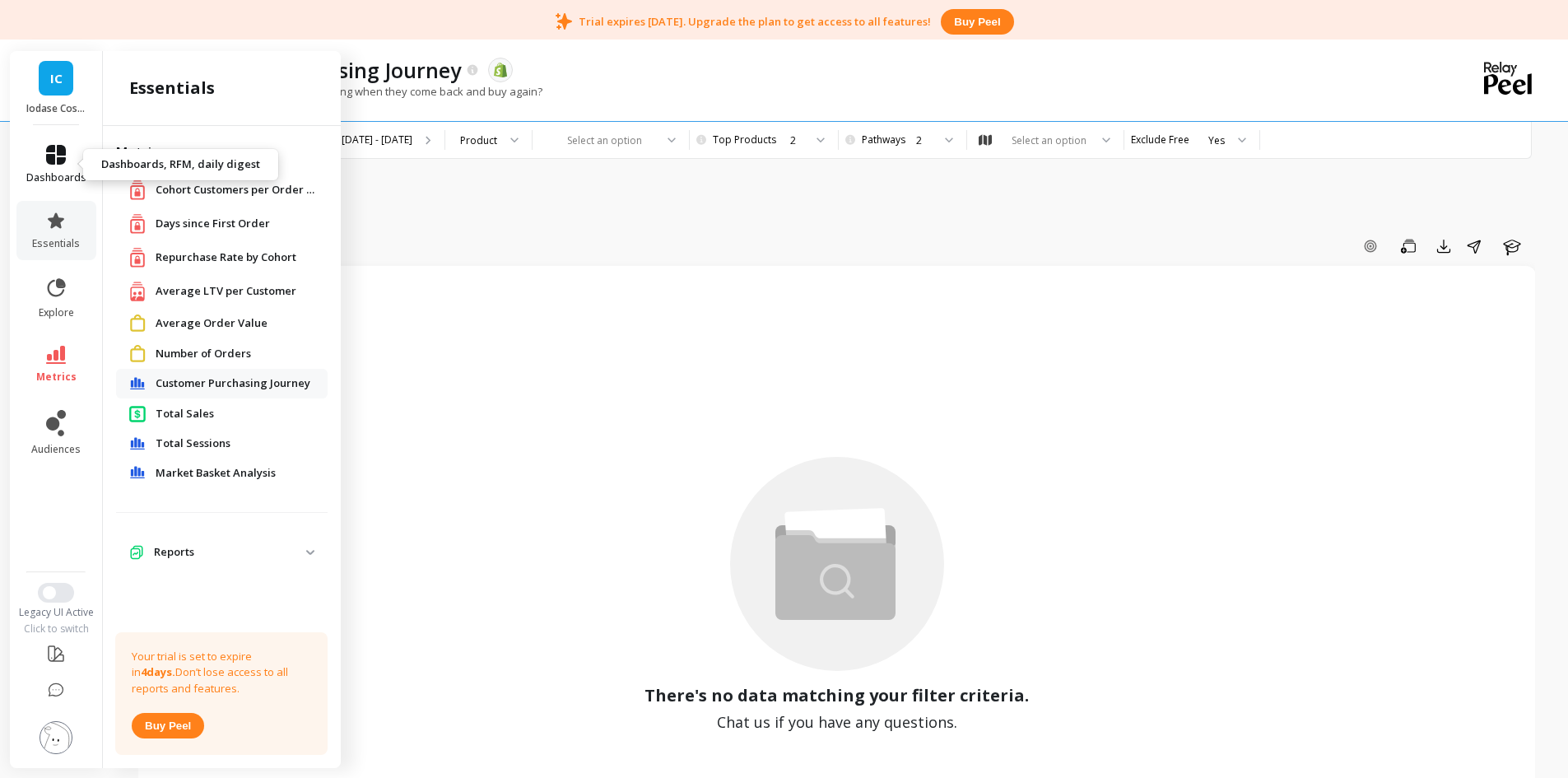
click at [40, 149] on link "dashboards" at bounding box center [57, 165] width 60 height 40
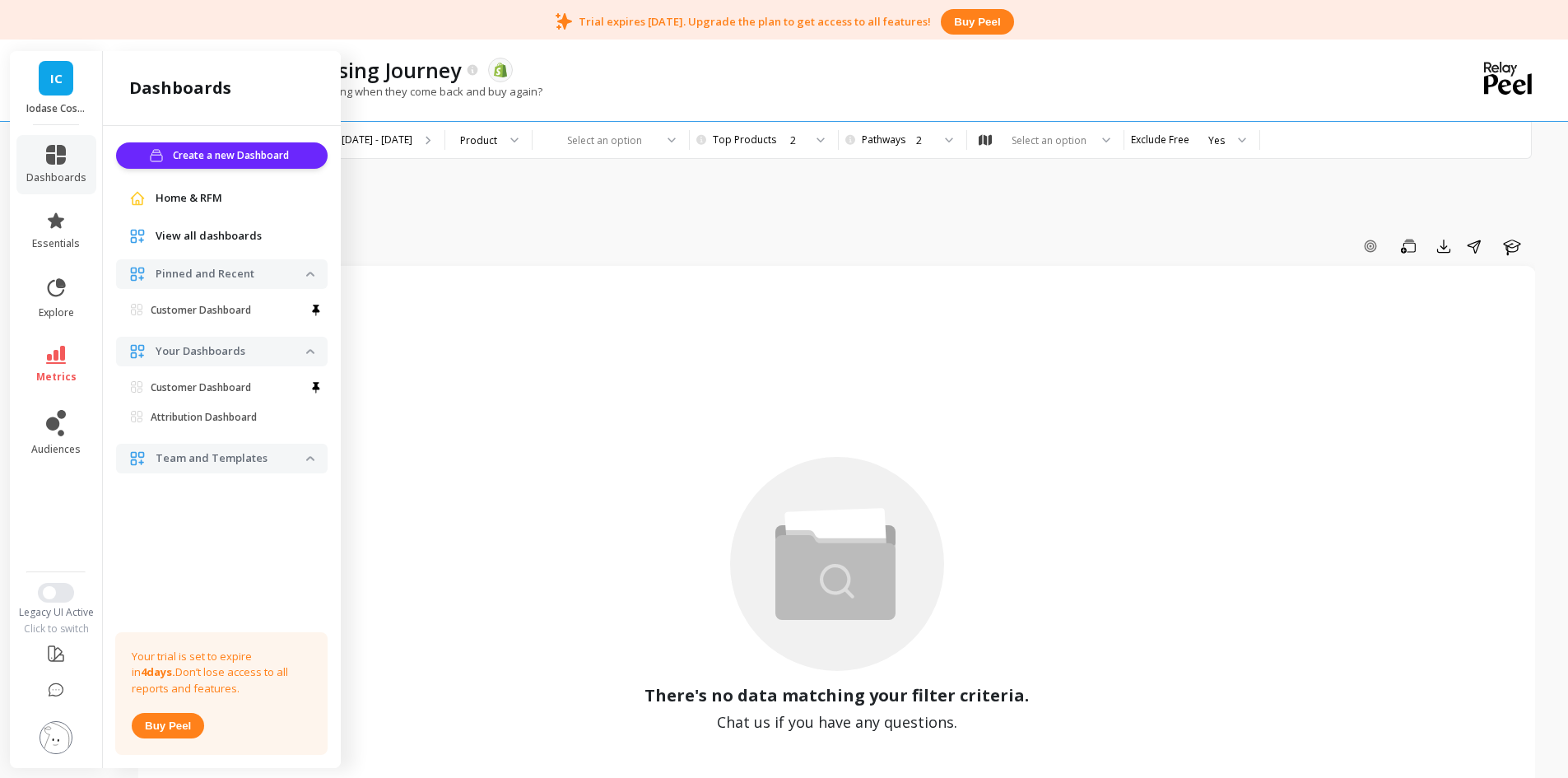
click at [213, 236] on span "View all dashboards" at bounding box center [209, 236] width 106 height 17
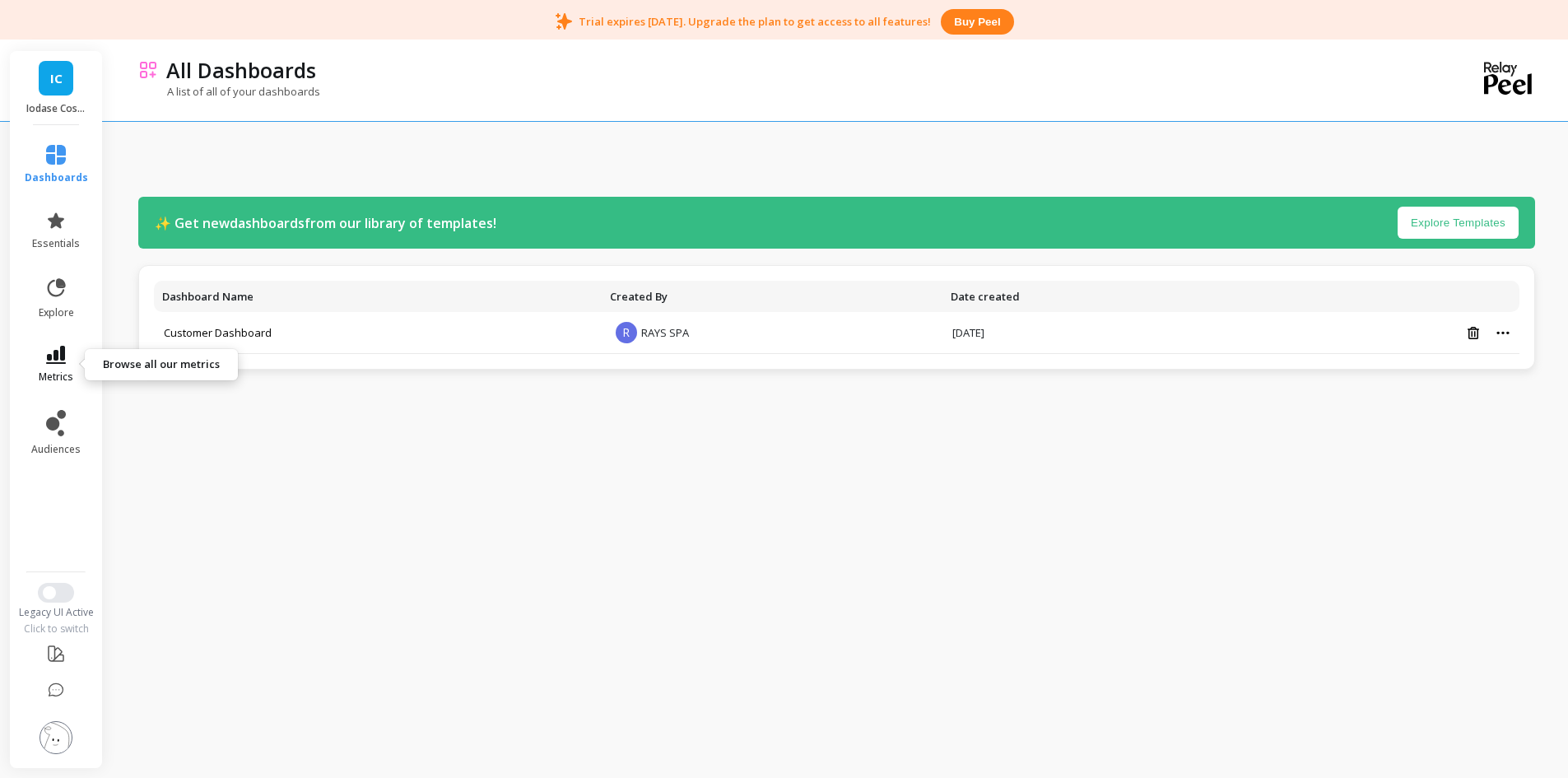
click at [59, 361] on icon at bounding box center [56, 355] width 20 height 19
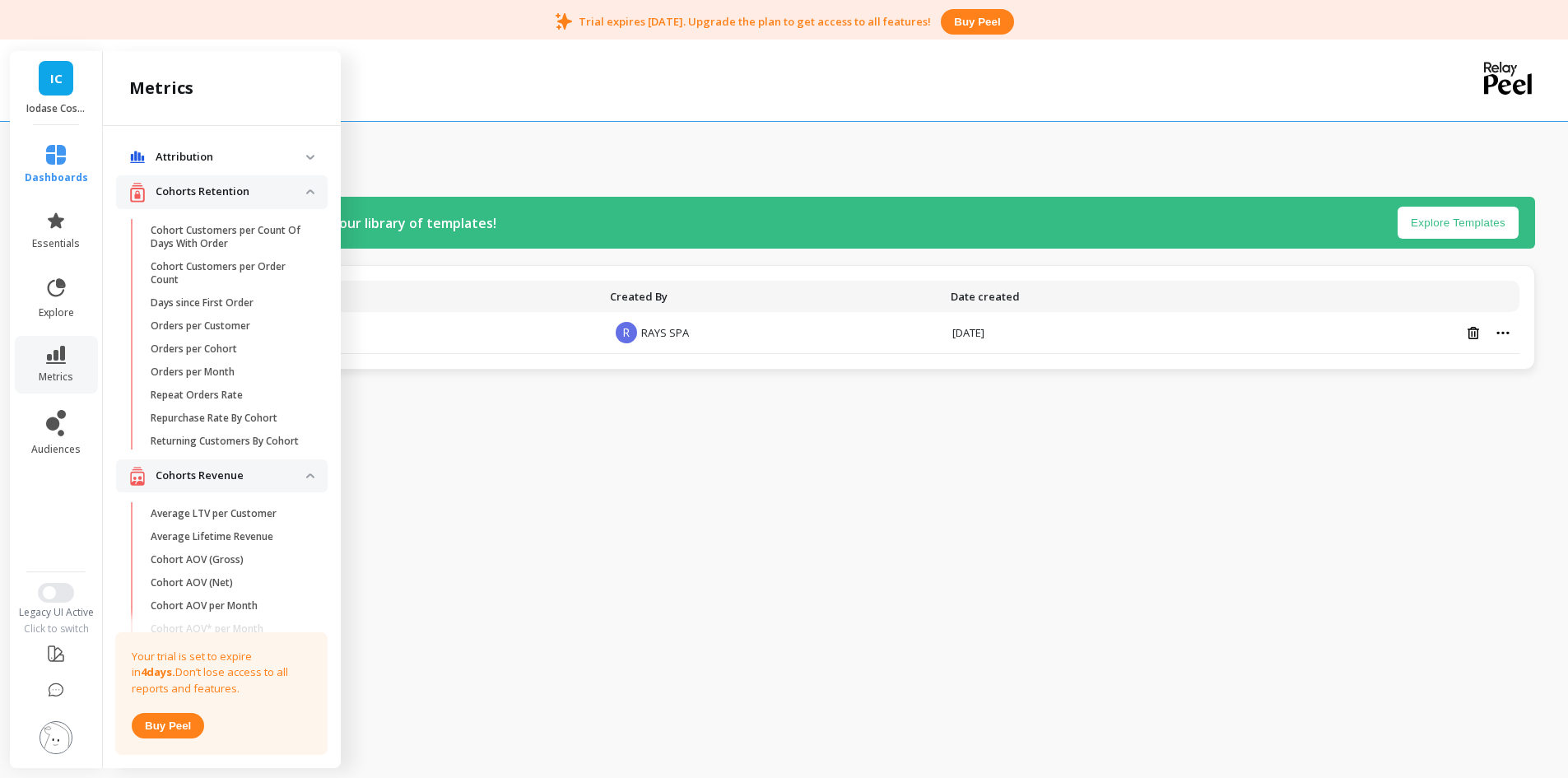
click at [236, 154] on p "Attribution" at bounding box center [231, 157] width 151 height 17
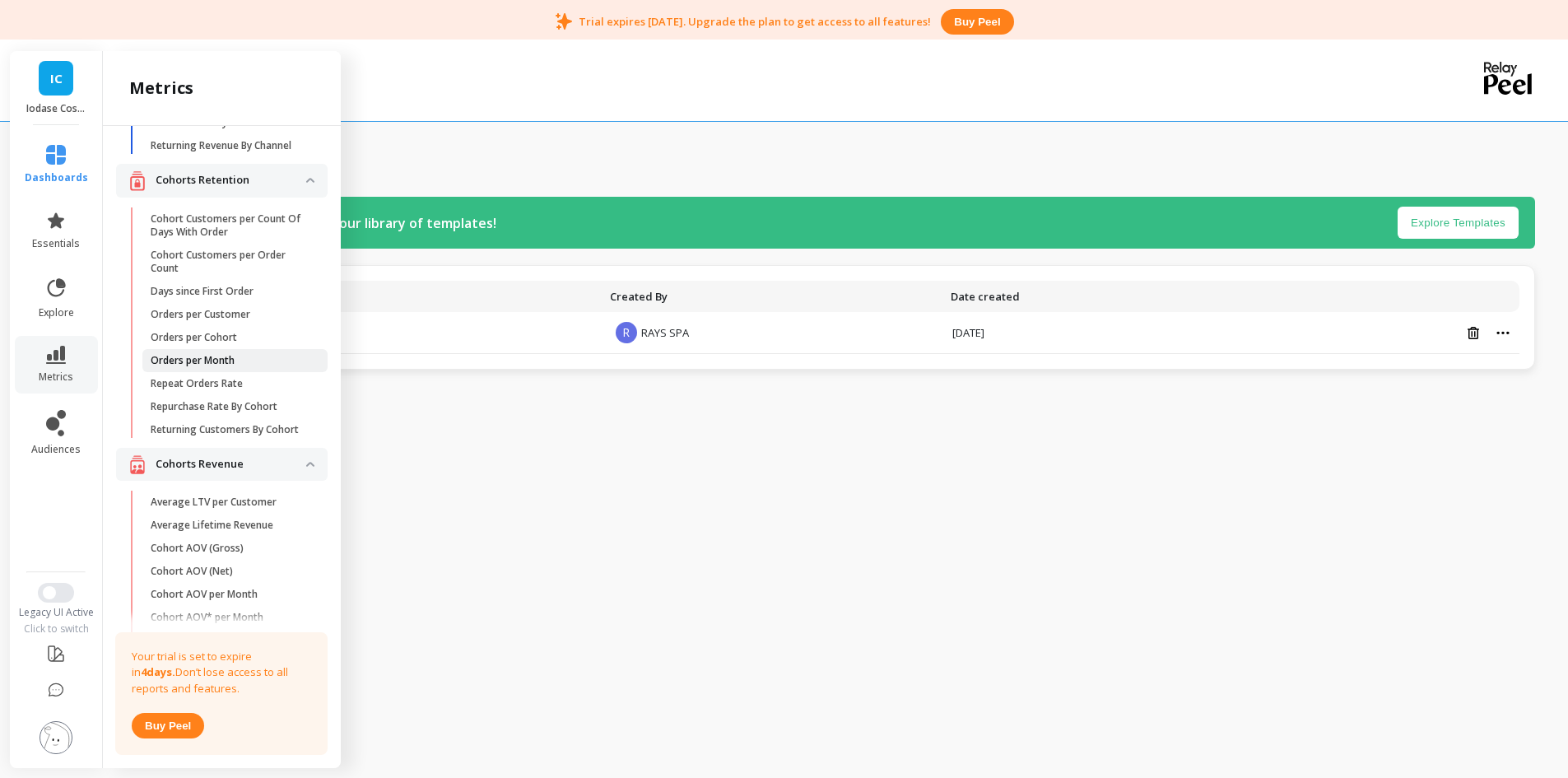
scroll to position [165, 0]
click at [61, 222] on icon at bounding box center [56, 220] width 20 height 19
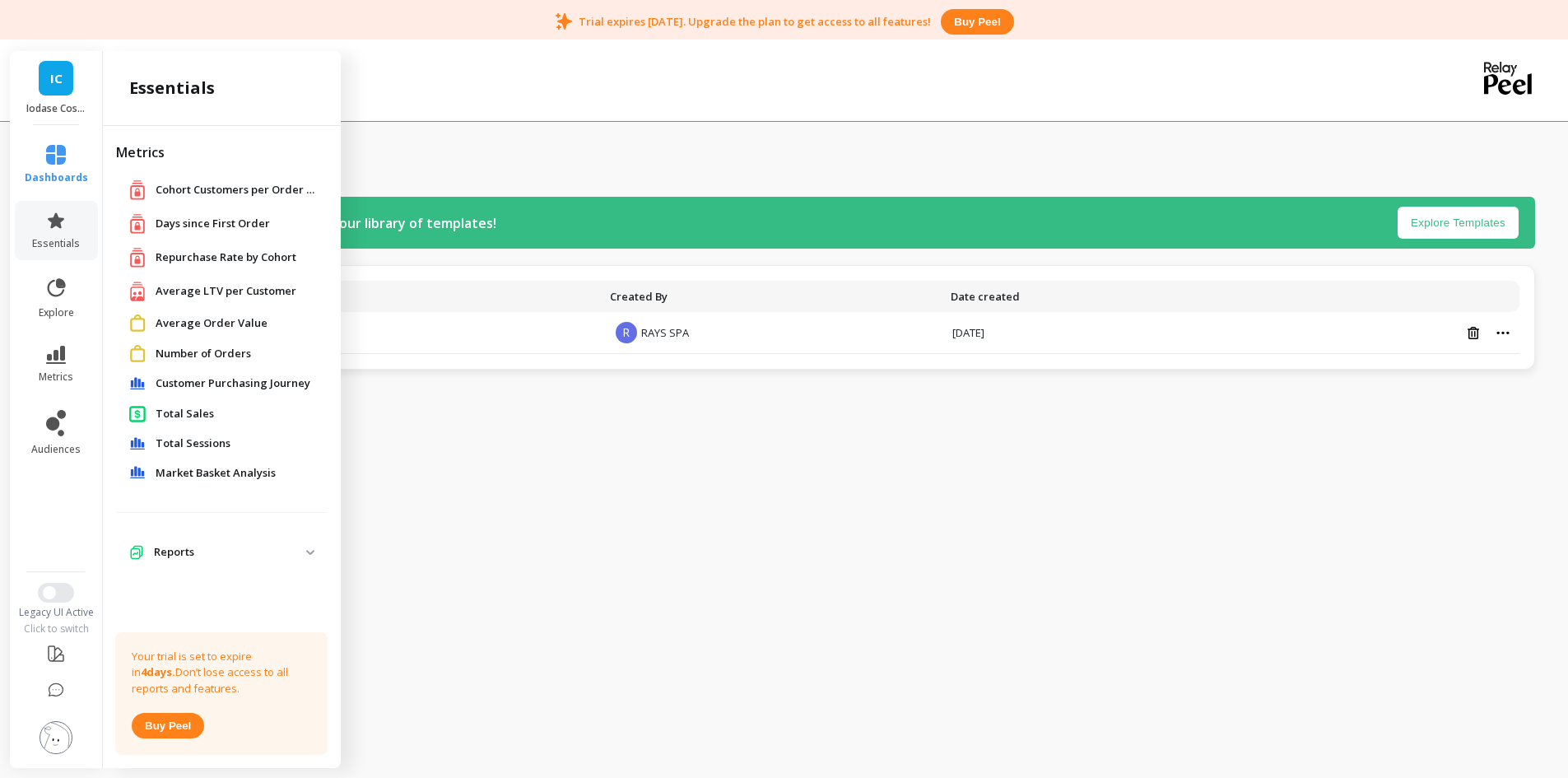
click at [46, 145] on icon at bounding box center [56, 155] width 20 height 19
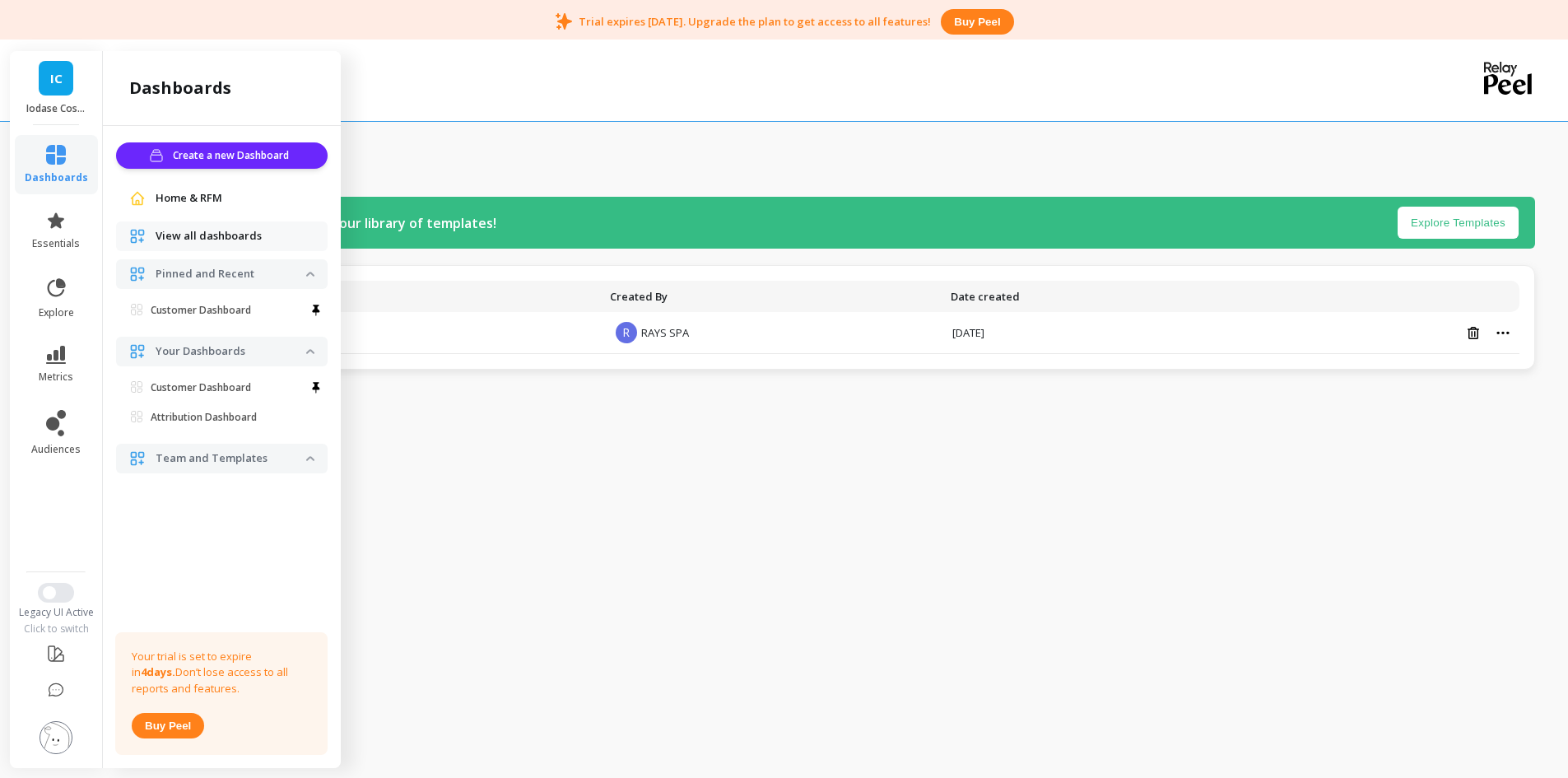
click at [175, 200] on span "Home & RFM" at bounding box center [189, 198] width 66 height 17
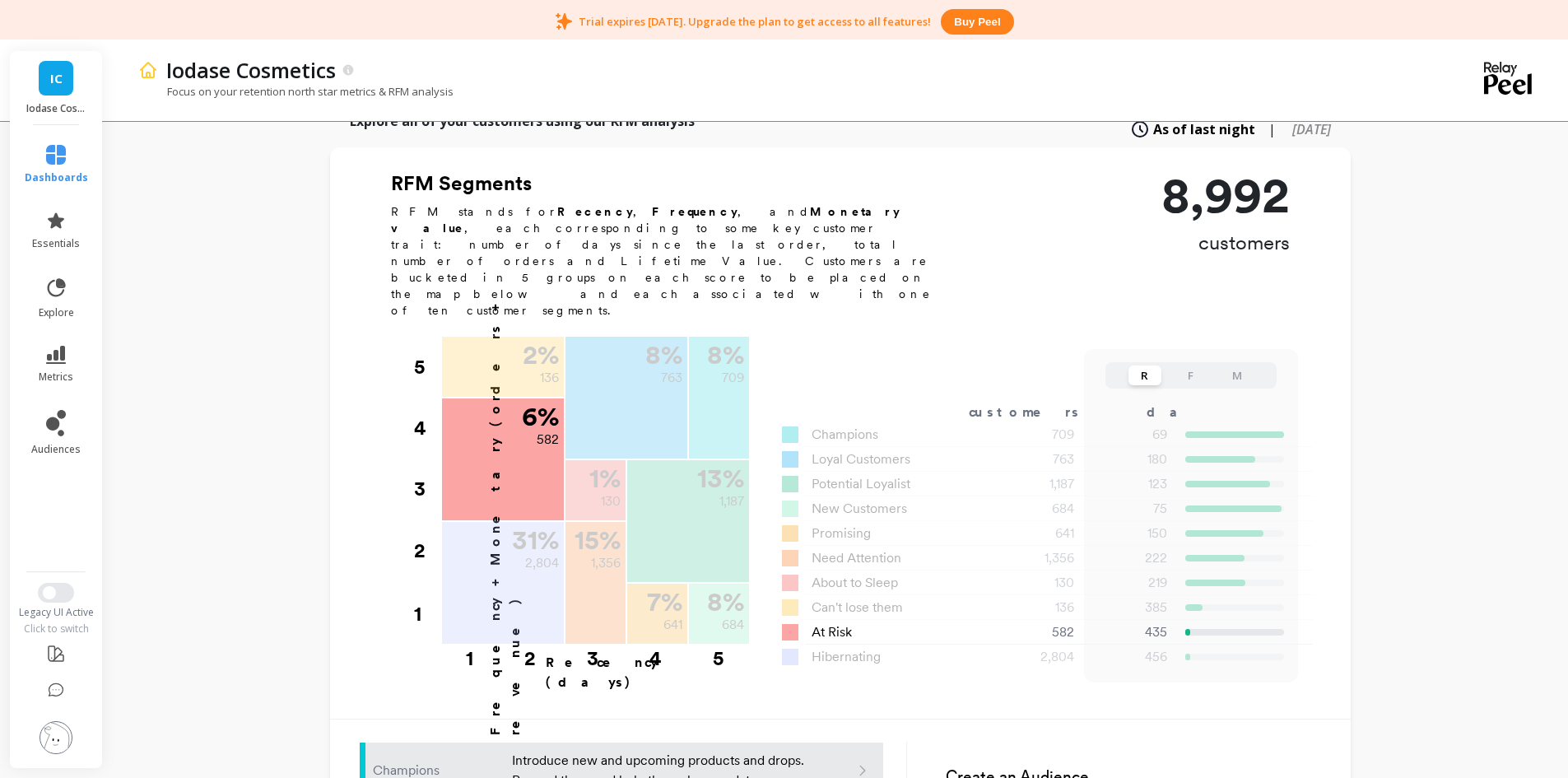
scroll to position [494, 0]
